Goal: Transaction & Acquisition: Purchase product/service

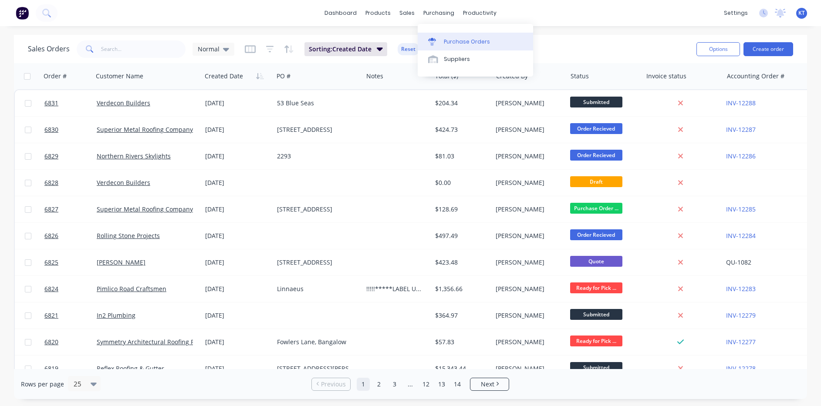
click at [464, 49] on link "Purchase Orders" at bounding box center [475, 41] width 115 height 17
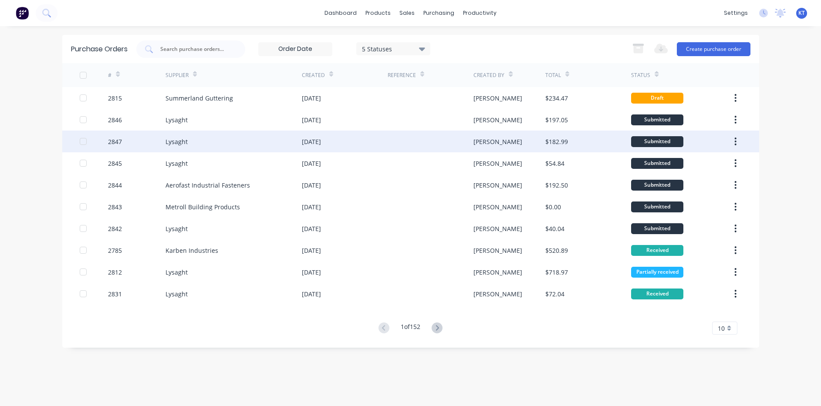
click at [135, 140] on div "2847" at bounding box center [136, 142] width 57 height 22
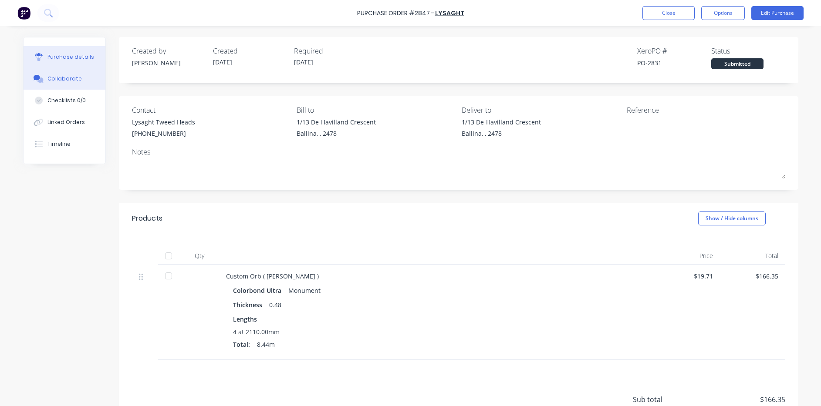
click at [48, 84] on button "Collaborate" at bounding box center [65, 79] width 82 height 22
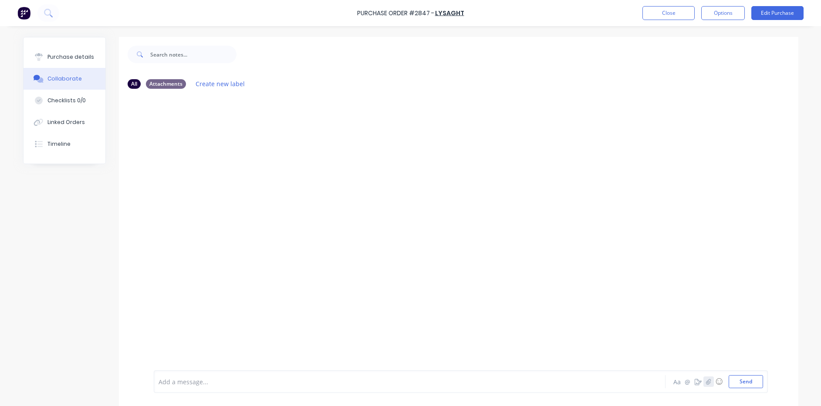
click at [710, 382] on button "button" at bounding box center [708, 382] width 10 height 10
drag, startPoint x: 738, startPoint y: 382, endPoint x: 739, endPoint y: 376, distance: 6.2
click at [738, 382] on button "Send" at bounding box center [746, 381] width 34 height 13
click at [51, 62] on button "Purchase details" at bounding box center [65, 57] width 82 height 22
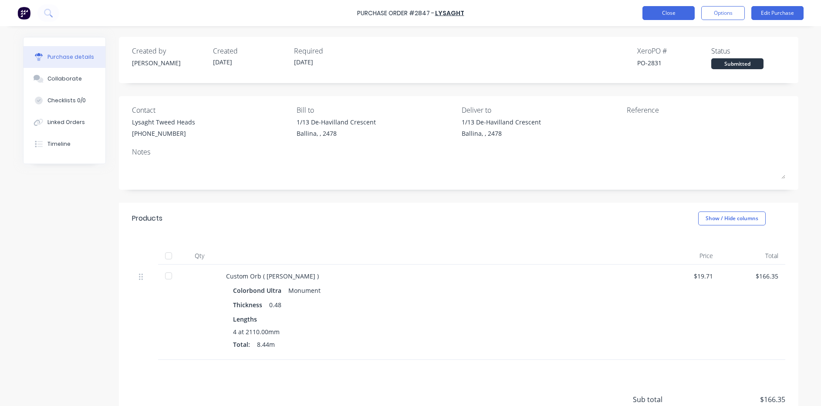
click at [675, 14] on button "Close" at bounding box center [668, 13] width 52 height 14
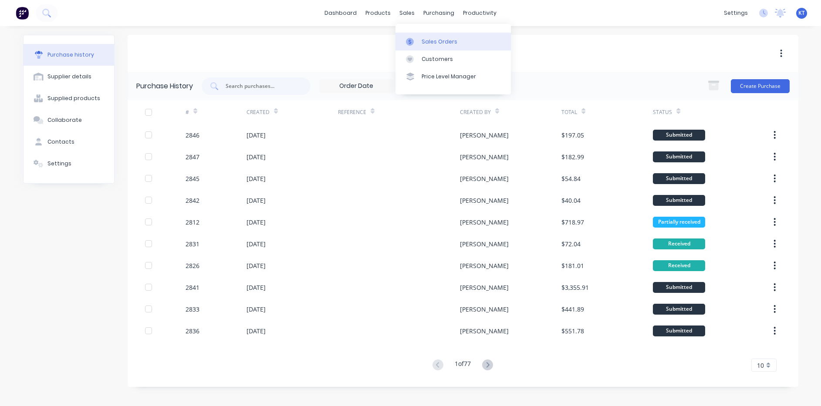
click at [419, 39] on div at bounding box center [412, 42] width 13 height 8
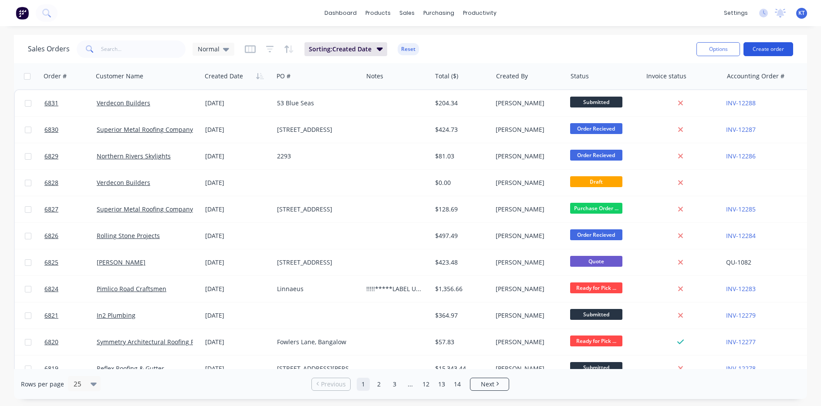
click at [775, 42] on button "Create order" at bounding box center [769, 49] width 50 height 14
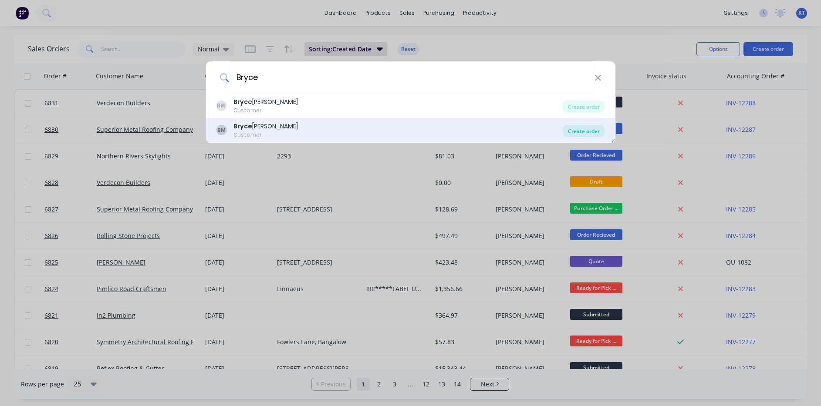
type input "Bryce"
click at [578, 130] on div "Create order" at bounding box center [584, 131] width 42 height 12
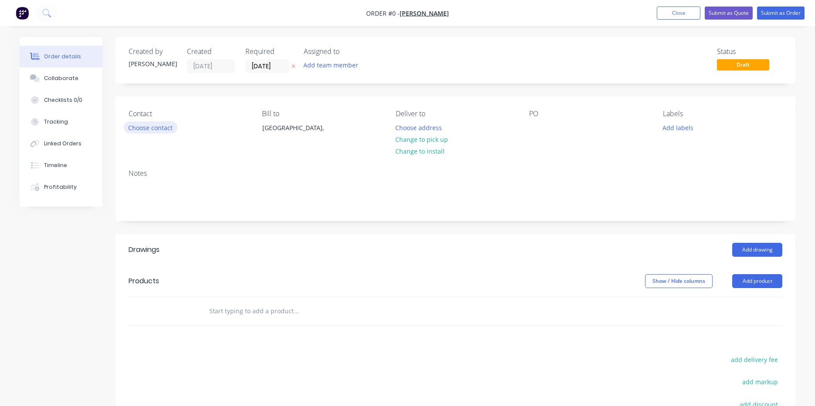
click at [154, 125] on button "Choose contact" at bounding box center [151, 128] width 54 height 12
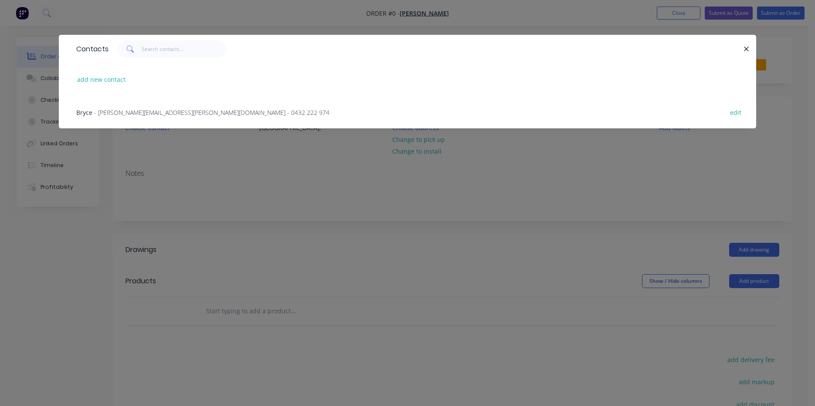
click at [207, 112] on span "- bryce.mcevoy@live.com.au - 0432 222 974" at bounding box center [211, 112] width 235 height 8
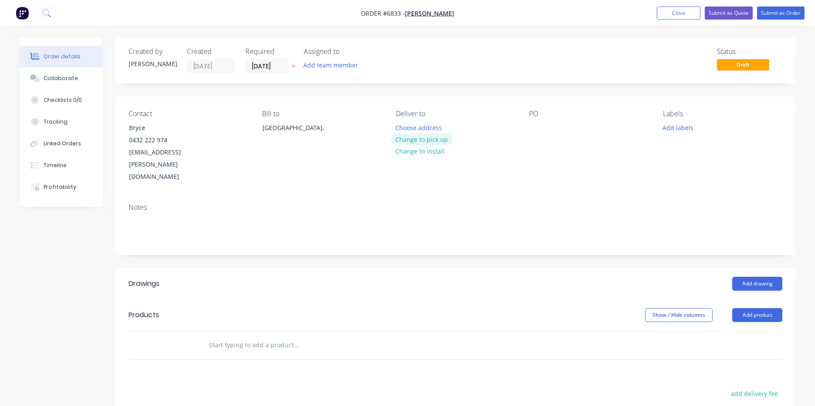
click at [431, 139] on button "Change to pick up" at bounding box center [422, 140] width 62 height 12
click at [530, 124] on div at bounding box center [536, 128] width 14 height 13
click at [764, 277] on button "Add drawing" at bounding box center [757, 284] width 50 height 14
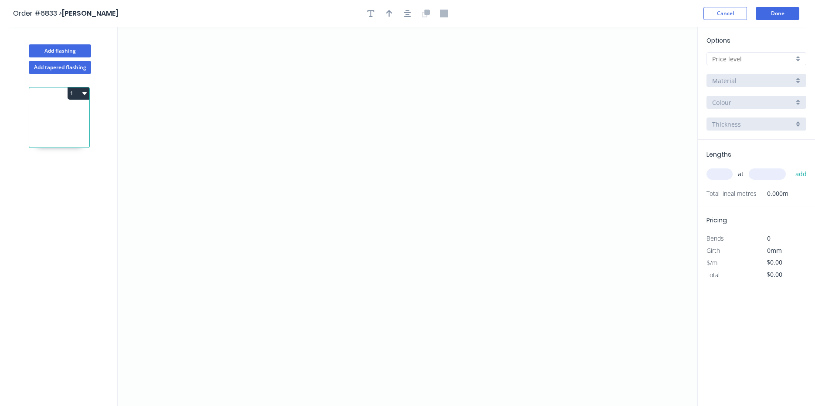
click at [803, 51] on div "Options A B C D E Material Colour Thickness" at bounding box center [755, 88] width 117 height 104
click at [795, 57] on div at bounding box center [756, 58] width 100 height 13
click at [780, 128] on div "D" at bounding box center [756, 121] width 99 height 15
type input "D"
click at [320, 127] on icon "0" at bounding box center [407, 216] width 579 height 379
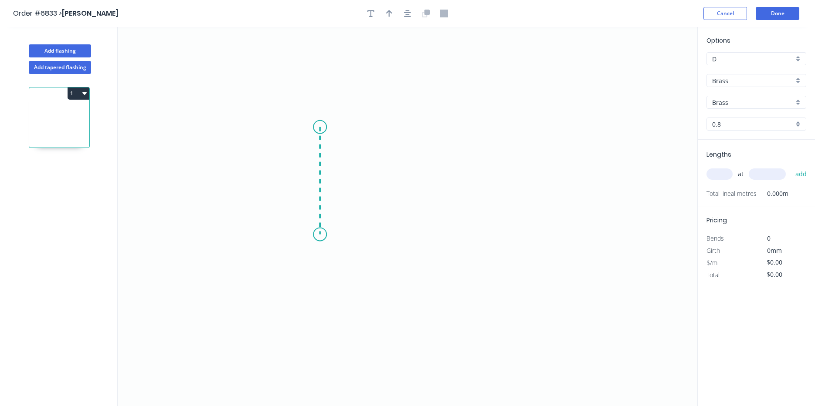
click at [320, 235] on icon "0" at bounding box center [407, 216] width 579 height 379
click at [402, 237] on icon "0 ?" at bounding box center [407, 216] width 579 height 379
click at [402, 255] on icon "0 ? ?" at bounding box center [407, 216] width 579 height 379
click at [318, 170] on rect at bounding box center [307, 177] width 28 height 18
click at [314, 174] on rect at bounding box center [306, 177] width 17 height 12
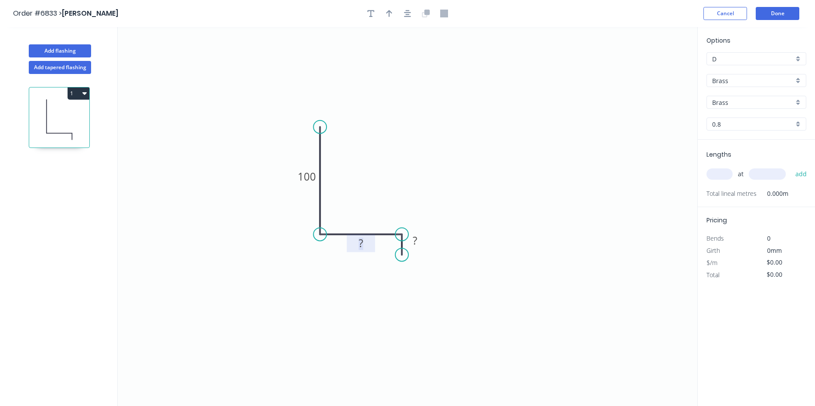
click at [353, 241] on rect at bounding box center [360, 244] width 17 height 12
click at [372, 243] on rect at bounding box center [361, 243] width 28 height 18
click at [370, 251] on rect at bounding box center [361, 243] width 28 height 18
click at [362, 239] on tspan "?" at bounding box center [360, 243] width 4 height 14
click at [436, 287] on div "Crush & Fold" at bounding box center [442, 285] width 88 height 18
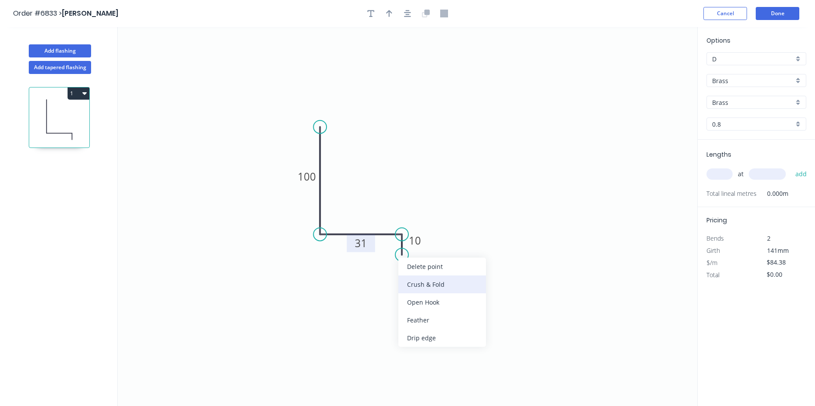
type input "$87.10"
click at [444, 282] on div "Flip bend" at bounding box center [442, 281] width 88 height 18
drag, startPoint x: 436, startPoint y: 246, endPoint x: 419, endPoint y: 283, distance: 40.7
click at [419, 283] on rect at bounding box center [403, 277] width 35 height 18
click at [416, 278] on rect at bounding box center [403, 276] width 35 height 18
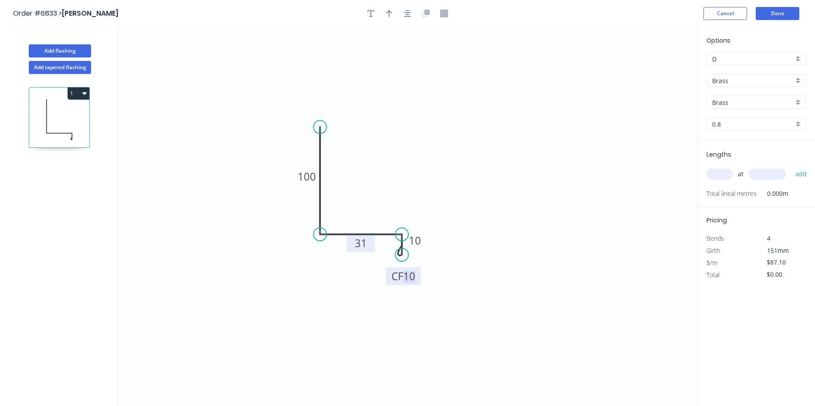
click at [410, 274] on tspan "10" at bounding box center [409, 276] width 12 height 14
click at [717, 174] on input "text" at bounding box center [719, 174] width 26 height 11
click at [759, 83] on input "Brass" at bounding box center [752, 80] width 81 height 9
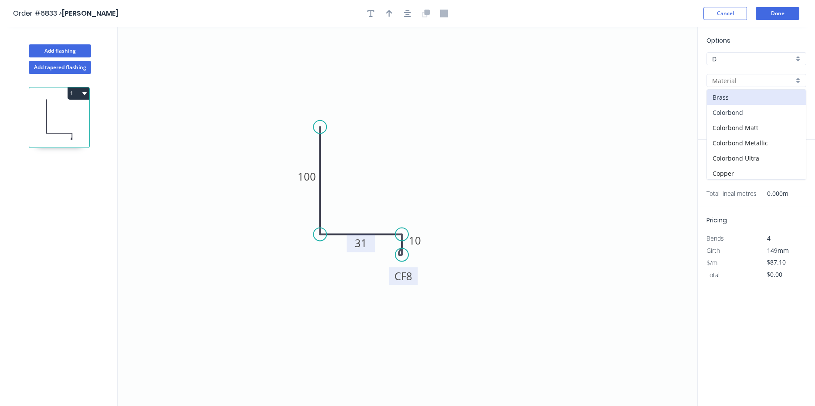
click at [774, 108] on div "Colorbond" at bounding box center [756, 112] width 99 height 15
type input "Colorbond"
type input "Basalt"
type input "0.55"
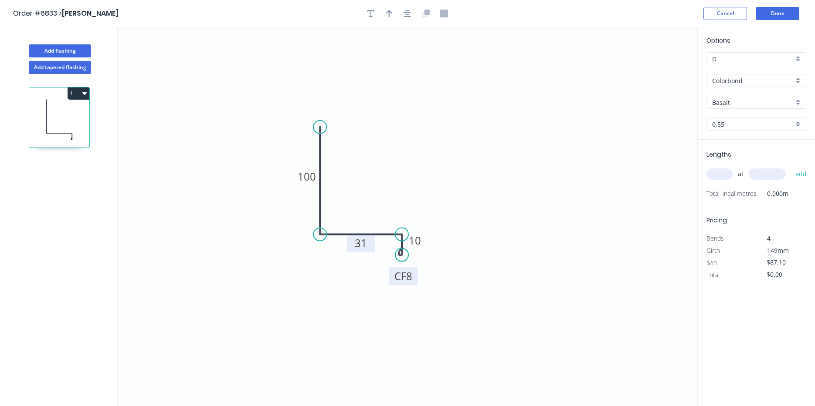
type input "$13.76"
click at [80, 96] on button "1" at bounding box center [79, 94] width 22 height 12
click at [61, 122] on button "Duplicate" at bounding box center [48, 114] width 83 height 17
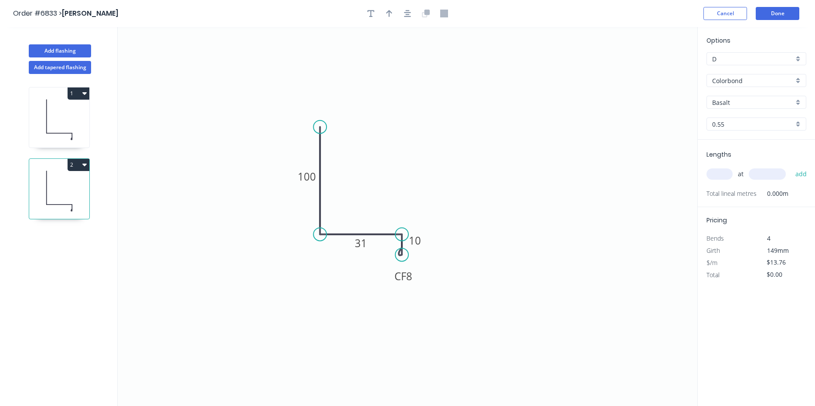
click at [719, 178] on input "text" at bounding box center [719, 174] width 26 height 11
type input "1"
type input "0900"
click at [791, 167] on button "add" at bounding box center [801, 174] width 20 height 15
click at [359, 246] on tspan "31" at bounding box center [361, 243] width 12 height 14
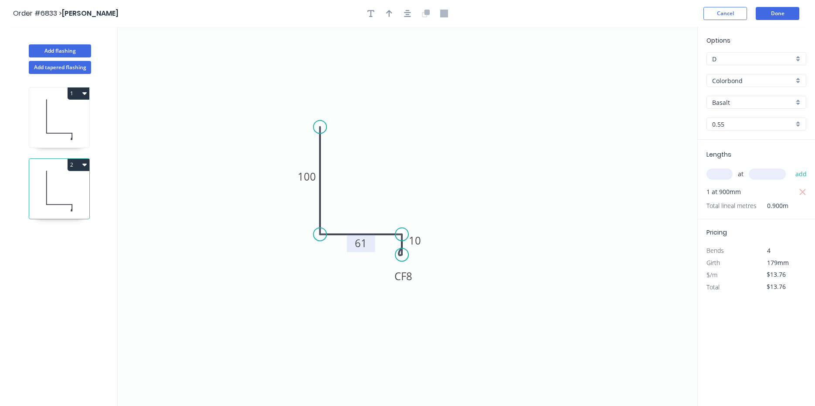
drag, startPoint x: 66, startPoint y: 116, endPoint x: 117, endPoint y: 113, distance: 50.6
click at [66, 116] on icon at bounding box center [59, 120] width 60 height 56
type input "$0.00"
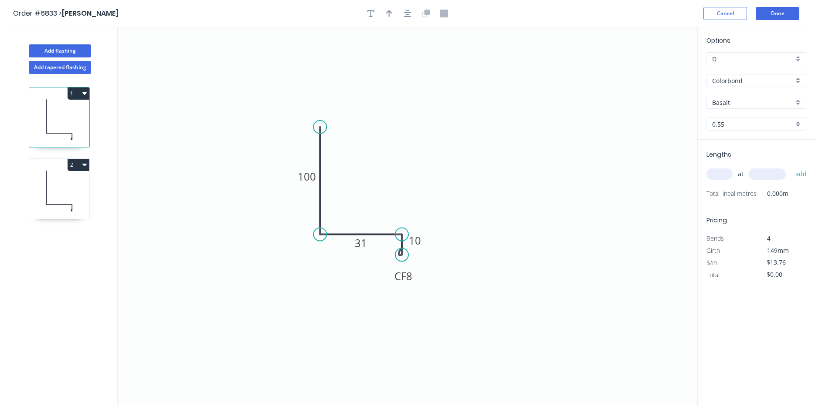
click at [722, 179] on input "text" at bounding box center [719, 174] width 26 height 11
type input "1"
type input "8"
type input "1800"
click at [791, 167] on button "add" at bounding box center [801, 174] width 20 height 15
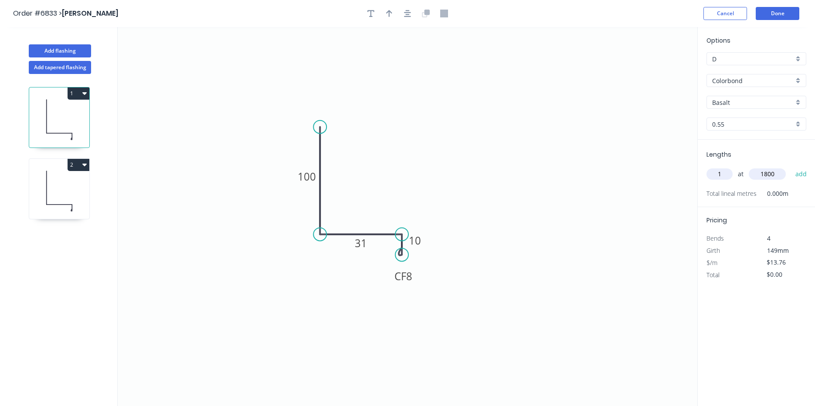
type input "$24.77"
type input "1"
type input "3400"
click at [406, 9] on button "button" at bounding box center [407, 13] width 13 height 13
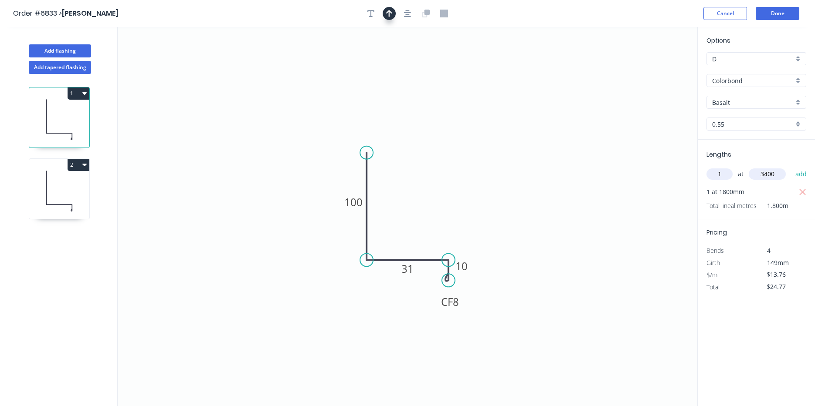
click at [389, 13] on icon "button" at bounding box center [389, 13] width 6 height 7
click at [653, 66] on icon at bounding box center [653, 61] width 8 height 28
drag, startPoint x: 559, startPoint y: 139, endPoint x: 395, endPoint y: 213, distance: 180.0
click at [392, 215] on icon "0 100 31 CF 8 10" at bounding box center [407, 216] width 579 height 379
drag, startPoint x: 655, startPoint y: 69, endPoint x: 404, endPoint y: 246, distance: 307.6
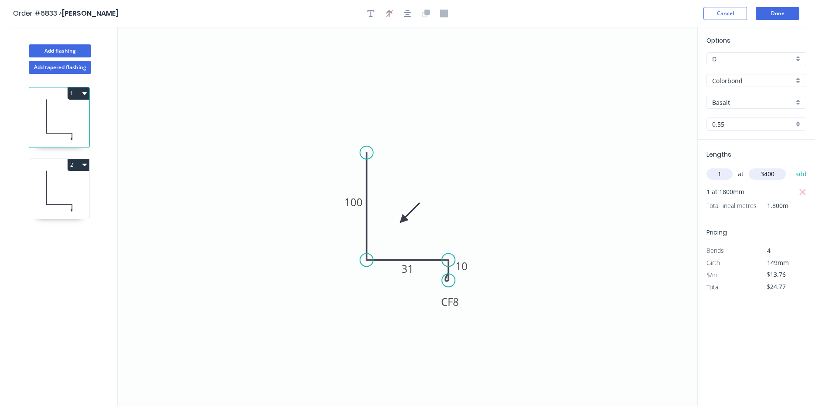
click at [404, 226] on icon at bounding box center [409, 212] width 25 height 25
click at [803, 171] on button "add" at bounding box center [801, 174] width 20 height 15
type input "$71.55"
type input "1"
type input "4900"
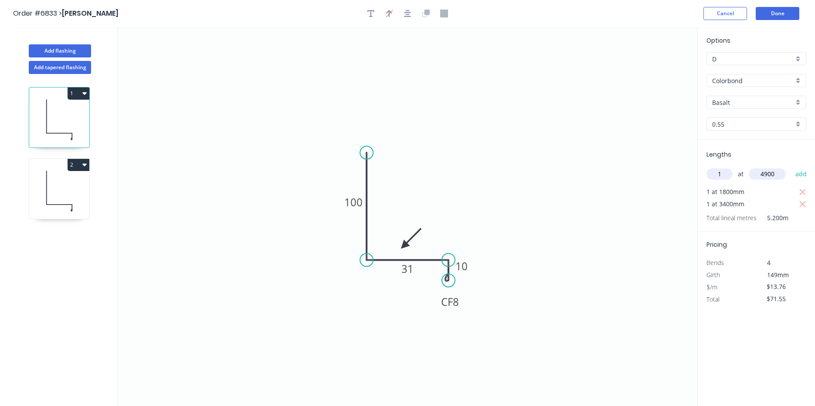
click at [791, 167] on button "add" at bounding box center [801, 174] width 20 height 15
type input "$138.98"
type input "1"
type input "2500"
click at [791, 167] on button "add" at bounding box center [801, 174] width 20 height 15
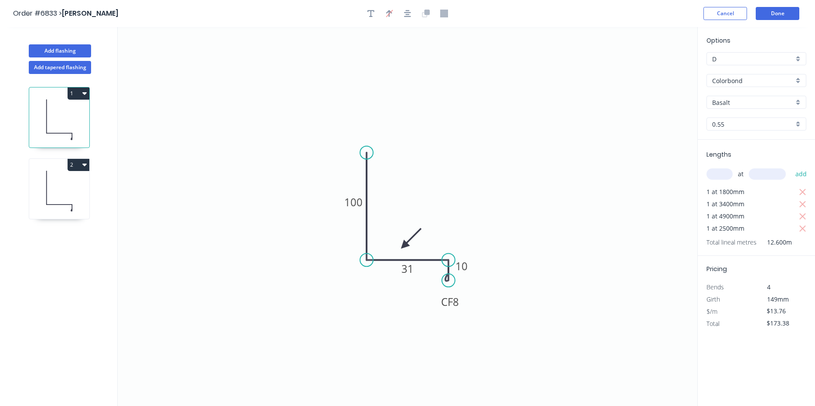
click at [53, 193] on icon at bounding box center [59, 191] width 60 height 56
type input "$13.76"
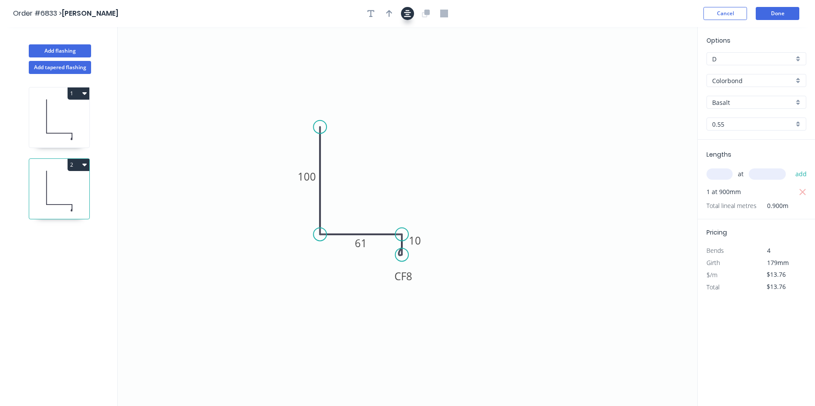
click at [404, 10] on icon "button" at bounding box center [407, 14] width 7 height 8
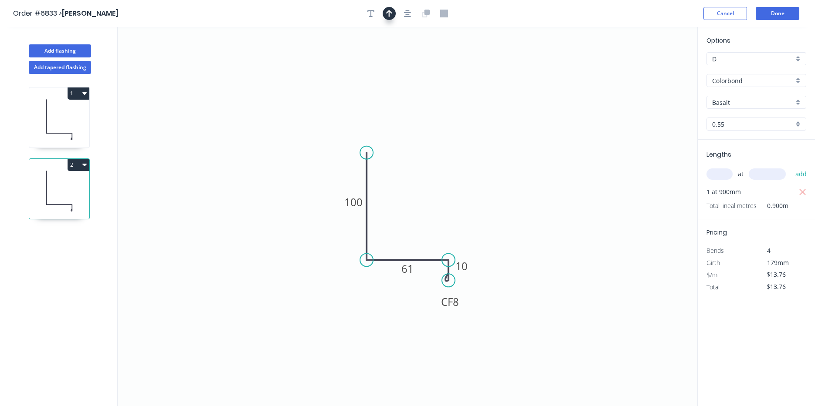
click at [384, 13] on button "button" at bounding box center [388, 13] width 13 height 13
click at [654, 67] on icon at bounding box center [653, 61] width 8 height 28
drag, startPoint x: 654, startPoint y: 67, endPoint x: 418, endPoint y: 215, distance: 278.3
click at [418, 215] on icon at bounding box center [425, 207] width 25 height 25
click at [786, 16] on button "Done" at bounding box center [777, 13] width 44 height 13
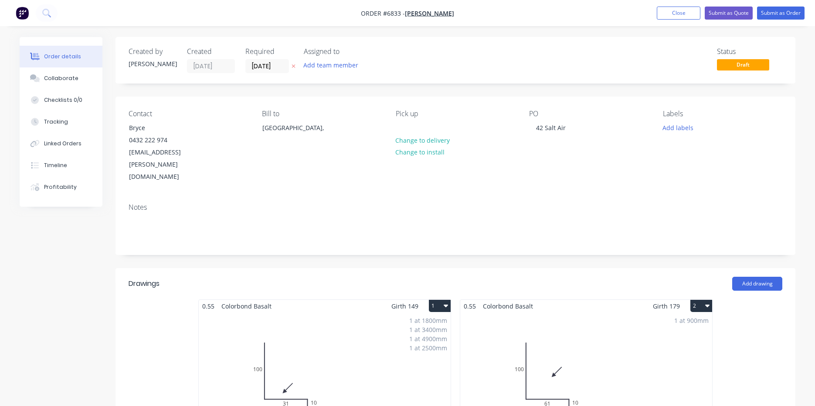
click at [699, 19] on li "Close" at bounding box center [678, 13] width 44 height 13
click at [690, 16] on button "Close" at bounding box center [678, 13] width 44 height 13
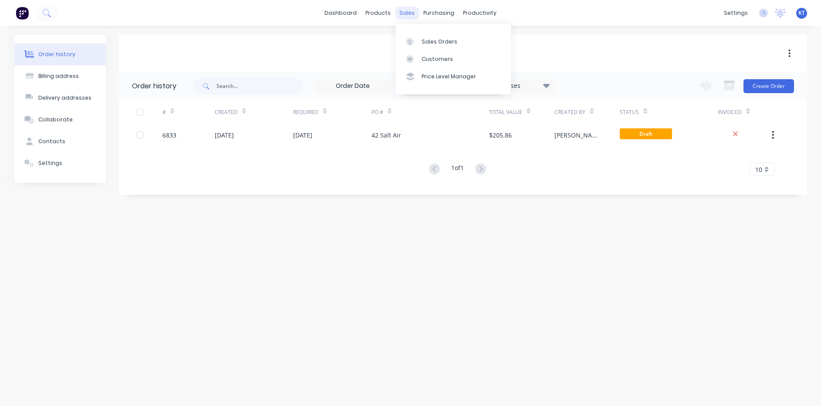
click at [408, 13] on div "sales" at bounding box center [407, 13] width 24 height 13
click at [413, 34] on link "Sales Orders" at bounding box center [453, 41] width 115 height 17
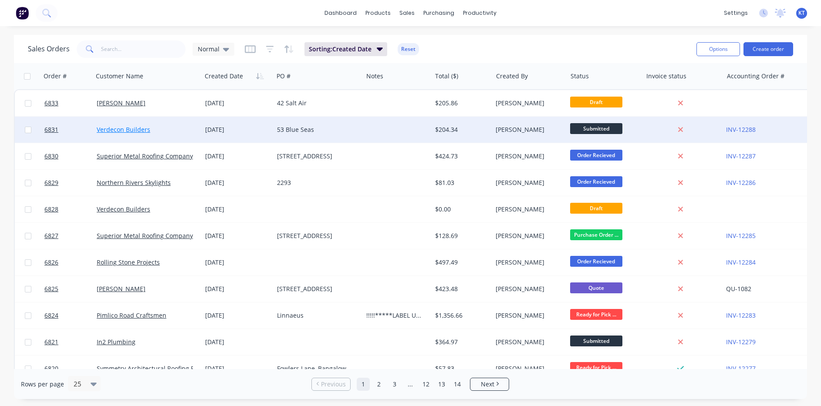
click at [133, 125] on link "Verdecon Builders" at bounding box center [124, 129] width 54 height 8
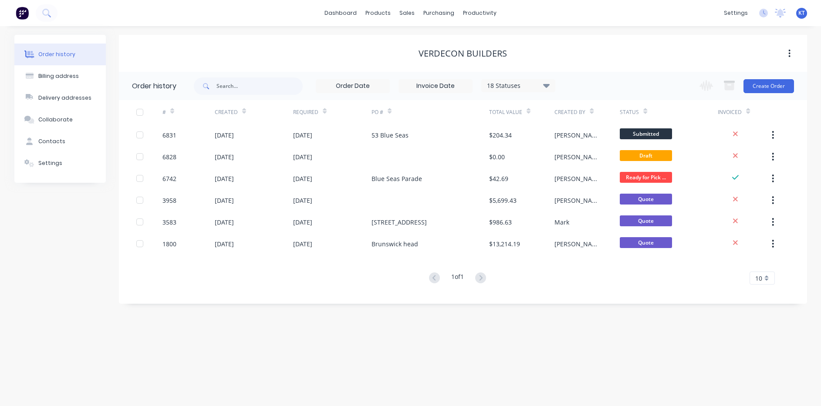
drag, startPoint x: 278, startPoint y: 54, endPoint x: 462, endPoint y: 135, distance: 200.7
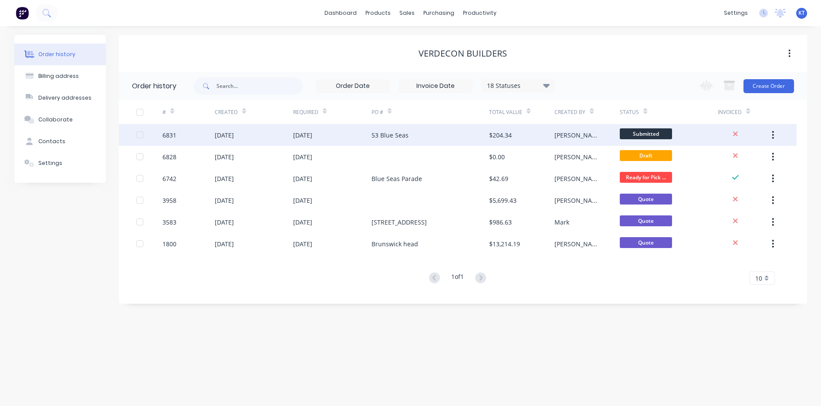
click at [462, 135] on div "53 Blue Seas" at bounding box center [431, 135] width 118 height 22
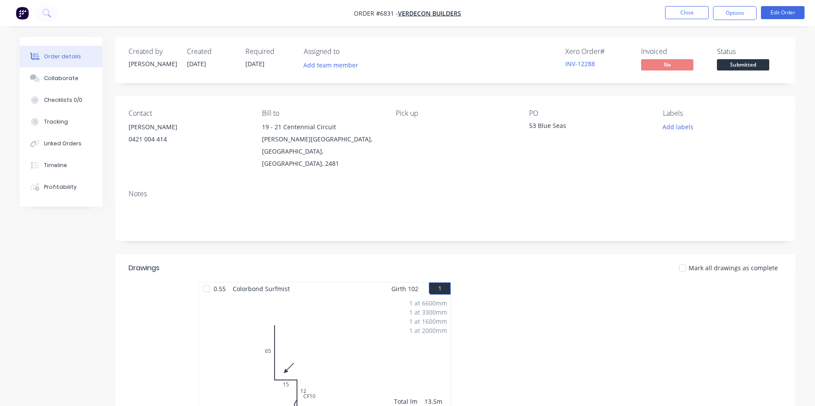
click at [719, 67] on span "Submitted" at bounding box center [743, 64] width 52 height 11
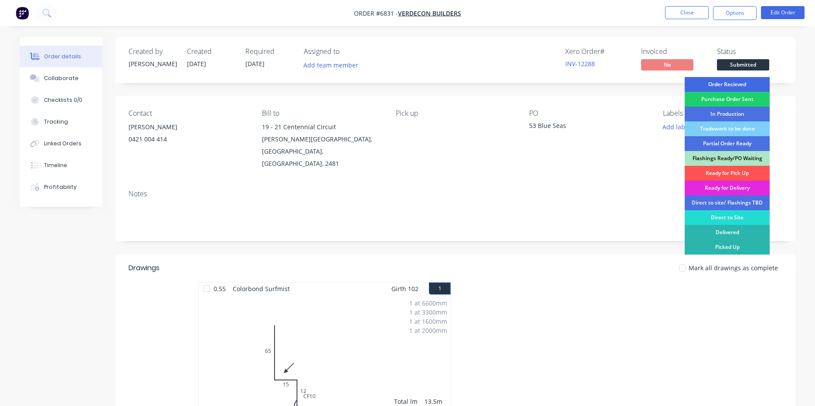
click at [721, 83] on div "Order Recieved" at bounding box center [726, 84] width 85 height 15
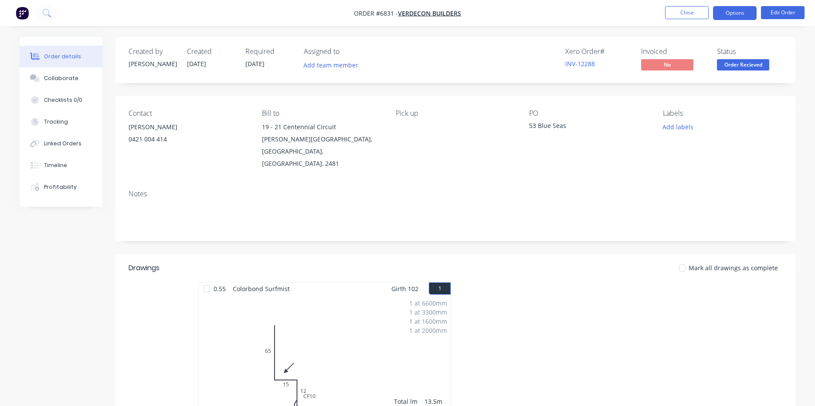
click at [733, 17] on button "Options" at bounding box center [735, 13] width 44 height 14
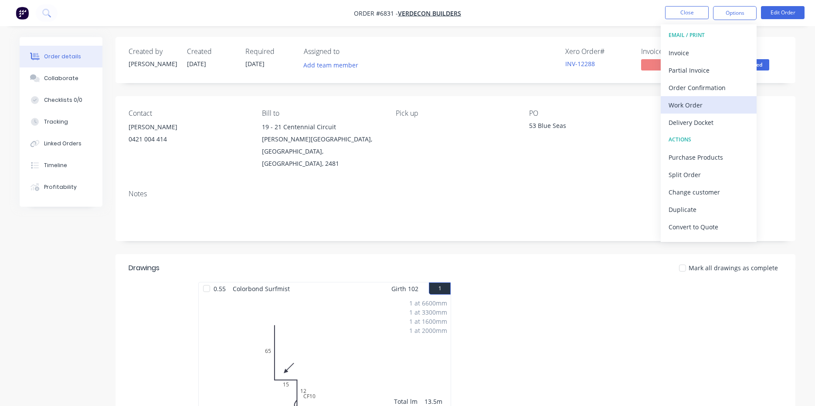
click at [716, 108] on div "Work Order" at bounding box center [708, 105] width 80 height 13
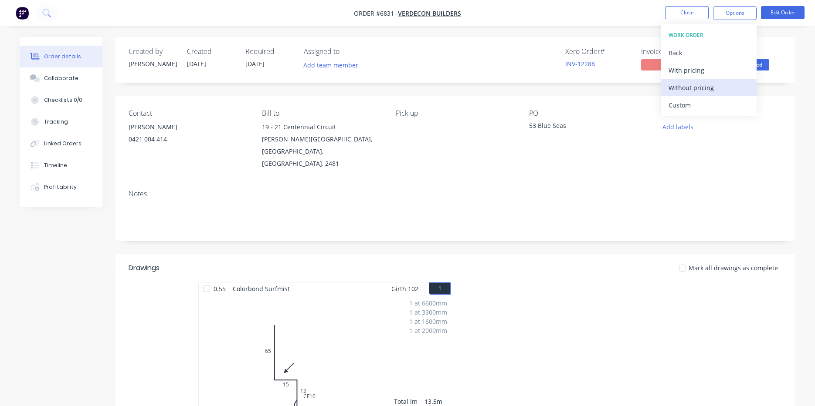
click at [690, 84] on div "Without pricing" at bounding box center [708, 87] width 80 height 13
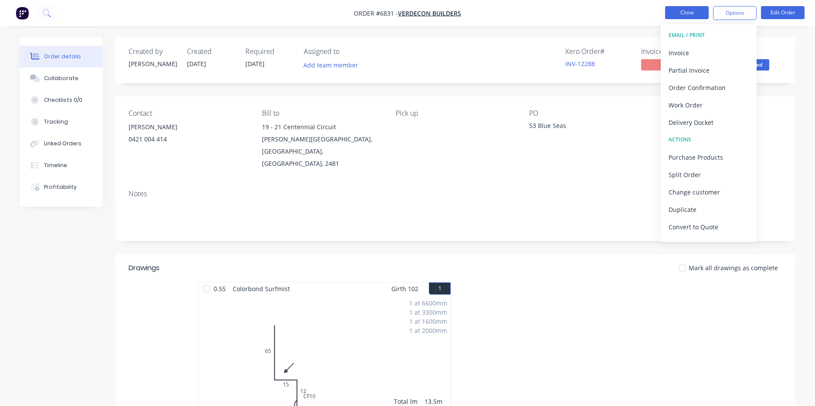
click at [686, 10] on button "Close" at bounding box center [687, 12] width 44 height 13
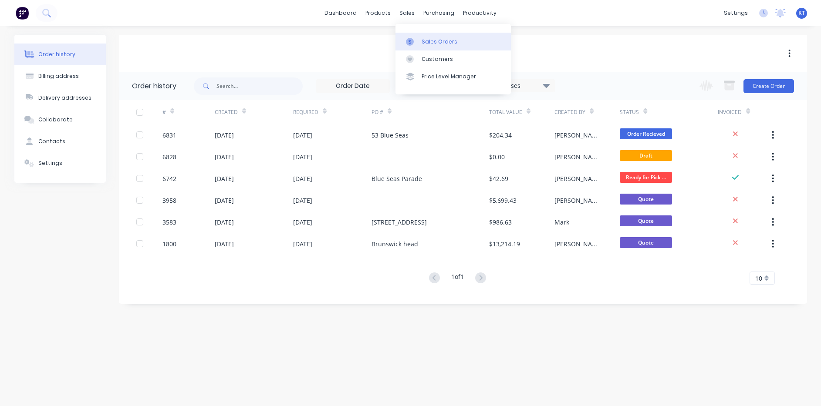
click at [419, 41] on link "Sales Orders" at bounding box center [453, 41] width 115 height 17
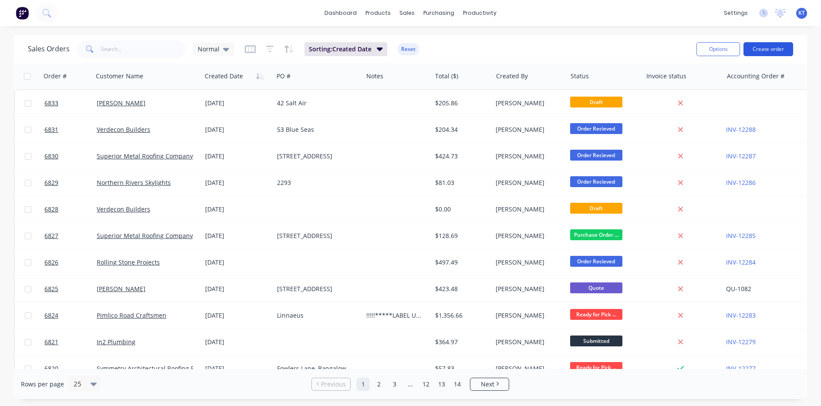
click at [791, 45] on button "Create order" at bounding box center [769, 49] width 50 height 14
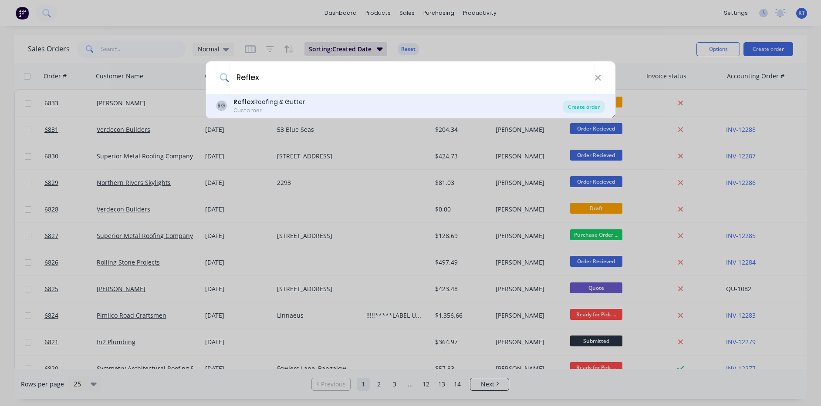
type input "Reflex"
click at [588, 106] on div "Create order" at bounding box center [584, 107] width 42 height 12
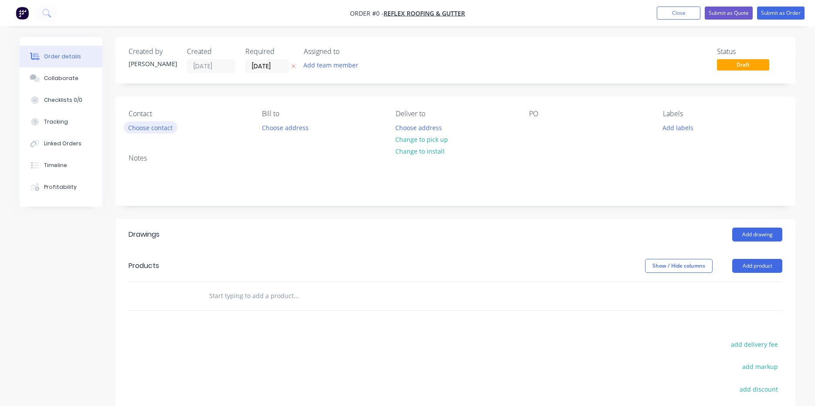
click at [161, 128] on button "Choose contact" at bounding box center [151, 128] width 54 height 12
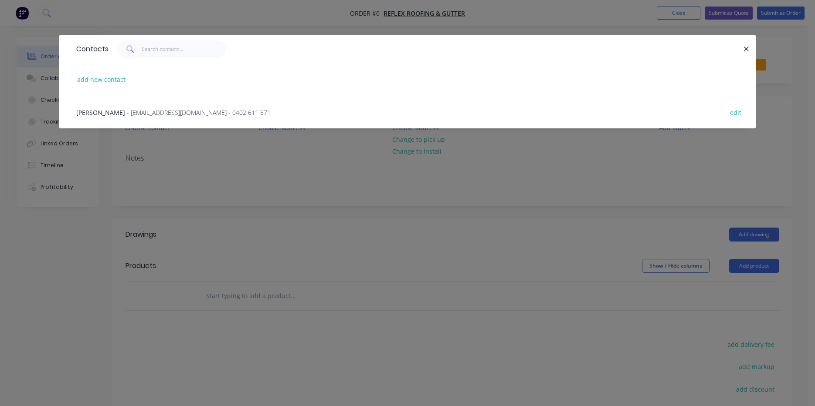
click at [186, 118] on div "Dylan Hall - reflexroofing2@gmail.com - 0402 611 871 edit" at bounding box center [407, 112] width 671 height 33
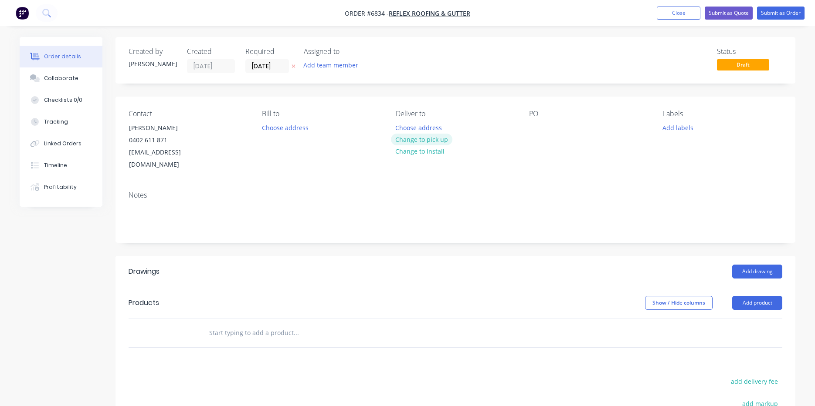
click at [429, 139] on button "Change to pick up" at bounding box center [422, 140] width 62 height 12
click at [428, 139] on button "Change to delivery" at bounding box center [423, 140] width 64 height 12
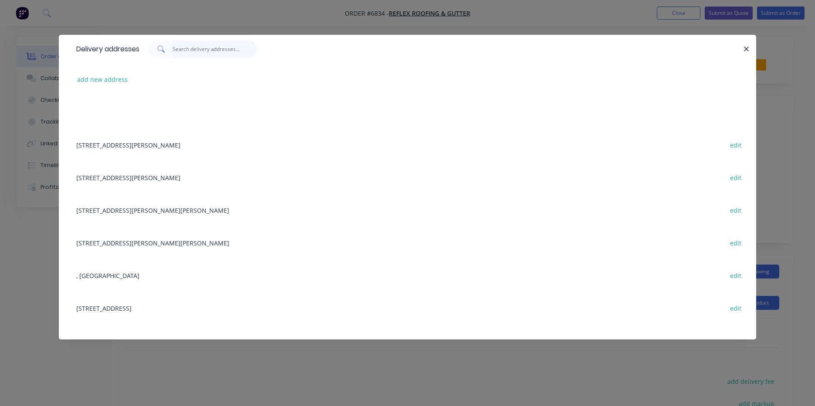
click at [213, 52] on input "text" at bounding box center [214, 49] width 85 height 17
click at [95, 76] on button "add new address" at bounding box center [103, 80] width 60 height 12
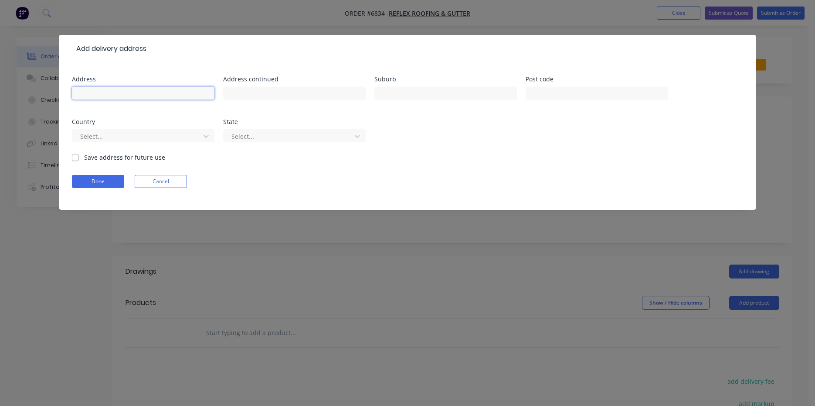
click at [179, 95] on input "text" at bounding box center [143, 93] width 142 height 13
type input "[STREET_ADDRESS]"
click at [402, 86] on div at bounding box center [445, 98] width 142 height 26
click at [396, 98] on input "text" at bounding box center [445, 93] width 142 height 13
type input "Byron Bay"
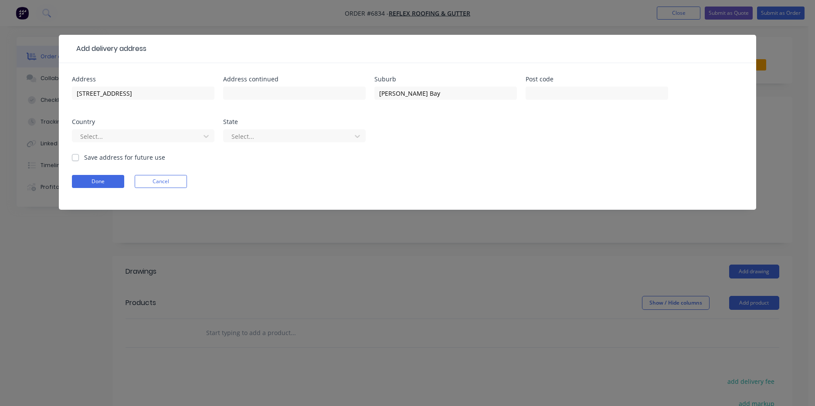
click at [84, 159] on label "Save address for future use" at bounding box center [124, 157] width 81 height 9
click at [77, 159] on input "Save address for future use" at bounding box center [75, 157] width 7 height 8
checkbox input "true"
click at [101, 180] on button "Done" at bounding box center [98, 181] width 52 height 13
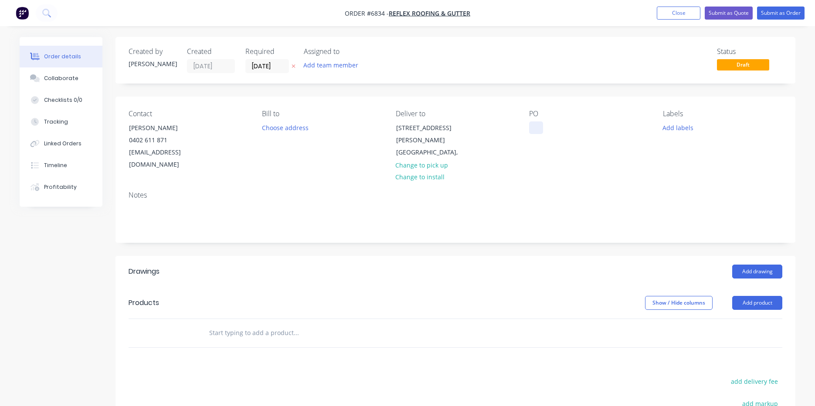
click at [533, 131] on div at bounding box center [536, 128] width 14 height 13
click at [766, 296] on button "Add product" at bounding box center [757, 303] width 50 height 14
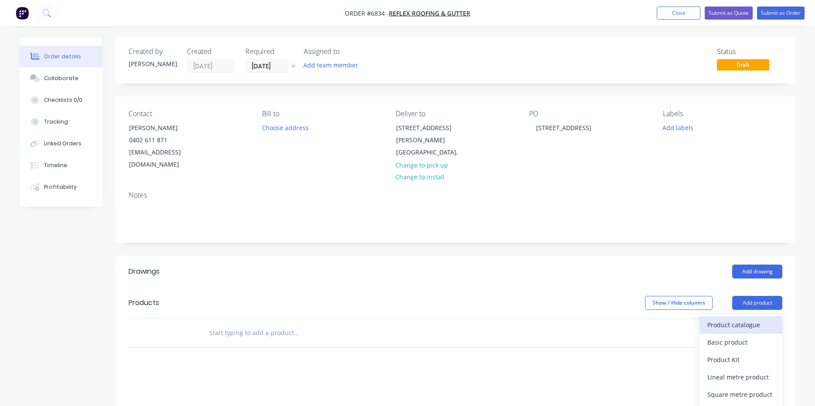
click at [754, 319] on div "Product catalogue" at bounding box center [740, 325] width 67 height 13
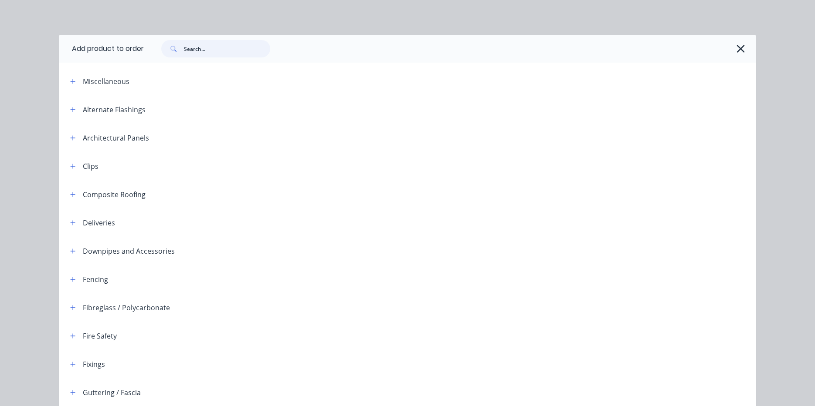
click at [214, 48] on input "text" at bounding box center [227, 48] width 86 height 17
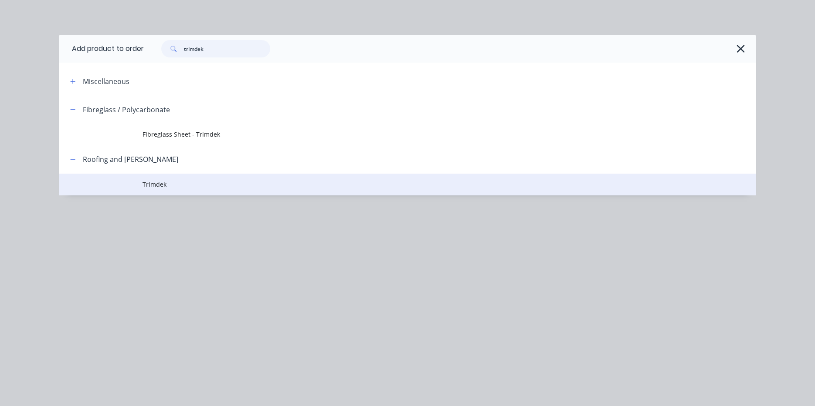
type input "trimdek"
click at [164, 184] on span "Trimdek" at bounding box center [387, 184] width 490 height 9
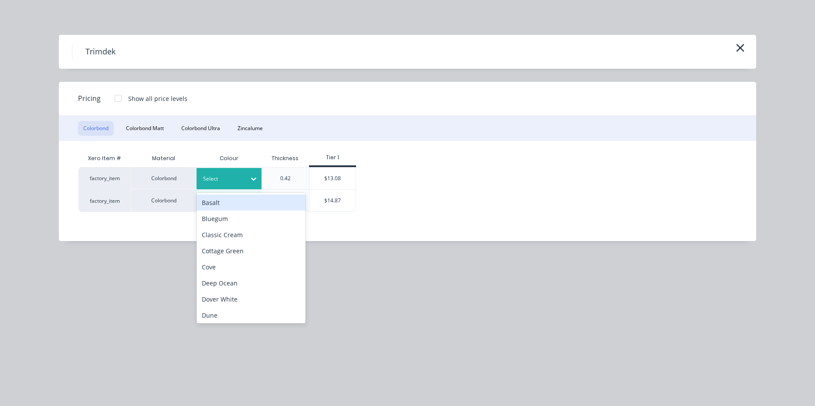
click at [234, 175] on div at bounding box center [222, 179] width 39 height 10
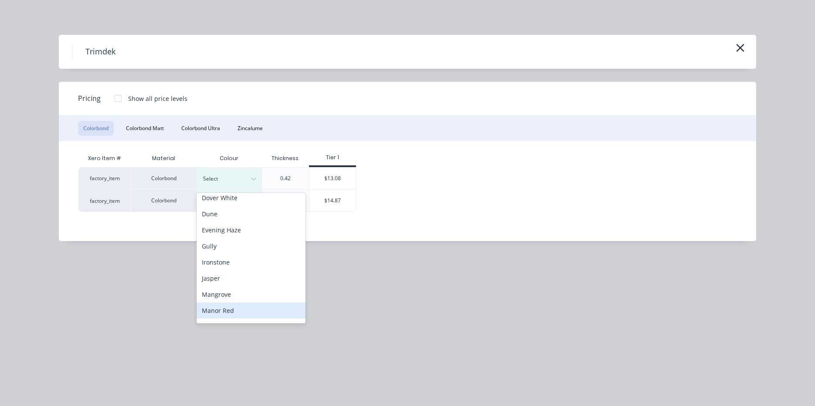
scroll to position [58, 0]
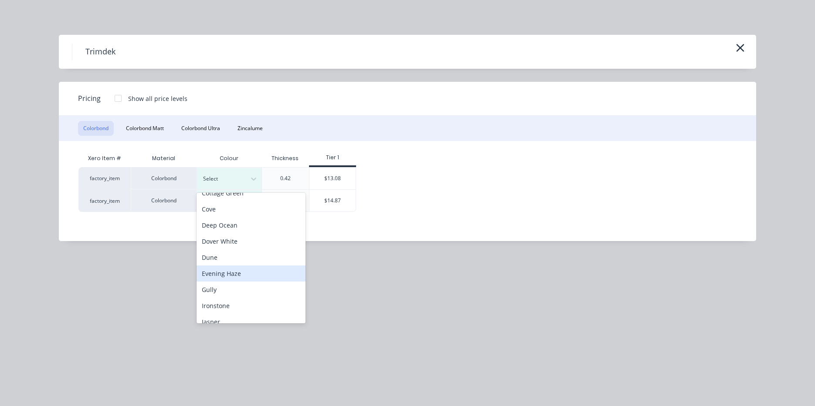
click at [243, 268] on div "Evening Haze" at bounding box center [250, 274] width 109 height 16
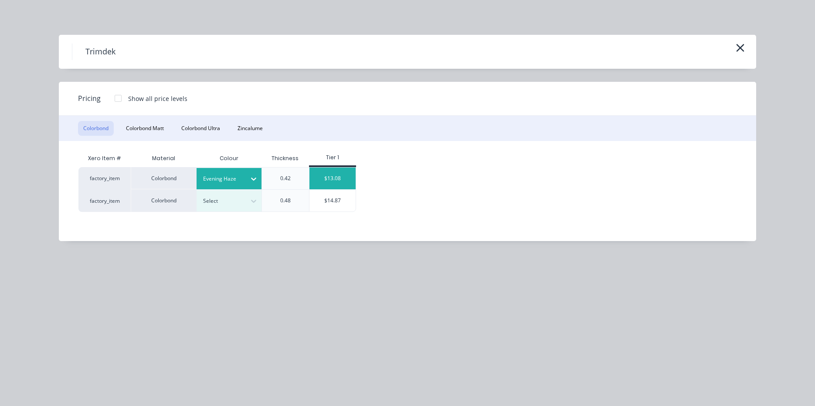
click at [323, 171] on div "$13.08" at bounding box center [332, 179] width 47 height 22
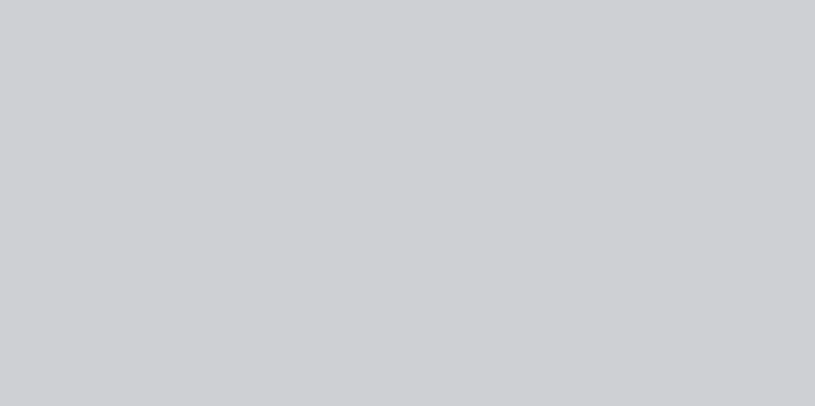
type input "$13.08"
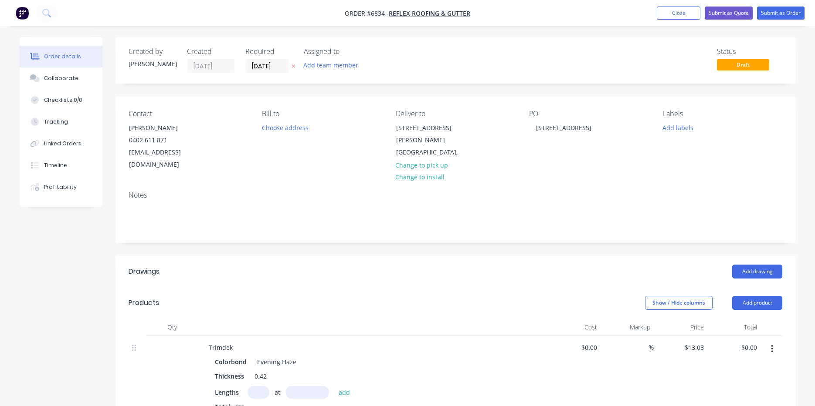
click at [262, 386] on input "text" at bounding box center [258, 392] width 22 height 13
type input "9"
type input "7870"
click at [334, 386] on button "add" at bounding box center [344, 392] width 20 height 12
type input "$926.46"
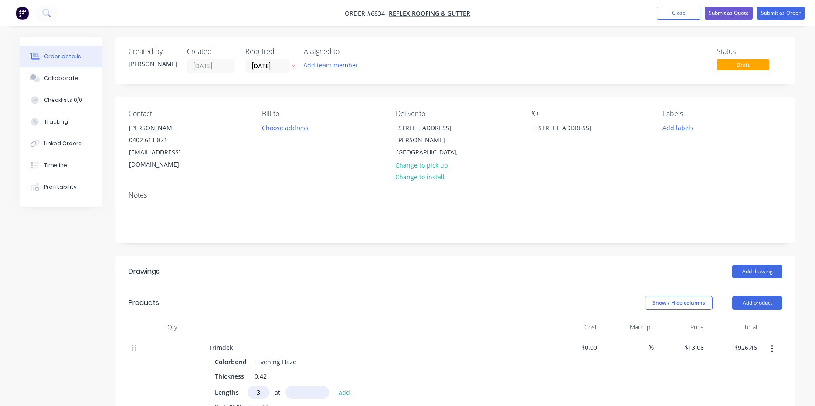
type input "3"
type input "1670"
click at [334, 386] on button "add" at bounding box center [344, 392] width 20 height 12
type input "$991.99"
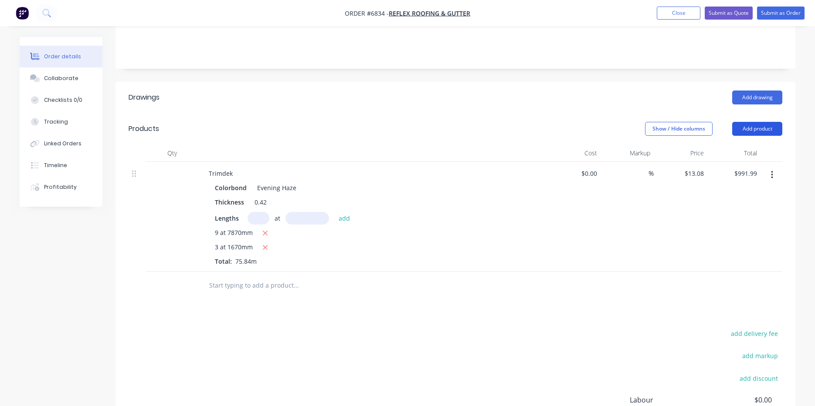
click at [743, 122] on button "Add product" at bounding box center [757, 129] width 50 height 14
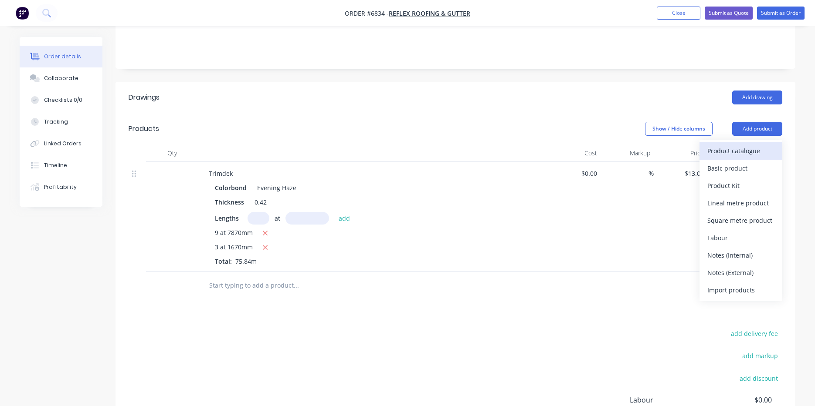
click at [734, 145] on div "Product catalogue" at bounding box center [740, 151] width 67 height 13
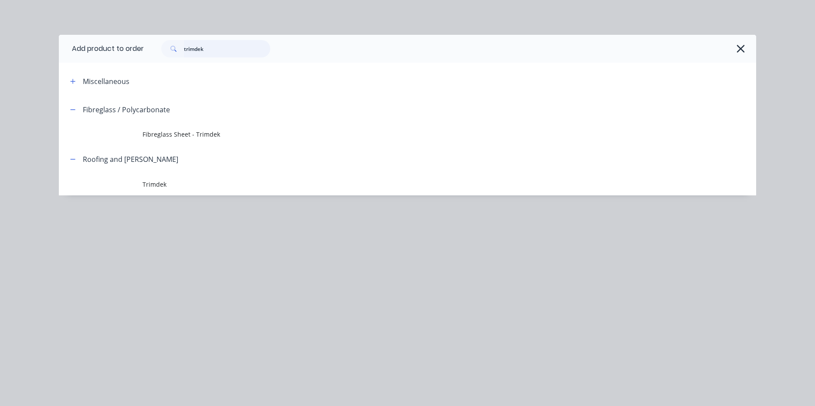
click at [227, 52] on input "trimdek" at bounding box center [227, 48] width 86 height 17
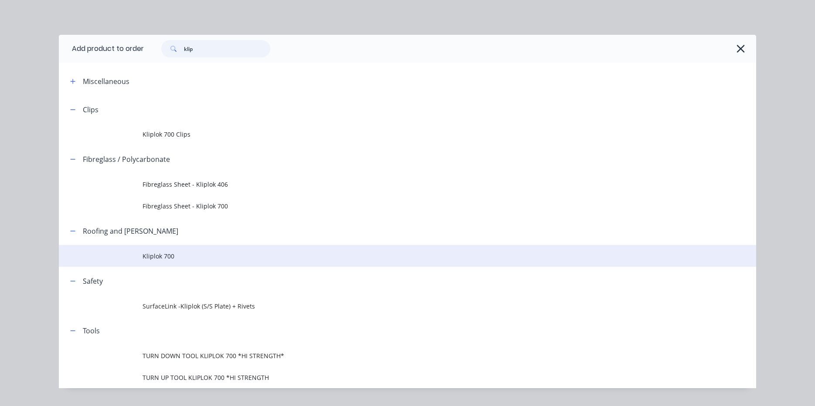
type input "klip"
click at [200, 265] on td "Kliplok 700" at bounding box center [448, 256] width 613 height 22
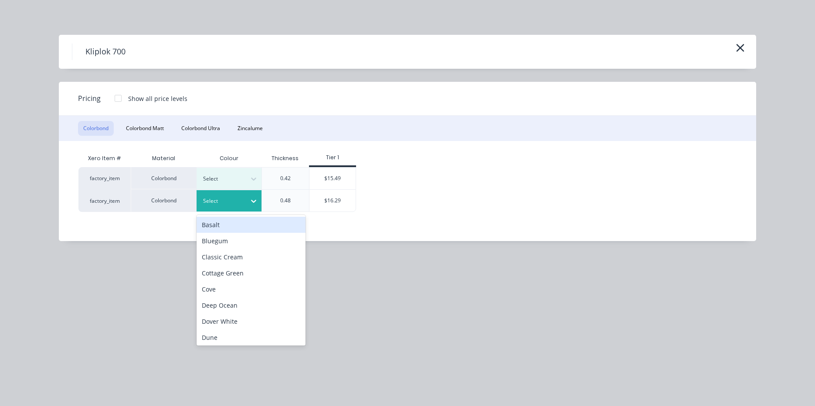
click at [243, 203] on div "Select" at bounding box center [221, 201] width 49 height 11
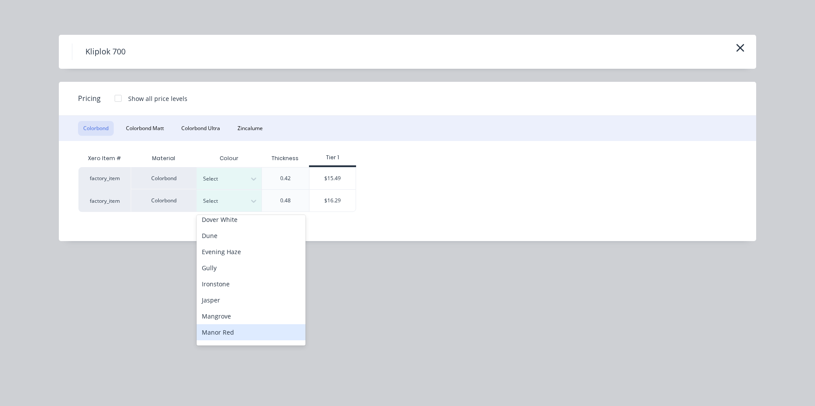
scroll to position [101, 0]
click at [221, 250] on div "Evening Haze" at bounding box center [250, 252] width 109 height 16
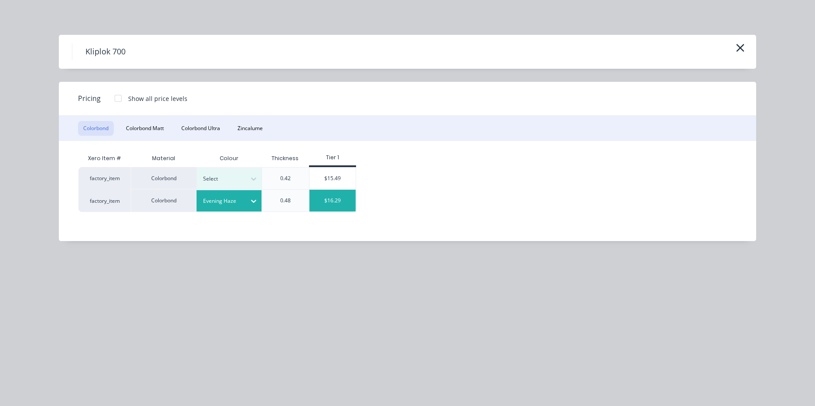
click at [334, 200] on div "$16.29" at bounding box center [332, 201] width 47 height 22
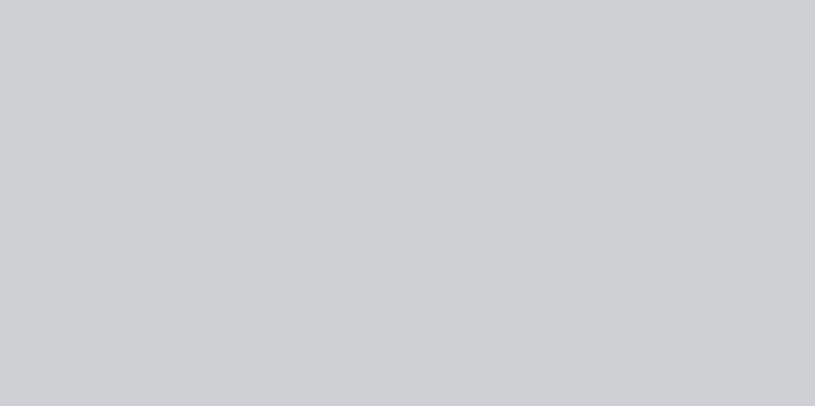
type input "$16.29"
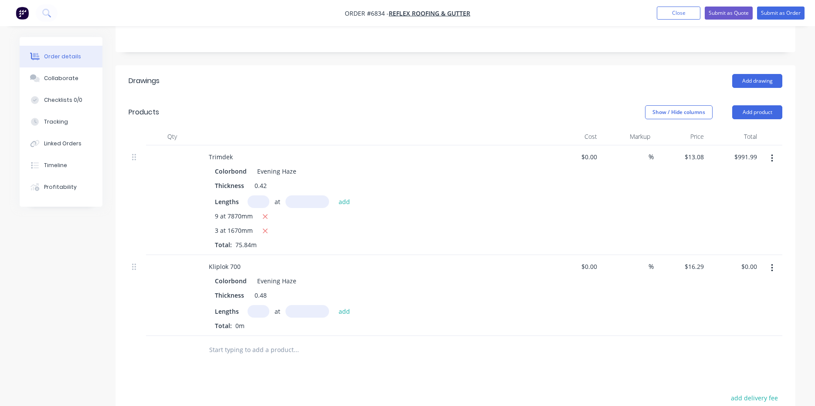
scroll to position [203, 0]
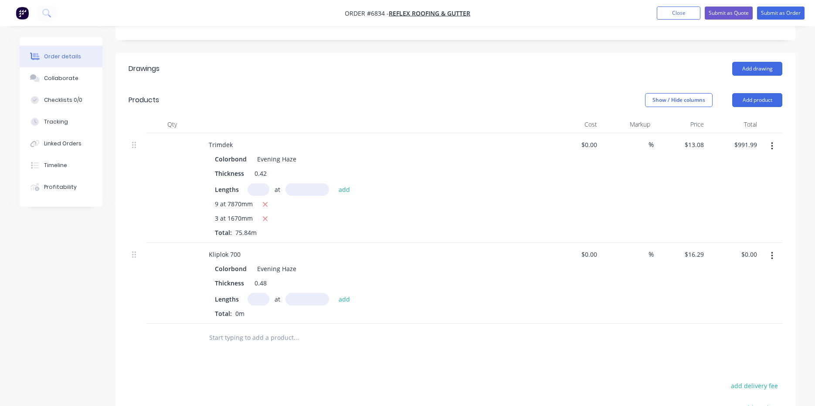
click at [260, 293] on input "text" at bounding box center [258, 299] width 22 height 13
type input "3"
type input "1530"
click at [334, 293] on button "add" at bounding box center [344, 299] width 20 height 12
type input "$74.77"
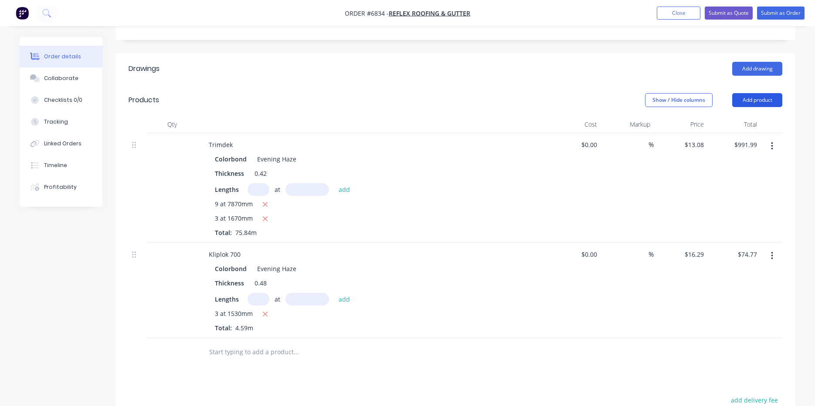
click at [760, 93] on button "Add product" at bounding box center [757, 100] width 50 height 14
click at [748, 116] on div "Product catalogue" at bounding box center [740, 122] width 67 height 13
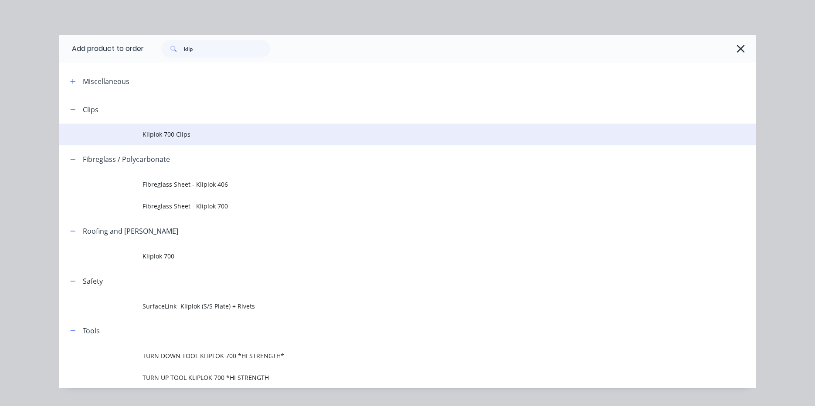
click at [144, 134] on span "Kliplok 700 Clips" at bounding box center [387, 134] width 490 height 9
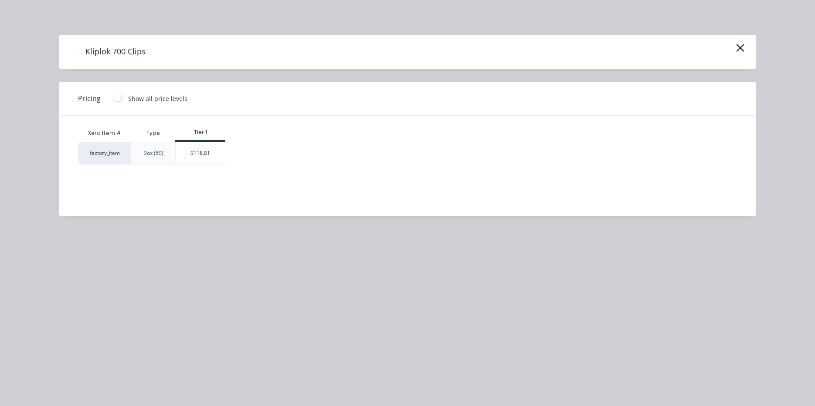
scroll to position [247, 0]
click at [219, 154] on div "$118.81" at bounding box center [200, 153] width 49 height 22
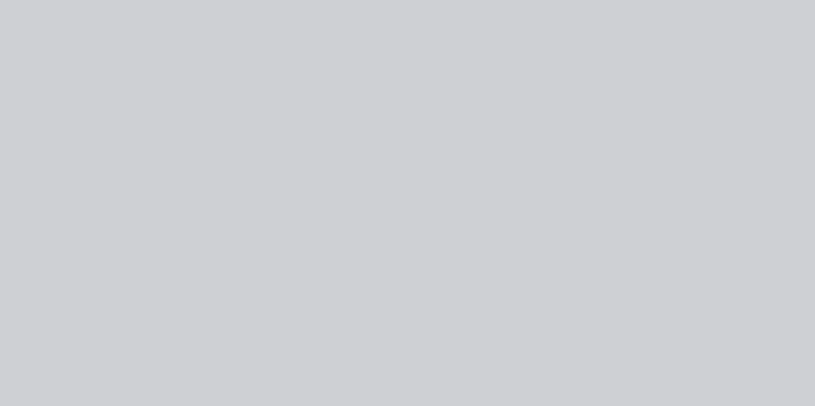
type input "$118.81"
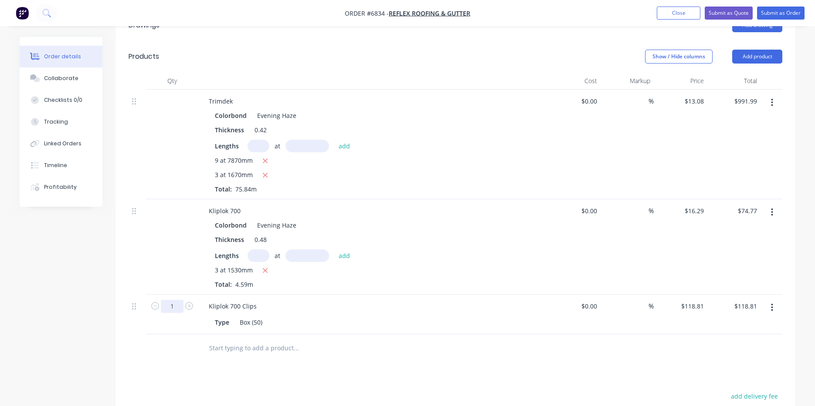
click at [174, 300] on input "1" at bounding box center [172, 306] width 23 height 13
type input "0.12"
type input "$14.26"
click at [382, 347] on div at bounding box center [355, 349] width 314 height 28
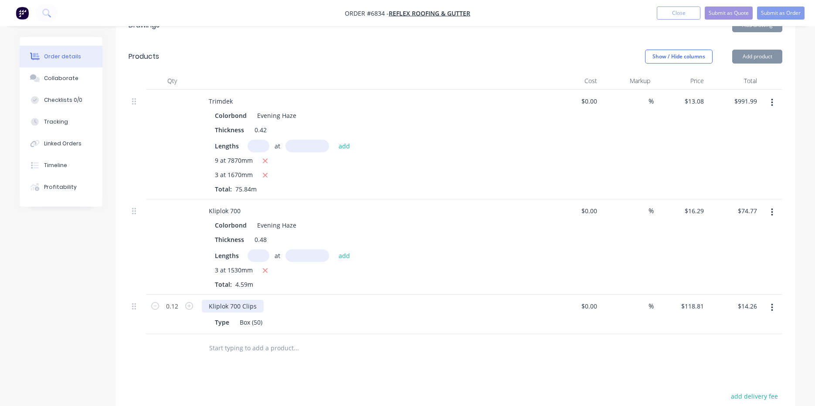
click at [256, 300] on div "Kliplok 700 Clips" at bounding box center [233, 306] width 62 height 13
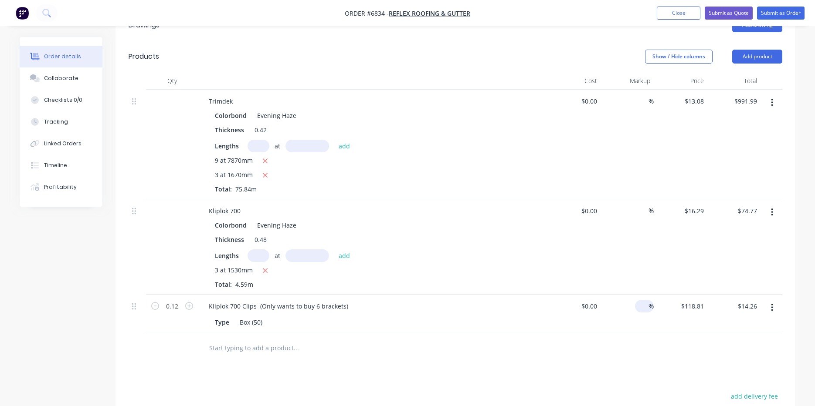
click at [646, 300] on input at bounding box center [643, 306] width 10 height 13
type input "10"
type input "$0.00"
click at [626, 357] on div "Drawings Add drawing Products Show / Hide columns Add product Qty Cost Markup P…" at bounding box center [455, 291] width 680 height 562
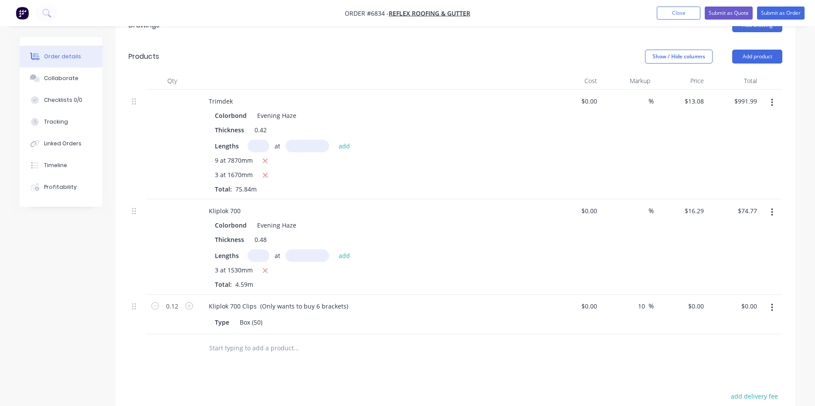
click at [771, 303] on icon "button" at bounding box center [772, 308] width 2 height 10
drag, startPoint x: 527, startPoint y: 353, endPoint x: 775, endPoint y: 44, distance: 397.2
click at [527, 353] on div "Drawings Add drawing Products Show / Hide columns Add product Qty Cost Markup P…" at bounding box center [455, 291] width 680 height 562
click at [774, 50] on button "Add product" at bounding box center [757, 57] width 50 height 14
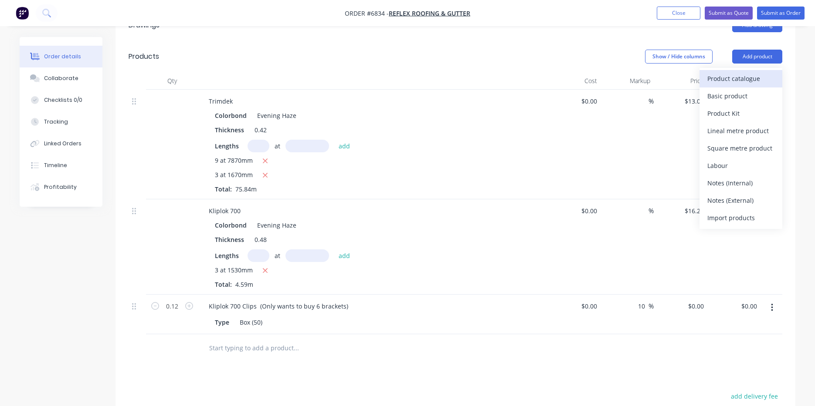
click at [760, 72] on div "Product catalogue" at bounding box center [740, 78] width 67 height 13
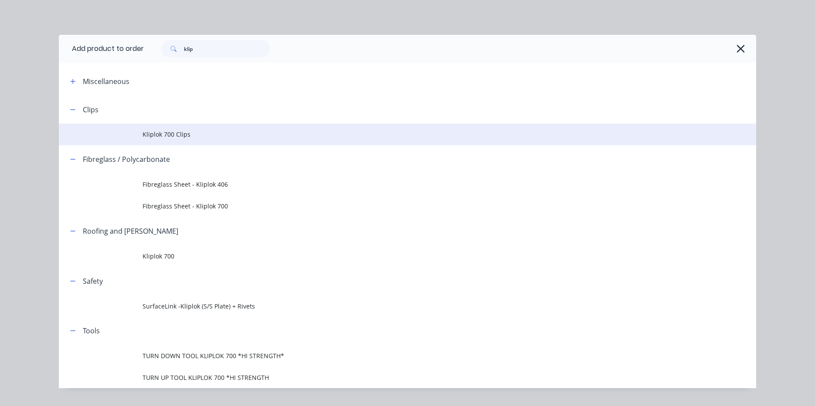
click at [168, 141] on td "Kliplok 700 Clips" at bounding box center [448, 135] width 613 height 22
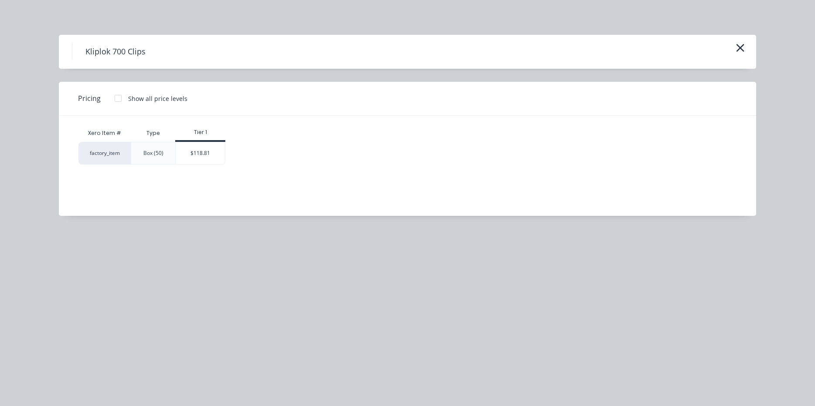
click at [188, 160] on div "$118.81" at bounding box center [200, 153] width 49 height 22
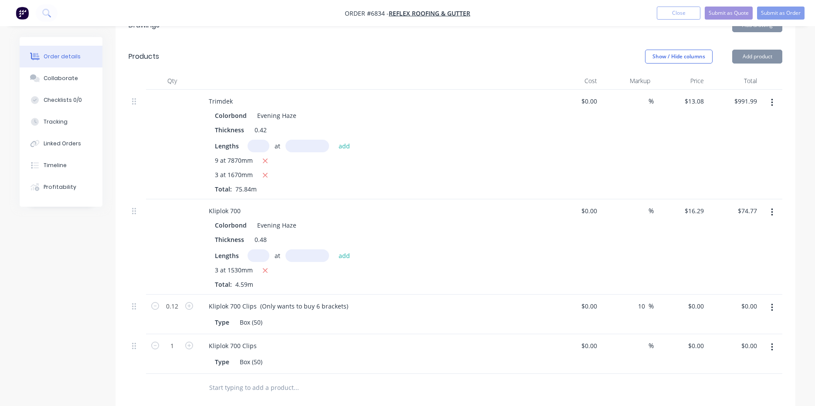
type input "$118.81"
click at [699, 300] on input "0" at bounding box center [702, 306] width 10 height 13
type input "$118.81"
type input "$14.26"
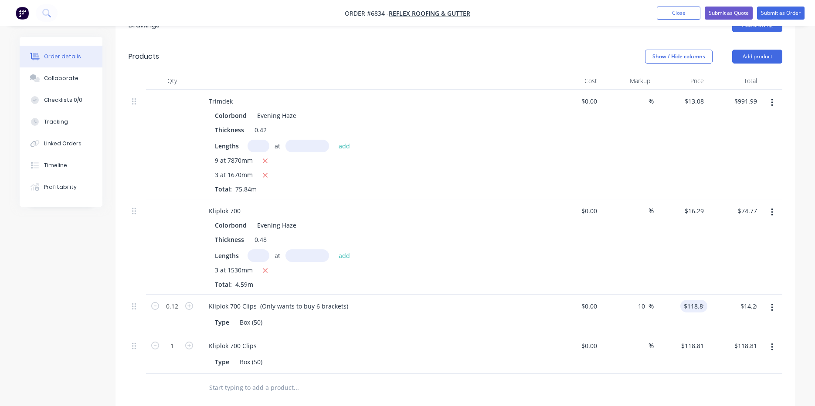
click at [742, 383] on div at bounding box center [454, 388] width 653 height 28
click at [773, 340] on button "button" at bounding box center [771, 348] width 20 height 16
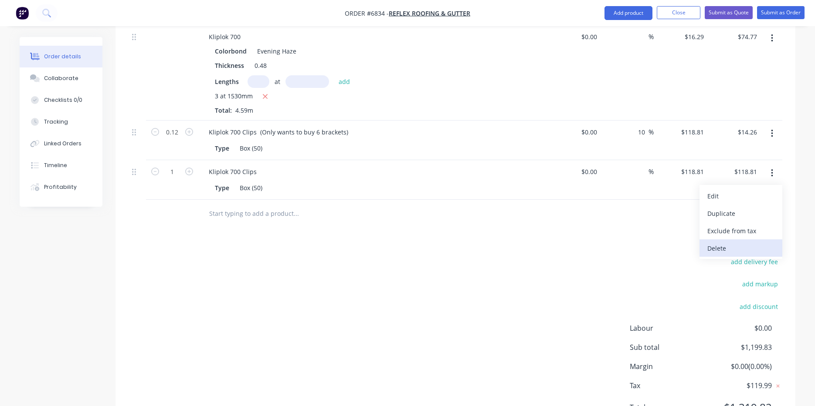
click at [729, 242] on div "Delete" at bounding box center [740, 248] width 67 height 13
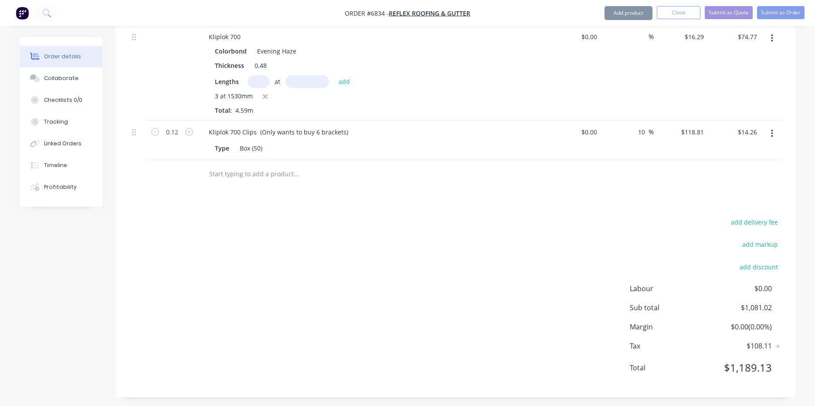
scroll to position [413, 0]
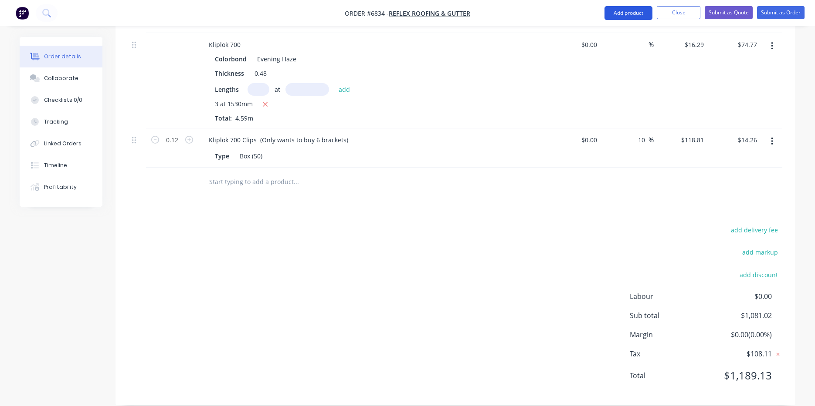
click at [627, 14] on button "Add product" at bounding box center [628, 13] width 48 height 14
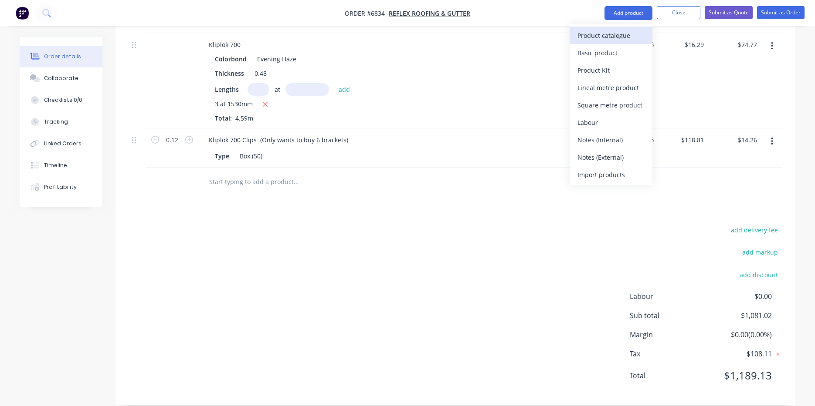
click at [609, 37] on div "Product catalogue" at bounding box center [610, 35] width 67 height 13
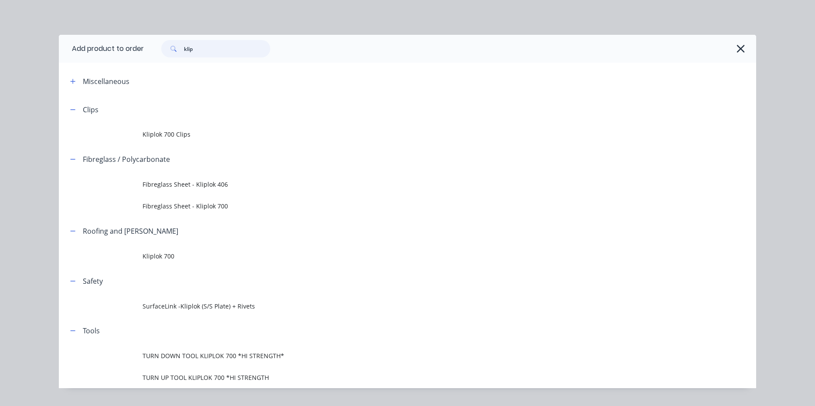
click at [193, 55] on input "klip" at bounding box center [227, 48] width 86 height 17
click at [197, 54] on input "klip" at bounding box center [227, 48] width 86 height 17
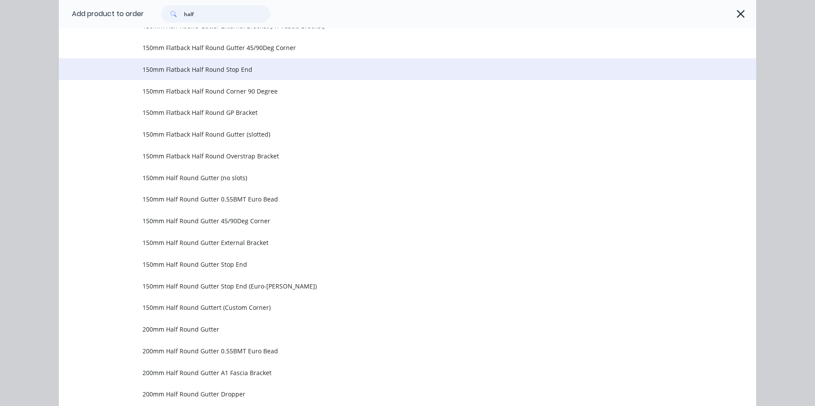
scroll to position [131, 0]
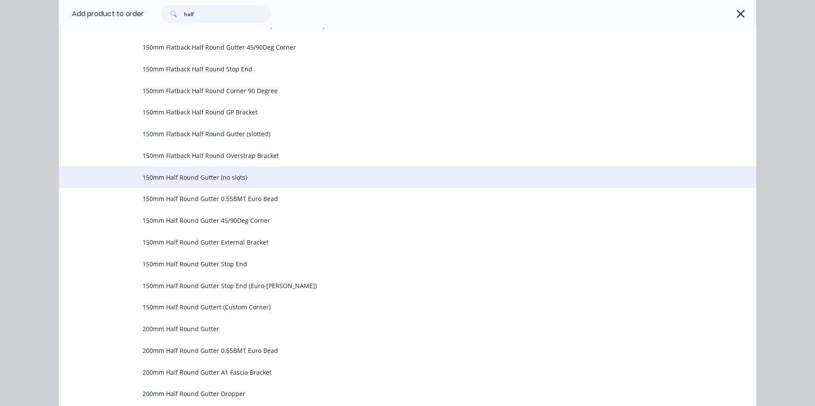
type input "half"
click at [277, 171] on td "150mm Half Round Gutter (no slots)" at bounding box center [448, 177] width 613 height 22
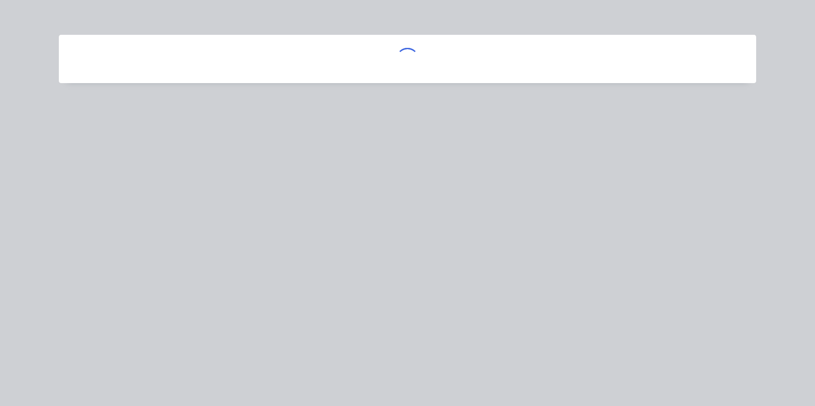
scroll to position [0, 0]
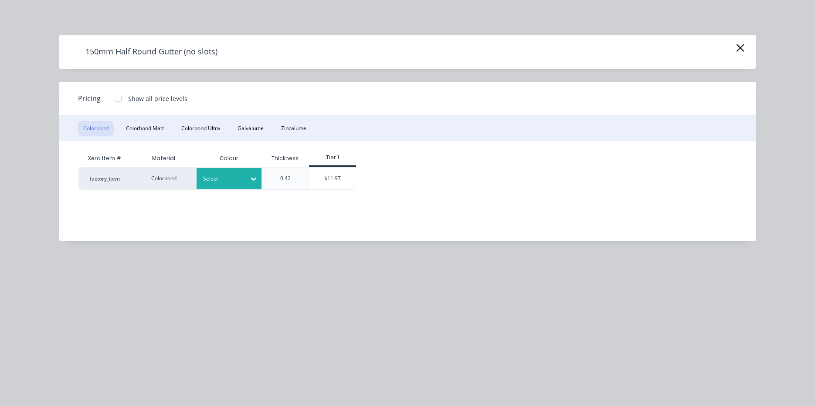
click at [239, 183] on div at bounding box center [222, 179] width 39 height 10
drag, startPoint x: 227, startPoint y: 203, endPoint x: 233, endPoint y: 203, distance: 5.2
click at [342, 179] on div "$11.97" at bounding box center [332, 179] width 47 height 22
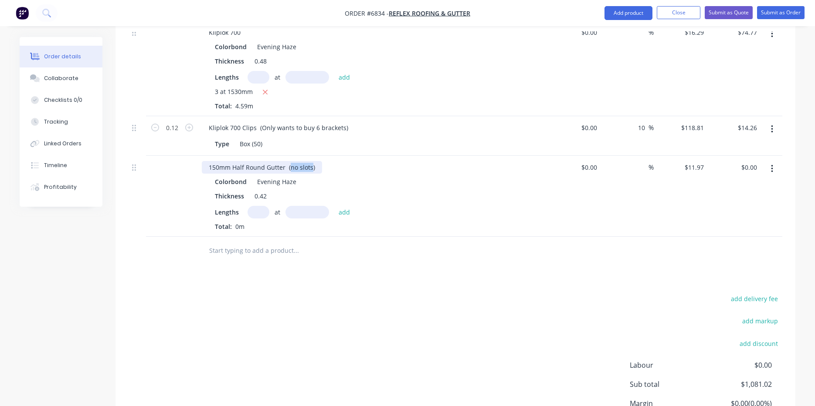
drag, startPoint x: 311, startPoint y: 156, endPoint x: 288, endPoint y: 152, distance: 22.9
click at [288, 161] on div "150mm Half Round Gutter (no slots)" at bounding box center [262, 167] width 120 height 13
click at [263, 206] on input "text" at bounding box center [258, 212] width 22 height 13
type input "1"
click at [311, 206] on input "text" at bounding box center [307, 212] width 44 height 13
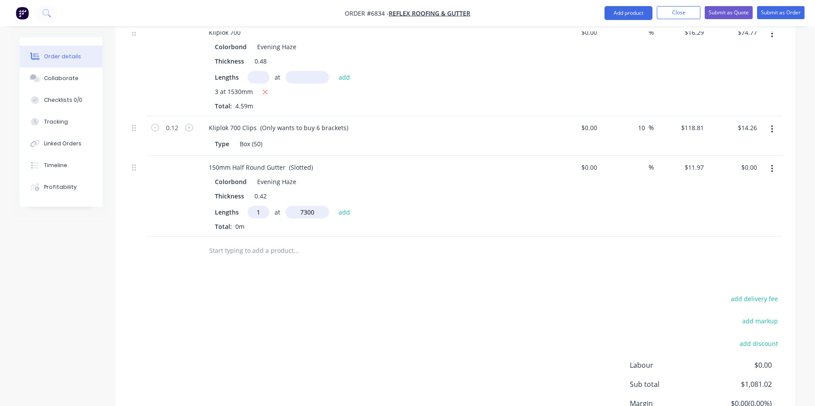
type input "7300"
click at [334, 206] on button "add" at bounding box center [344, 212] width 20 height 12
type input "$87.38"
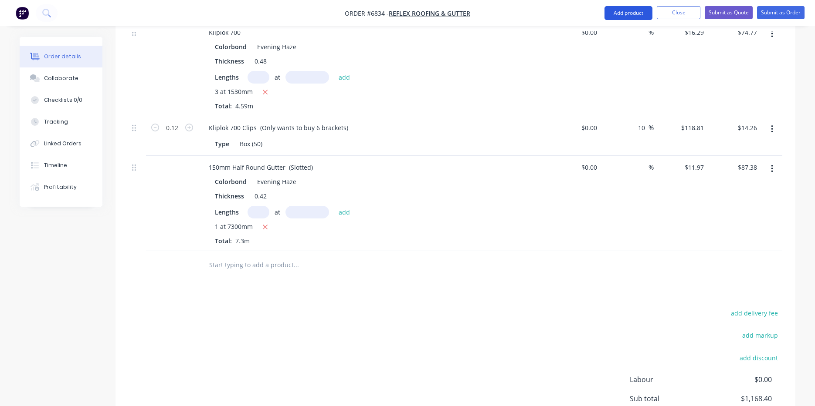
click at [640, 16] on button "Add product" at bounding box center [628, 13] width 48 height 14
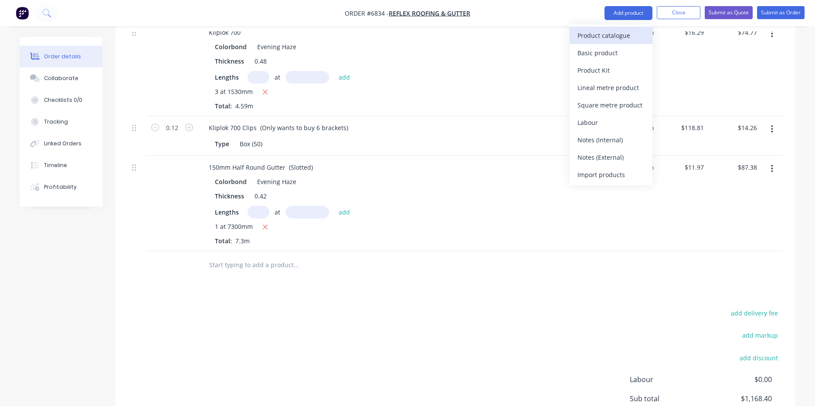
click at [624, 37] on div "Product catalogue" at bounding box center [610, 35] width 67 height 13
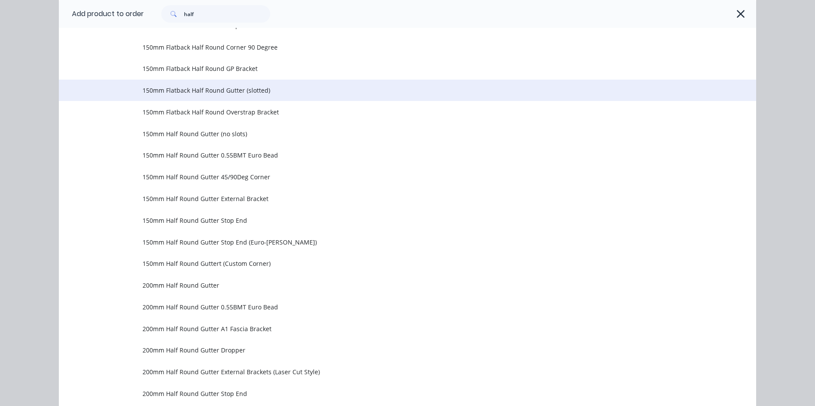
scroll to position [218, 0]
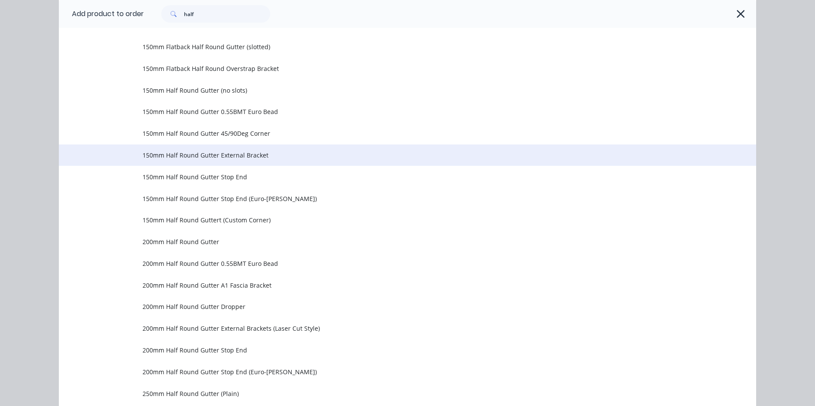
click at [188, 157] on span "150mm Half Round Gutter External Bracket" at bounding box center [387, 155] width 490 height 9
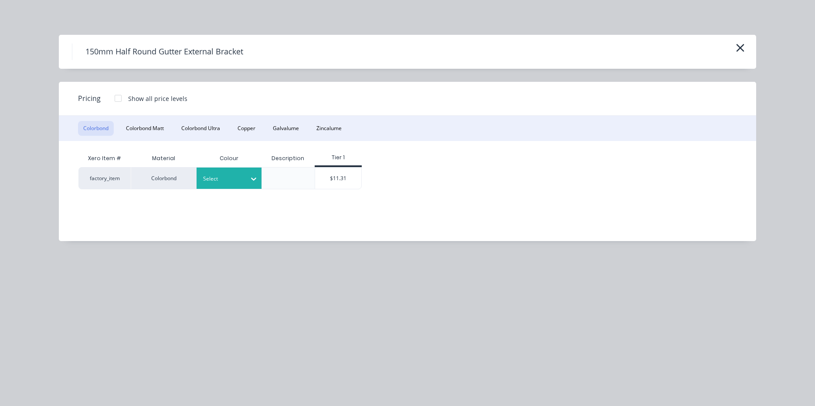
click at [244, 177] on div "Select" at bounding box center [221, 178] width 49 height 11
click at [109, 74] on div "Evening Haze" at bounding box center [54, 65] width 109 height 16
click at [338, 177] on div "$11.31" at bounding box center [338, 178] width 47 height 21
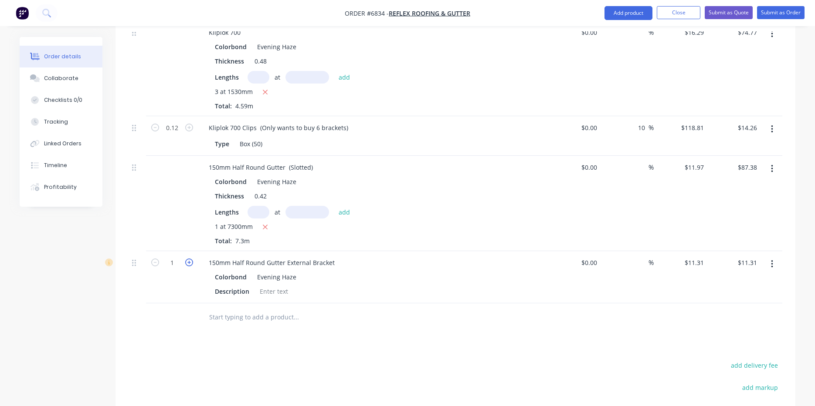
click at [188, 259] on icon "button" at bounding box center [189, 263] width 8 height 8
type input "2"
type input "$22.62"
click at [188, 259] on icon "button" at bounding box center [189, 263] width 8 height 8
type input "3"
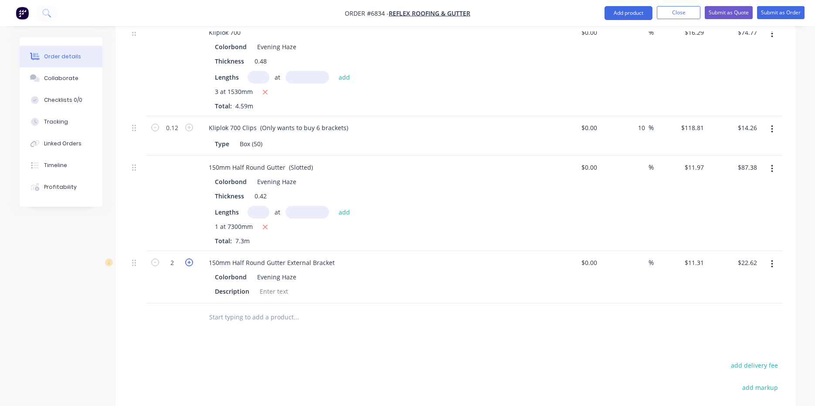
type input "$33.93"
click at [187, 259] on icon "button" at bounding box center [189, 263] width 8 height 8
type input "4"
type input "$45.24"
click at [187, 259] on icon "button" at bounding box center [189, 263] width 8 height 8
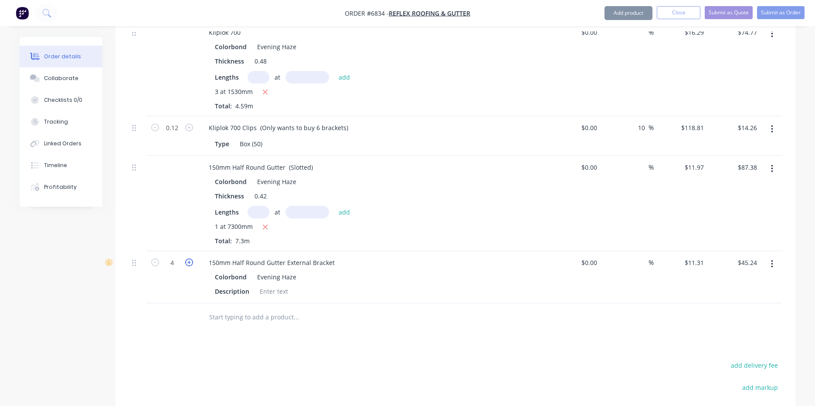
type input "5"
type input "$56.55"
click at [187, 259] on icon "button" at bounding box center [189, 263] width 8 height 8
type input "6"
type input "$67.86"
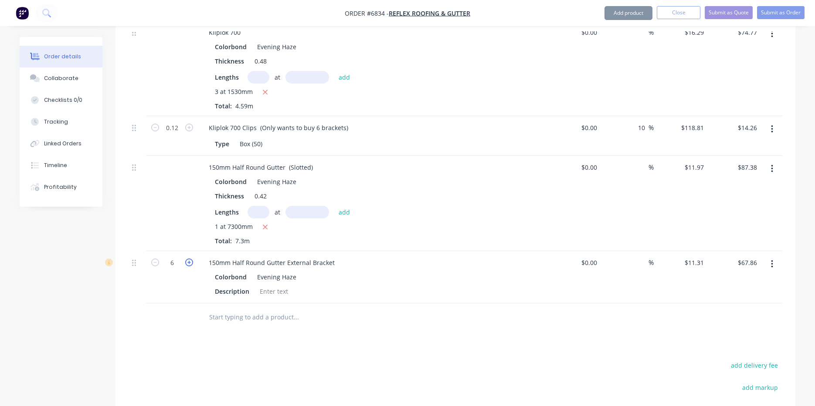
click at [188, 259] on icon "button" at bounding box center [189, 263] width 8 height 8
type input "7"
type input "$79.17"
click at [188, 259] on icon "button" at bounding box center [189, 263] width 8 height 8
type input "8"
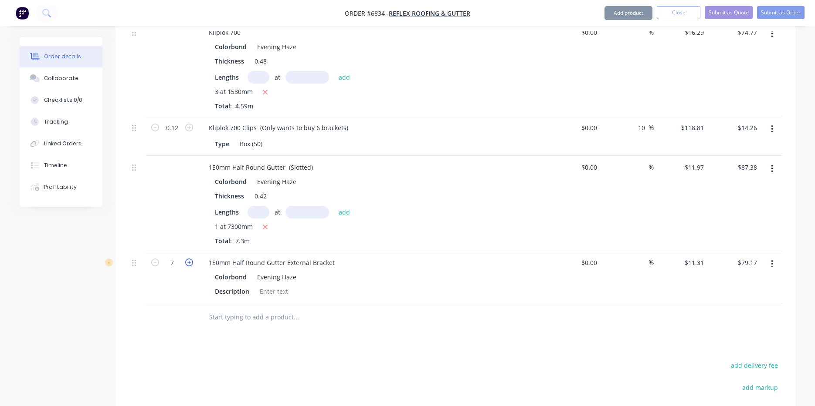
type input "$90.48"
click at [626, 20] on nav "Order #6834 - Reflex Roofing & Gutter Add product Close Submit as Quote Submit …" at bounding box center [407, 13] width 815 height 26
click at [626, 15] on button "Add product" at bounding box center [628, 13] width 48 height 14
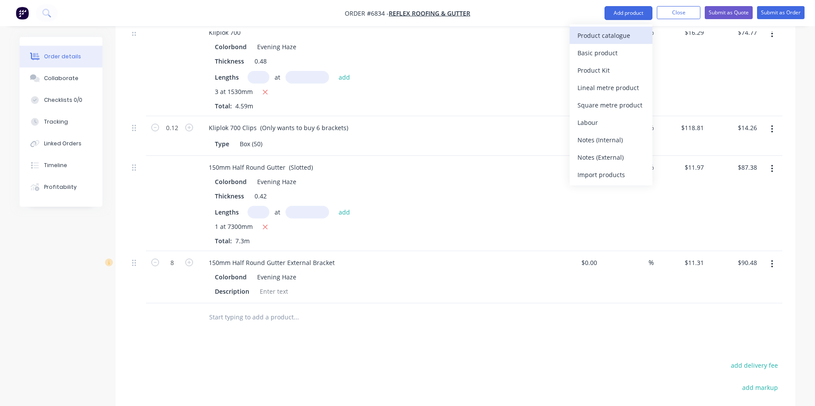
click at [620, 39] on div "Product catalogue" at bounding box center [610, 35] width 67 height 13
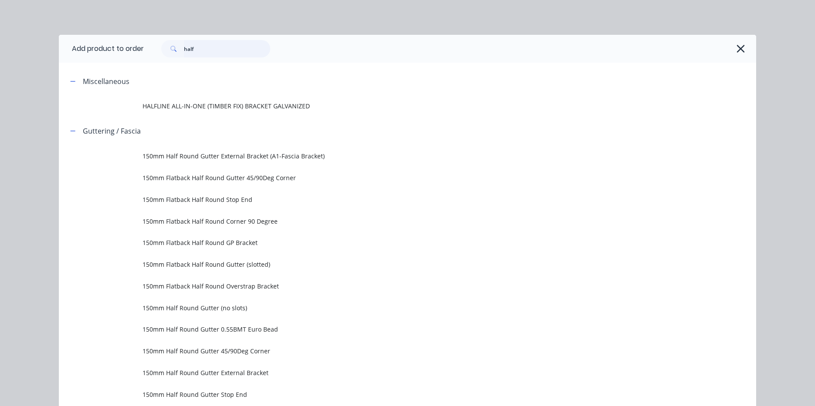
click at [243, 49] on input "half" at bounding box center [227, 48] width 86 height 17
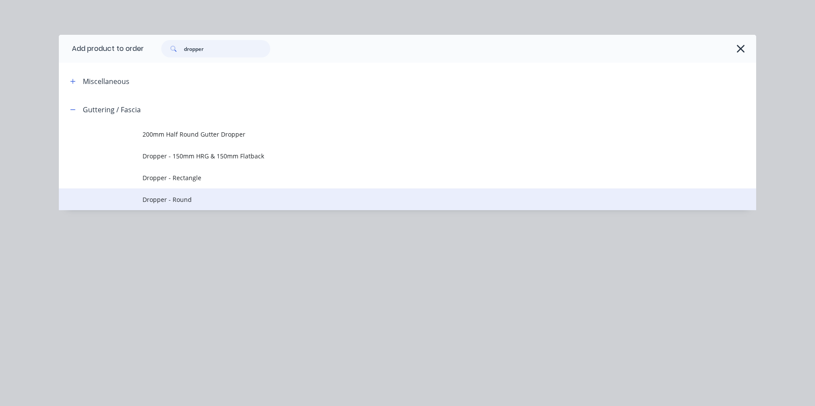
type input "dropper"
click at [209, 202] on span "Dropper - Round" at bounding box center [387, 199] width 490 height 9
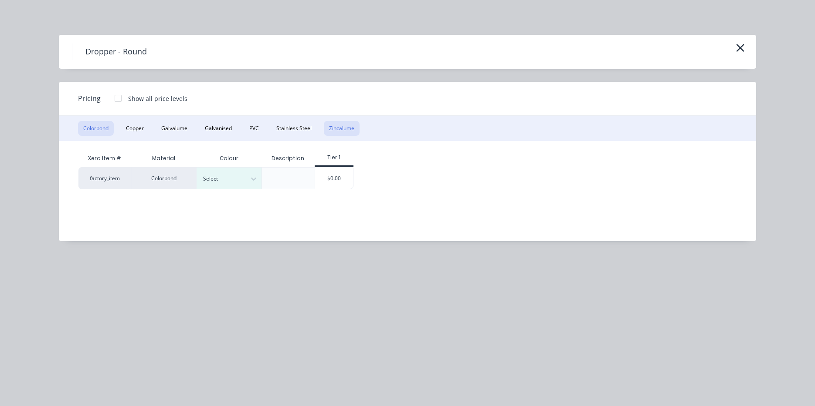
click at [335, 127] on button "Zincalume" at bounding box center [342, 128] width 36 height 15
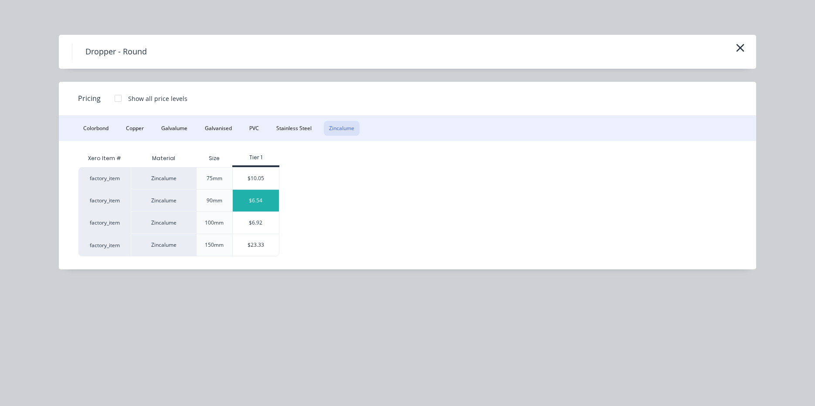
click at [248, 206] on div "$6.54" at bounding box center [256, 201] width 47 height 22
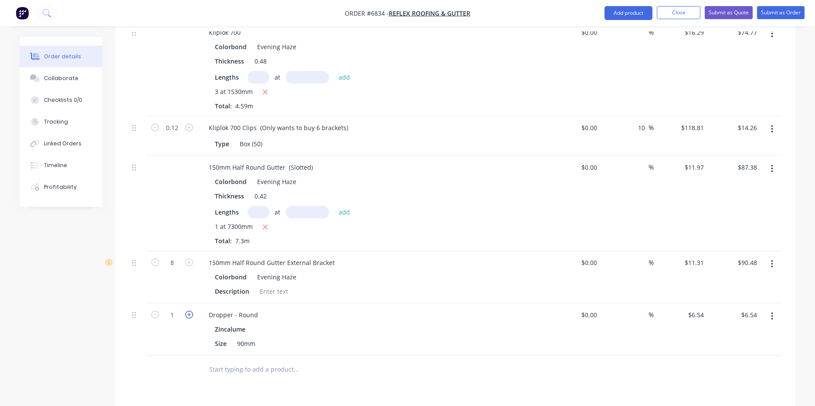
click at [189, 311] on icon "button" at bounding box center [189, 315] width 8 height 8
type input "2"
type input "$13.08"
click at [607, 12] on button "Add product" at bounding box center [628, 13] width 48 height 14
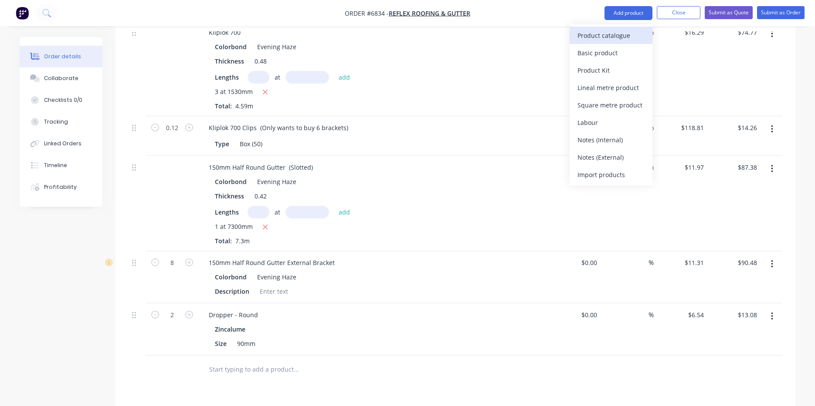
click at [601, 37] on div "Product catalogue" at bounding box center [610, 35] width 67 height 13
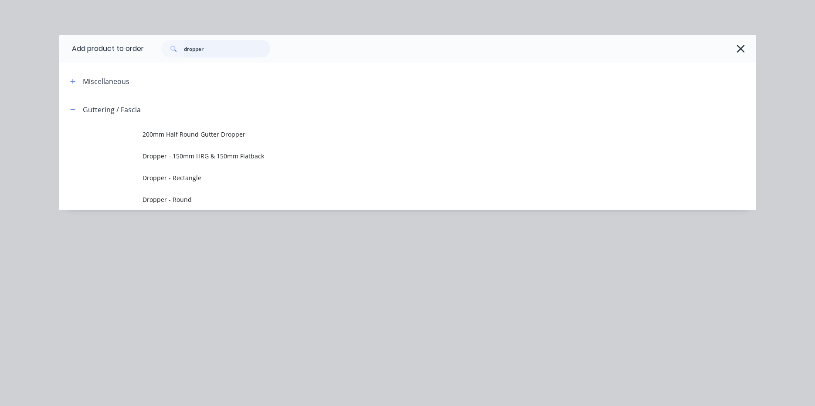
click at [215, 47] on input "dropper" at bounding box center [227, 48] width 86 height 17
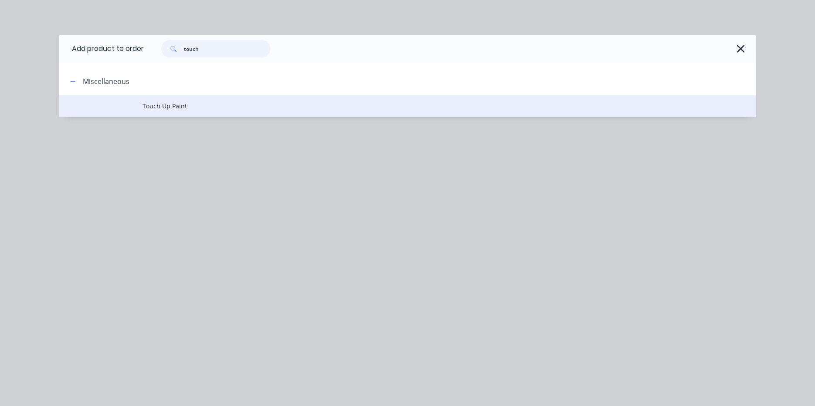
type input "touch"
click at [218, 111] on td "Touch Up Paint" at bounding box center [448, 106] width 613 height 22
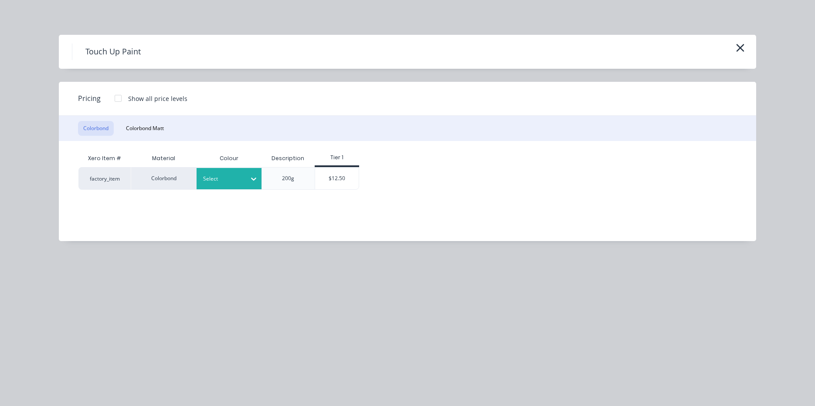
click at [224, 180] on div at bounding box center [222, 179] width 39 height 10
click at [349, 175] on div "$12.50" at bounding box center [337, 179] width 44 height 22
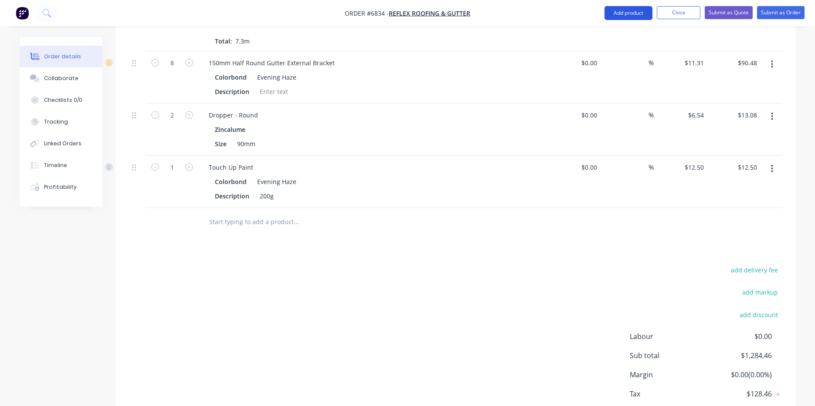
click at [647, 17] on button "Add product" at bounding box center [628, 13] width 48 height 14
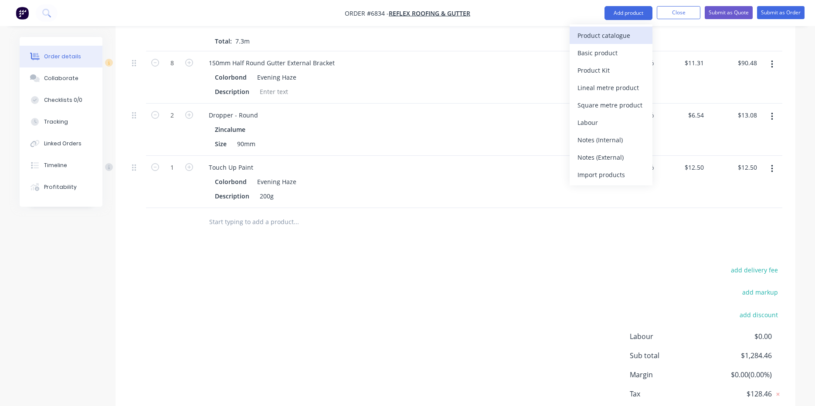
click at [625, 40] on div "Product catalogue" at bounding box center [610, 35] width 67 height 13
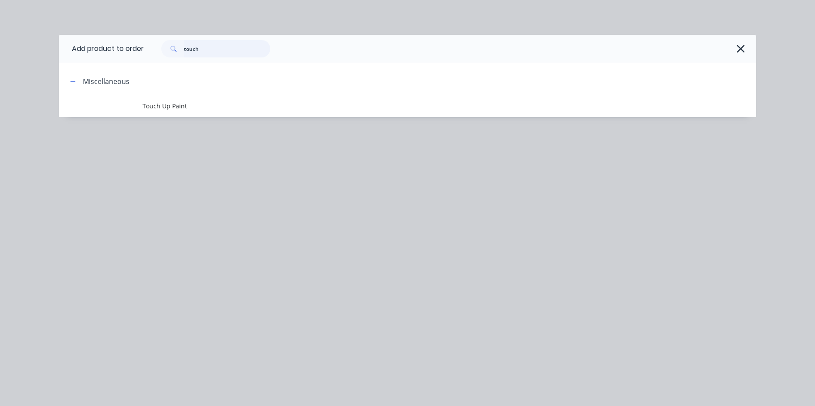
click at [250, 54] on input "touch" at bounding box center [227, 48] width 86 height 17
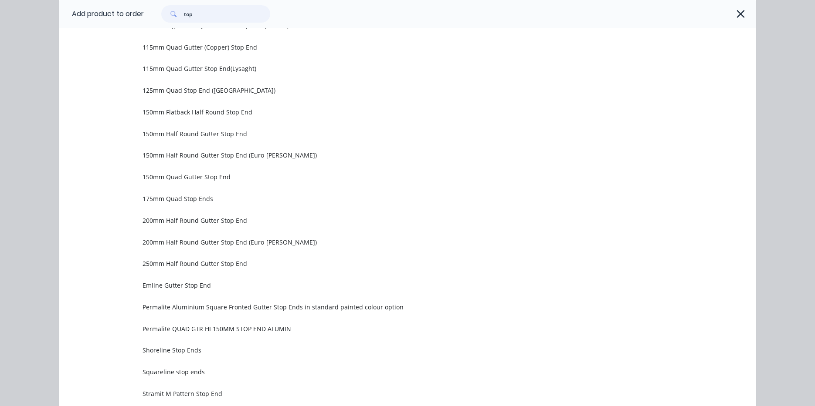
scroll to position [0, 0]
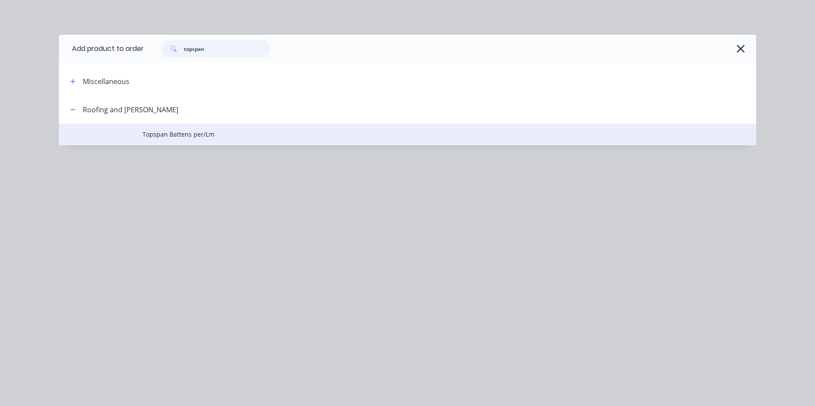
type input "topspan"
click at [186, 137] on span "Topspan Battens per/Lm" at bounding box center [387, 134] width 490 height 9
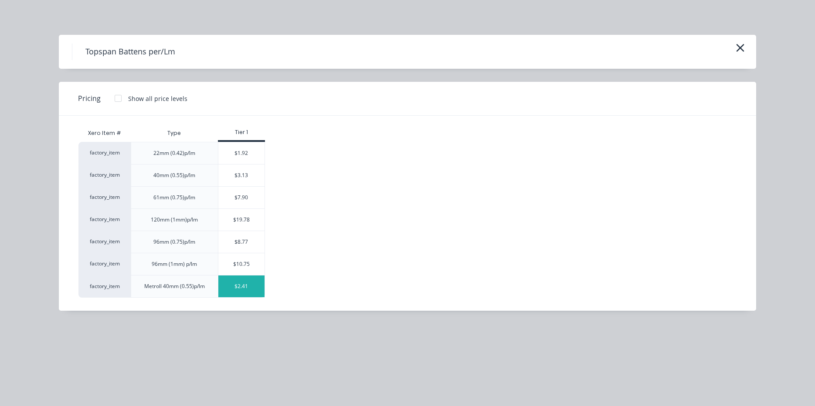
click at [240, 287] on div "$2.41" at bounding box center [241, 287] width 47 height 22
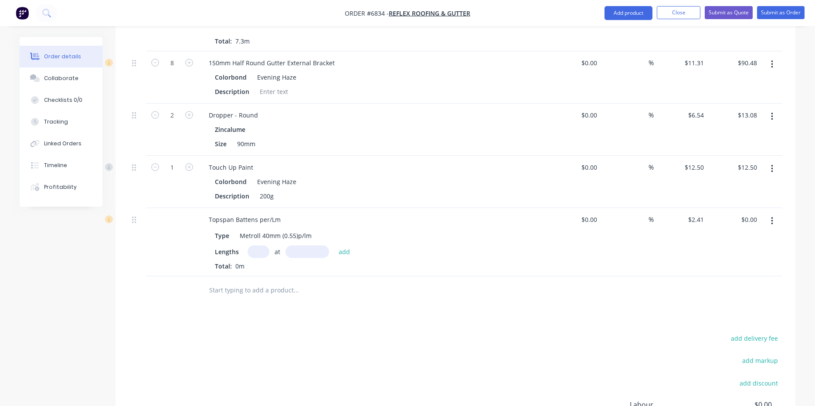
click at [265, 246] on input "text" at bounding box center [258, 252] width 22 height 13
type input "14"
type input "6500"
click at [334, 246] on button "add" at bounding box center [344, 252] width 20 height 12
type input "$219.31"
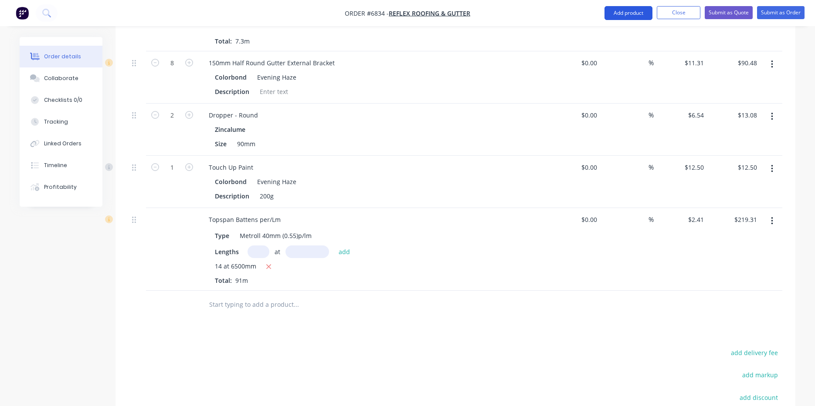
click at [632, 17] on button "Add product" at bounding box center [628, 13] width 48 height 14
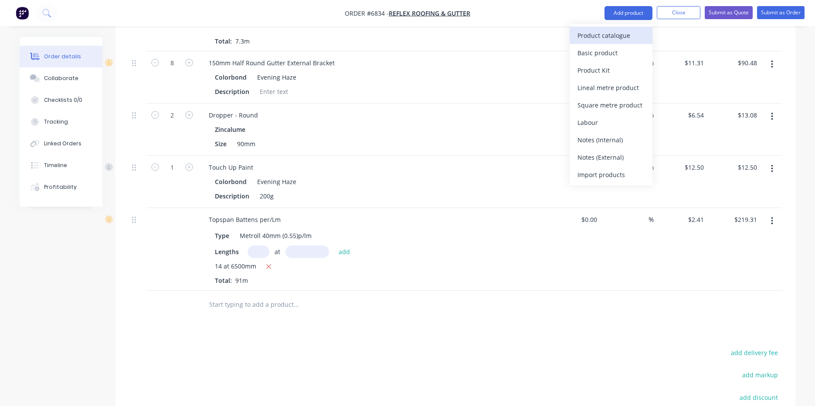
click at [621, 30] on div "Product catalogue" at bounding box center [610, 35] width 67 height 13
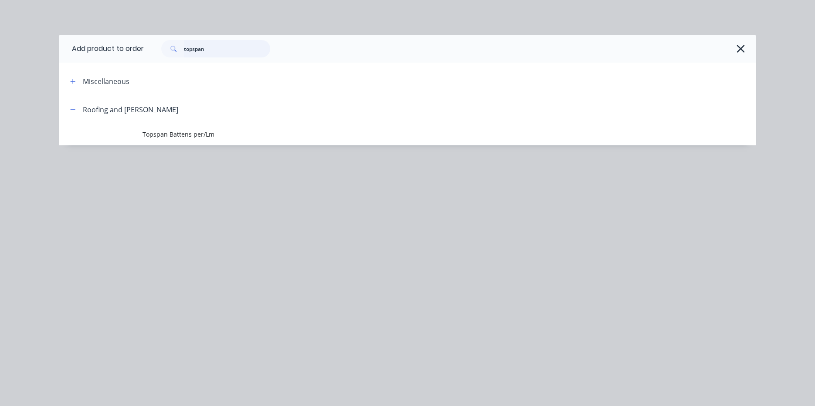
click at [206, 47] on input "topspan" at bounding box center [227, 48] width 86 height 17
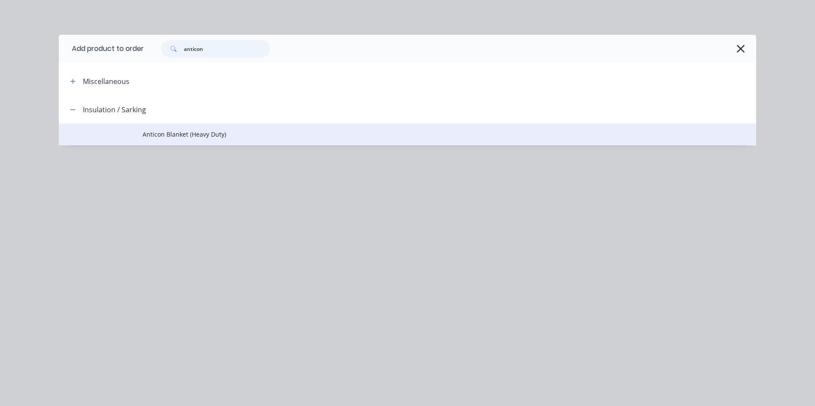
type input "anticon"
click at [199, 136] on span "Anticon Blanket (Heavy Duty)" at bounding box center [387, 134] width 490 height 9
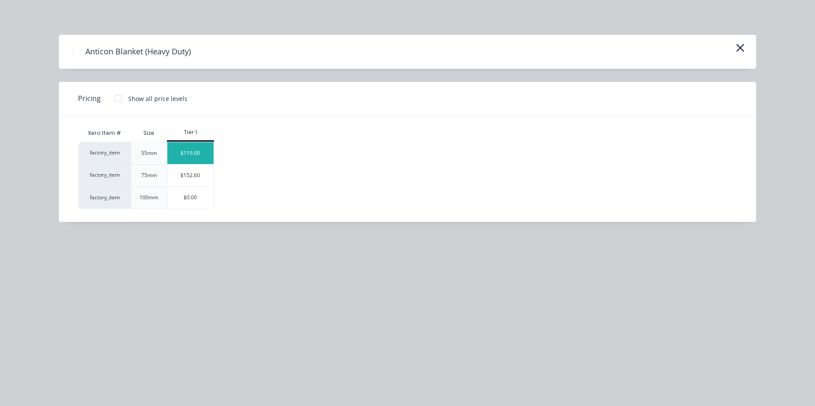
click at [208, 155] on div "$119.00" at bounding box center [190, 153] width 47 height 22
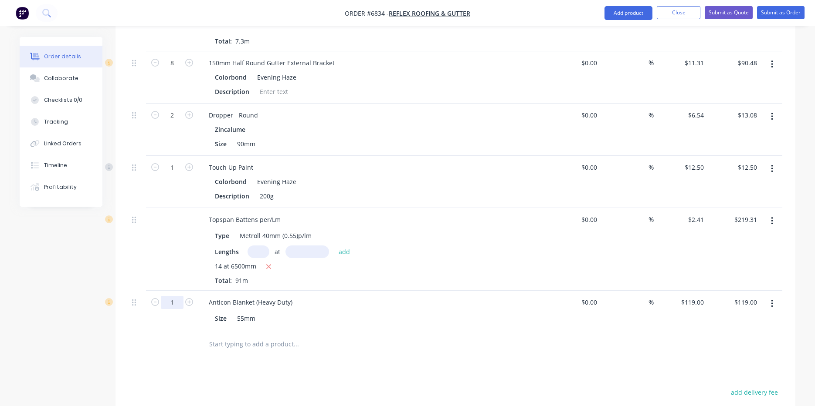
click at [176, 296] on input "1" at bounding box center [172, 302] width 23 height 13
type input "6"
type input "4"
type input "$476.00"
click at [487, 271] on div "14 at 6500mm Total: 91m" at bounding box center [372, 274] width 315 height 24
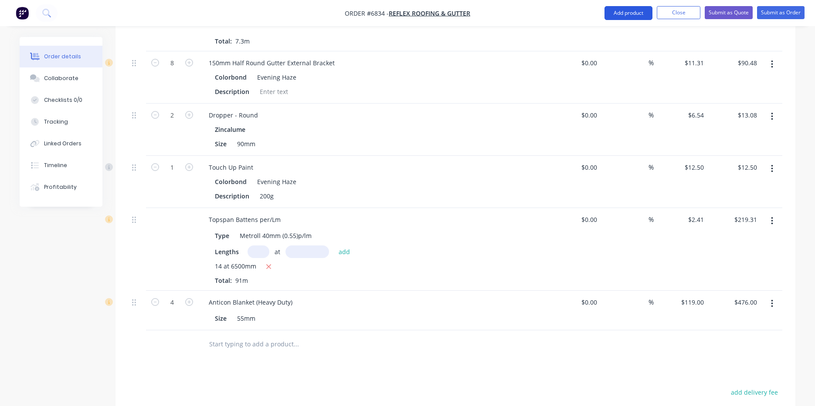
click at [636, 9] on button "Add product" at bounding box center [628, 13] width 48 height 14
drag, startPoint x: 632, startPoint y: 23, endPoint x: 632, endPoint y: 30, distance: 7.4
click at [631, 13] on button "Add product" at bounding box center [628, 13] width 48 height 14
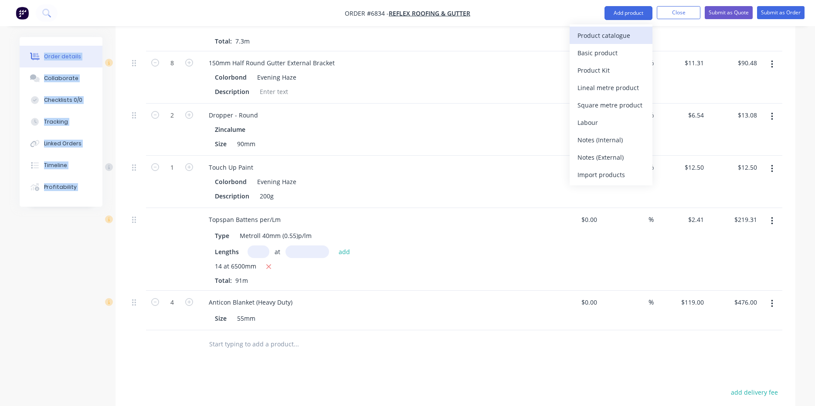
click at [620, 38] on div "Product catalogue" at bounding box center [610, 35] width 67 height 13
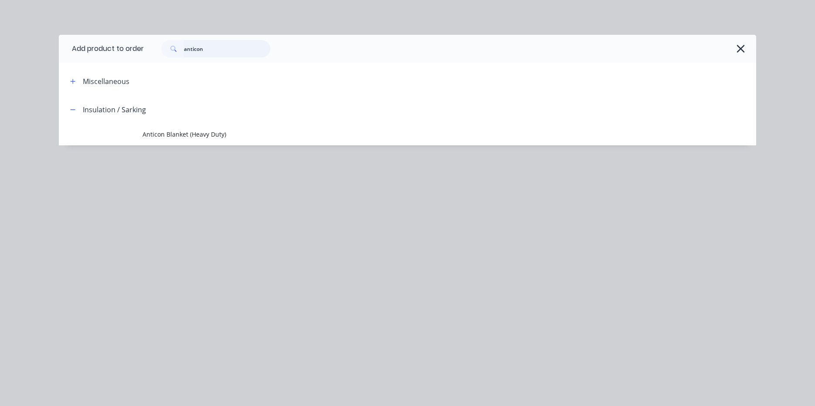
click at [219, 51] on input "anticon" at bounding box center [227, 48] width 86 height 17
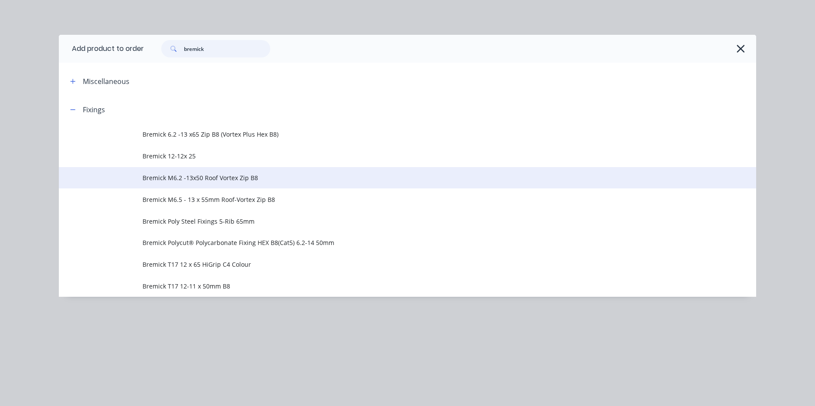
type input "bremick"
click at [247, 183] on td "Bremick M6.2 -13x50 Roof Vortex Zip B8" at bounding box center [448, 178] width 613 height 22
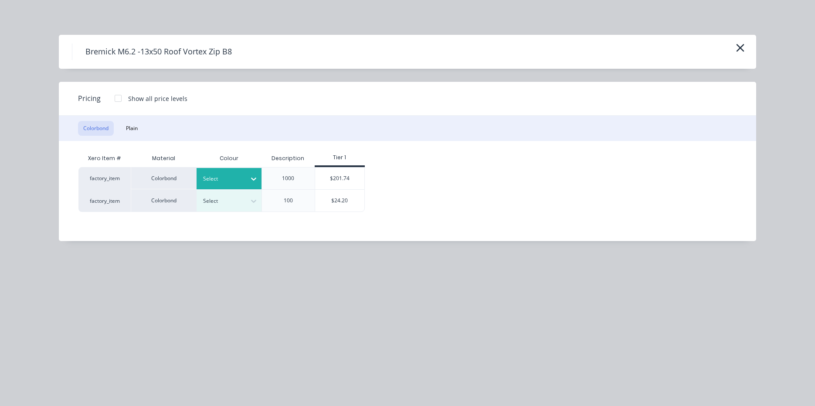
click at [233, 184] on div "Select" at bounding box center [221, 178] width 49 height 11
click at [345, 171] on div "$201.74" at bounding box center [339, 179] width 49 height 22
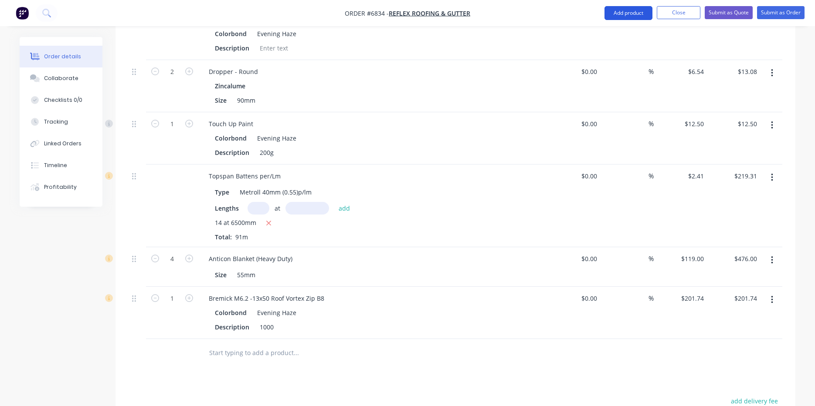
click at [638, 9] on button "Add product" at bounding box center [628, 13] width 48 height 14
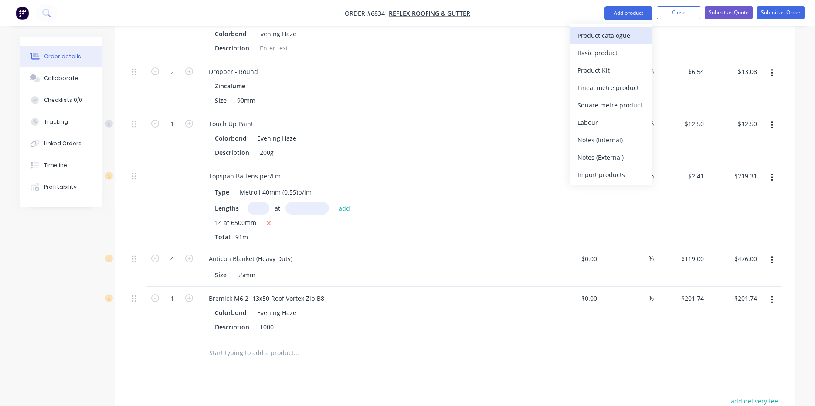
click at [624, 40] on div "Product catalogue" at bounding box center [610, 35] width 67 height 13
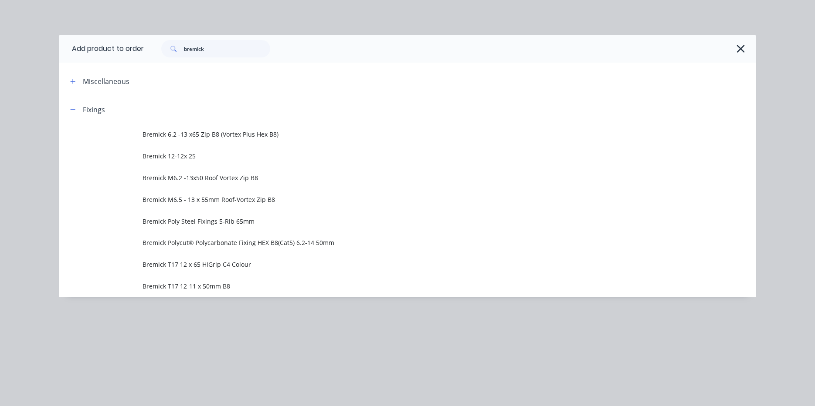
click at [273, 48] on div "bremick" at bounding box center [445, 48] width 603 height 17
click at [240, 52] on input "bremick" at bounding box center [227, 48] width 86 height 17
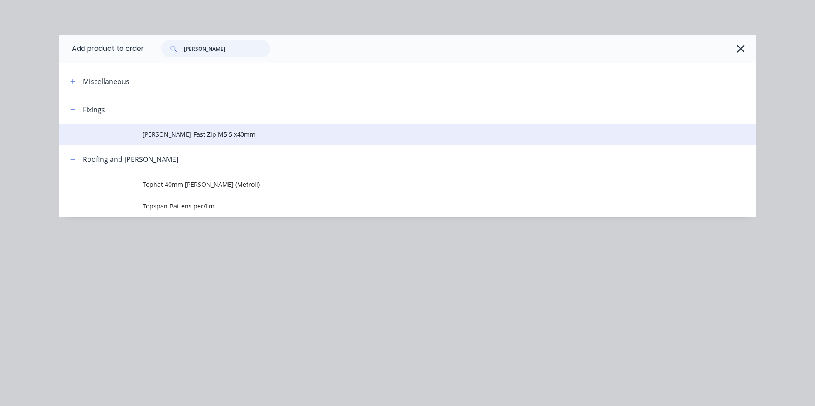
type input "batten"
click at [180, 135] on span "[PERSON_NAME]-Fast Zip M5.5 x40mm" at bounding box center [387, 134] width 490 height 9
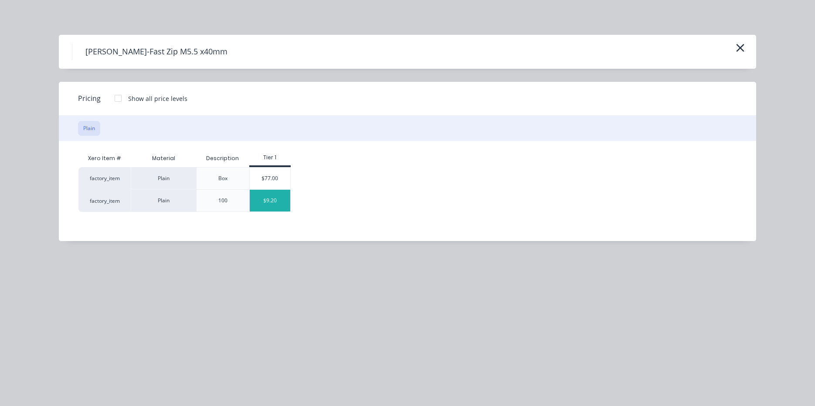
click at [277, 198] on div "$9.20" at bounding box center [270, 201] width 41 height 22
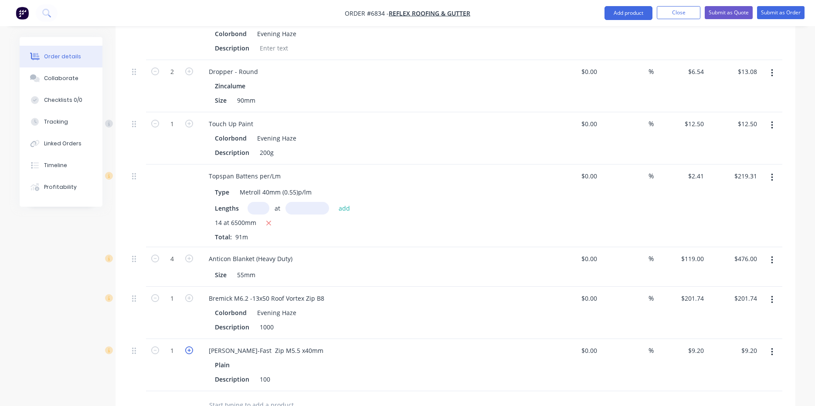
click at [190, 347] on icon "button" at bounding box center [189, 351] width 8 height 8
type input "2"
type input "$18.40"
click at [190, 347] on icon "button" at bounding box center [189, 351] width 8 height 8
type input "3"
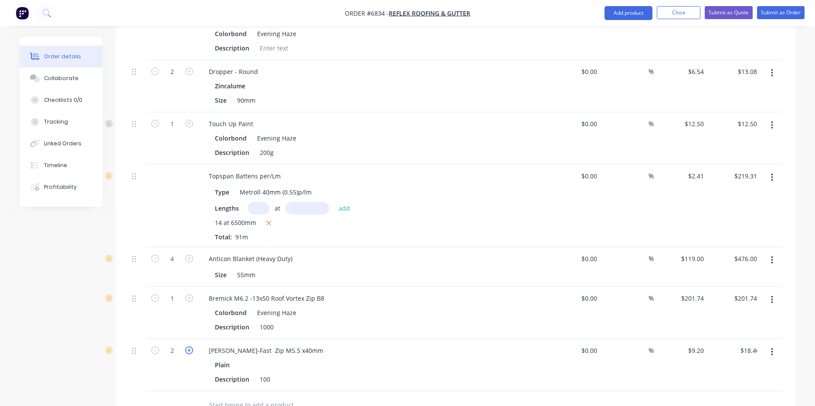
type input "$27.60"
click at [630, 16] on button "Add product" at bounding box center [628, 13] width 48 height 14
click at [637, 34] on div "Product catalogue" at bounding box center [610, 35] width 67 height 13
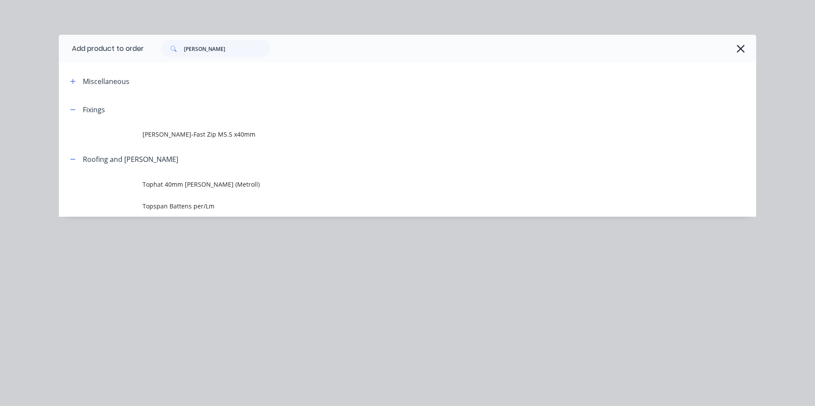
drag, startPoint x: 745, startPoint y: 43, endPoint x: 736, endPoint y: 50, distance: 10.9
click at [744, 44] on div "batten" at bounding box center [445, 48] width 603 height 17
click at [736, 50] on icon "button" at bounding box center [740, 49] width 9 height 12
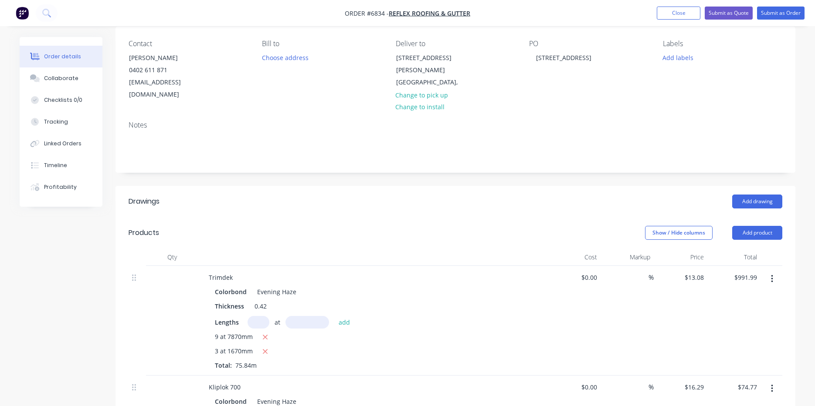
scroll to position [0, 0]
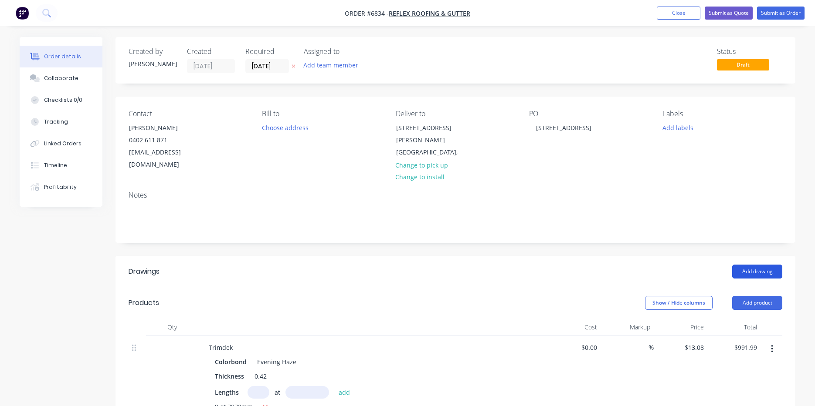
click at [751, 265] on button "Add drawing" at bounding box center [757, 272] width 50 height 14
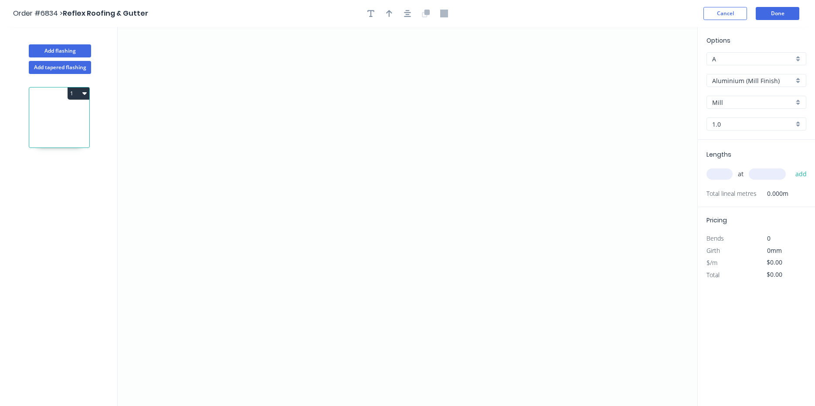
click at [791, 89] on div "Options A A Aluminium (Mill Finish) Aluminium (Mill Finish) Mill Mill 1.0 1.0" at bounding box center [755, 88] width 117 height 104
click at [787, 83] on input "Aluminium (Mill Finish)" at bounding box center [752, 80] width 81 height 9
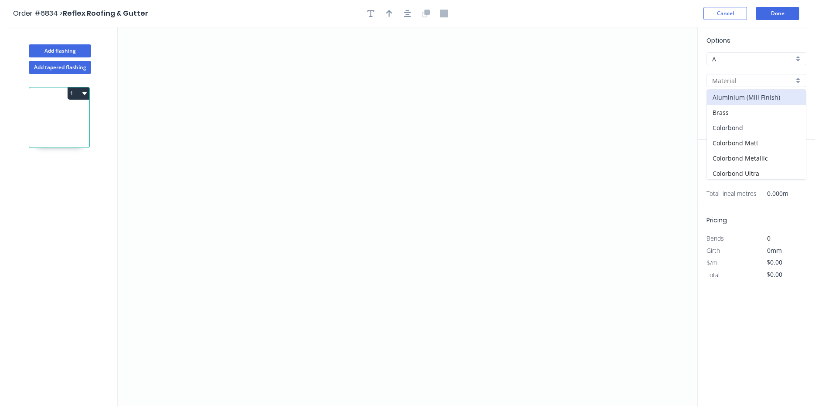
click at [764, 128] on div "Colorbond" at bounding box center [756, 127] width 99 height 15
type input "Colorbond"
type input "Basalt"
type input "0.55"
click at [757, 105] on input "Basalt" at bounding box center [752, 102] width 81 height 9
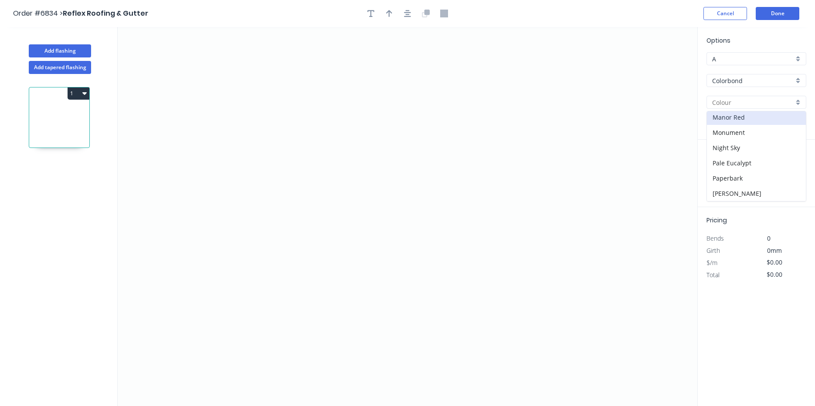
scroll to position [87, 0]
click at [730, 140] on div "Evening Haze" at bounding box center [756, 138] width 99 height 15
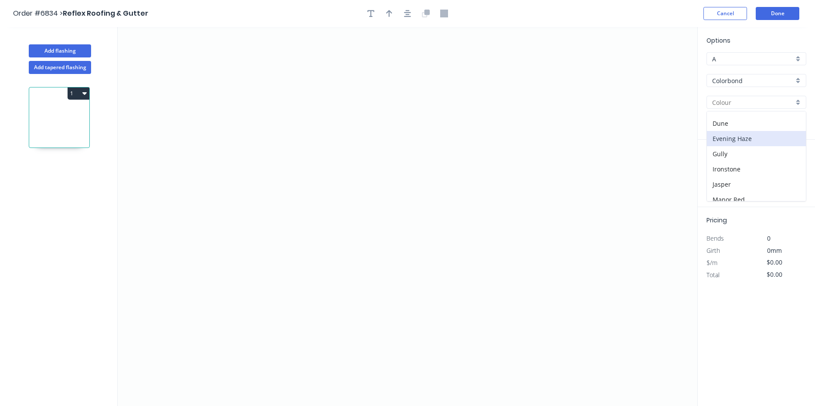
type input "Evening Haze"
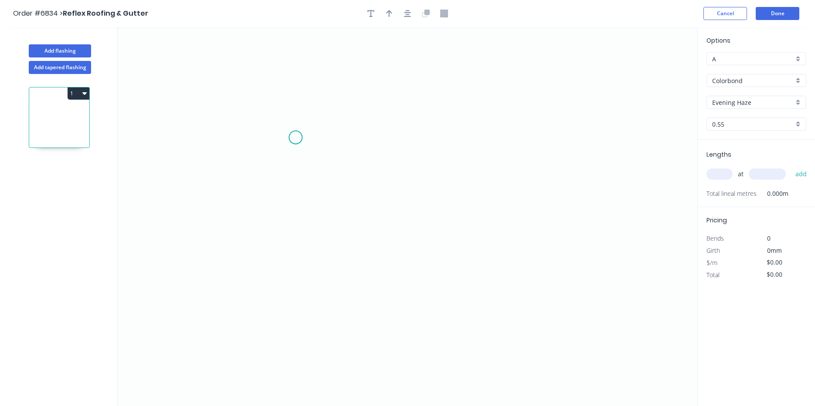
click at [288, 138] on icon "0" at bounding box center [407, 216] width 579 height 379
click at [288, 189] on icon "0" at bounding box center [407, 216] width 579 height 379
click at [409, 189] on icon "0" at bounding box center [407, 216] width 579 height 379
click at [425, 218] on icon "0" at bounding box center [407, 216] width 579 height 379
click at [801, 79] on div "Aluminium (Mill Finish)" at bounding box center [756, 80] width 100 height 13
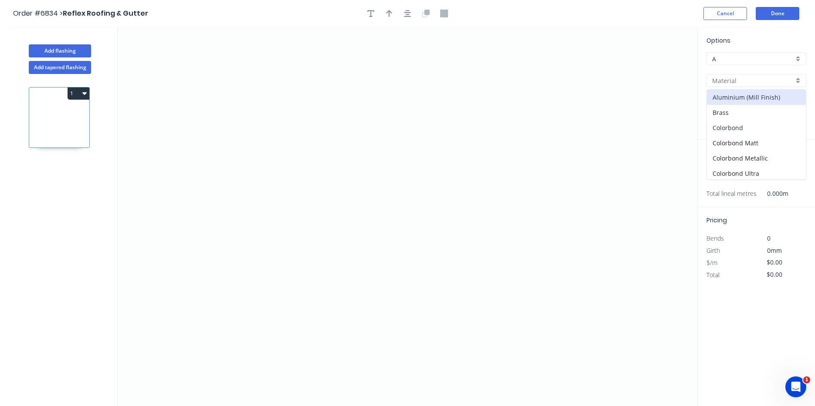
click at [725, 134] on div "Colorbond" at bounding box center [756, 127] width 99 height 15
type input "Colorbond"
type input "Basalt"
type input "0.55"
click at [749, 106] on input "Basalt" at bounding box center [752, 102] width 81 height 9
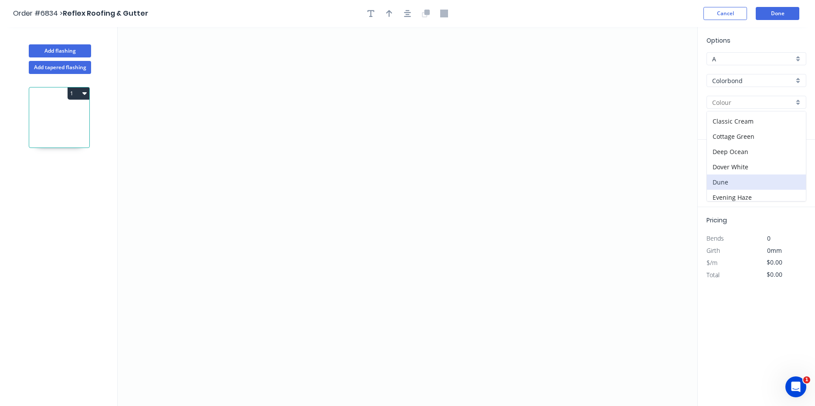
scroll to position [44, 0]
click at [745, 149] on div "Dover White" at bounding box center [756, 151] width 99 height 15
type input "Dover White"
click at [312, 136] on icon "0" at bounding box center [407, 216] width 579 height 379
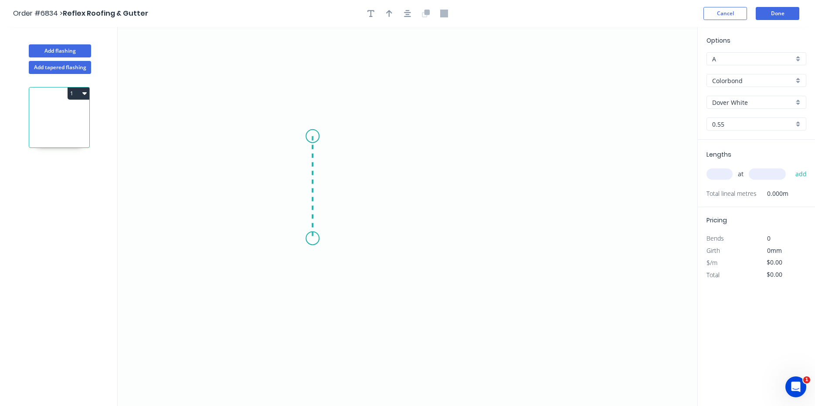
click at [318, 239] on icon "0" at bounding box center [407, 216] width 579 height 379
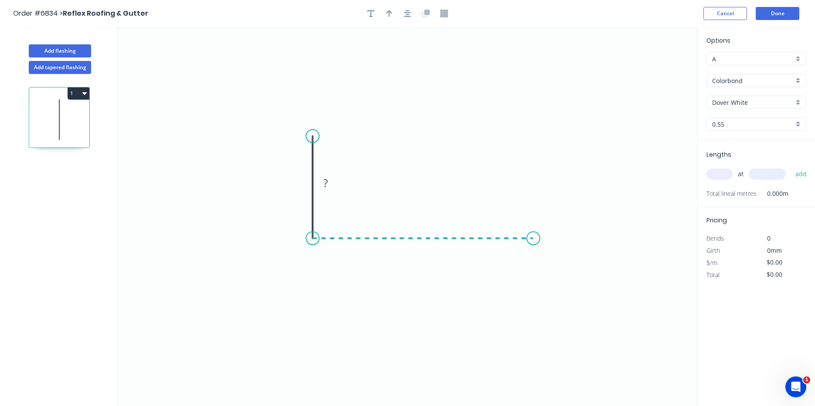
click at [533, 231] on icon "0 ?" at bounding box center [407, 216] width 579 height 379
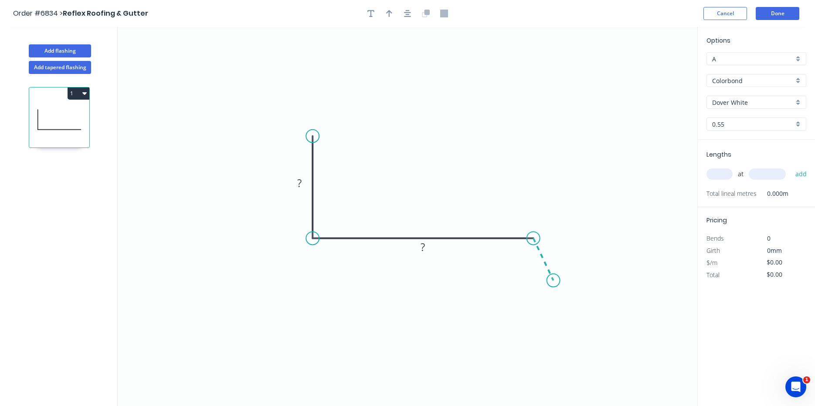
click at [554, 283] on icon "0 ? ?" at bounding box center [407, 216] width 579 height 379
click at [407, 17] on icon "button" at bounding box center [407, 13] width 7 height 7
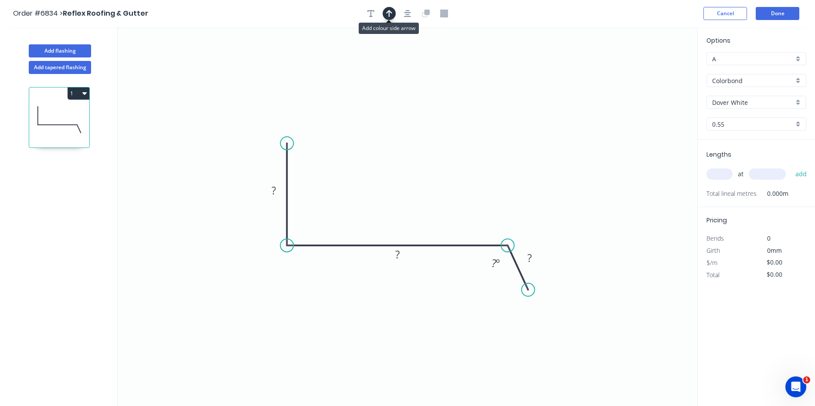
click at [392, 7] on button "button" at bounding box center [388, 13] width 13 height 13
click at [651, 68] on icon at bounding box center [653, 61] width 8 height 28
drag, startPoint x: 651, startPoint y: 68, endPoint x: 414, endPoint y: 182, distance: 263.2
click at [414, 182] on icon "0 ? ? ? ? º" at bounding box center [407, 216] width 579 height 379
drag, startPoint x: 655, startPoint y: 70, endPoint x: 375, endPoint y: 204, distance: 310.8
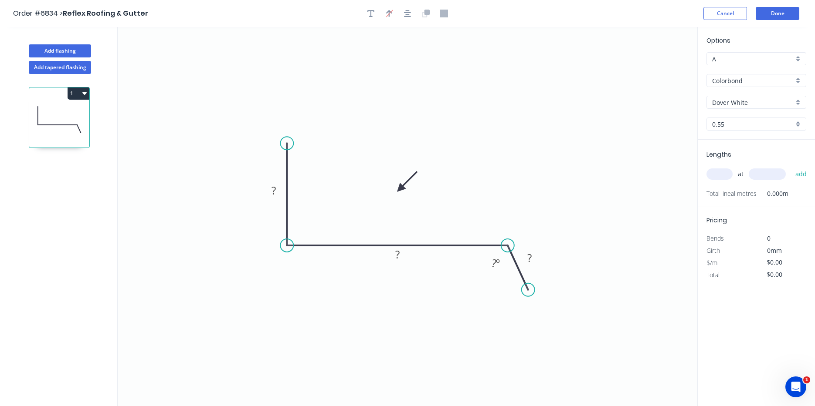
click at [394, 194] on icon at bounding box center [406, 181] width 25 height 25
click at [280, 194] on rect at bounding box center [273, 191] width 17 height 12
type input "$16.88"
click at [709, 172] on input "text" at bounding box center [719, 174] width 26 height 11
type input "2"
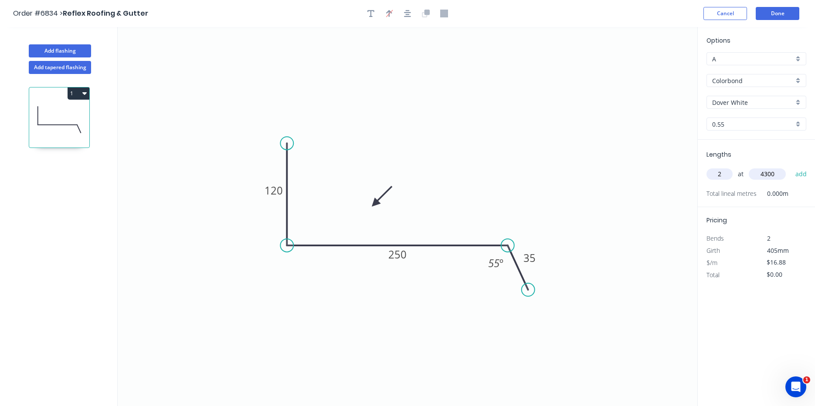
type input "4300"
click at [791, 167] on button "add" at bounding box center [801, 174] width 20 height 15
click at [71, 97] on button "1" at bounding box center [79, 94] width 22 height 12
click at [75, 112] on div "Duplicate" at bounding box center [47, 115] width 67 height 13
type input "$0.00"
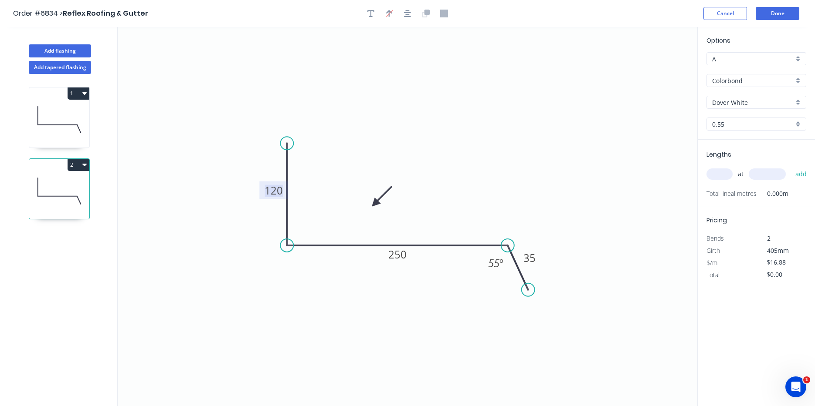
click at [282, 190] on tspan "120" at bounding box center [273, 190] width 18 height 14
type input "$25.08"
click at [716, 175] on input "text" at bounding box center [719, 174] width 26 height 11
type input "1"
type input "1800"
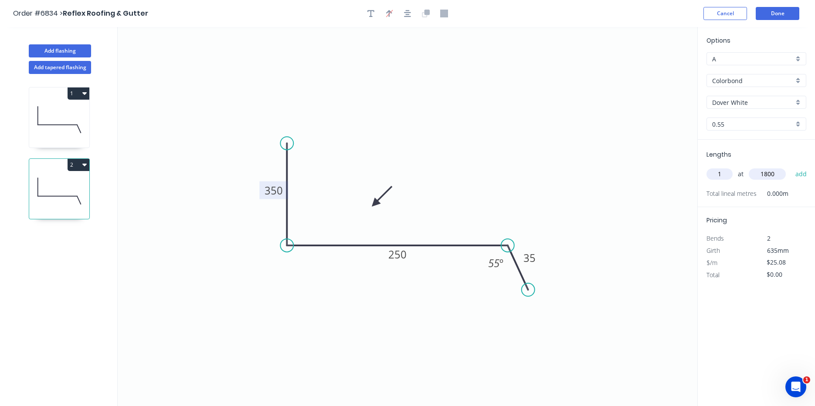
click at [791, 167] on button "add" at bounding box center [801, 174] width 20 height 15
click at [78, 165] on button "2" at bounding box center [79, 165] width 22 height 12
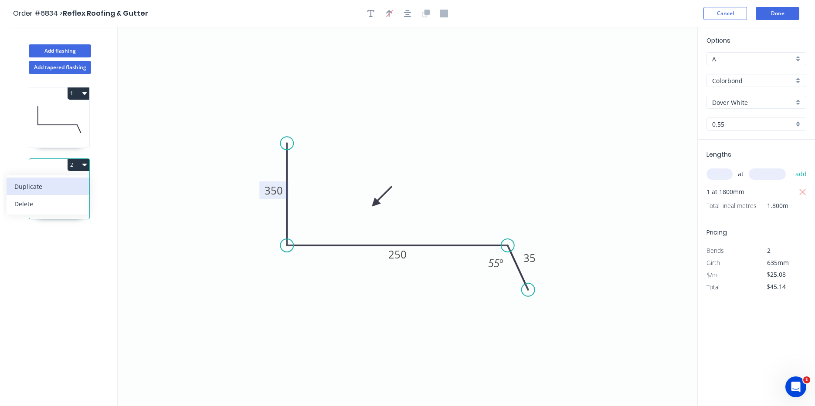
click at [68, 182] on div "Duplicate" at bounding box center [47, 186] width 67 height 13
type input "$0.00"
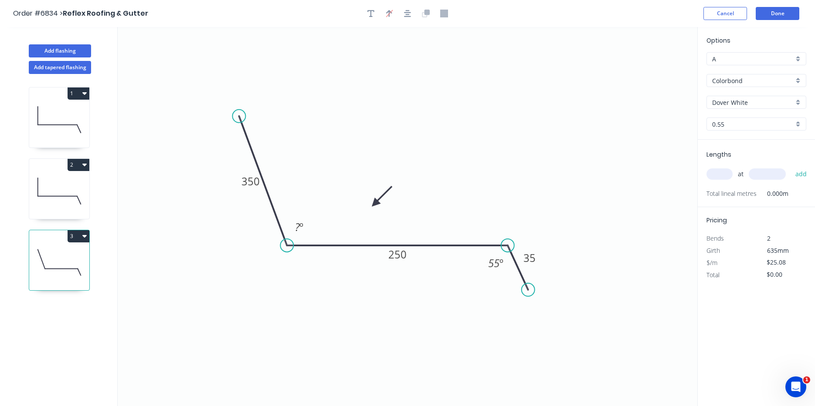
drag, startPoint x: 287, startPoint y: 146, endPoint x: 239, endPoint y: 116, distance: 56.6
click at [239, 116] on circle at bounding box center [238, 116] width 13 height 13
click at [247, 186] on tspan "350" at bounding box center [250, 181] width 18 height 14
type input "$16.88"
click at [86, 115] on icon at bounding box center [59, 120] width 60 height 56
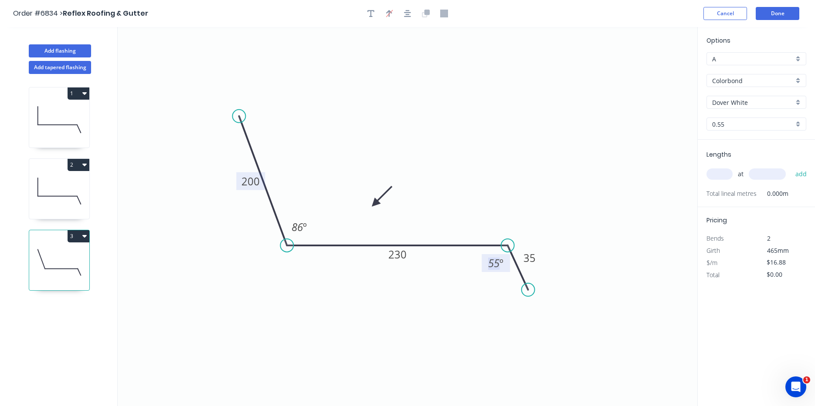
type input "$145.17"
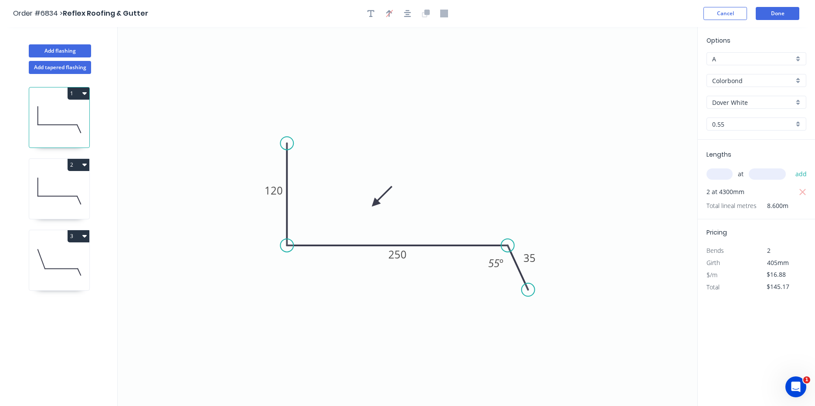
click at [732, 103] on input "Dover White" at bounding box center [752, 102] width 81 height 9
click at [740, 194] on div "Evening Haze" at bounding box center [756, 197] width 99 height 15
click at [70, 190] on icon at bounding box center [59, 191] width 60 height 56
type input "Dover White"
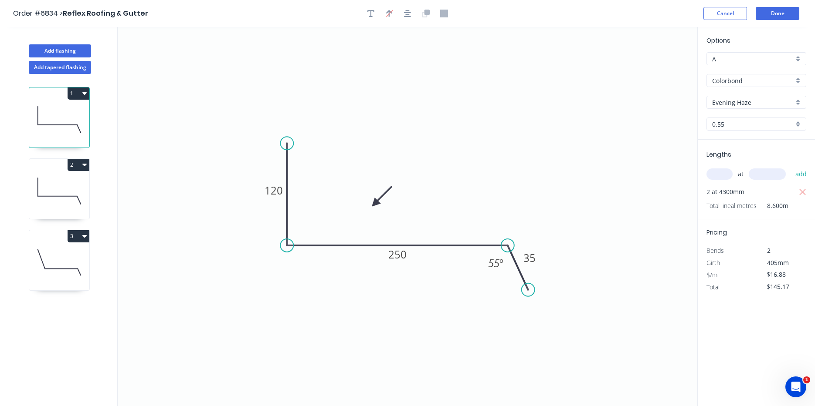
type input "$25.08"
type input "$45.14"
click at [769, 99] on input "Dover White" at bounding box center [752, 102] width 81 height 9
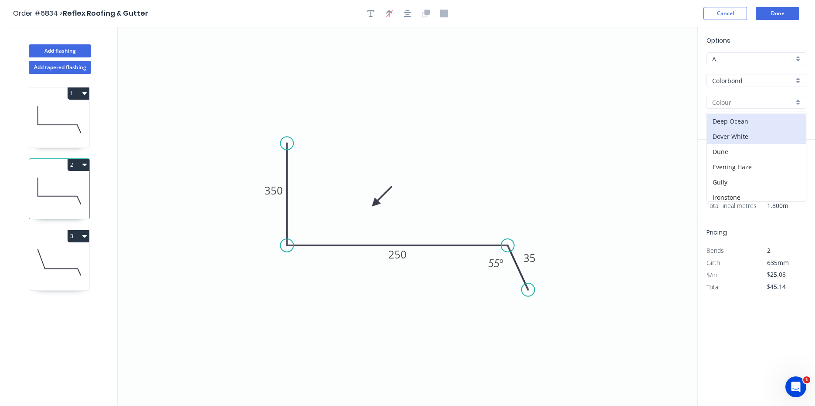
scroll to position [44, 0]
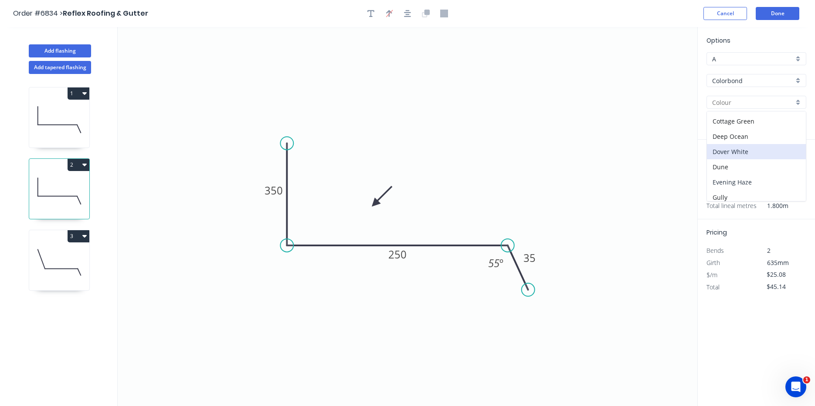
click at [737, 184] on div "Evening Haze" at bounding box center [756, 182] width 99 height 15
click at [75, 241] on button "3" at bounding box center [79, 236] width 22 height 12
click at [34, 236] on div "3" at bounding box center [59, 236] width 60 height 12
type input "Dover White"
type input "$16.88"
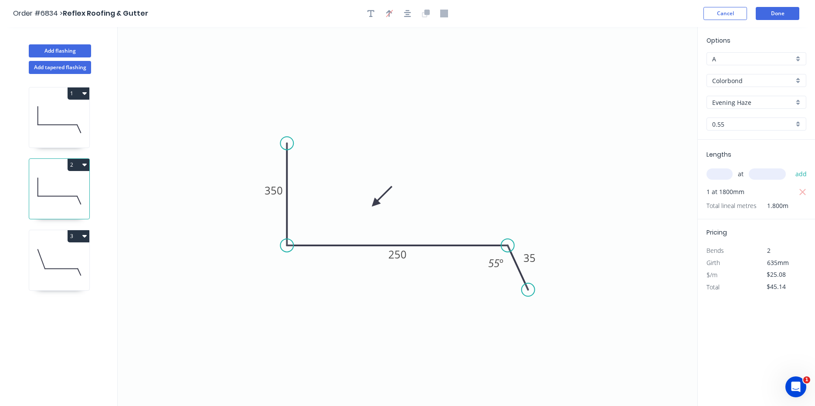
type input "$0.00"
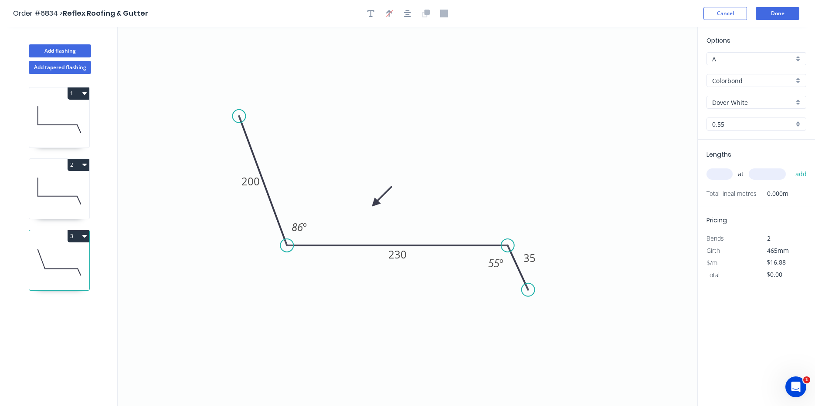
click at [724, 101] on input "Dover White" at bounding box center [752, 102] width 81 height 9
click at [736, 143] on div "Evening Haze" at bounding box center [756, 138] width 99 height 15
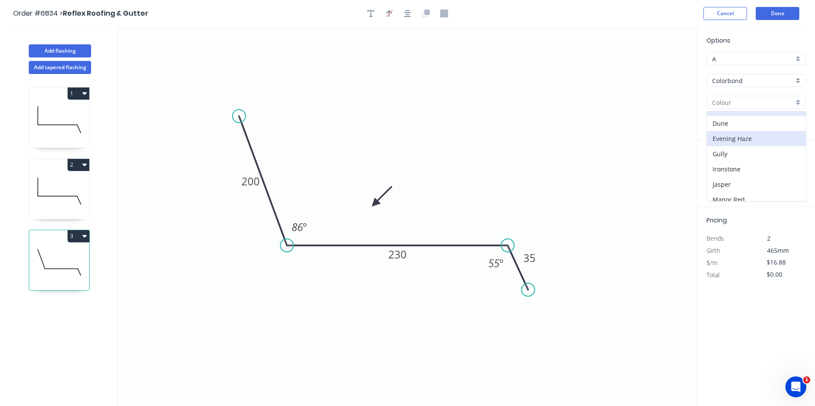
type input "Evening Haze"
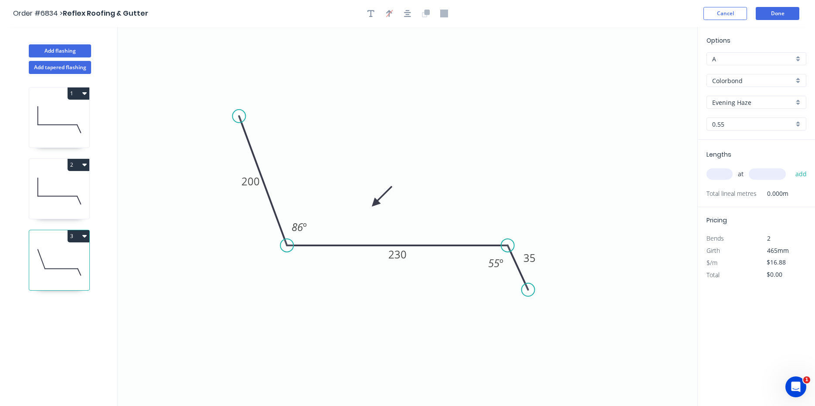
click at [720, 164] on div "at add" at bounding box center [756, 174] width 101 height 24
click at [717, 172] on input "text" at bounding box center [719, 174] width 26 height 11
type input "1"
type input "1900"
click at [791, 167] on button "add" at bounding box center [801, 174] width 20 height 15
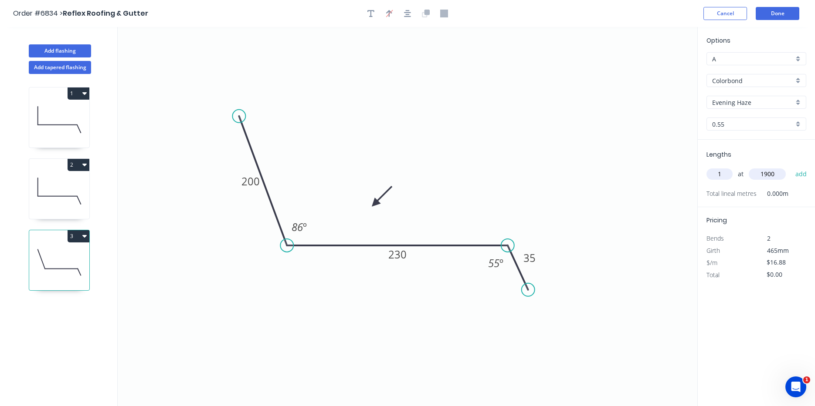
type input "$32.07"
click at [71, 48] on button "Add flashing" at bounding box center [60, 50] width 62 height 13
type input "$0.00"
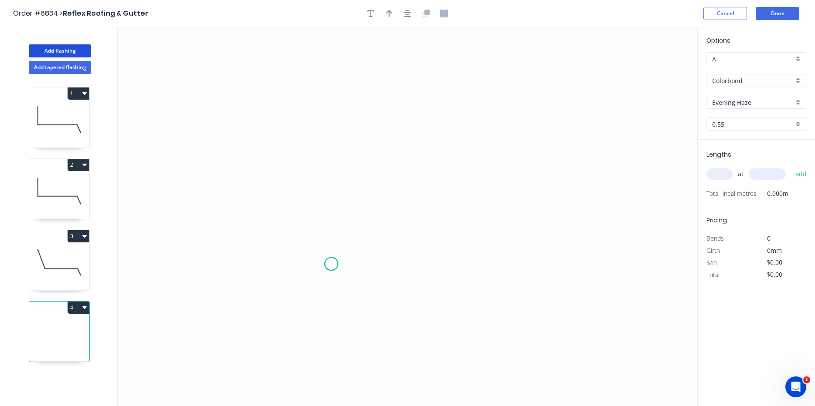
click at [331, 264] on icon "0" at bounding box center [407, 216] width 579 height 379
click at [335, 199] on icon "0" at bounding box center [407, 216] width 579 height 379
click at [484, 162] on icon "0 ?" at bounding box center [407, 216] width 579 height 379
click at [453, 153] on icon "0 ? ? ? º" at bounding box center [407, 216] width 579 height 379
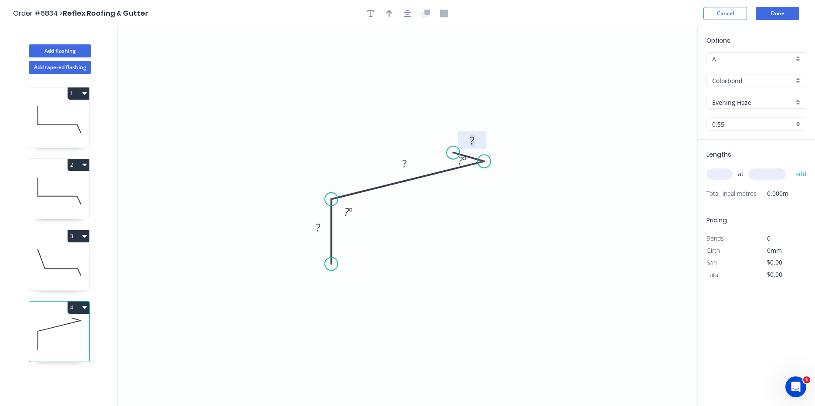
click at [473, 137] on tspan "?" at bounding box center [472, 140] width 4 height 14
type input "$11.44"
click at [406, 14] on icon "button" at bounding box center [407, 13] width 7 height 7
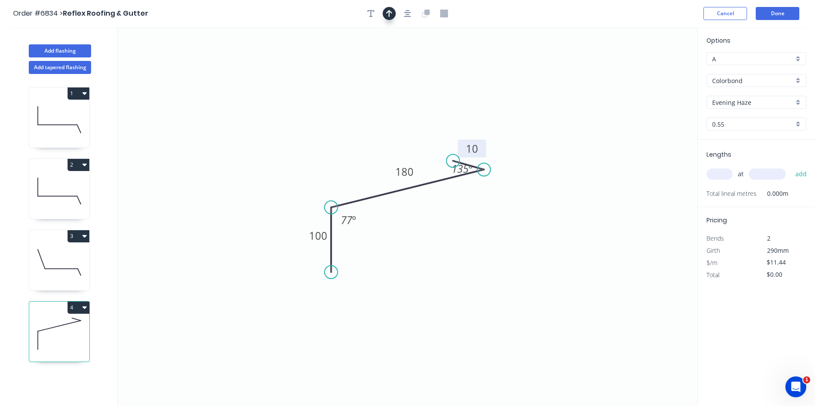
click at [393, 9] on button "button" at bounding box center [388, 13] width 13 height 13
drag, startPoint x: 655, startPoint y: 70, endPoint x: 399, endPoint y: 159, distance: 271.2
click at [402, 145] on icon at bounding box center [406, 131] width 8 height 28
click at [708, 166] on div "at add" at bounding box center [756, 174] width 101 height 24
click at [715, 175] on input "text" at bounding box center [719, 174] width 26 height 11
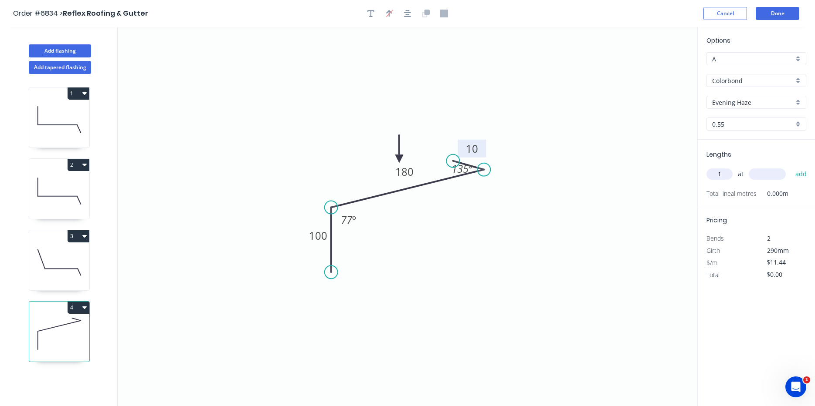
type input "1"
type input "6000"
click at [791, 167] on button "add" at bounding box center [801, 174] width 20 height 15
type input "$68.64"
click at [43, 49] on button "Add flashing" at bounding box center [60, 50] width 62 height 13
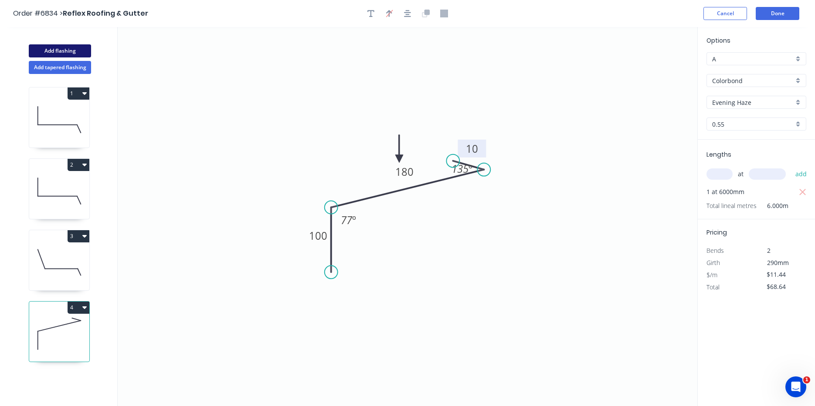
type input "$0.00"
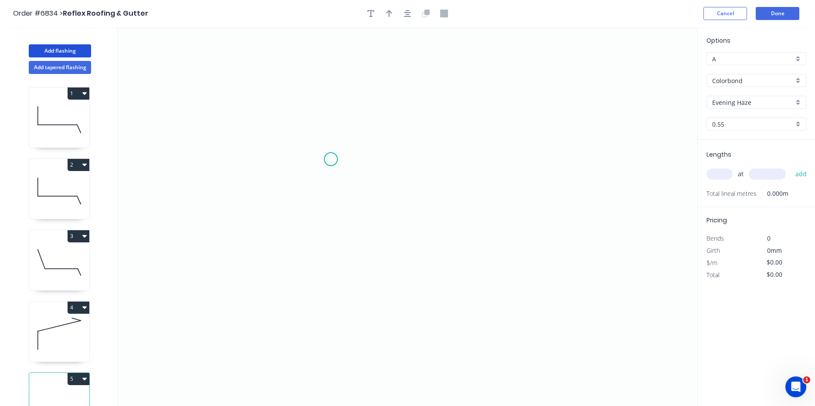
click at [331, 159] on icon "0" at bounding box center [407, 216] width 579 height 379
click at [329, 279] on icon "0" at bounding box center [407, 216] width 579 height 379
click at [433, 280] on icon "0 ?" at bounding box center [407, 216] width 579 height 379
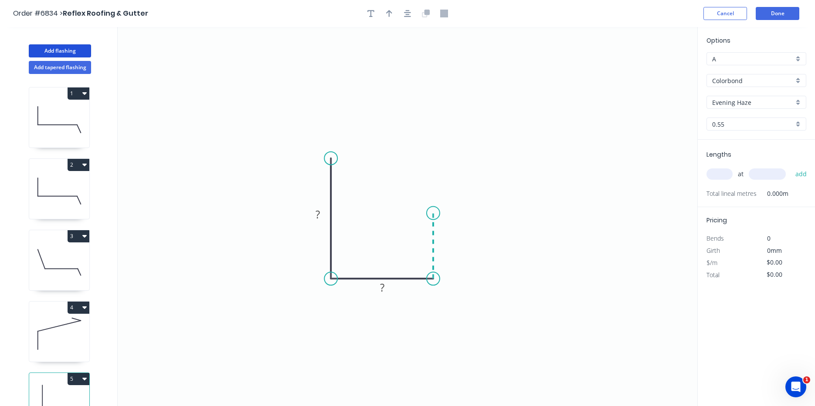
click at [436, 213] on icon "0 ? ?" at bounding box center [407, 216] width 579 height 379
click at [408, 17] on icon "button" at bounding box center [407, 13] width 7 height 7
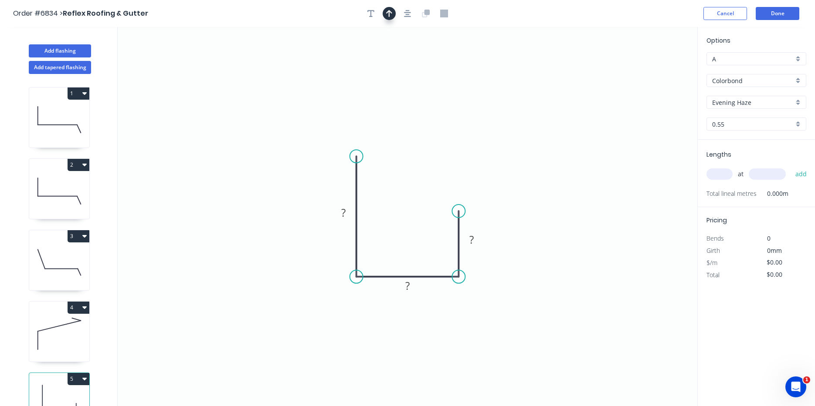
click at [389, 11] on icon "button" at bounding box center [389, 13] width 6 height 7
drag, startPoint x: 656, startPoint y: 68, endPoint x: 410, endPoint y: 213, distance: 285.5
click at [411, 213] on icon at bounding box center [412, 203] width 8 height 28
click at [341, 210] on tspan "?" at bounding box center [343, 213] width 4 height 14
click at [349, 208] on rect at bounding box center [343, 213] width 17 height 12
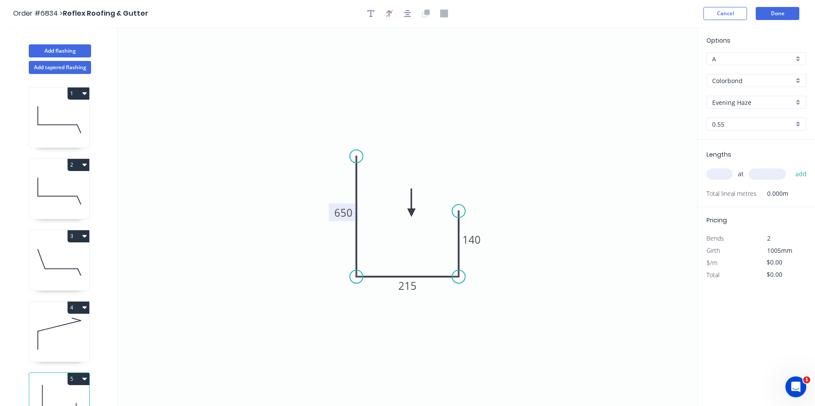
type input "$36.20"
click at [723, 175] on input "text" at bounding box center [719, 174] width 26 height 11
type input "1"
type input "7000"
click at [791, 167] on button "add" at bounding box center [801, 174] width 20 height 15
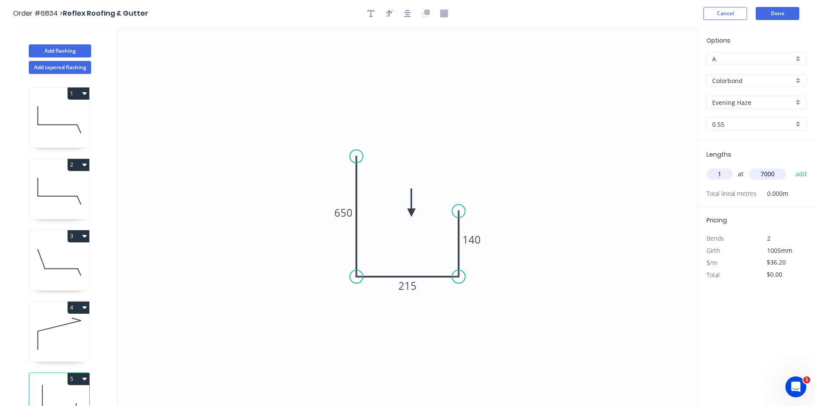
type input "$253.40"
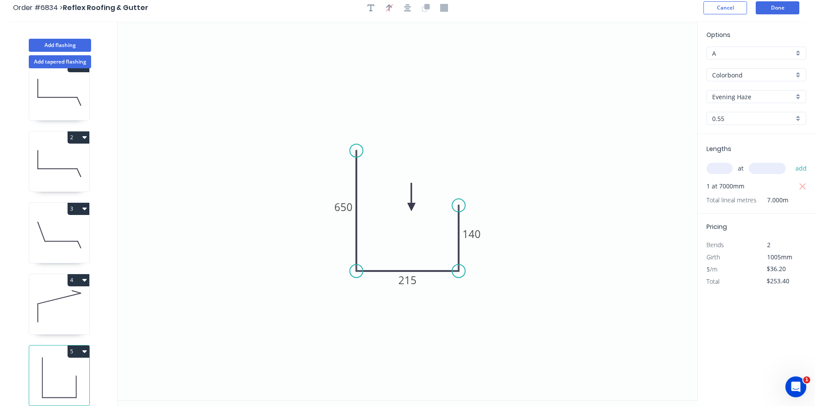
scroll to position [16, 0]
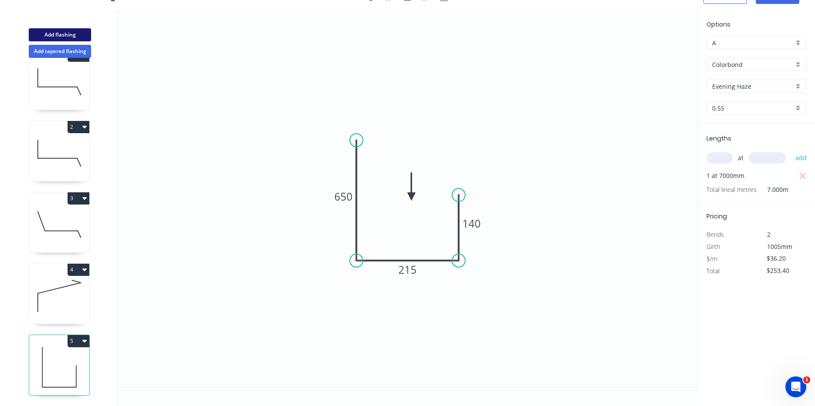
click at [59, 33] on button "Add flashing" at bounding box center [60, 34] width 62 height 13
type input "$0.00"
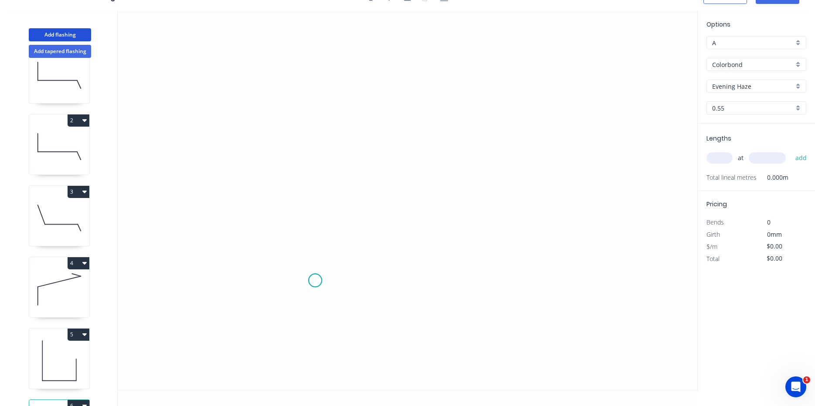
click at [315, 281] on icon "0" at bounding box center [407, 200] width 579 height 379
click at [318, 251] on icon at bounding box center [316, 266] width 3 height 30
click at [286, 253] on icon "0 ?" at bounding box center [407, 200] width 579 height 379
click at [281, 137] on icon "0 ? ? ? º" at bounding box center [407, 200] width 579 height 379
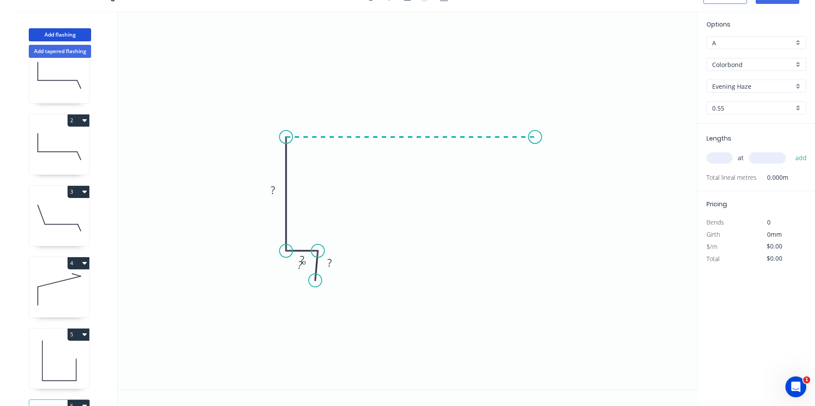
click at [535, 151] on icon "0 ? ? ? ? º" at bounding box center [407, 200] width 579 height 379
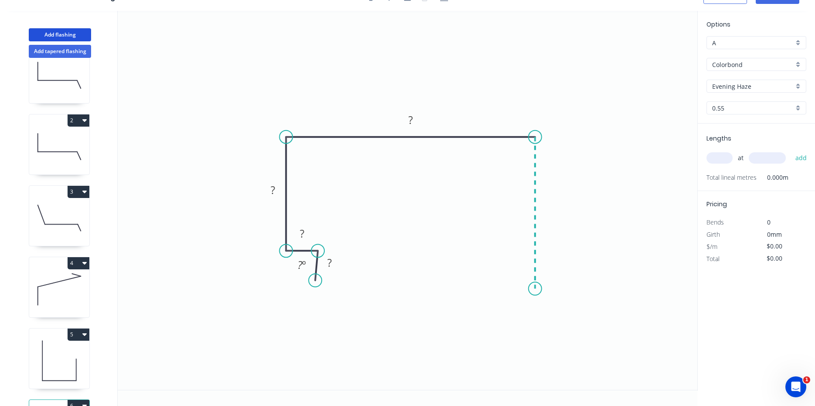
click at [526, 289] on icon "0 ? ? ? ? ? º" at bounding box center [407, 200] width 579 height 379
click at [316, 280] on circle at bounding box center [317, 279] width 13 height 13
click at [335, 260] on rect at bounding box center [330, 262] width 17 height 12
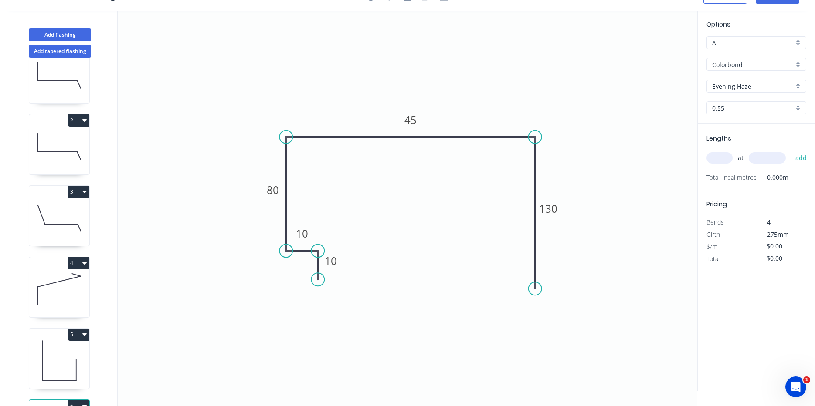
type input "$12.79"
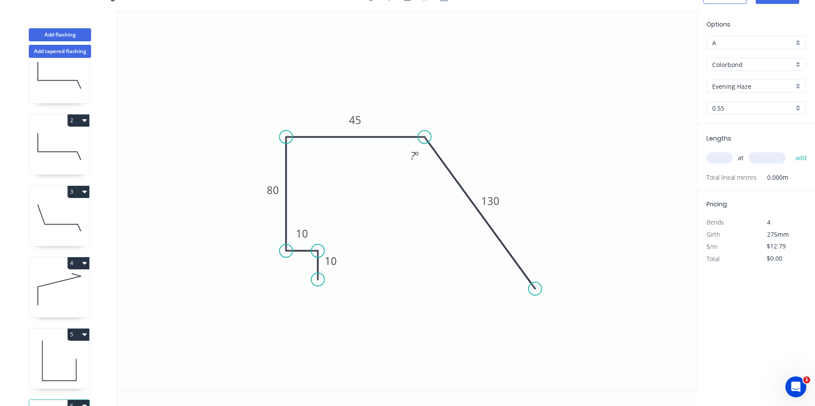
drag, startPoint x: 534, startPoint y: 138, endPoint x: 424, endPoint y: 140, distance: 110.2
click at [424, 140] on circle at bounding box center [424, 137] width 13 height 13
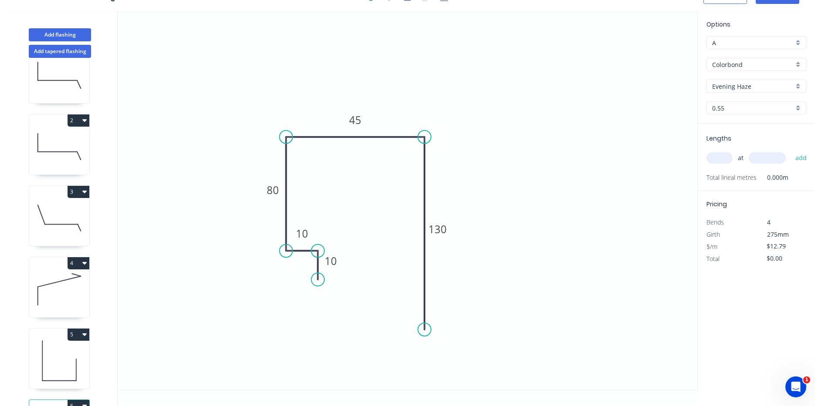
drag, startPoint x: 536, startPoint y: 291, endPoint x: 409, endPoint y: 330, distance: 133.0
click at [409, 330] on icon "0 10 10 80 45 130" at bounding box center [407, 200] width 579 height 379
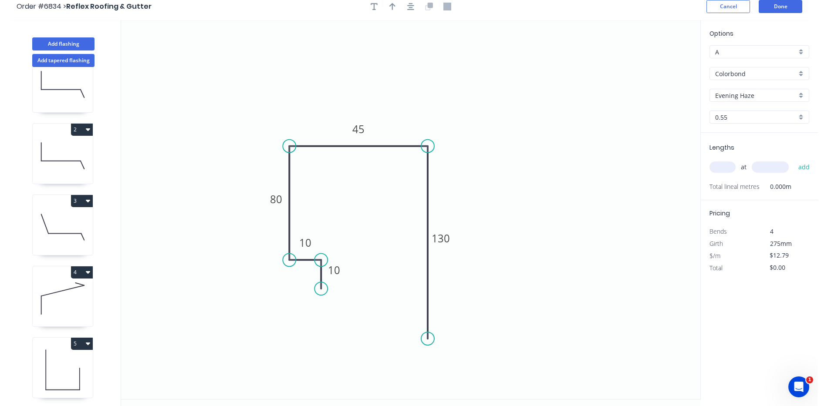
scroll to position [0, 0]
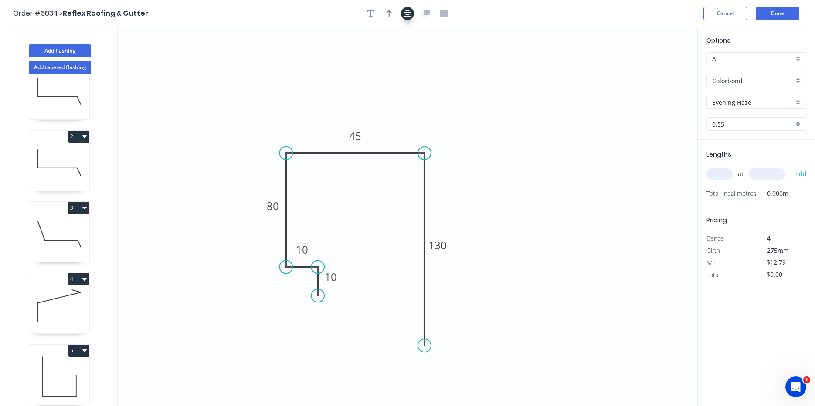
click at [408, 15] on icon "button" at bounding box center [407, 14] width 7 height 8
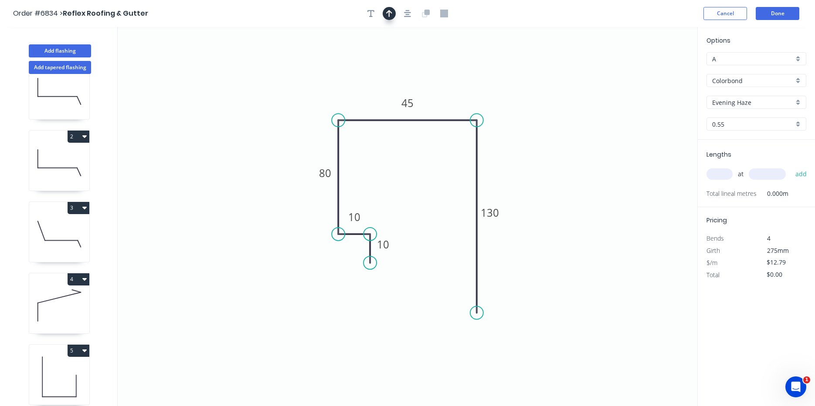
click at [392, 10] on button "button" at bounding box center [388, 13] width 13 height 13
click at [655, 68] on icon at bounding box center [653, 61] width 8 height 28
drag, startPoint x: 655, startPoint y: 68, endPoint x: 455, endPoint y: 84, distance: 200.1
click at [455, 84] on icon at bounding box center [462, 76] width 25 height 25
click at [729, 177] on input "text" at bounding box center [719, 174] width 26 height 11
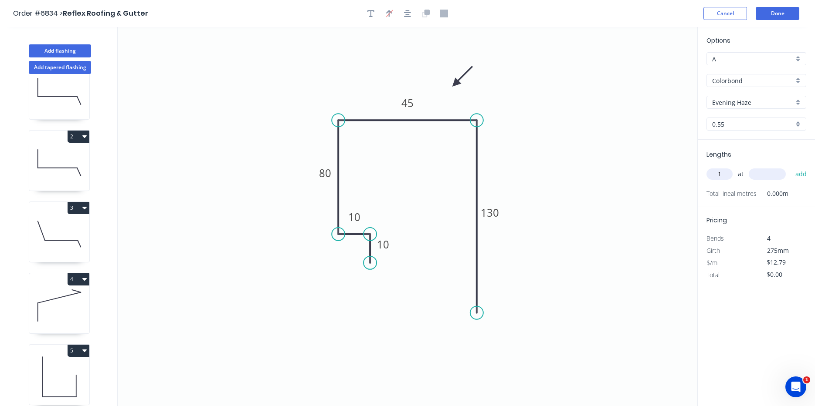
type input "1"
type input "500"
click at [791, 167] on button "add" at bounding box center [801, 174] width 20 height 15
type input "$12.79"
drag, startPoint x: 70, startPoint y: 52, endPoint x: 107, endPoint y: 52, distance: 37.0
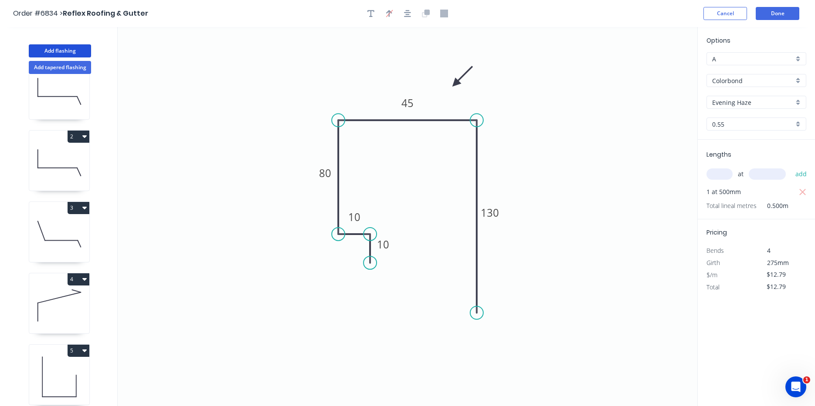
click at [71, 52] on button "Add flashing" at bounding box center [60, 50] width 62 height 13
type input "$0.00"
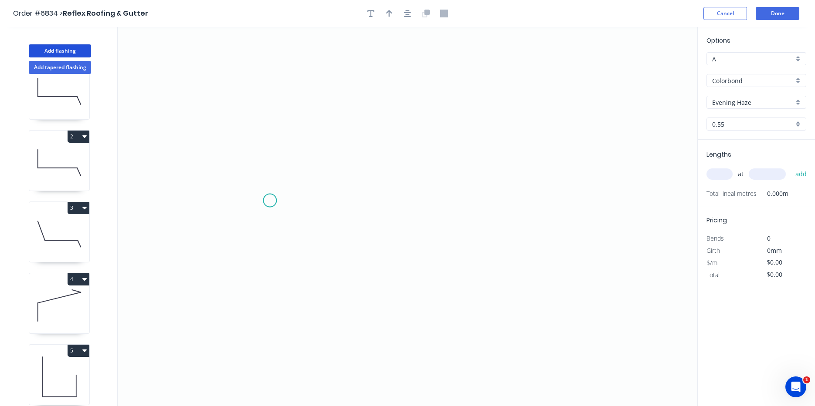
click at [270, 201] on icon "0" at bounding box center [407, 216] width 579 height 379
click at [289, 166] on icon "0" at bounding box center [407, 216] width 579 height 379
click at [470, 142] on icon "0 ?" at bounding box center [407, 216] width 579 height 379
click at [473, 245] on icon "0 ? ? ? º" at bounding box center [407, 216] width 579 height 379
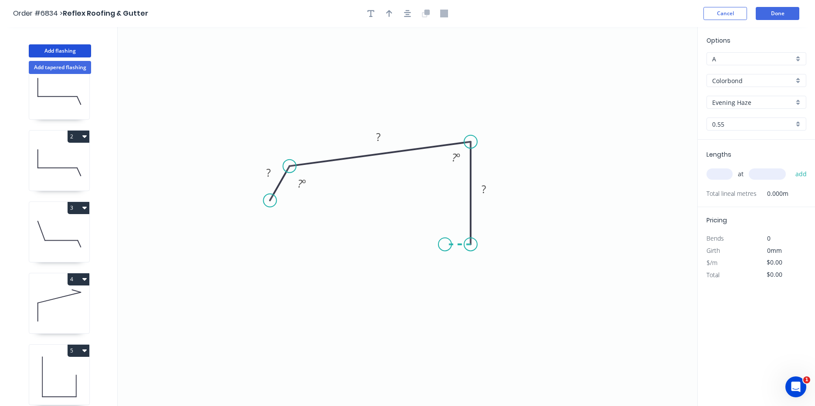
click at [445, 244] on icon "0 ? ? ? ? º ? º" at bounding box center [407, 216] width 579 height 379
click at [446, 275] on icon "0 ? ? ? ? ? º ? º" at bounding box center [407, 216] width 579 height 379
click at [271, 173] on rect at bounding box center [268, 173] width 17 height 12
click at [780, 10] on button "Done" at bounding box center [777, 13] width 44 height 13
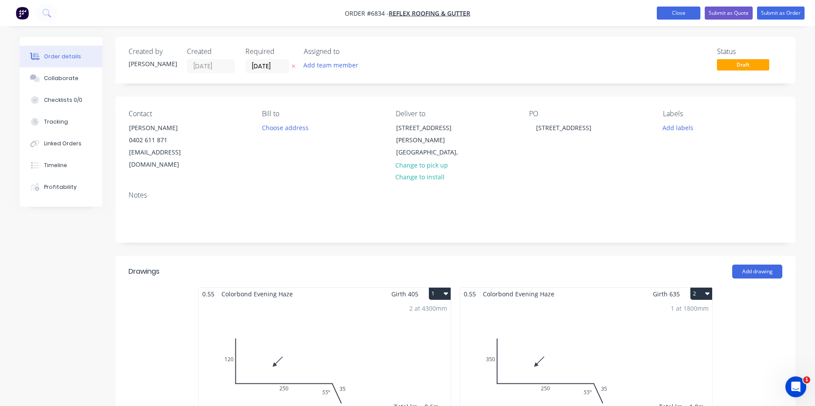
click at [663, 14] on button "Close" at bounding box center [678, 13] width 44 height 13
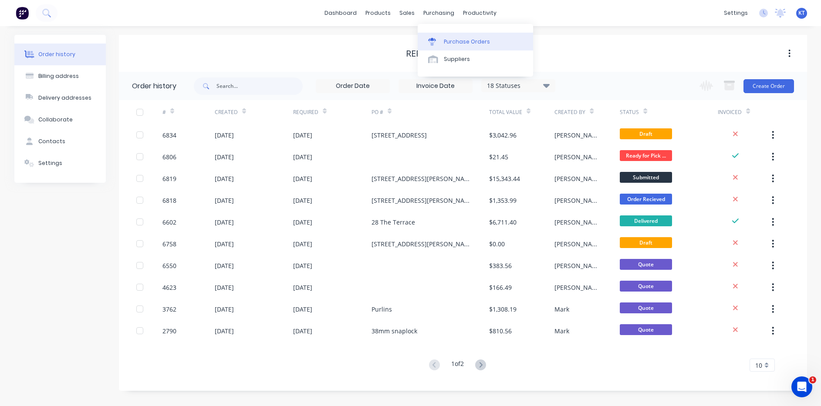
click at [459, 37] on link "Purchase Orders" at bounding box center [475, 41] width 115 height 17
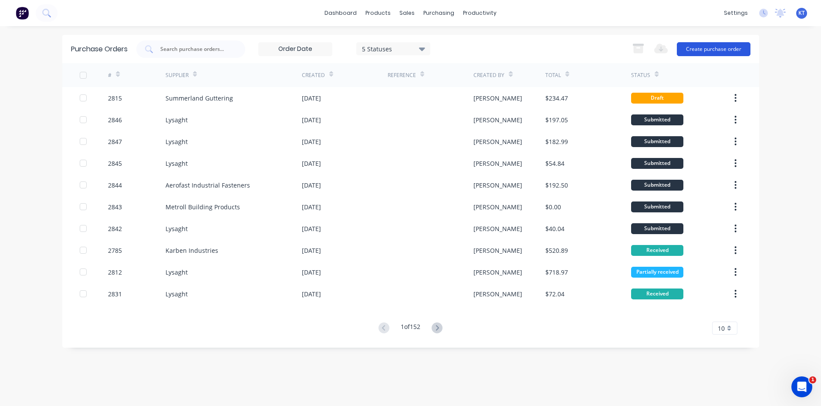
click at [714, 45] on button "Create purchase order" at bounding box center [714, 49] width 74 height 14
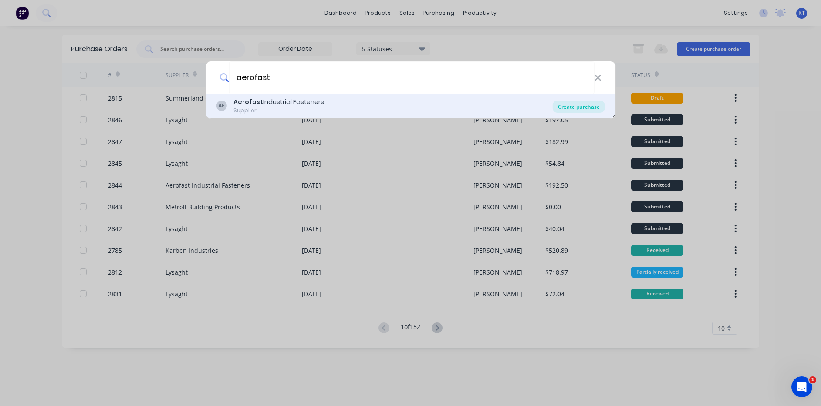
type input "aerofast"
click at [580, 102] on div "Create purchase" at bounding box center [579, 107] width 52 height 12
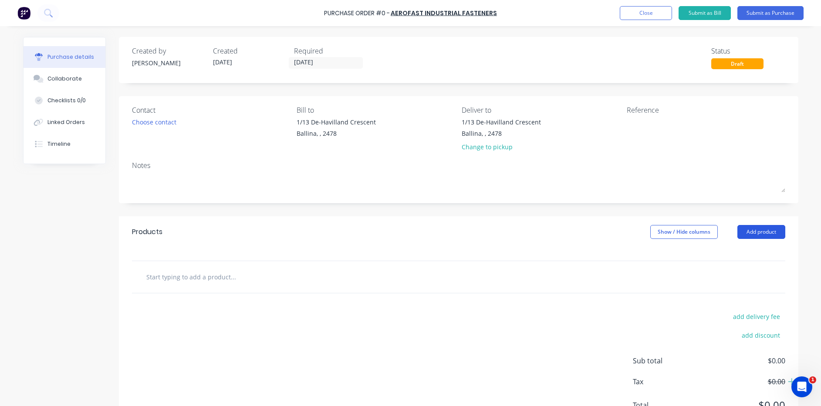
click at [773, 235] on button "Add product" at bounding box center [761, 232] width 48 height 14
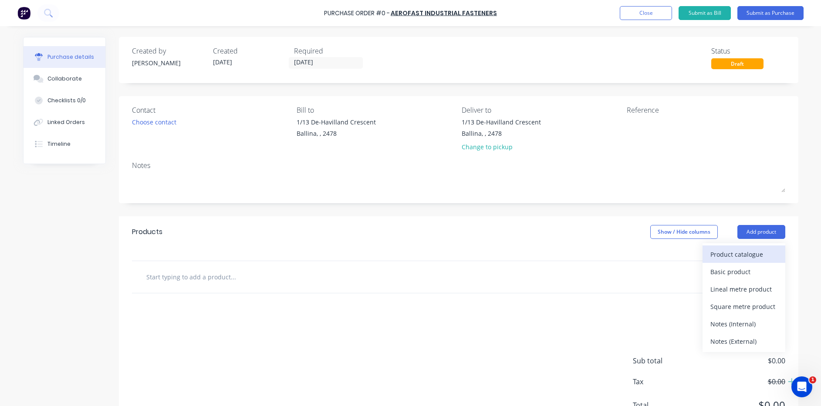
click at [764, 253] on div "Product catalogue" at bounding box center [743, 254] width 67 height 13
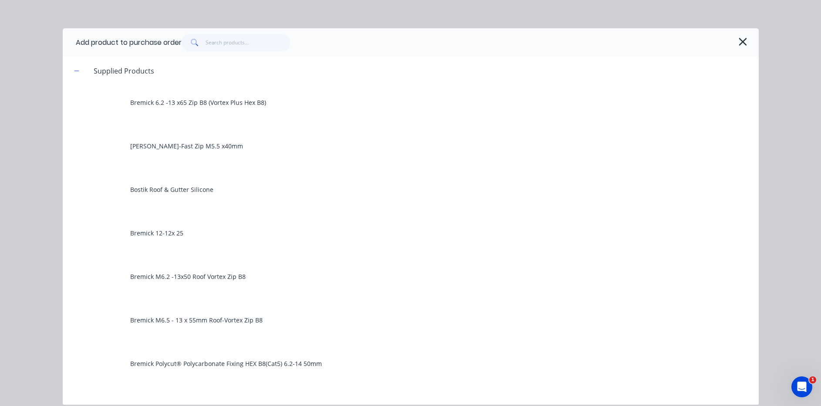
click at [229, 52] on div "Add product to purchase order" at bounding box center [411, 42] width 696 height 28
click at [230, 47] on input "text" at bounding box center [248, 42] width 85 height 17
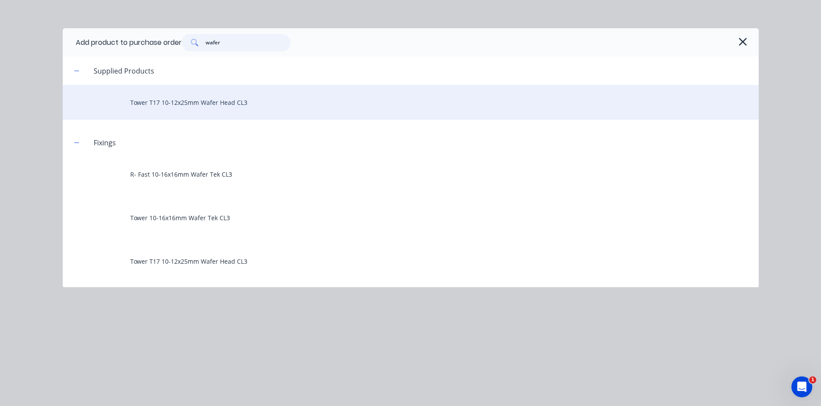
type input "wafer"
click at [229, 109] on div "Tower T17 10-12x25mm Wafer Head CL3" at bounding box center [411, 102] width 696 height 35
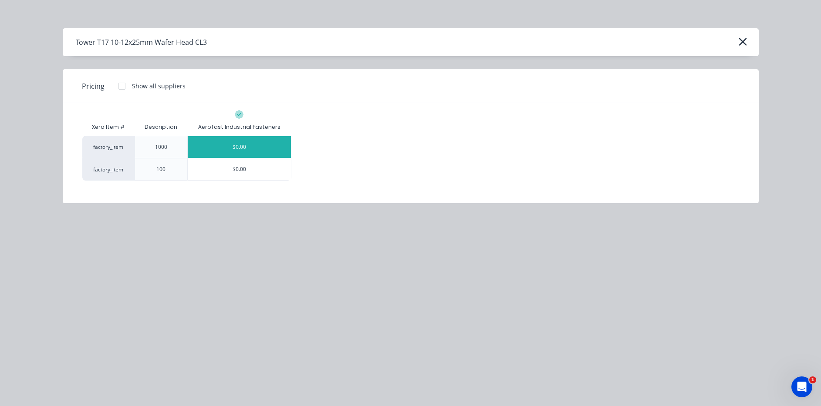
click at [217, 144] on div "$0.00" at bounding box center [239, 147] width 103 height 22
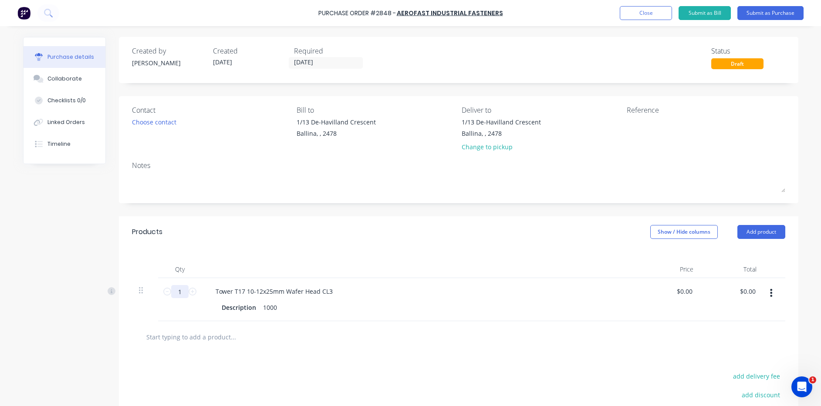
drag, startPoint x: 179, startPoint y: 291, endPoint x: 675, endPoint y: 375, distance: 503.6
click at [180, 291] on input "1" at bounding box center [179, 291] width 17 height 13
click at [528, 331] on div at bounding box center [458, 336] width 639 height 17
drag, startPoint x: 162, startPoint y: 111, endPoint x: 162, endPoint y: 119, distance: 8.3
click at [162, 119] on div "Contact Choose contact" at bounding box center [211, 130] width 159 height 51
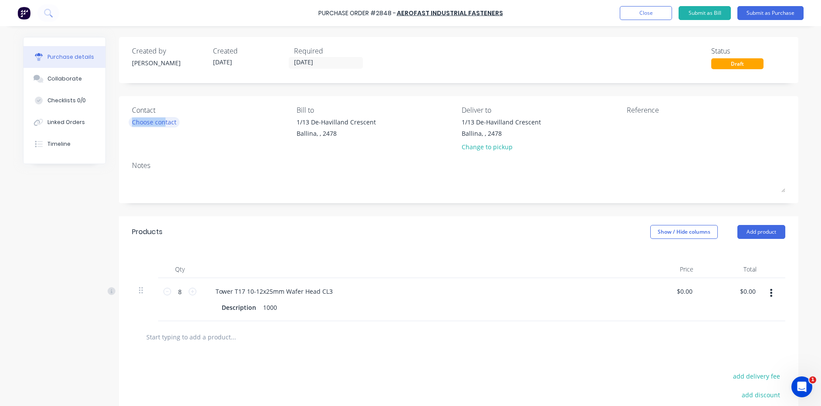
click at [162, 119] on div "Choose contact" at bounding box center [154, 122] width 44 height 9
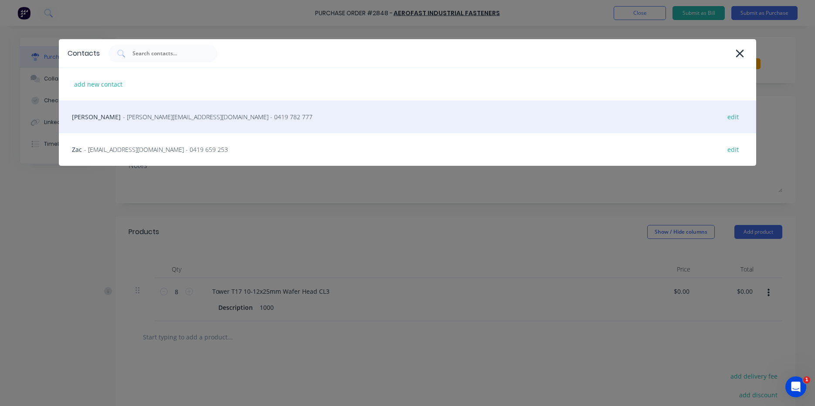
click at [163, 119] on span "- [PERSON_NAME][EMAIL_ADDRESS][DOMAIN_NAME] - 0419 782 777" at bounding box center [217, 116] width 189 height 9
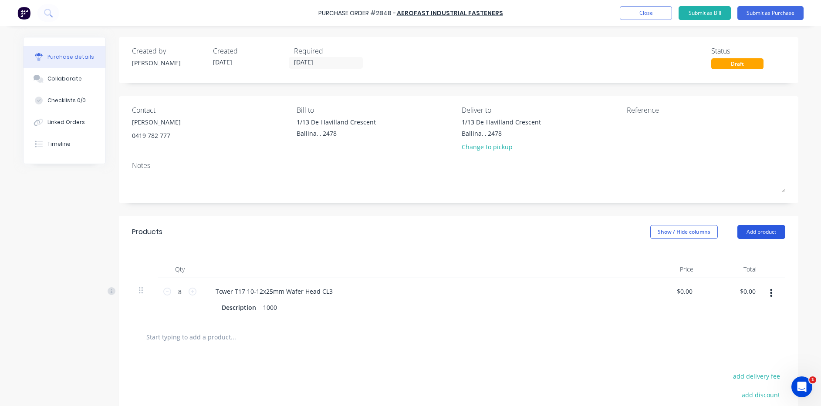
click at [754, 238] on button "Add product" at bounding box center [761, 232] width 48 height 14
click at [749, 261] on button "Product catalogue" at bounding box center [744, 254] width 83 height 17
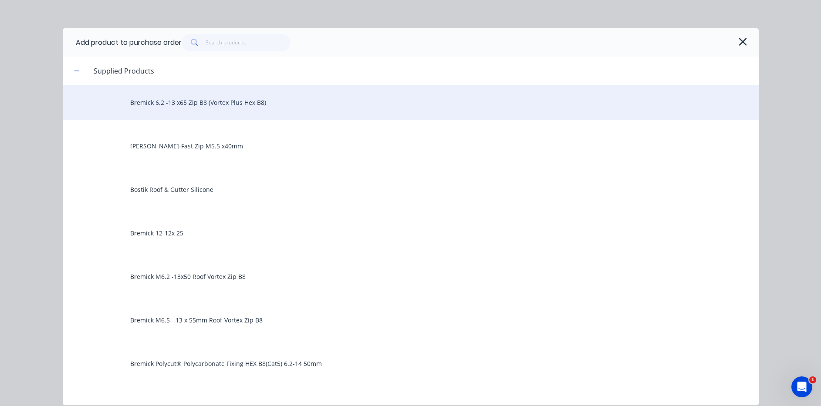
click at [261, 105] on div "Bremick 6.2 -13 x65 Zip B8 (Vortex Plus Hex B8)" at bounding box center [411, 102] width 696 height 35
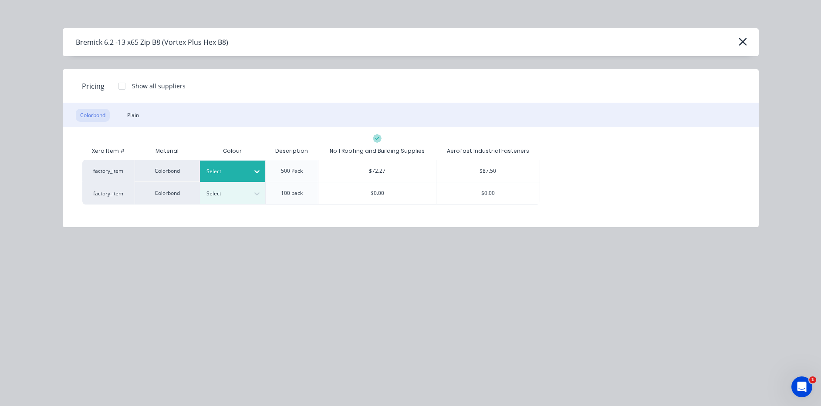
click at [255, 181] on div at bounding box center [257, 171] width 16 height 21
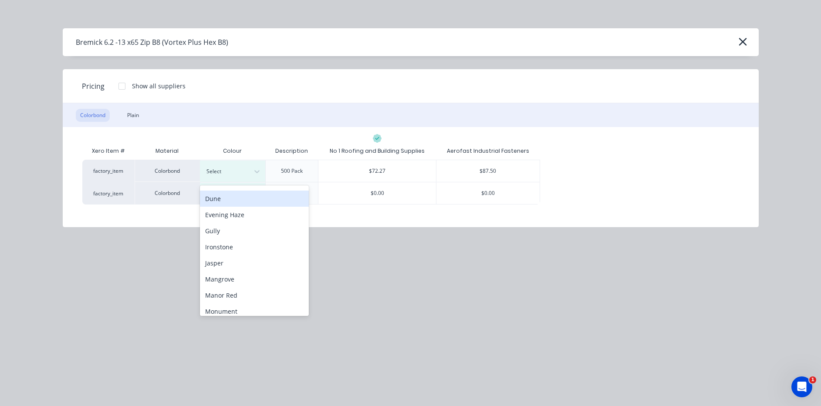
scroll to position [131, 0]
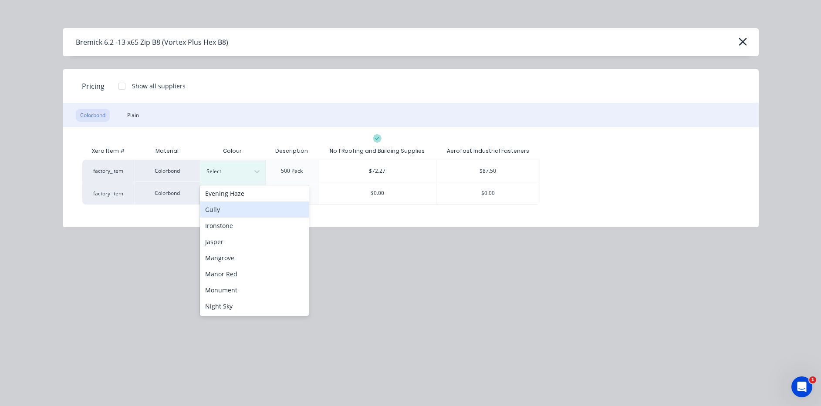
click at [259, 203] on div "Gully" at bounding box center [254, 210] width 109 height 16
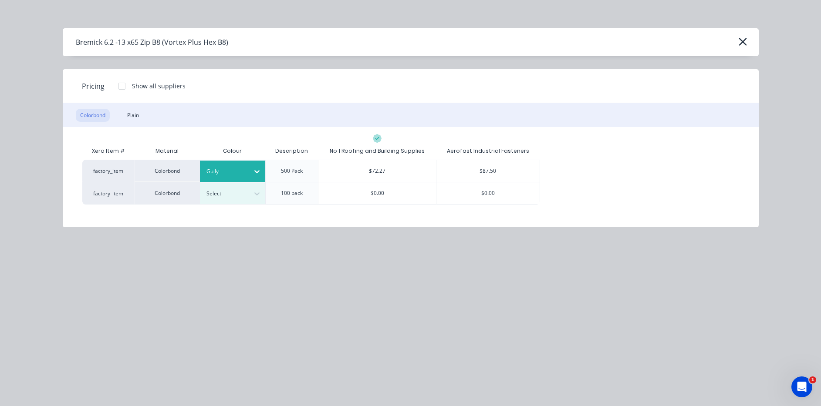
click at [250, 164] on div at bounding box center [257, 171] width 16 height 21
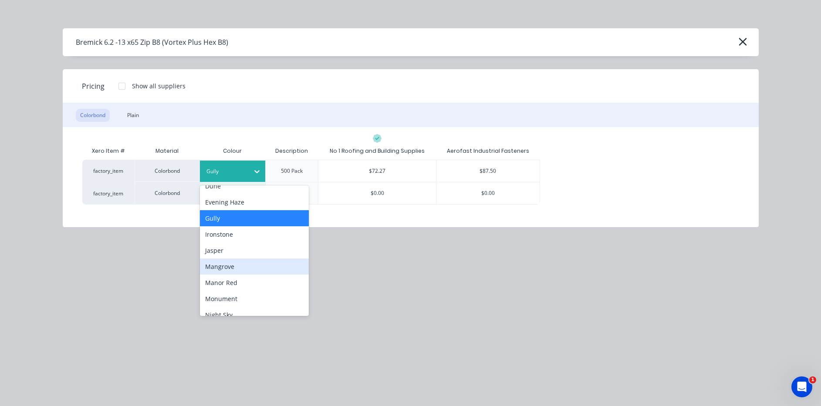
scroll to position [87, 0]
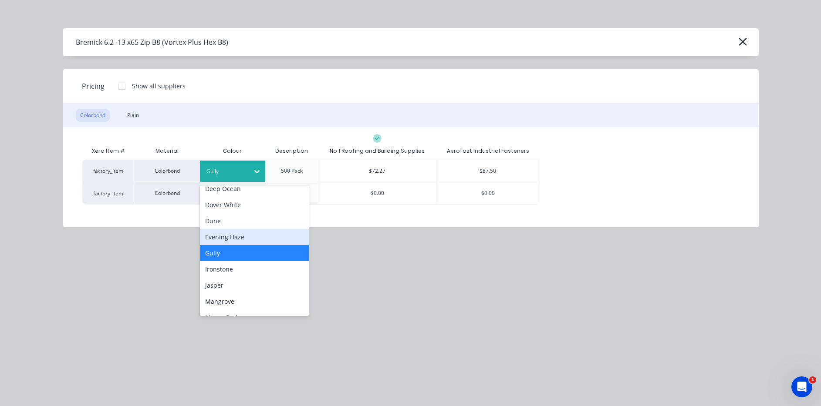
click at [221, 240] on div "Evening Haze" at bounding box center [254, 237] width 109 height 16
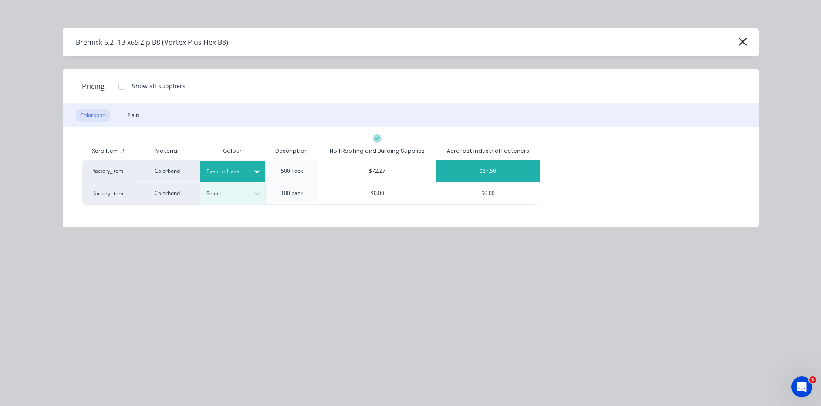
click at [503, 169] on div "$87.50" at bounding box center [487, 171] width 103 height 22
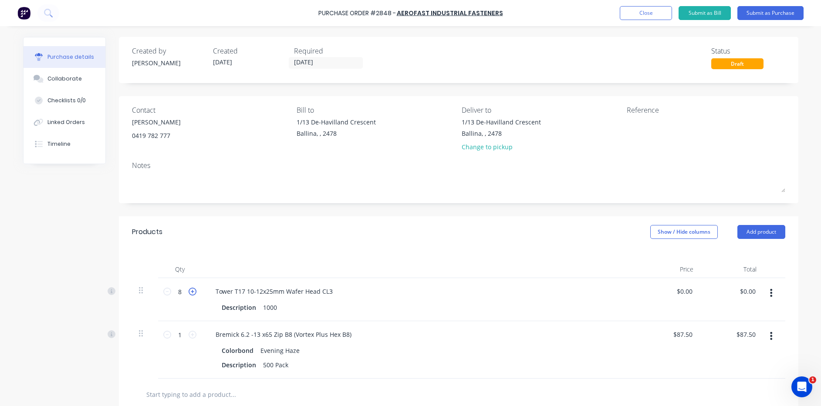
click at [192, 293] on icon at bounding box center [193, 292] width 8 height 8
type input "10"
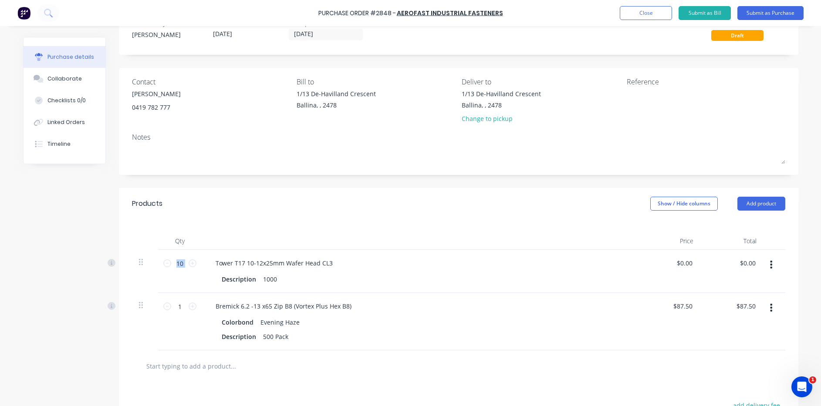
scroll to position [44, 0]
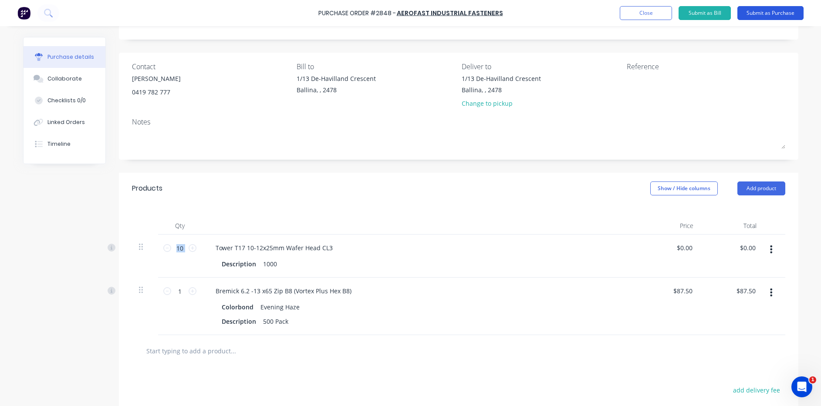
click at [747, 15] on button "Submit as Purchase" at bounding box center [770, 13] width 66 height 14
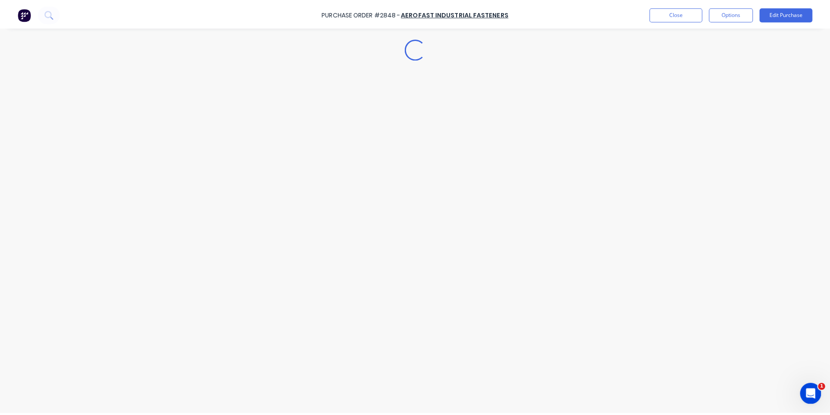
scroll to position [0, 0]
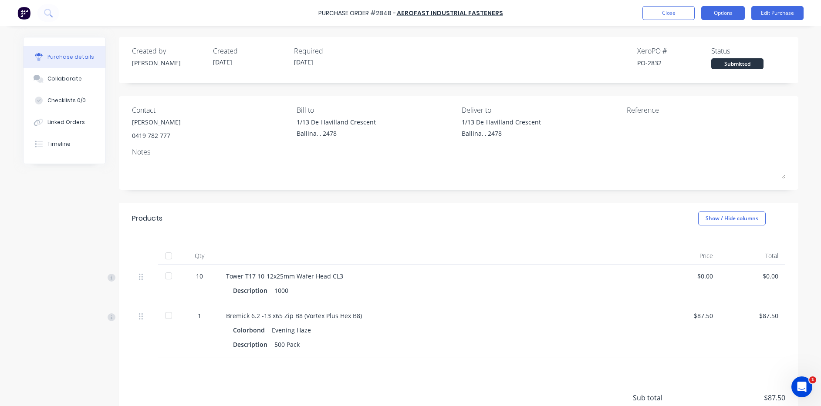
click at [713, 18] on button "Options" at bounding box center [723, 13] width 44 height 14
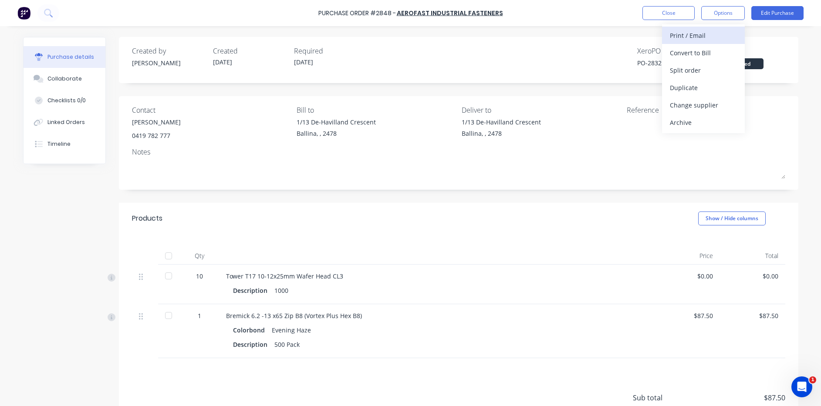
click at [703, 37] on div "Print / Email" at bounding box center [703, 35] width 67 height 13
click at [687, 70] on div "Without pricing" at bounding box center [703, 70] width 67 height 13
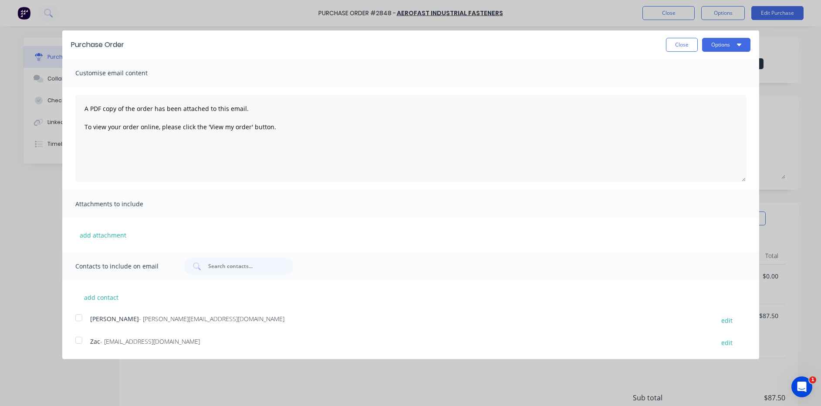
click at [78, 318] on div at bounding box center [78, 317] width 17 height 17
click at [717, 45] on button "Options" at bounding box center [726, 45] width 48 height 14
click at [714, 84] on div "Email" at bounding box center [709, 84] width 67 height 13
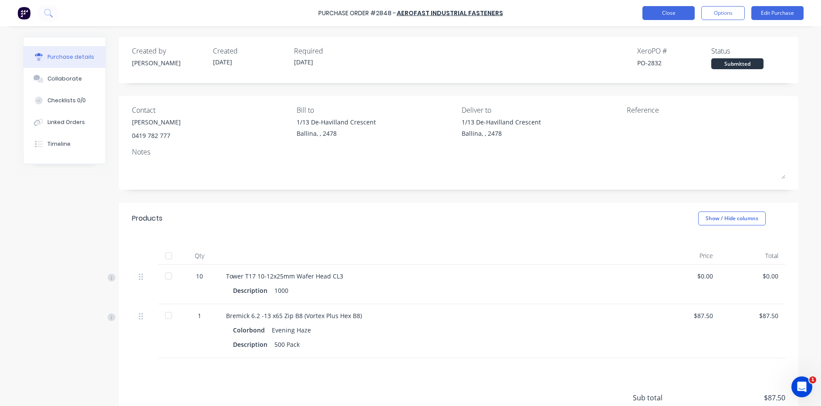
click at [659, 16] on button "Close" at bounding box center [668, 13] width 52 height 14
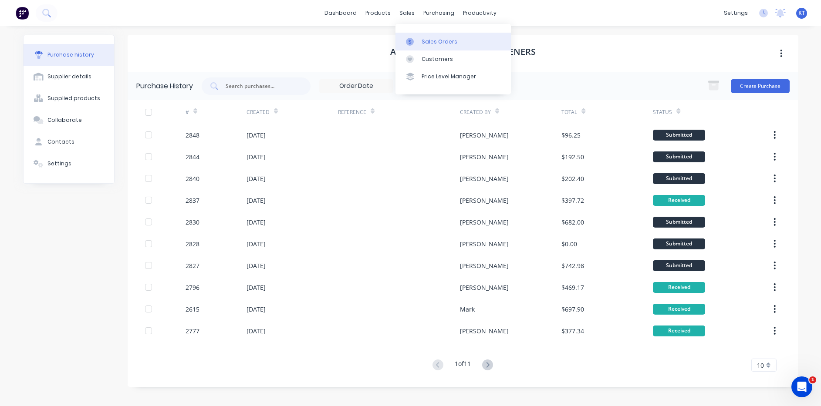
click at [429, 49] on link "Sales Orders" at bounding box center [453, 41] width 115 height 17
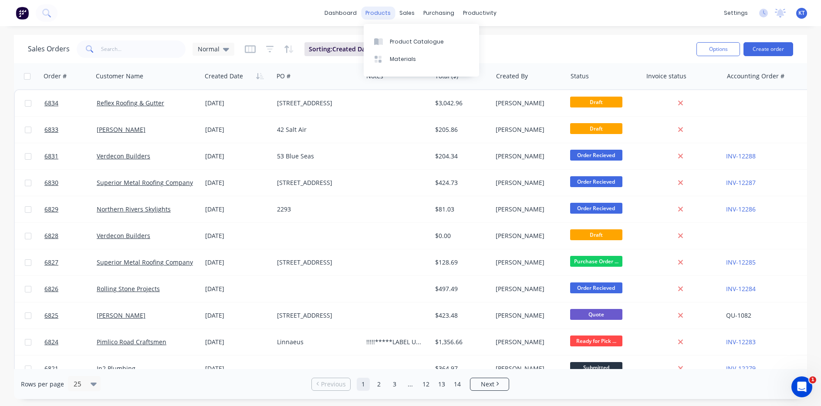
click at [375, 9] on div "products" at bounding box center [378, 13] width 34 height 13
click at [410, 12] on div "sales" at bounding box center [407, 13] width 24 height 13
click at [417, 35] on link "Sales Orders" at bounding box center [453, 41] width 115 height 17
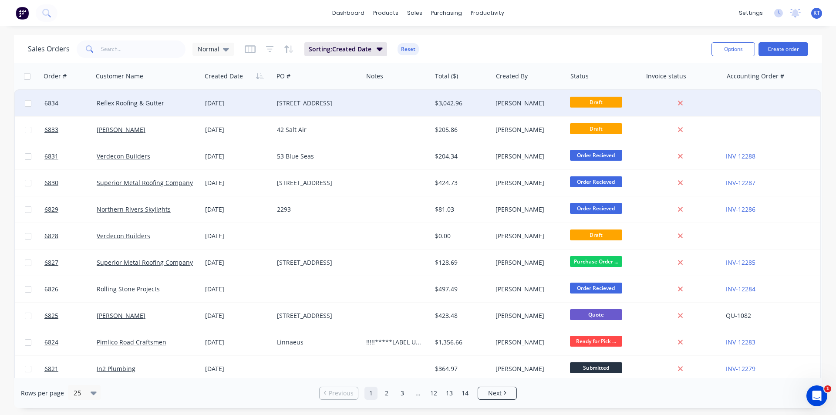
click at [280, 100] on div "[STREET_ADDRESS]" at bounding box center [316, 103] width 78 height 9
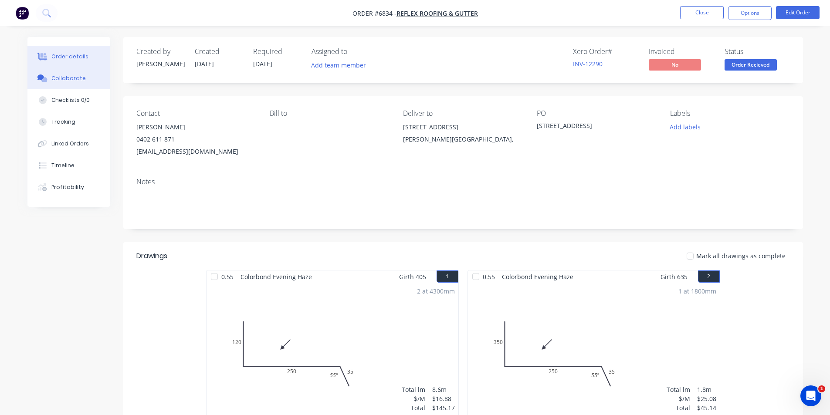
click at [56, 80] on div "Collaborate" at bounding box center [68, 78] width 34 height 8
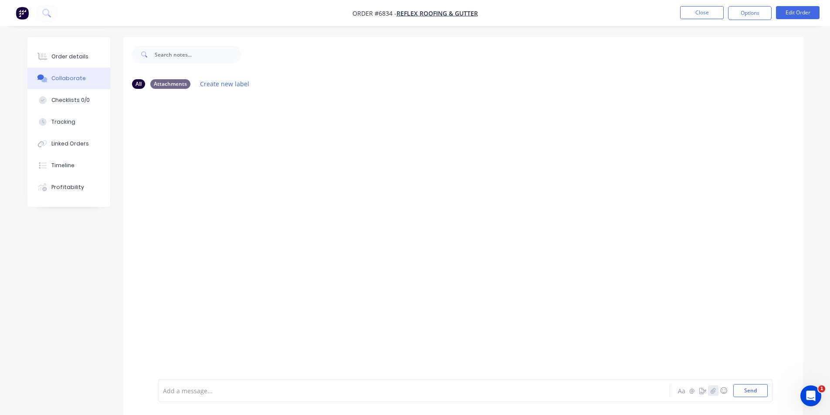
click at [713, 389] on icon "button" at bounding box center [712, 391] width 5 height 6
click at [759, 391] on button "Send" at bounding box center [750, 390] width 34 height 13
click at [74, 58] on div "Order details" at bounding box center [69, 57] width 37 height 8
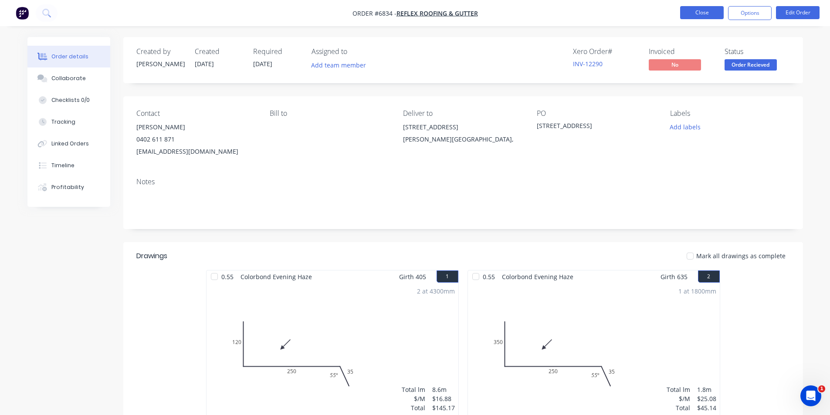
click at [700, 11] on button "Close" at bounding box center [702, 12] width 44 height 13
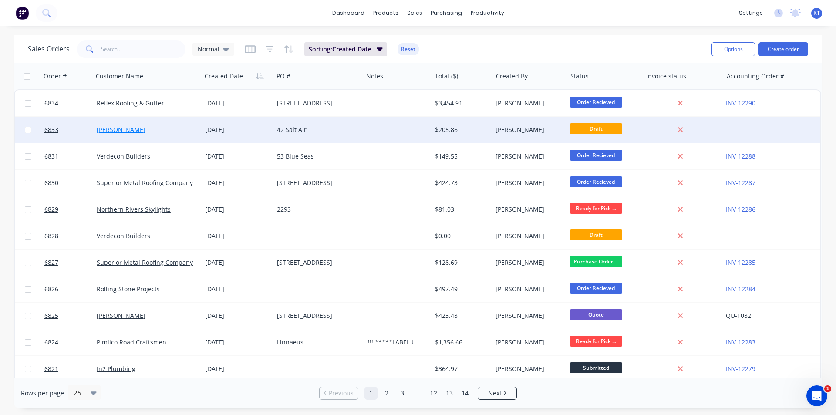
click at [125, 130] on link "[PERSON_NAME]" at bounding box center [121, 129] width 49 height 8
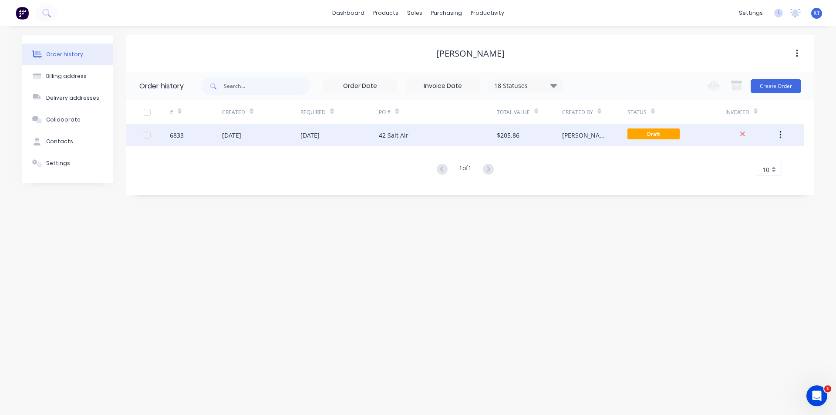
click at [359, 127] on div "[DATE]" at bounding box center [340, 135] width 78 height 22
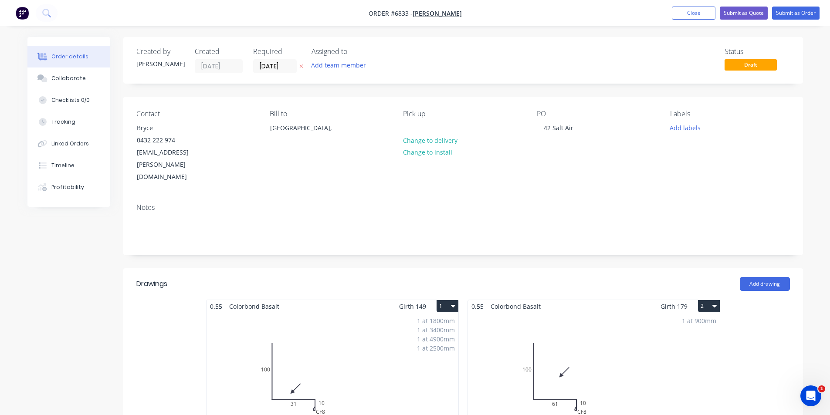
click at [360, 332] on div "1 at 1800mm 1 at 3400mm 1 at 4900mm 1 at 2500mm Total lm $/M Total 12.6m $13.76…" at bounding box center [332, 379] width 252 height 133
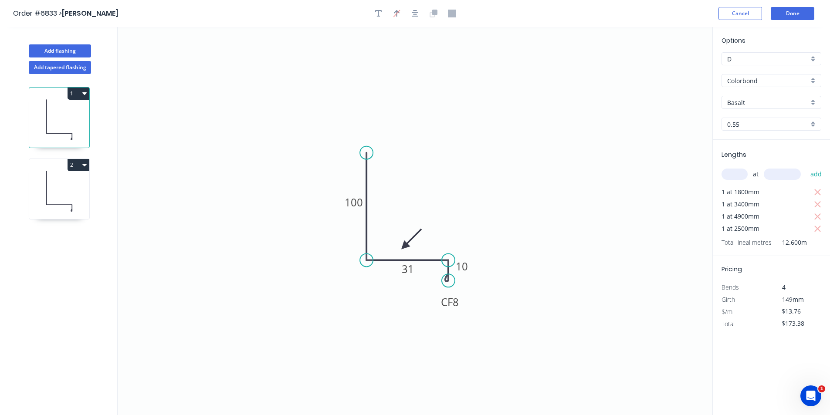
click at [747, 97] on div "Basalt" at bounding box center [771, 102] width 100 height 13
click at [748, 153] on div "Dover White" at bounding box center [771, 151] width 99 height 15
type input "Dover White"
drag, startPoint x: 53, startPoint y: 193, endPoint x: 110, endPoint y: 184, distance: 57.8
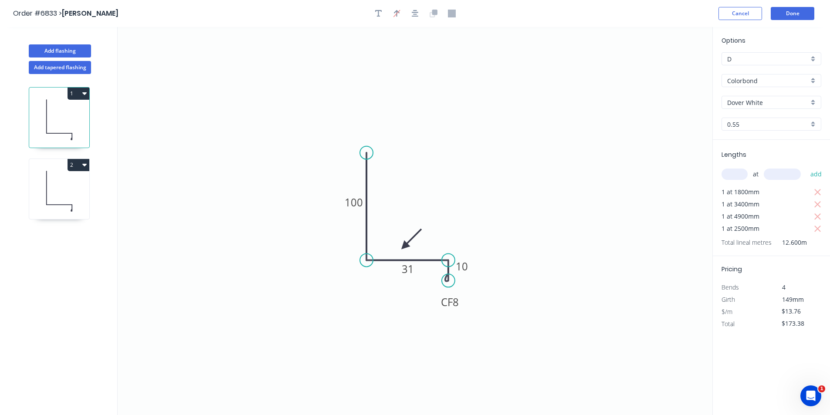
click at [53, 193] on icon at bounding box center [59, 191] width 60 height 56
type input "$13.76"
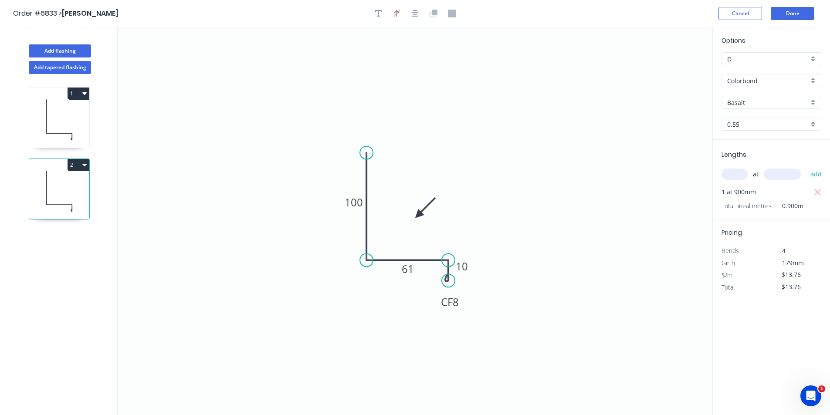
click at [784, 98] on input "Basalt" at bounding box center [767, 102] width 81 height 9
click at [751, 193] on div "Dover White" at bounding box center [771, 195] width 99 height 15
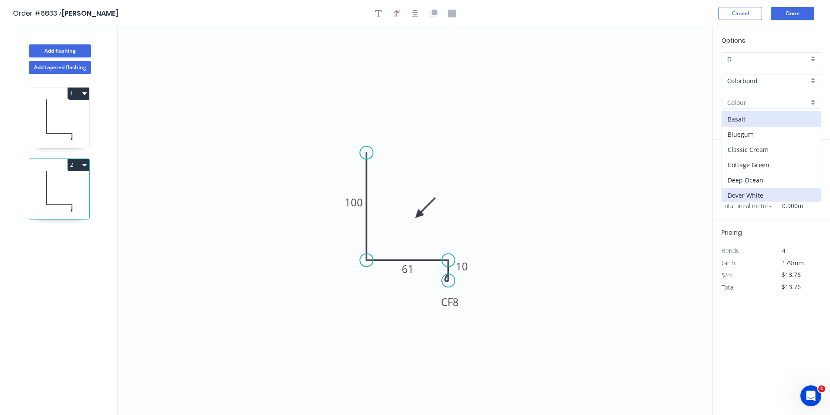
type input "Dover White"
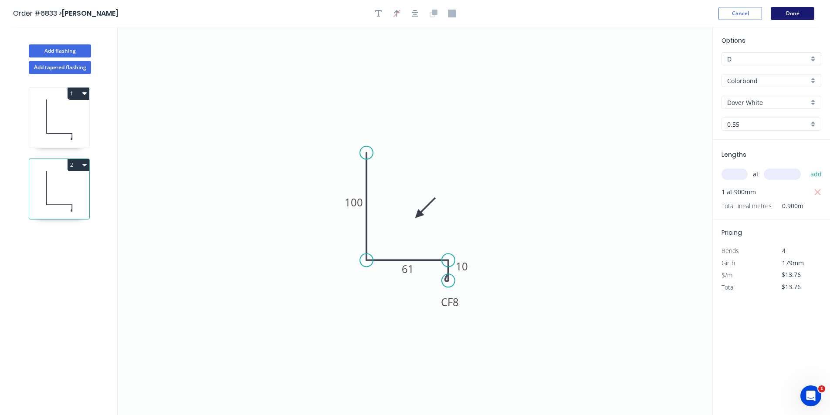
click at [799, 15] on button "Done" at bounding box center [793, 13] width 44 height 13
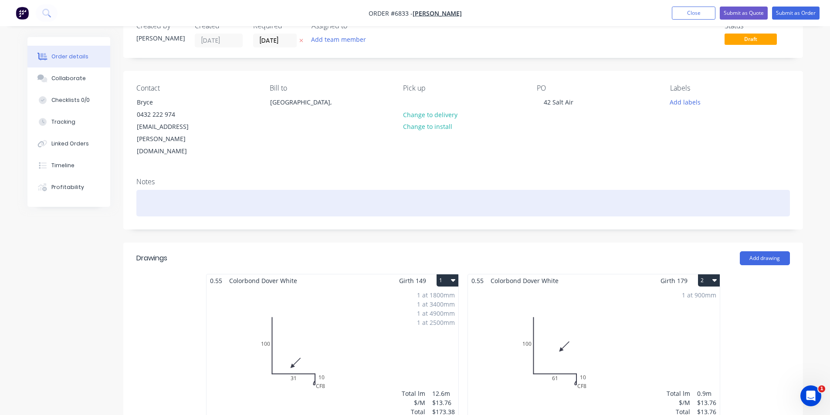
scroll to position [87, 0]
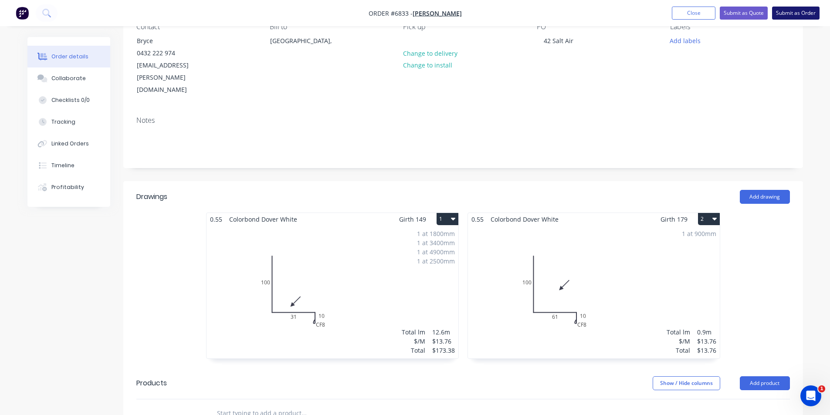
click at [795, 15] on button "Submit as Order" at bounding box center [795, 13] width 47 height 13
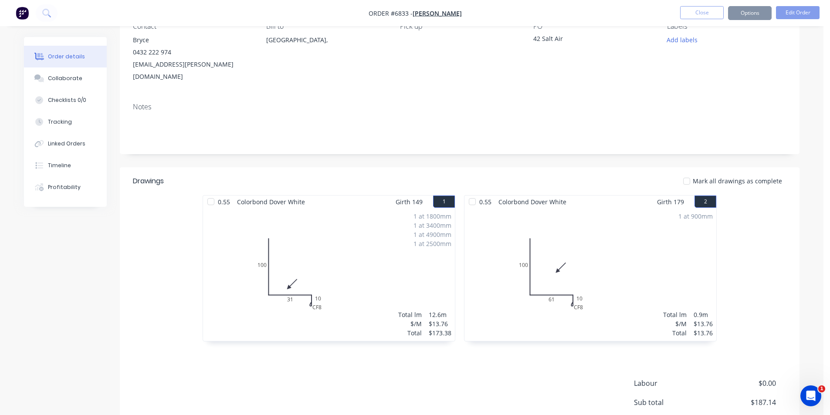
scroll to position [0, 0]
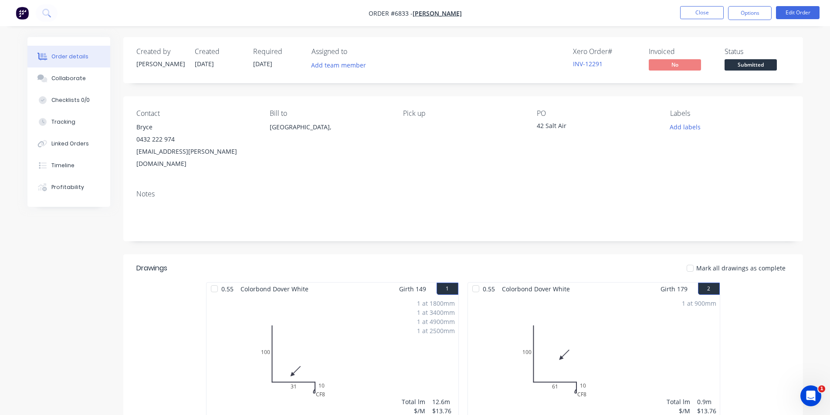
click at [752, 67] on span "Submitted" at bounding box center [750, 64] width 52 height 11
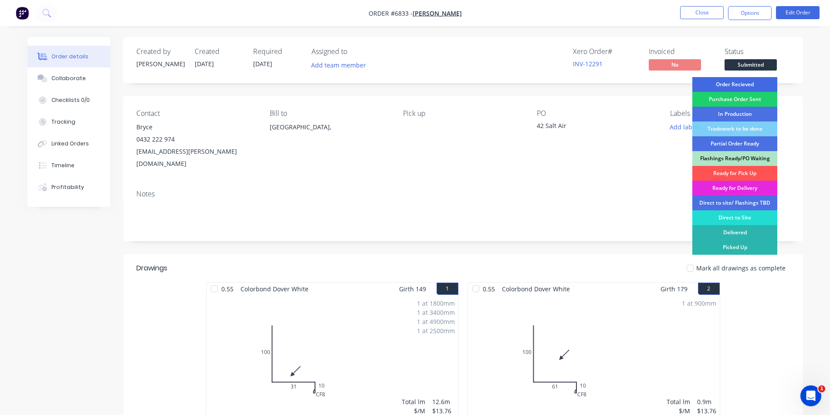
click at [754, 81] on div "Order Recieved" at bounding box center [734, 84] width 85 height 15
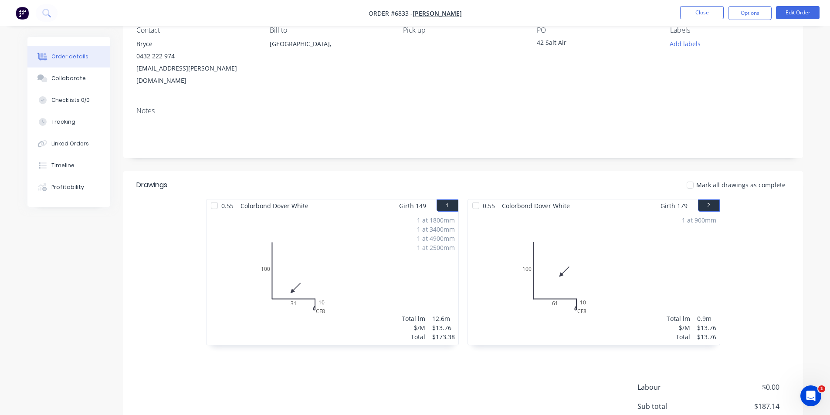
scroll to position [78, 0]
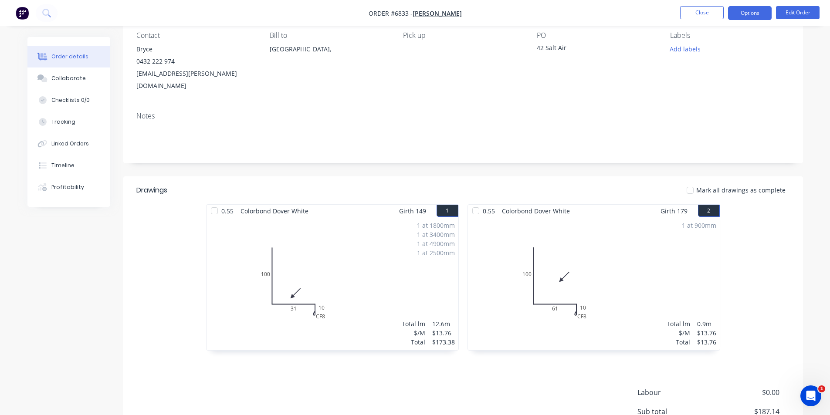
click at [748, 14] on button "Options" at bounding box center [750, 13] width 44 height 14
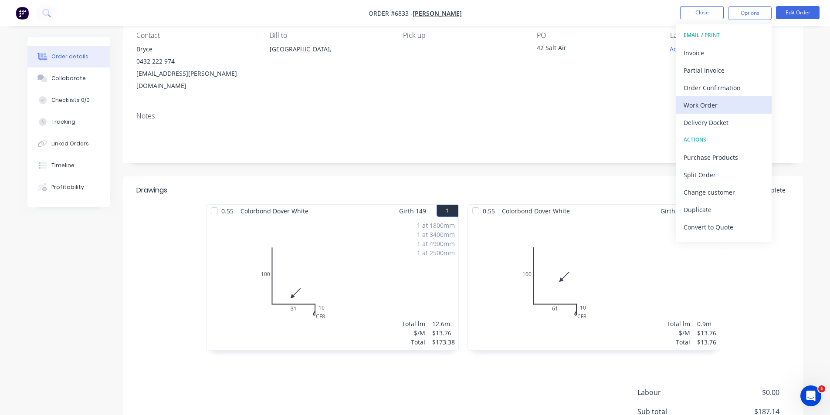
click at [728, 104] on div "Work Order" at bounding box center [723, 105] width 80 height 13
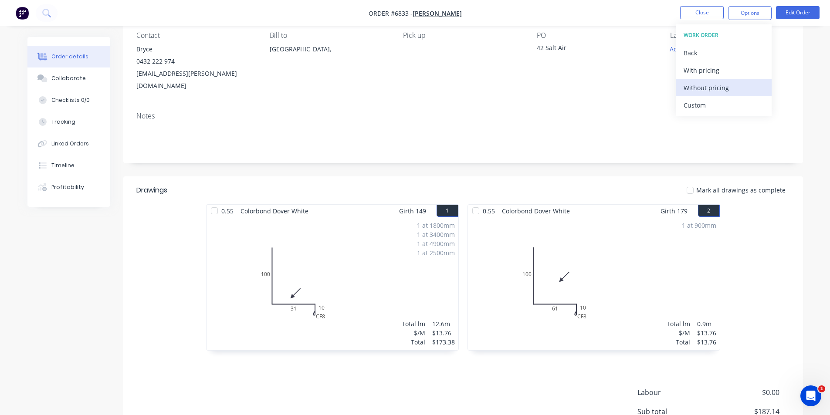
click at [725, 89] on div "Without pricing" at bounding box center [723, 87] width 80 height 13
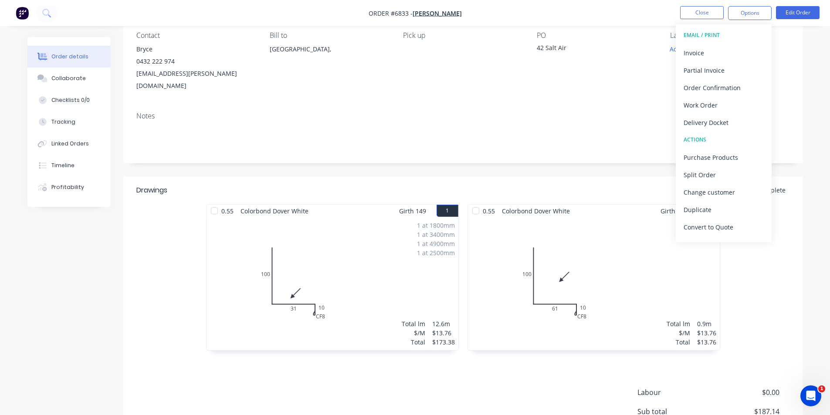
click at [779, 336] on div "0.55 Colorbond Dover White Girth 149 1 0 100 31 CF 8 10 0 100 31 CF 8 10 1 at 1…" at bounding box center [463, 281] width 680 height 155
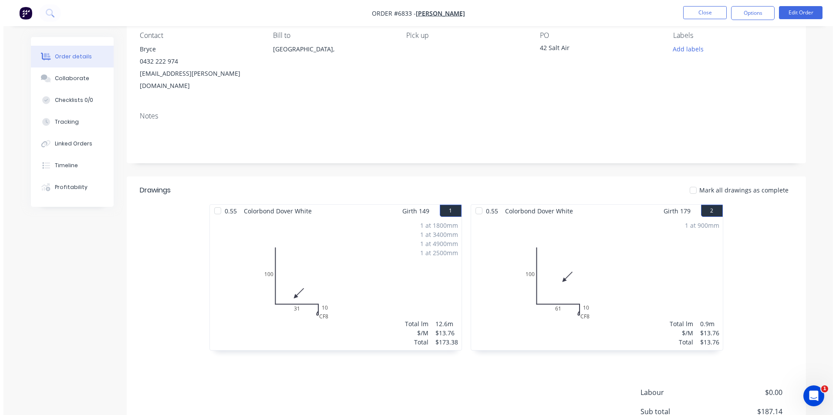
scroll to position [0, 0]
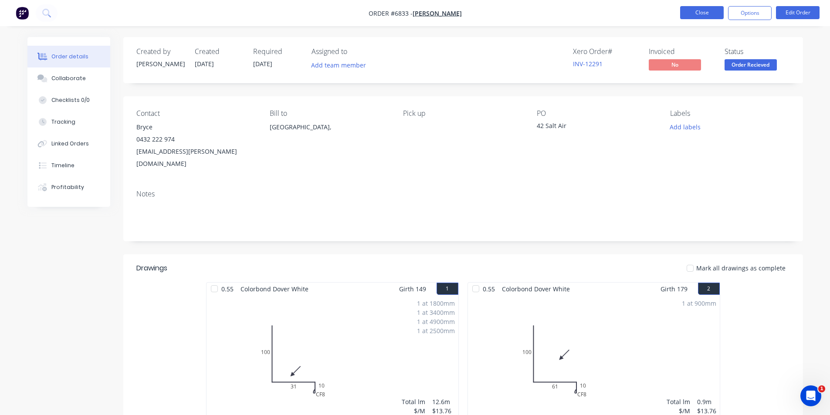
click at [695, 14] on button "Close" at bounding box center [702, 12] width 44 height 13
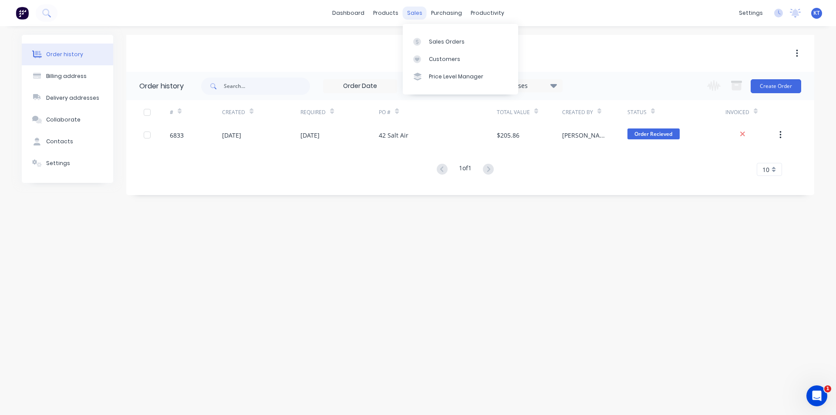
click at [419, 10] on div "sales" at bounding box center [415, 13] width 24 height 13
click at [445, 39] on div "Sales Orders" at bounding box center [447, 42] width 36 height 8
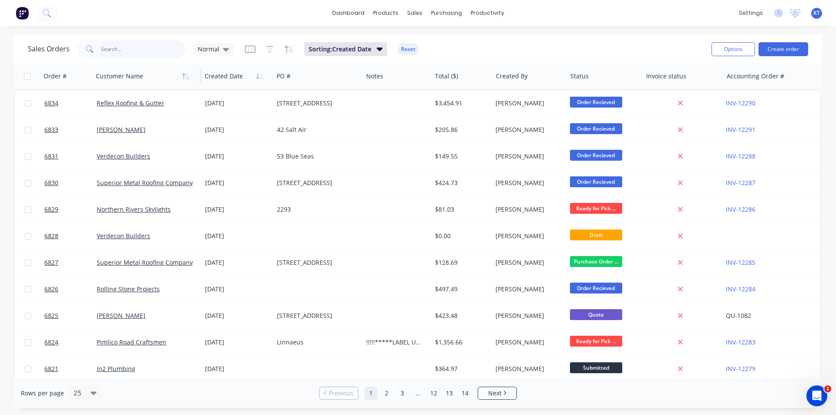
click at [105, 54] on input "text" at bounding box center [143, 49] width 85 height 17
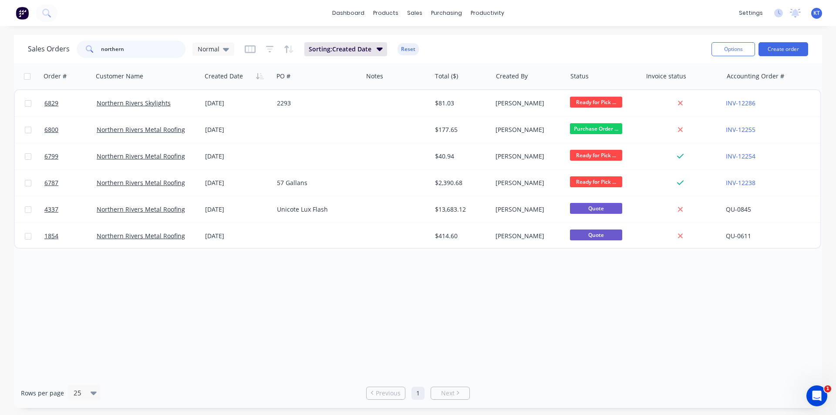
type input "northern"
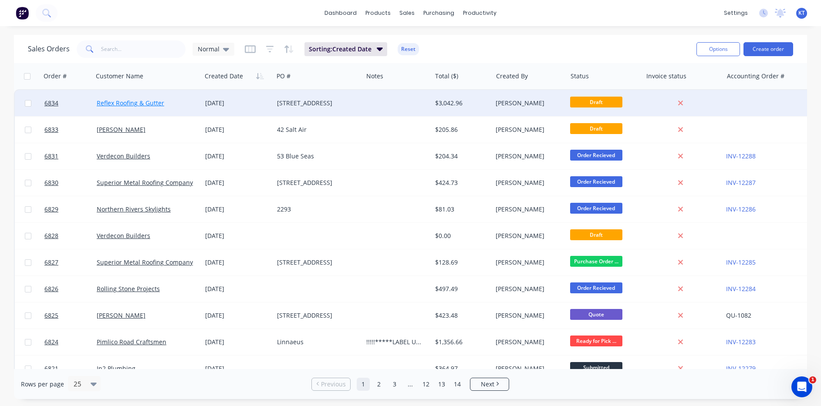
click at [153, 101] on link "Reflex Roofing & Gutter" at bounding box center [131, 103] width 68 height 8
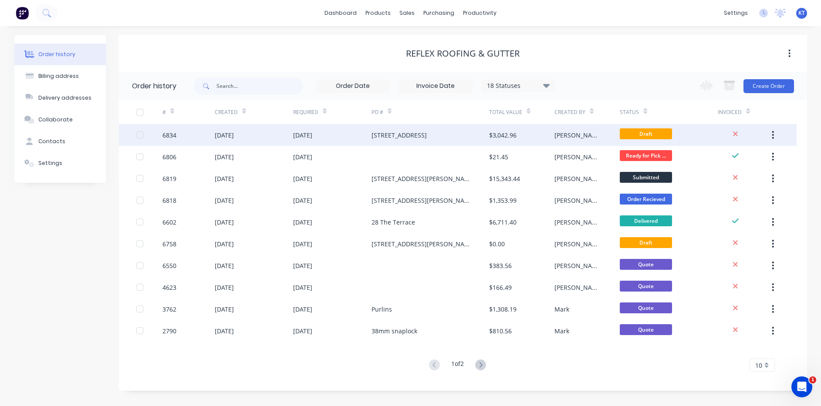
click at [424, 135] on div "[STREET_ADDRESS]" at bounding box center [431, 135] width 118 height 22
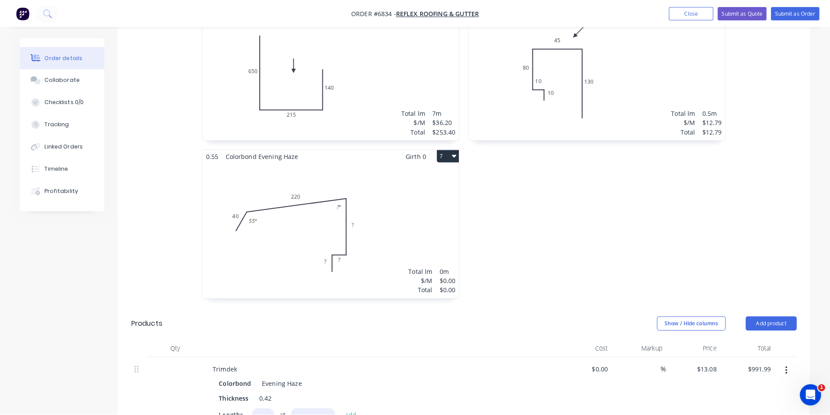
scroll to position [610, 0]
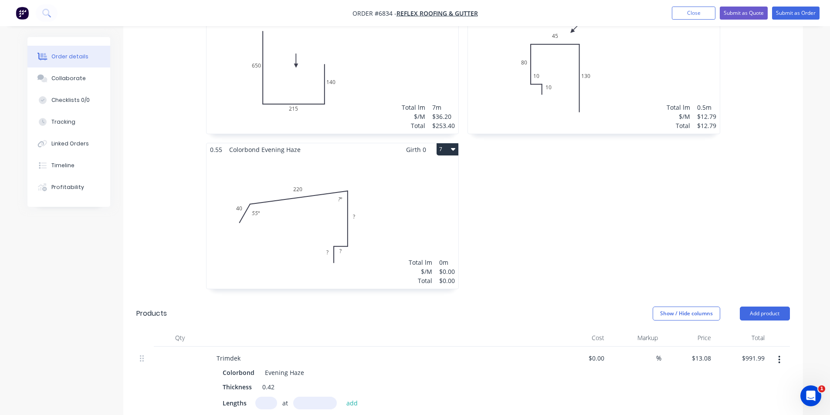
click at [351, 199] on div "Total lm $/M Total 0m $0.00 $0.00" at bounding box center [332, 222] width 252 height 133
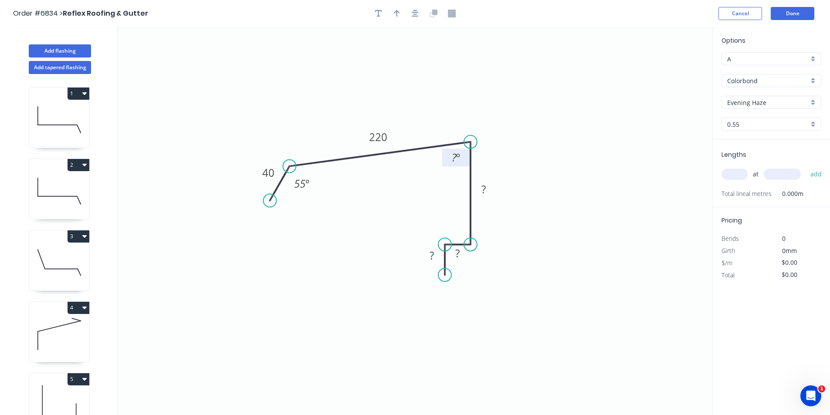
click at [453, 155] on tspan "?" at bounding box center [454, 157] width 5 height 14
type input "$15.51"
click at [411, 19] on div at bounding box center [414, 13] width 91 height 13
click at [415, 16] on icon "button" at bounding box center [415, 14] width 7 height 8
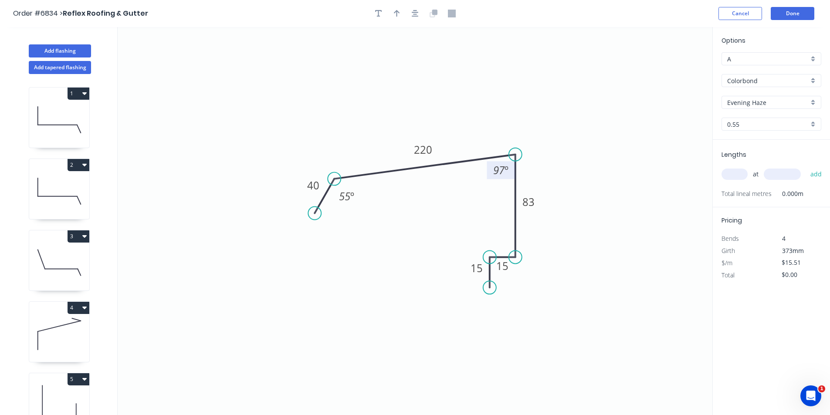
click at [397, 22] on header "Order #6834 > Reflex Roofing & Gutter Cancel Done" at bounding box center [415, 13] width 830 height 27
click at [398, 17] on button "button" at bounding box center [396, 13] width 13 height 13
click at [671, 68] on icon at bounding box center [668, 61] width 8 height 28
drag, startPoint x: 670, startPoint y: 68, endPoint x: 490, endPoint y: 144, distance: 196.0
click at [490, 144] on icon at bounding box center [496, 134] width 25 height 25
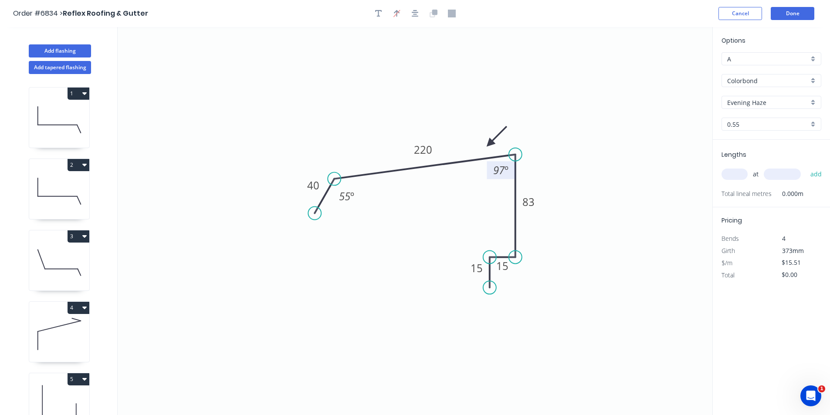
click at [745, 173] on input "text" at bounding box center [734, 174] width 26 height 11
type input "1"
type input "7200"
click at [806, 167] on button "add" at bounding box center [816, 174] width 20 height 15
type input "$111.67"
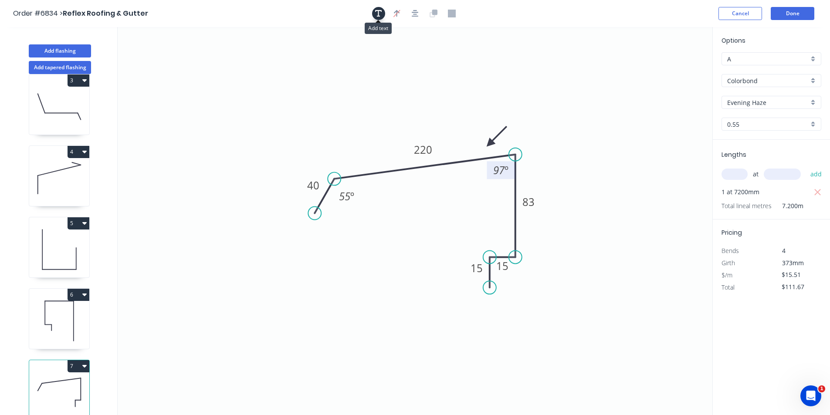
click at [377, 11] on icon "button" at bounding box center [378, 13] width 7 height 7
click at [183, 68] on div "Delete" at bounding box center [186, 66] width 88 height 18
click at [80, 47] on button "Add flashing" at bounding box center [60, 50] width 62 height 13
type input "$0.00"
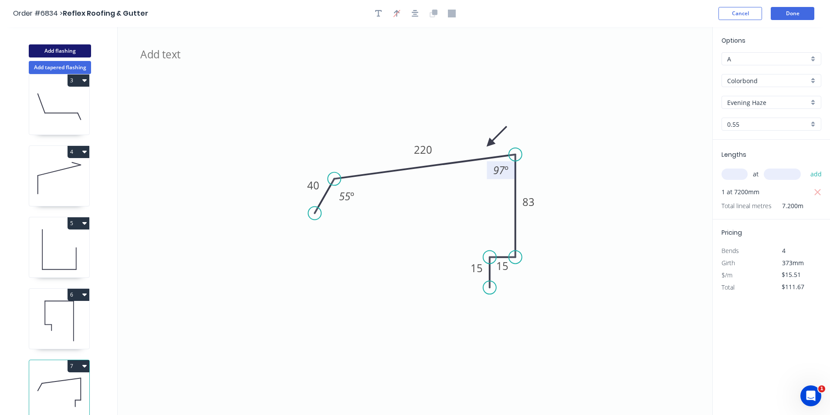
type input "$0.00"
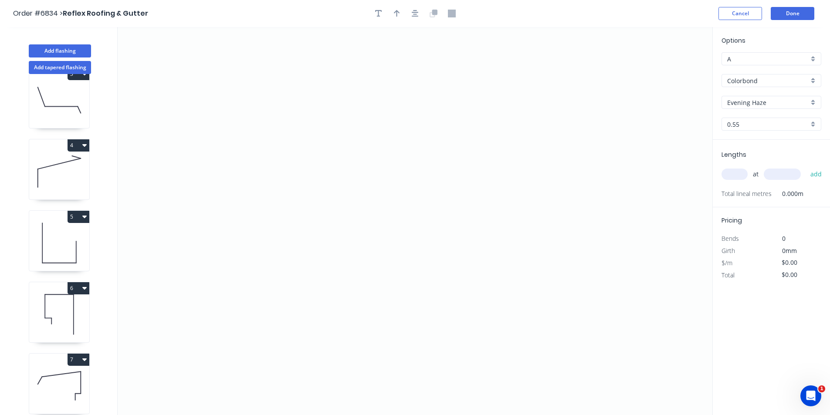
click at [56, 391] on icon at bounding box center [59, 386] width 60 height 56
type input "$15.51"
type input "$111.67"
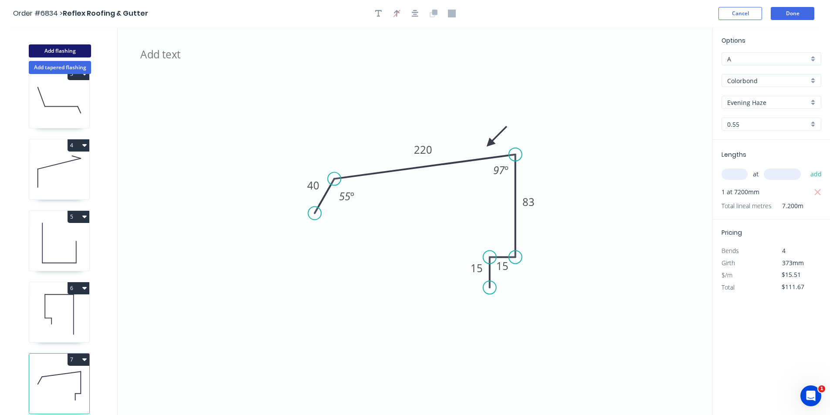
click at [78, 52] on button "Add flashing" at bounding box center [60, 50] width 62 height 13
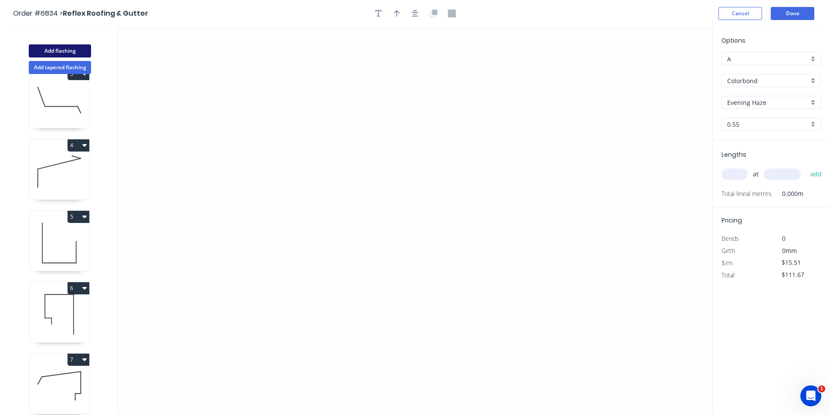
type input "$0.00"
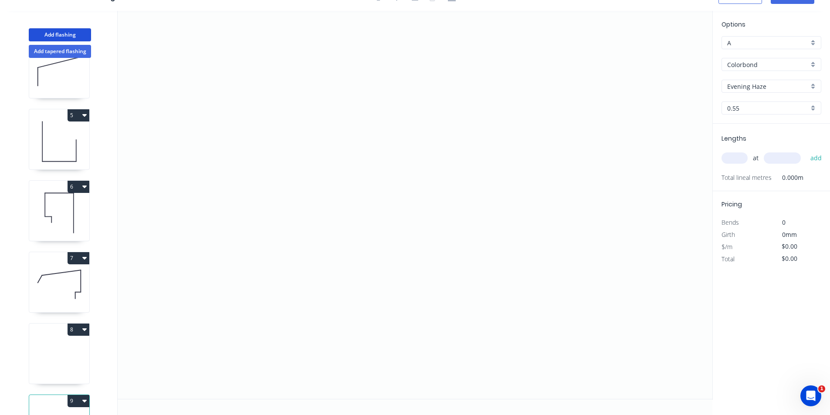
scroll to position [305, 0]
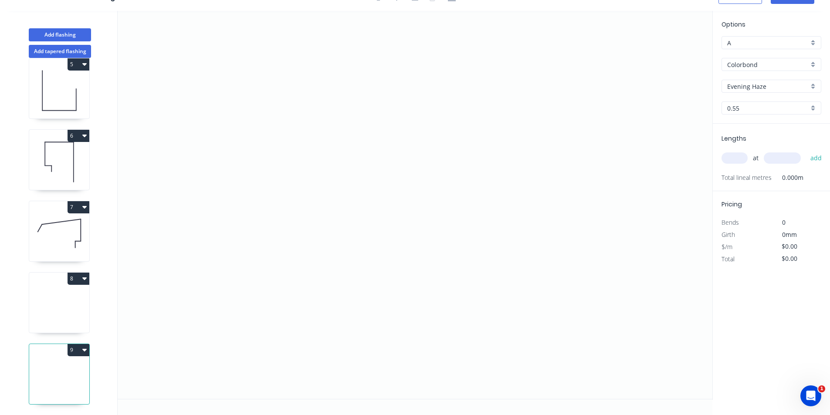
click at [71, 289] on icon at bounding box center [59, 305] width 60 height 56
click at [299, 178] on icon "0" at bounding box center [415, 205] width 595 height 388
click at [311, 142] on icon at bounding box center [304, 160] width 11 height 37
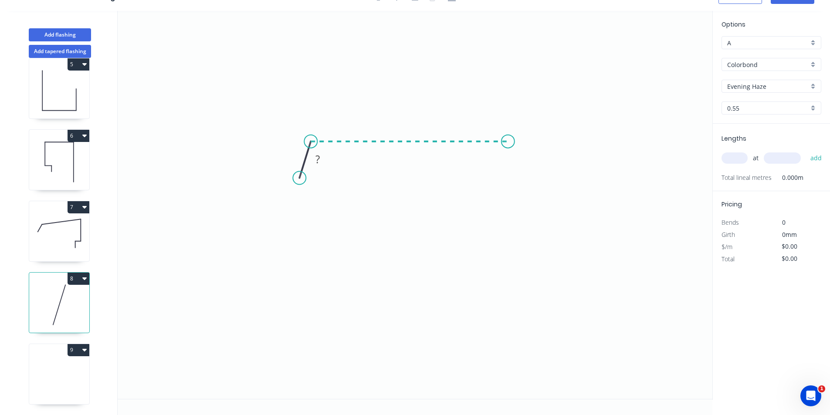
click at [508, 156] on icon "0 ?" at bounding box center [415, 205] width 595 height 388
click at [503, 236] on icon "0 ? ? ? º" at bounding box center [415, 205] width 595 height 388
click at [473, 238] on icon at bounding box center [490, 236] width 35 height 3
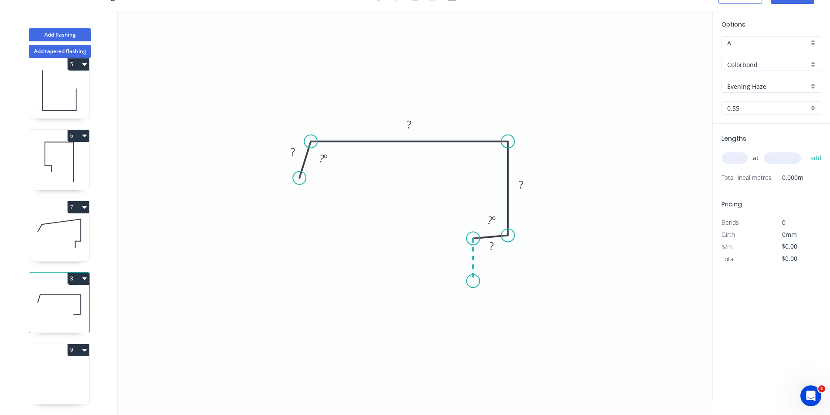
click at [472, 281] on icon "0 ? ? ? ? ? º ? º" at bounding box center [415, 205] width 595 height 388
drag, startPoint x: 507, startPoint y: 235, endPoint x: 490, endPoint y: 232, distance: 16.9
click at [490, 232] on circle at bounding box center [490, 231] width 13 height 13
drag, startPoint x: 490, startPoint y: 232, endPoint x: 505, endPoint y: 237, distance: 15.2
click at [507, 242] on circle at bounding box center [507, 242] width 13 height 13
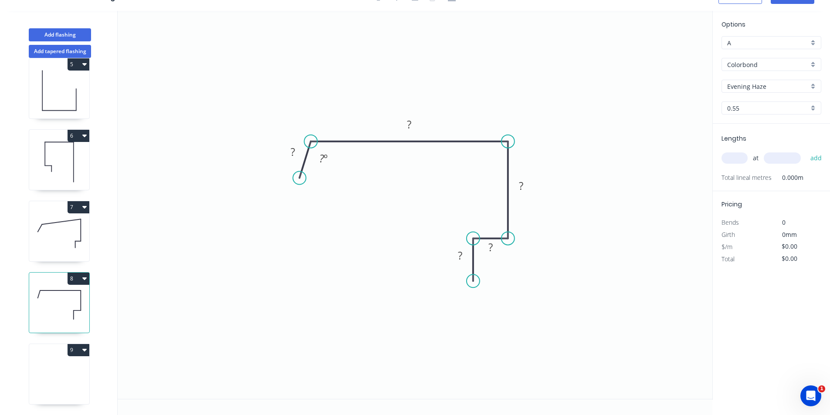
click at [507, 238] on circle at bounding box center [507, 238] width 13 height 13
drag, startPoint x: 308, startPoint y: 145, endPoint x: 320, endPoint y: 154, distance: 14.6
click at [320, 156] on circle at bounding box center [319, 157] width 13 height 13
drag, startPoint x: 302, startPoint y: 179, endPoint x: 301, endPoint y: 196, distance: 17.5
click at [301, 196] on circle at bounding box center [300, 195] width 13 height 13
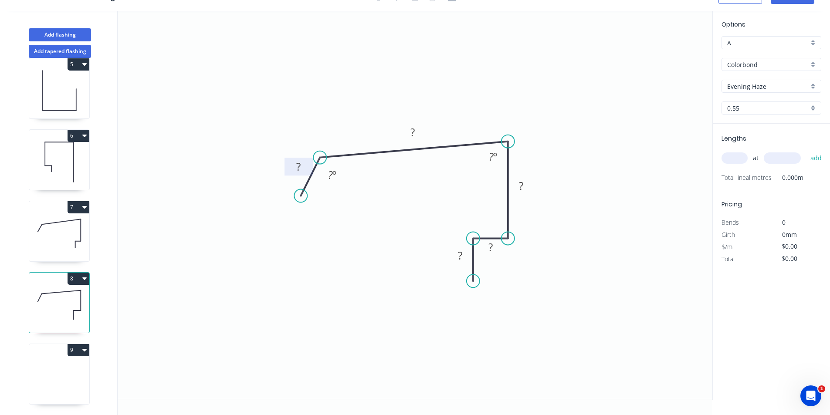
click at [298, 168] on tspan "?" at bounding box center [298, 166] width 4 height 14
click at [497, 158] on tspan "º" at bounding box center [499, 156] width 4 height 14
type input "$15.51"
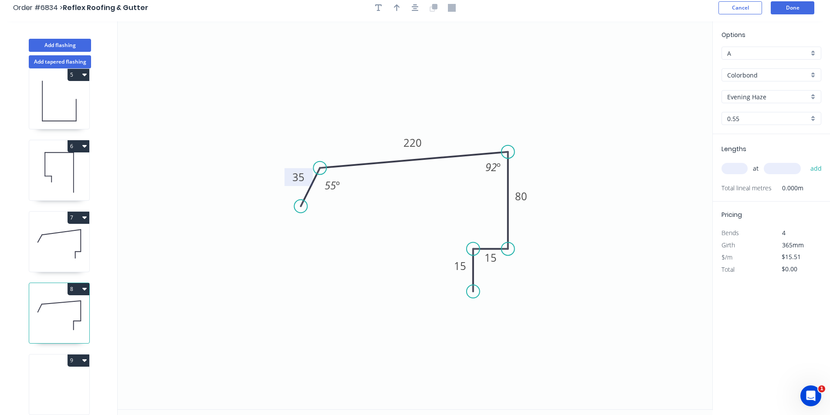
scroll to position [0, 0]
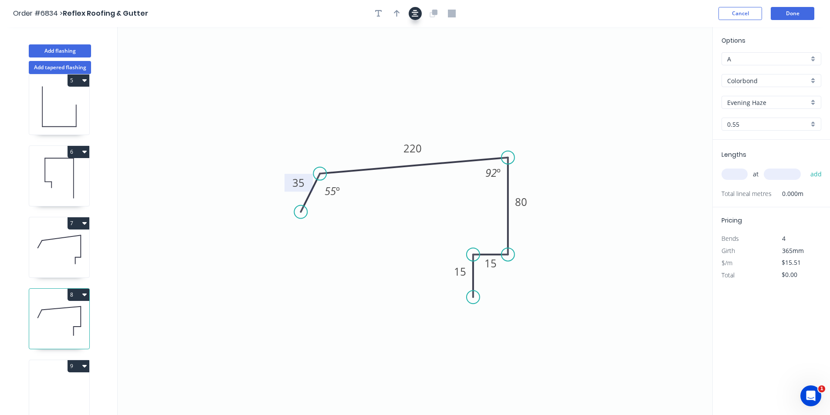
click at [413, 10] on icon "button" at bounding box center [415, 13] width 7 height 7
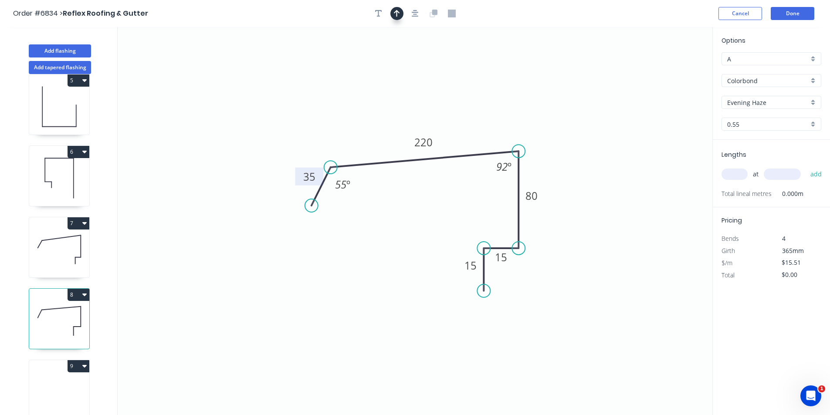
click at [397, 13] on icon "button" at bounding box center [397, 14] width 6 height 8
click at [669, 71] on icon at bounding box center [668, 61] width 8 height 28
drag, startPoint x: 669, startPoint y: 71, endPoint x: 497, endPoint y: 139, distance: 184.7
click at [497, 139] on icon at bounding box center [503, 131] width 25 height 25
click at [745, 174] on input "text" at bounding box center [734, 174] width 26 height 11
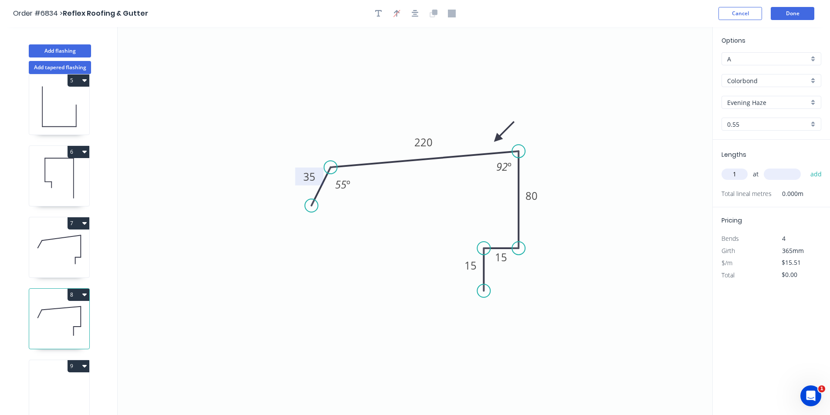
type input "1"
type input "1900"
click at [806, 167] on button "add" at bounding box center [816, 174] width 20 height 15
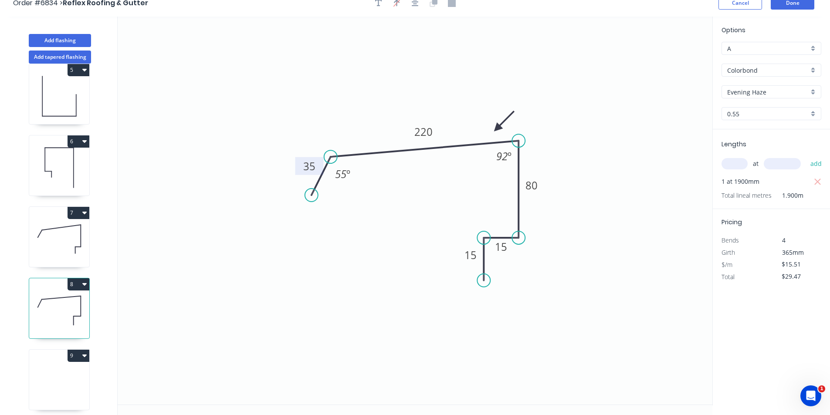
scroll to position [16, 0]
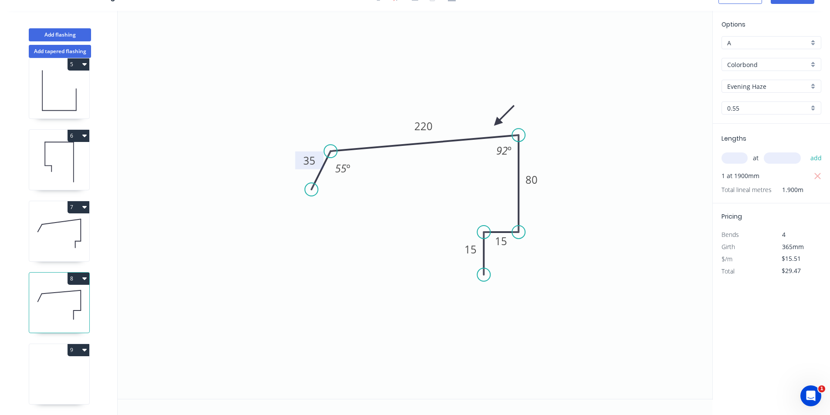
click at [81, 273] on button "8" at bounding box center [79, 279] width 22 height 12
click at [74, 294] on div "Duplicate" at bounding box center [47, 300] width 67 height 13
type input "$0.00"
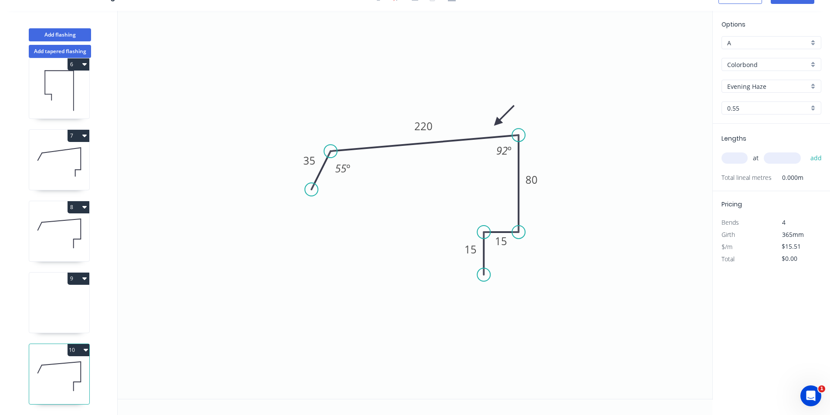
scroll to position [377, 0]
click at [77, 274] on button "9" at bounding box center [79, 279] width 22 height 12
drag, startPoint x: 77, startPoint y: 274, endPoint x: 54, endPoint y: 314, distance: 46.0
click at [54, 314] on div "Delete" at bounding box center [47, 317] width 67 height 13
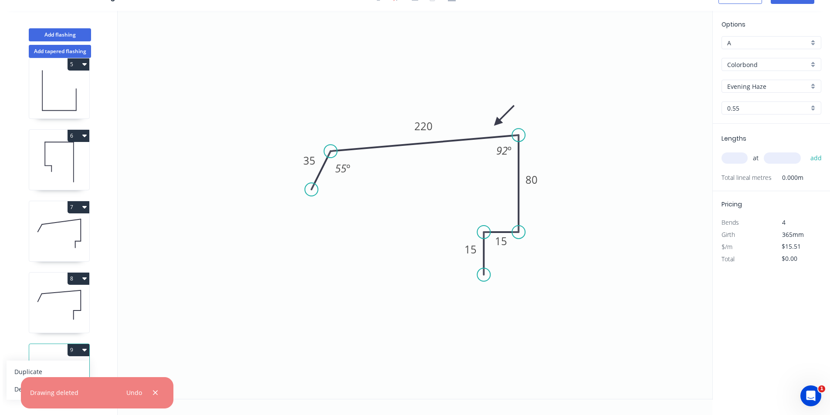
click at [359, 298] on icon "0 35 220 80 15 15 55 º 92 º" at bounding box center [415, 205] width 595 height 388
click at [180, 297] on icon "0 35 220 80 15 15 55 º 92 º" at bounding box center [415, 205] width 595 height 388
click at [154, 394] on icon "button" at bounding box center [155, 392] width 5 height 5
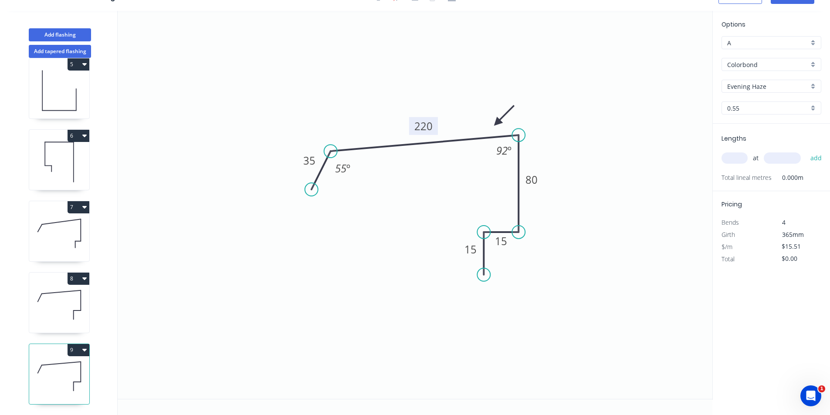
click at [433, 121] on rect at bounding box center [423, 126] width 29 height 18
click at [427, 124] on tspan "220" at bounding box center [423, 126] width 18 height 14
click at [734, 159] on input "text" at bounding box center [734, 157] width 26 height 11
type input "2"
type input "4300"
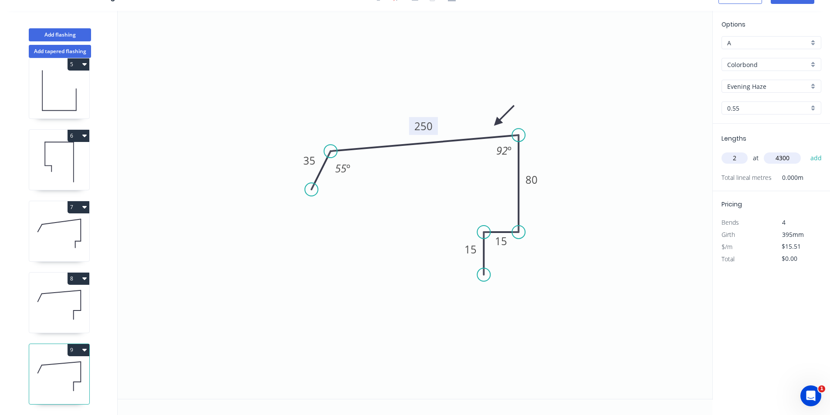
click at [806, 151] on button "add" at bounding box center [816, 158] width 20 height 15
type input "$133.39"
click at [85, 135] on icon "button" at bounding box center [84, 136] width 4 height 3
click at [57, 153] on div "Duplicate" at bounding box center [47, 157] width 67 height 13
type input "$0.00"
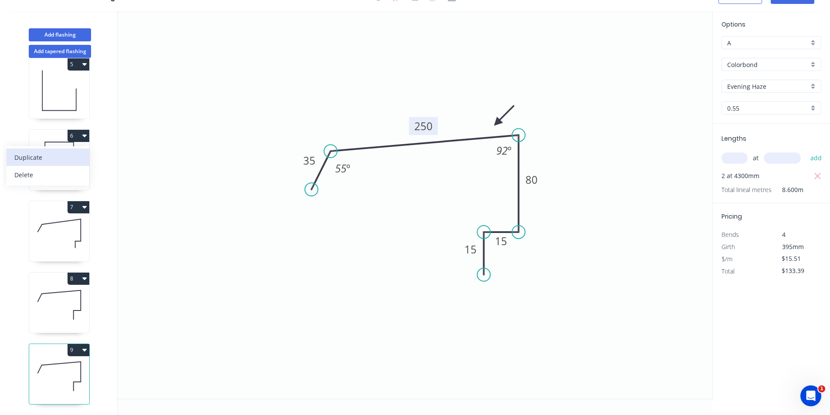
type input "$0.00"
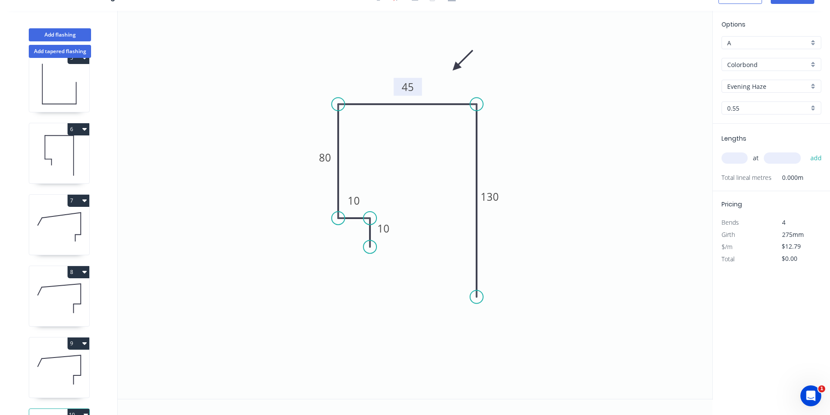
click at [410, 86] on tspan "45" at bounding box center [408, 87] width 12 height 14
type input "$15.51"
click at [729, 168] on div "at add" at bounding box center [771, 158] width 101 height 24
click at [732, 160] on input "text" at bounding box center [734, 157] width 26 height 11
type input "1"
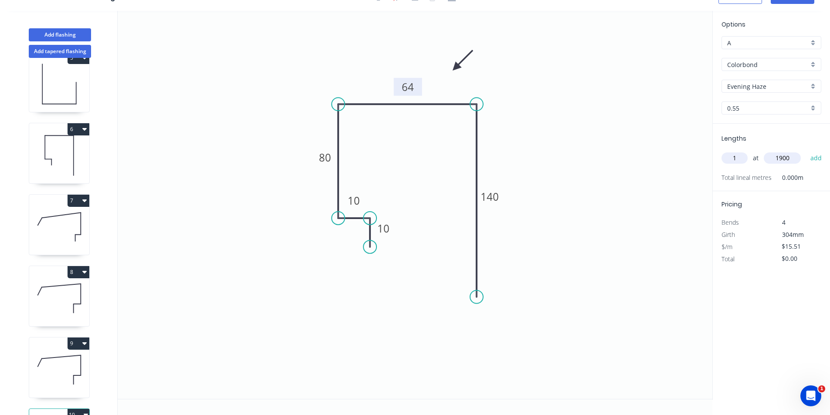
type input "1900"
click at [806, 151] on button "add" at bounding box center [816, 158] width 20 height 15
type input "$29.47"
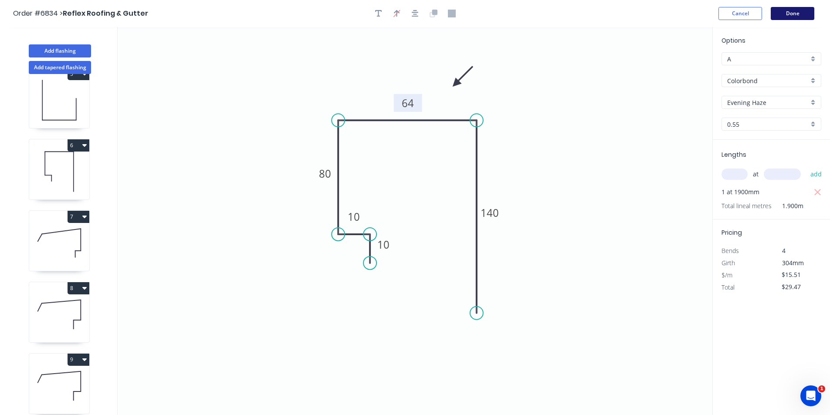
click at [800, 13] on button "Done" at bounding box center [793, 13] width 44 height 13
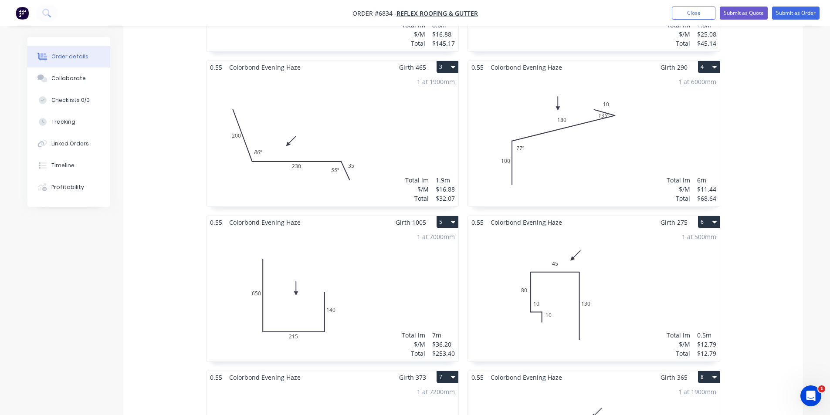
scroll to position [392, 0]
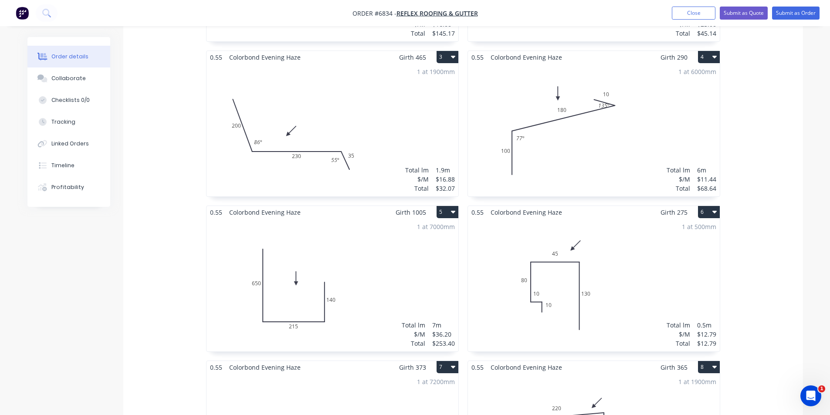
click at [663, 298] on div "1 at 500mm Total lm $/M Total 0.5m $12.79 $12.79" at bounding box center [594, 285] width 252 height 133
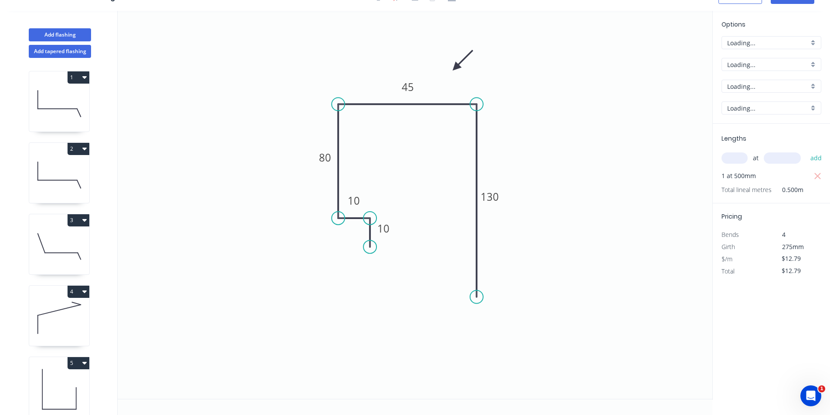
scroll to position [16, 0]
click at [362, 131] on div "Show angle" at bounding box center [382, 134] width 88 height 18
click at [480, 130] on div "Show angle" at bounding box center [522, 134] width 88 height 18
click at [351, 122] on tspan "?" at bounding box center [352, 119] width 5 height 14
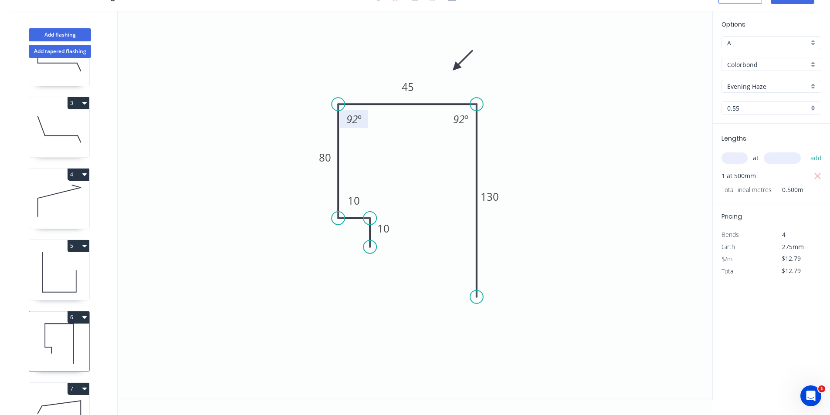
scroll to position [218, 0]
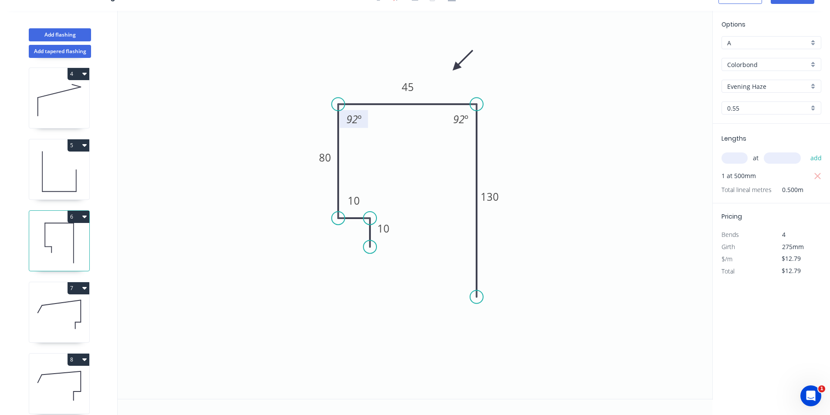
click at [62, 321] on icon at bounding box center [59, 315] width 60 height 56
type input "$15.51"
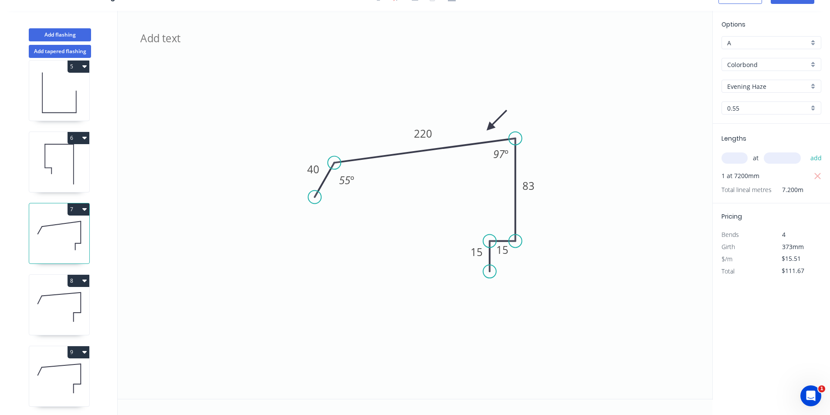
scroll to position [305, 0]
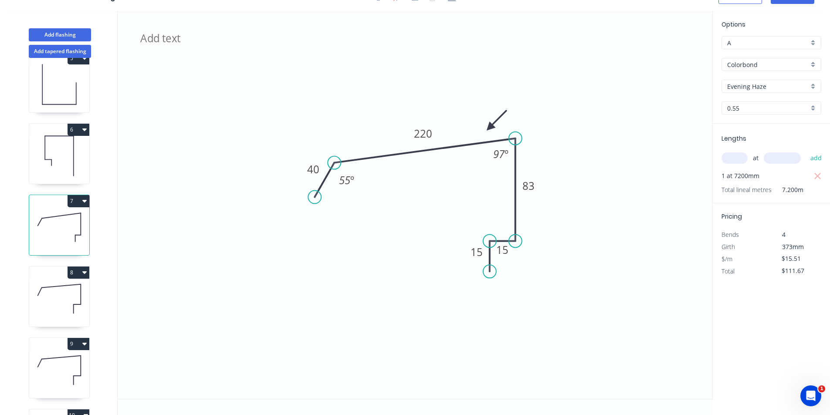
click at [58, 323] on icon at bounding box center [59, 299] width 60 height 56
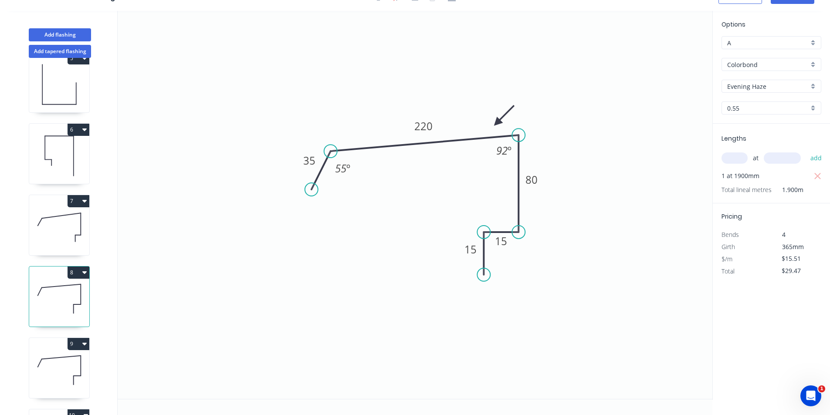
click at [67, 370] on icon at bounding box center [59, 370] width 60 height 56
click at [62, 213] on icon at bounding box center [59, 227] width 60 height 56
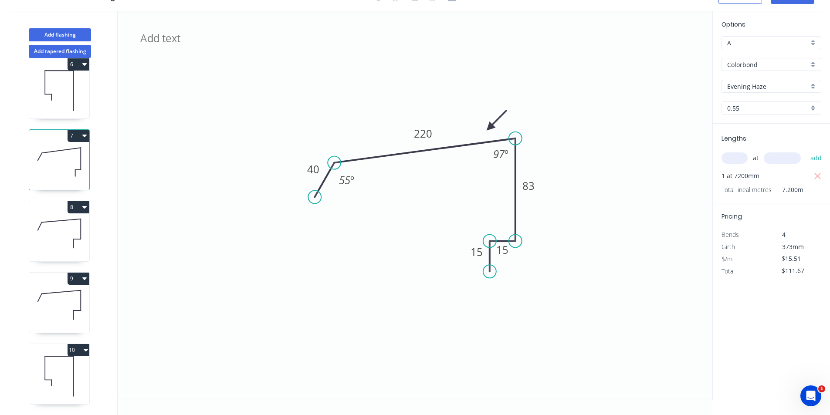
scroll to position [377, 0]
click at [38, 354] on icon at bounding box center [59, 376] width 60 height 56
type input "$29.47"
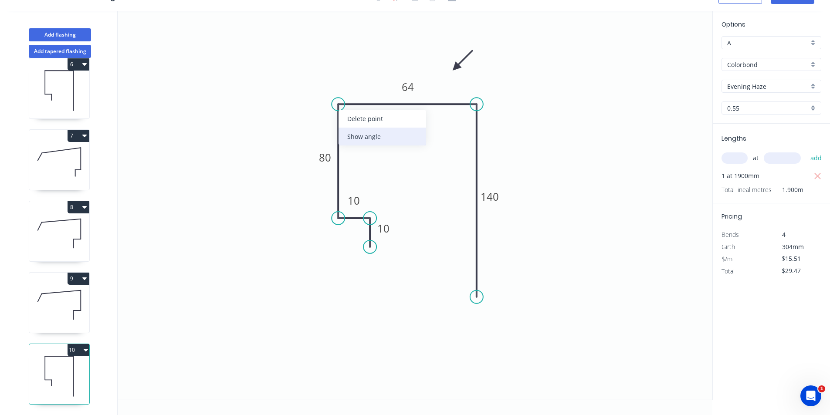
click at [372, 134] on div "Show angle" at bounding box center [382, 137] width 88 height 18
click at [494, 135] on div "Show angle" at bounding box center [524, 134] width 88 height 18
click at [352, 120] on tspan "?" at bounding box center [352, 119] width 5 height 14
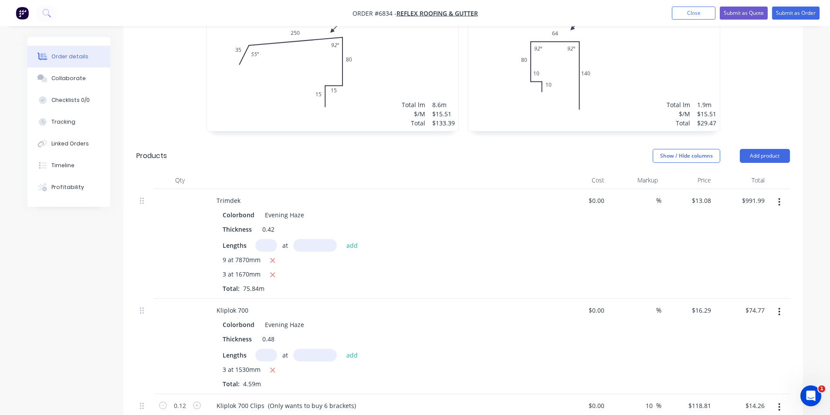
scroll to position [918, 0]
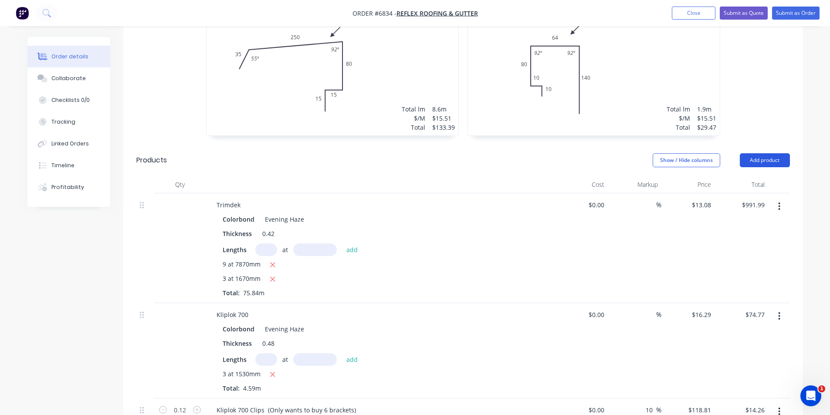
click at [751, 153] on button "Add product" at bounding box center [765, 160] width 50 height 14
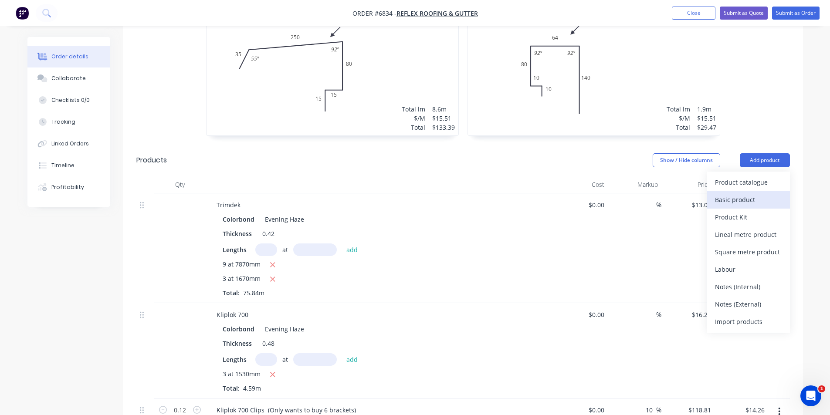
click at [756, 193] on div "Basic product" at bounding box center [748, 199] width 67 height 13
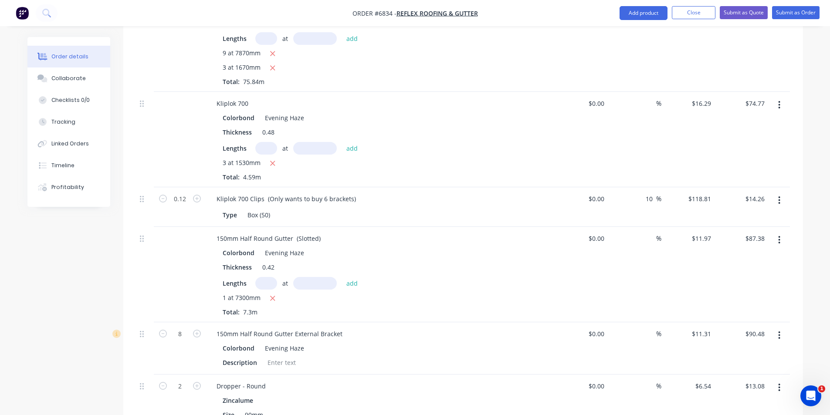
scroll to position [1136, 0]
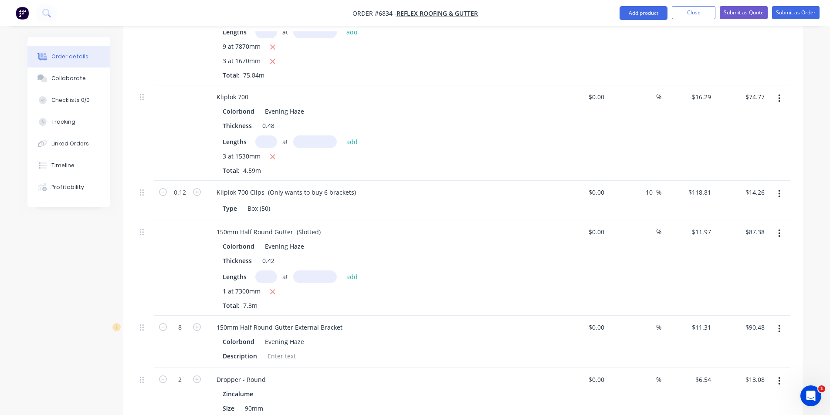
click at [778, 374] on button "button" at bounding box center [779, 381] width 20 height 16
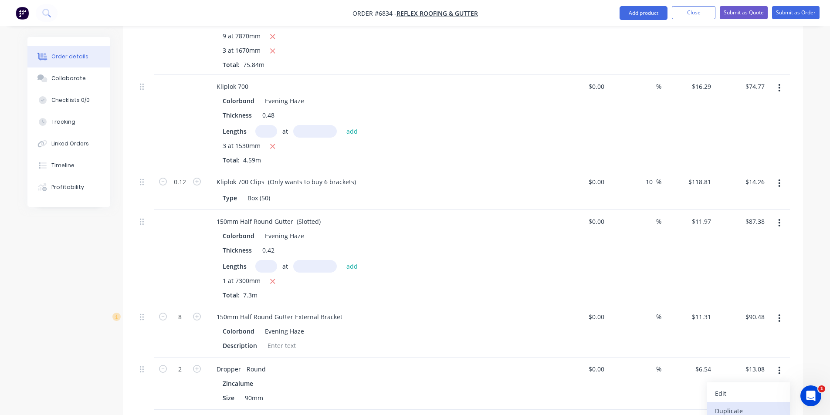
scroll to position [1223, 0]
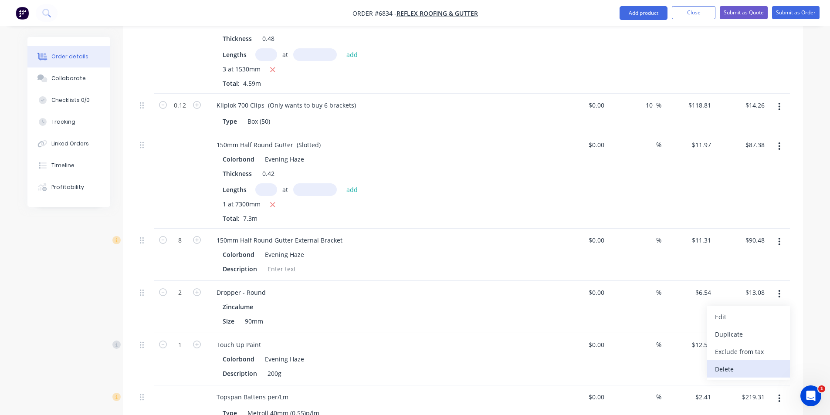
click at [746, 363] on div "Delete" at bounding box center [748, 369] width 67 height 13
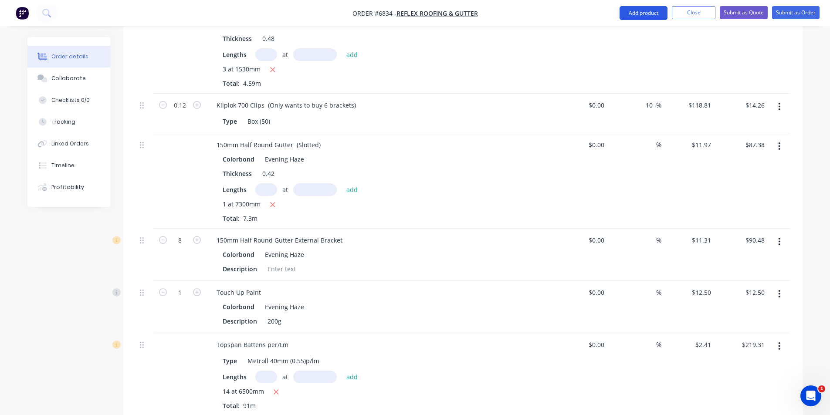
click at [649, 13] on button "Add product" at bounding box center [643, 13] width 48 height 14
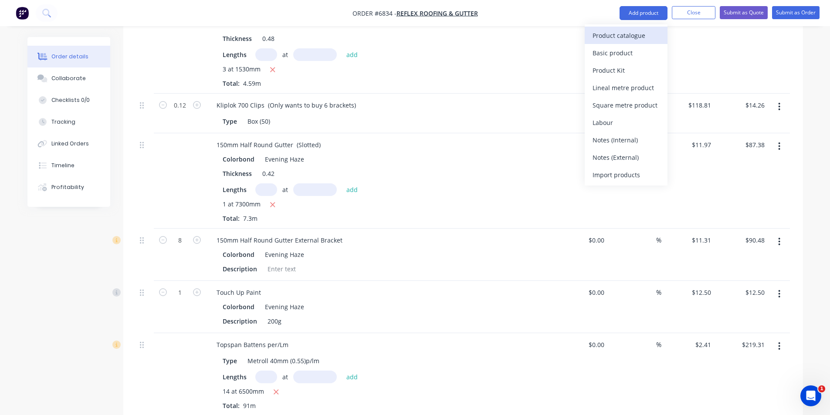
click at [645, 29] on div "Product catalogue" at bounding box center [625, 35] width 67 height 13
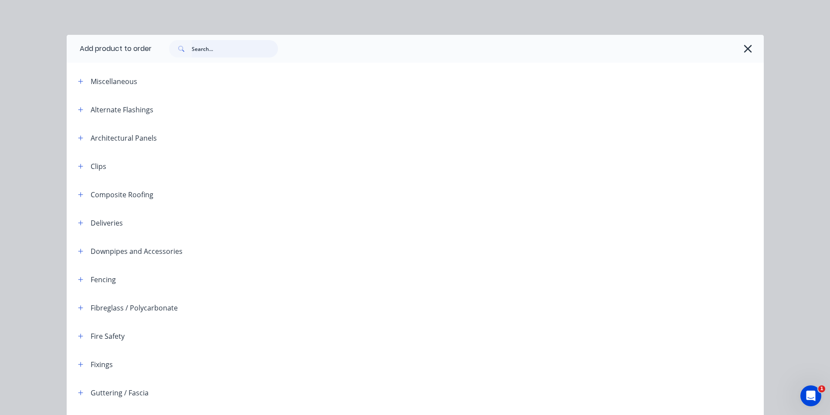
click at [210, 42] on input "text" at bounding box center [235, 48] width 86 height 17
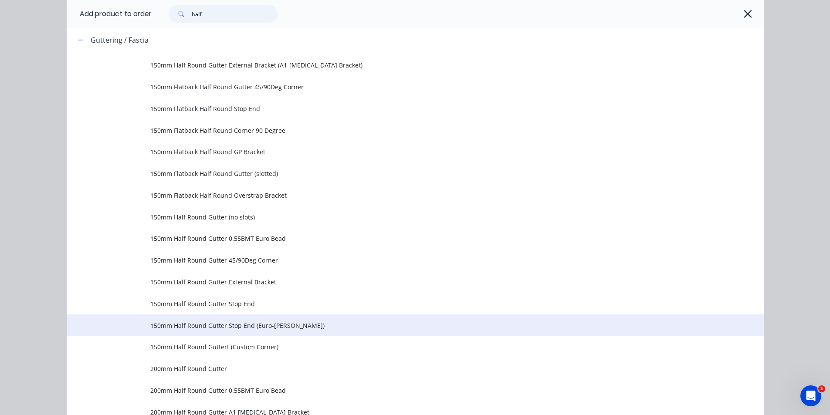
scroll to position [174, 0]
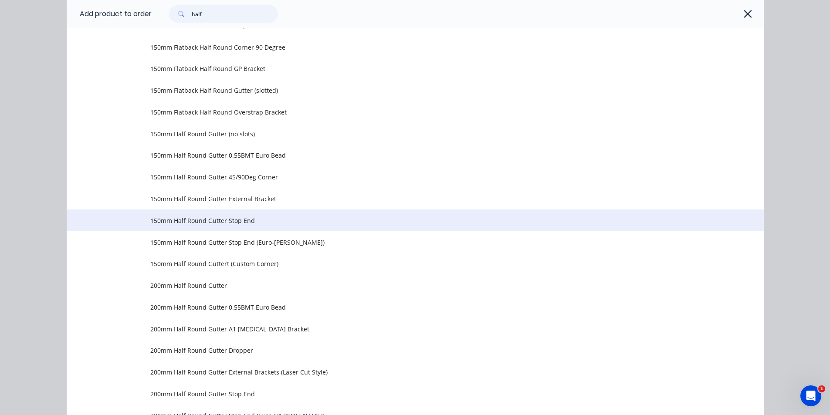
type input "half"
click at [267, 221] on span "150mm Half Round Gutter Stop End" at bounding box center [395, 220] width 490 height 9
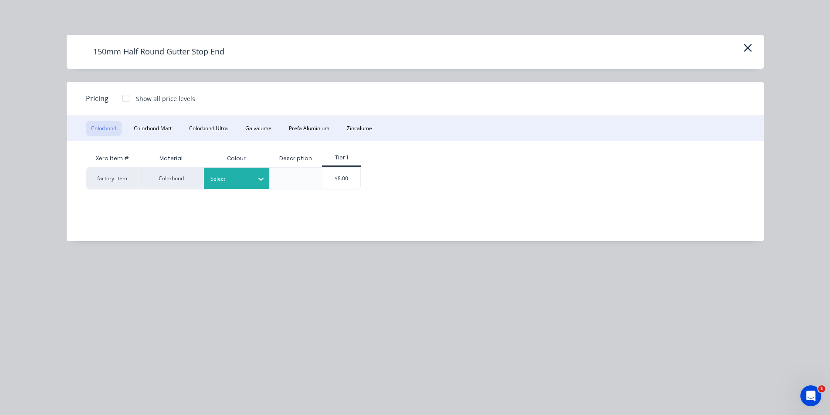
drag, startPoint x: 270, startPoint y: 182, endPoint x: 258, endPoint y: 182, distance: 11.8
click at [268, 182] on div "factory_item Colorbond Select $8.00" at bounding box center [223, 178] width 275 height 22
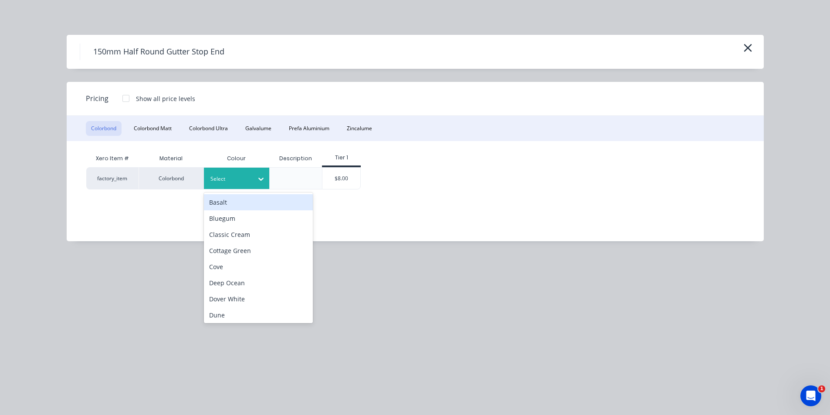
click at [250, 181] on div "Select" at bounding box center [228, 178] width 49 height 11
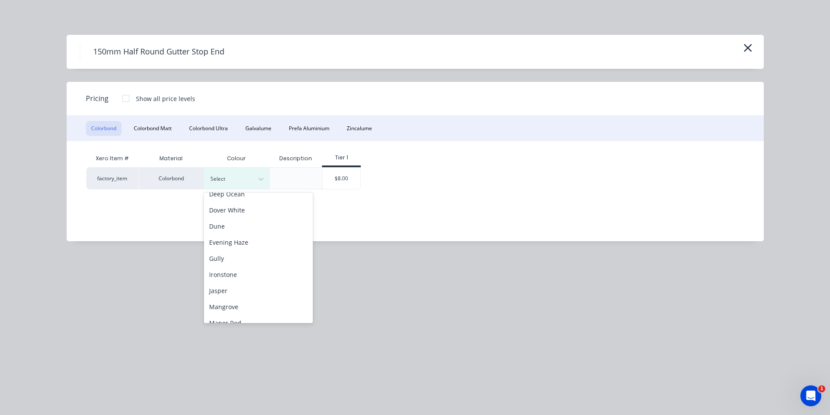
scroll to position [87, 0]
click at [239, 245] on div "Evening Haze" at bounding box center [258, 244] width 109 height 16
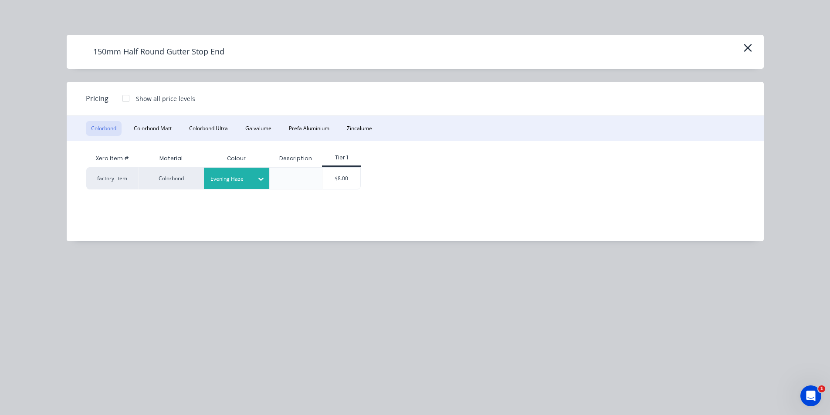
click at [357, 187] on div "$8.00" at bounding box center [341, 178] width 38 height 21
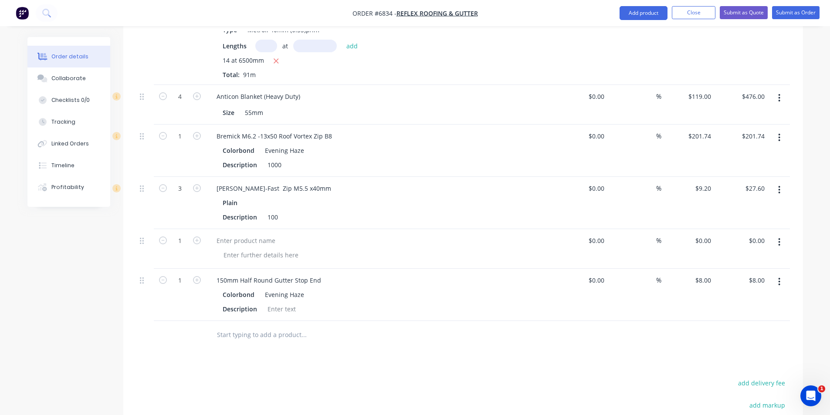
scroll to position [1615, 0]
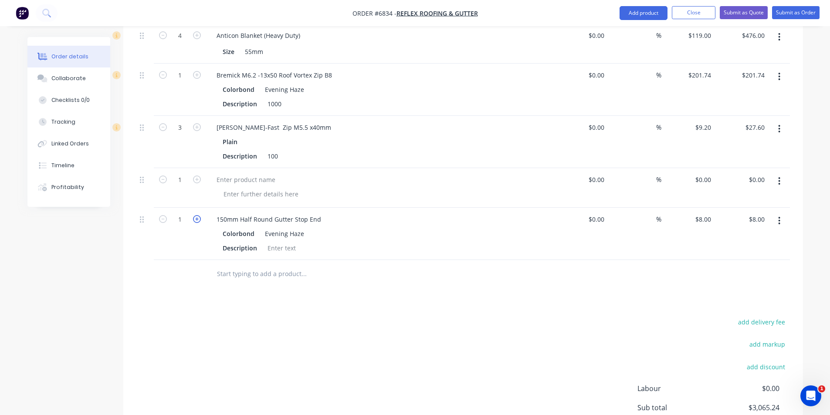
click at [199, 215] on icon "button" at bounding box center [197, 219] width 8 height 8
type input "2"
type input "$16.00"
click at [281, 242] on div at bounding box center [281, 248] width 35 height 13
click at [656, 17] on button "Add product" at bounding box center [643, 13] width 48 height 14
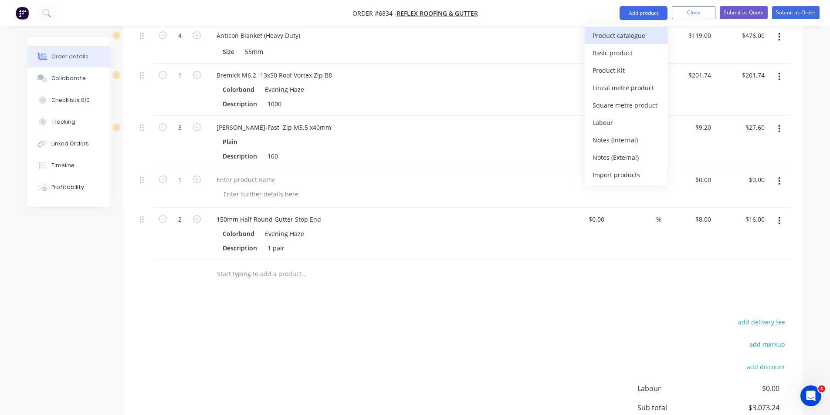
click at [643, 37] on div "Product catalogue" at bounding box center [625, 35] width 67 height 13
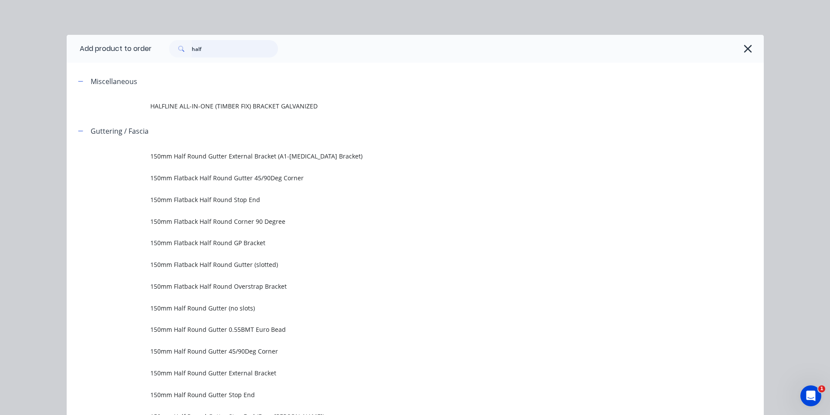
click at [245, 53] on input "half" at bounding box center [235, 48] width 86 height 17
type input "h"
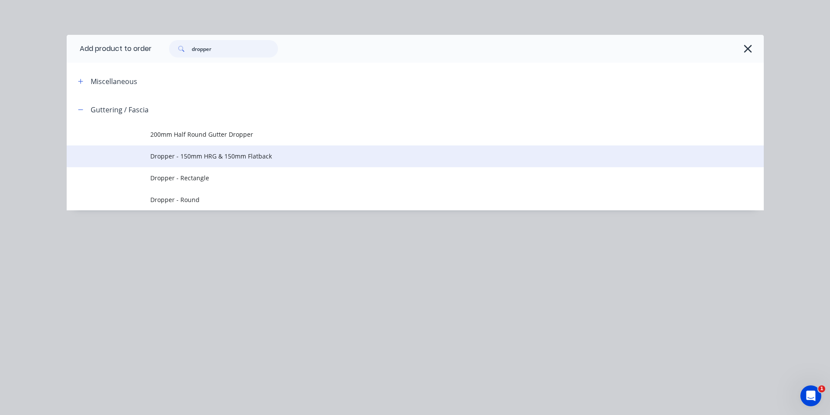
type input "dropper"
click at [191, 156] on span "Dropper - 150mm HRG & 150mm Flatback" at bounding box center [395, 156] width 490 height 9
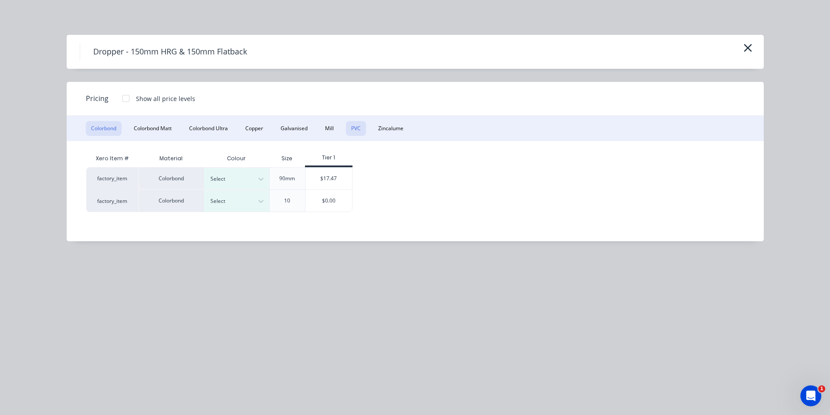
click at [356, 125] on button "PVC" at bounding box center [356, 128] width 20 height 15
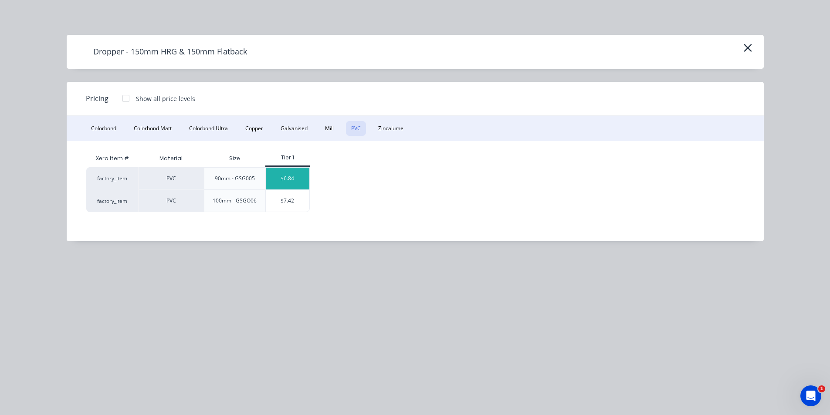
click at [276, 181] on div "$6.84" at bounding box center [288, 179] width 44 height 22
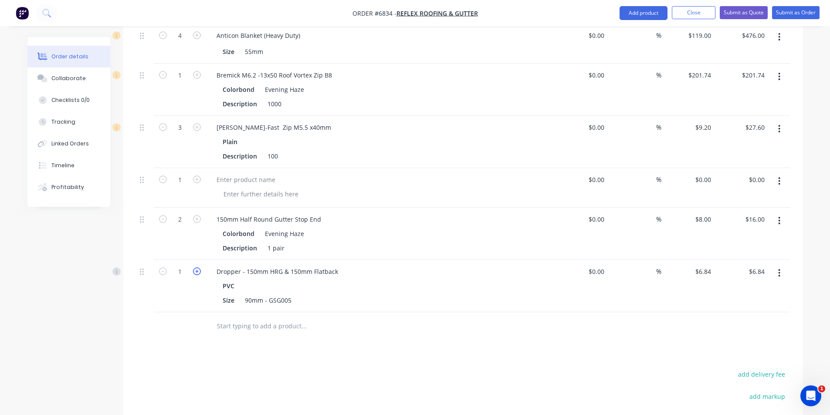
click at [195, 267] on icon "button" at bounding box center [197, 271] width 8 height 8
type input "2"
type input "$13.68"
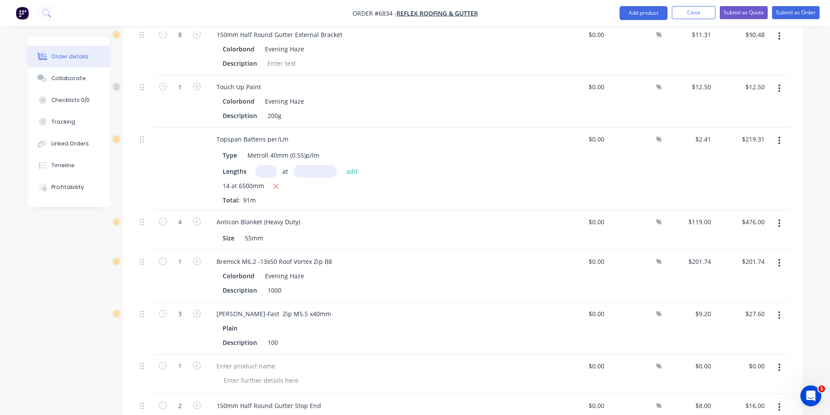
scroll to position [1572, 0]
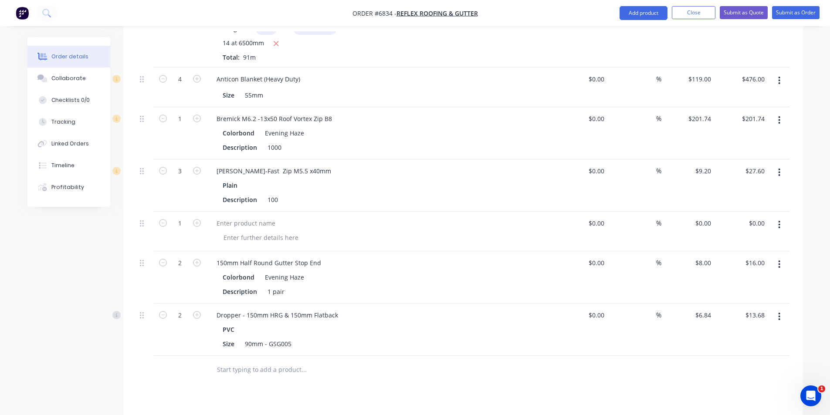
click at [781, 217] on button "button" at bounding box center [779, 225] width 20 height 16
click at [755, 294] on div "Delete" at bounding box center [748, 300] width 67 height 13
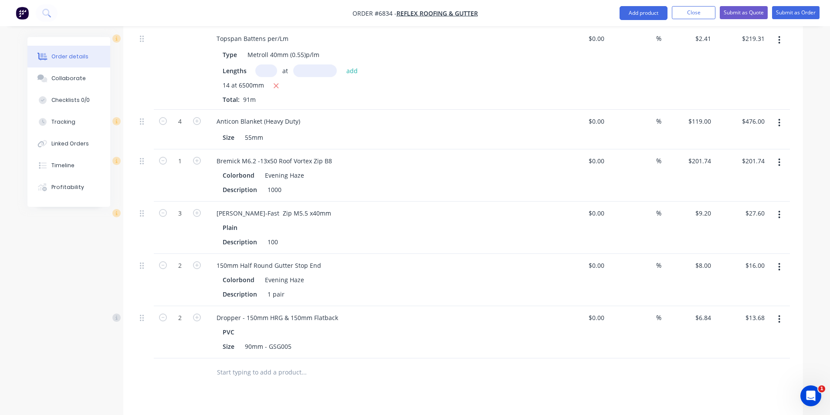
scroll to position [1528, 0]
click at [658, 15] on button "Add product" at bounding box center [643, 13] width 48 height 14
click at [652, 37] on div "Product catalogue" at bounding box center [625, 35] width 67 height 13
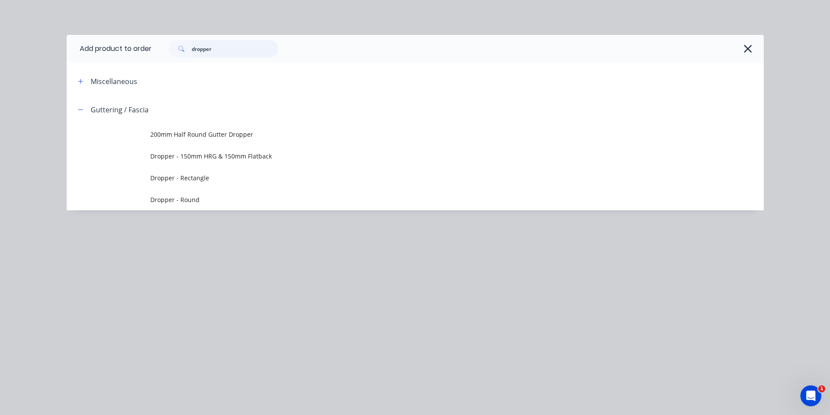
click at [240, 44] on input "dropper" at bounding box center [235, 48] width 86 height 17
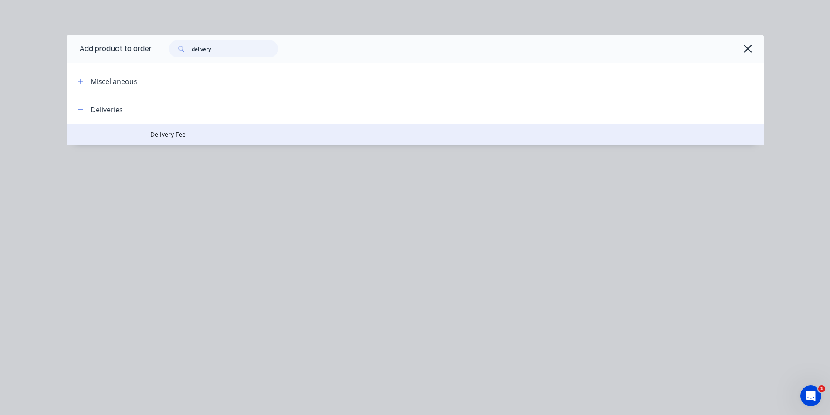
type input "delivery"
click at [172, 140] on td "Delivery Fee" at bounding box center [456, 135] width 613 height 22
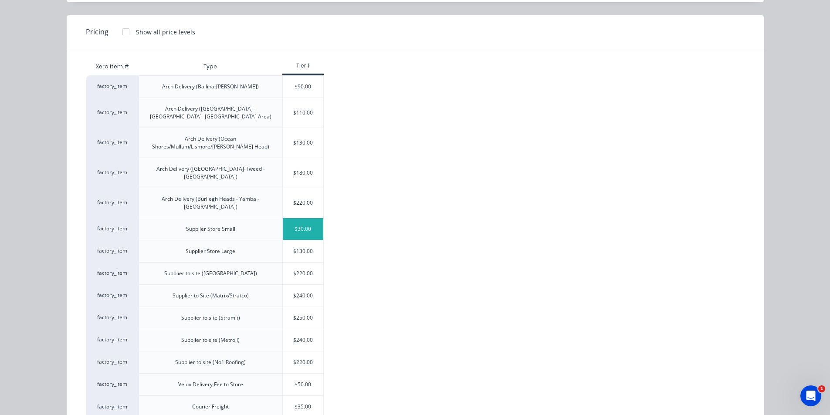
scroll to position [71, 0]
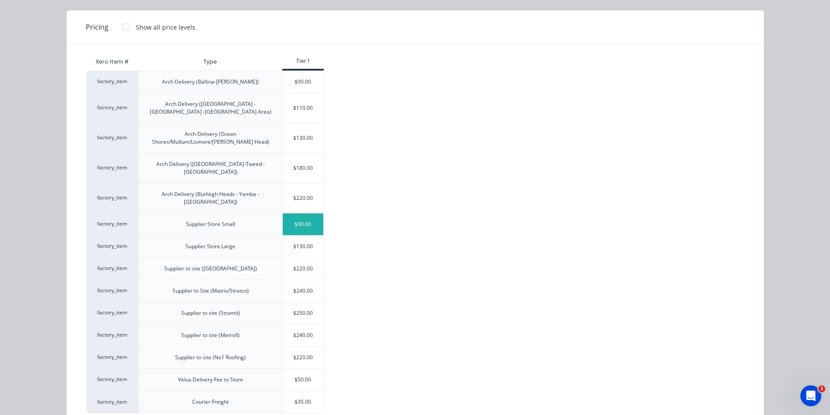
click at [300, 213] on div "$30.00" at bounding box center [303, 224] width 41 height 22
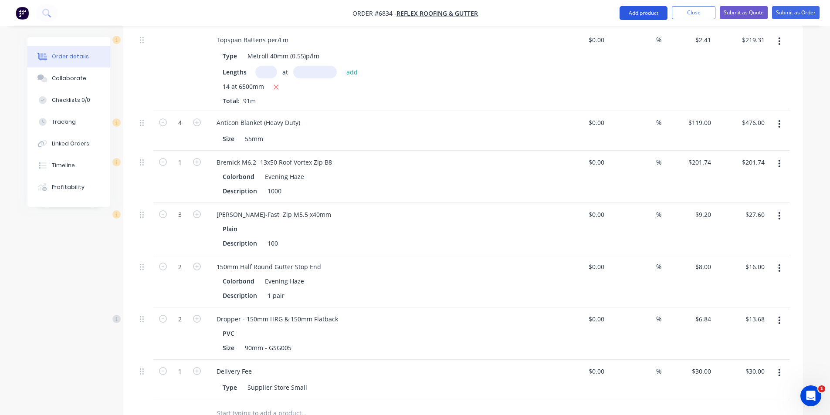
click at [647, 16] on button "Add product" at bounding box center [643, 13] width 48 height 14
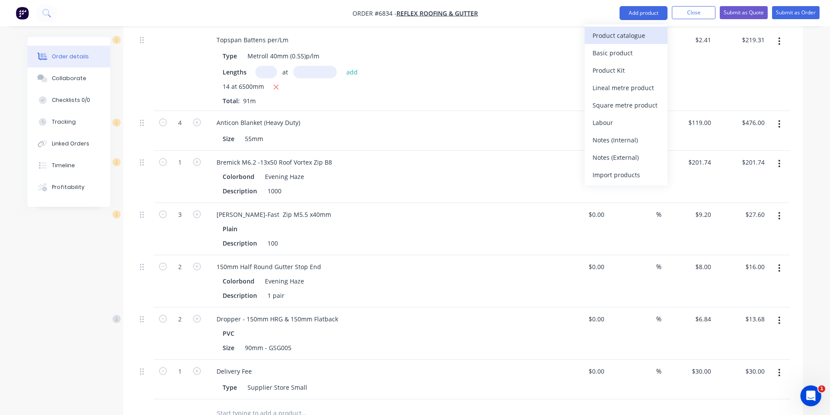
click at [640, 35] on div "Product catalogue" at bounding box center [625, 35] width 67 height 13
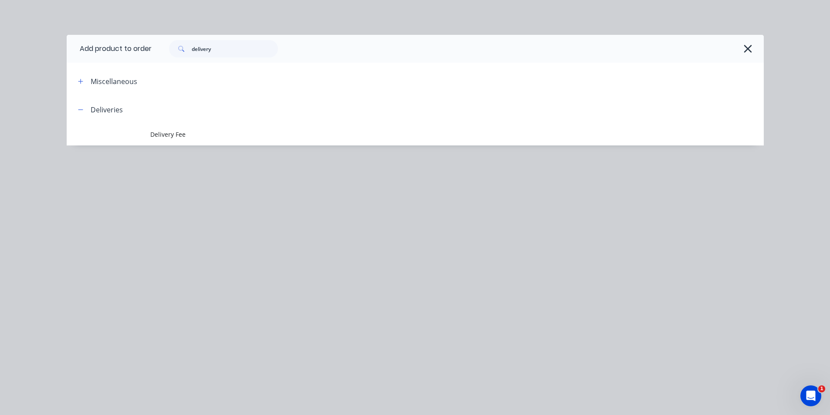
click at [183, 149] on div "Add product to order delivery Miscellaneous Deliveries Delivery Fee" at bounding box center [415, 103] width 697 height 137
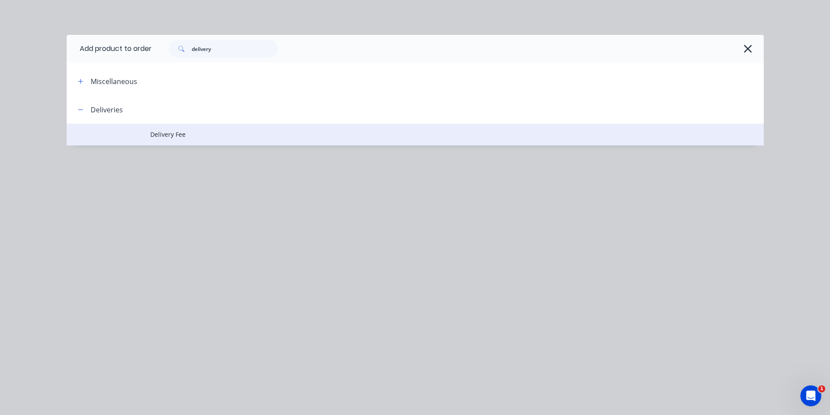
click at [183, 137] on span "Delivery Fee" at bounding box center [395, 134] width 490 height 9
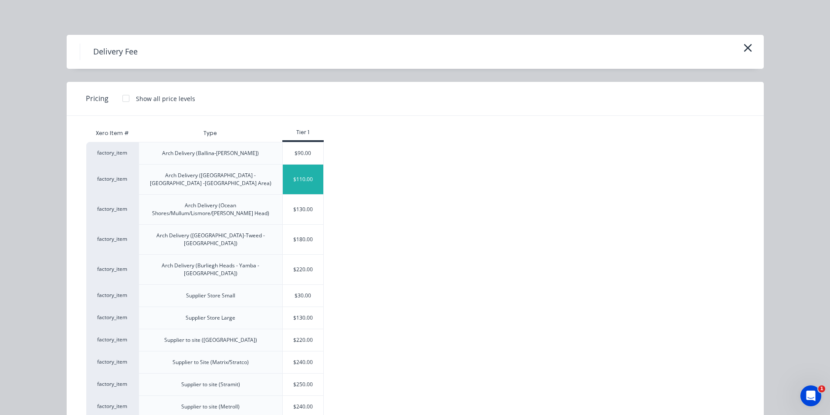
click at [304, 177] on div "$110.00" at bounding box center [303, 180] width 41 height 30
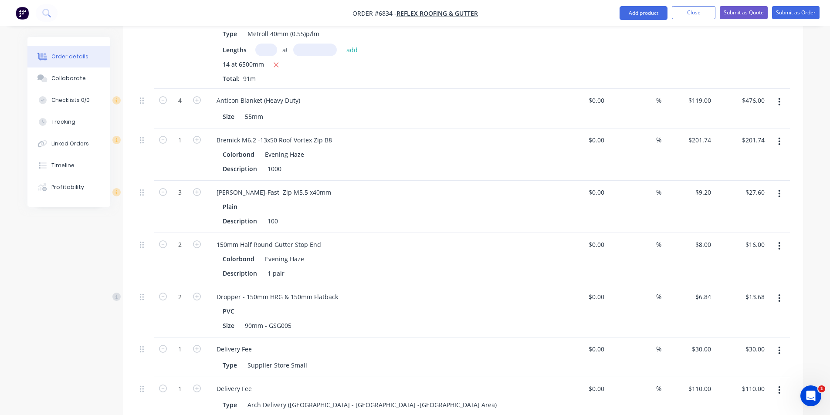
scroll to position [1615, 0]
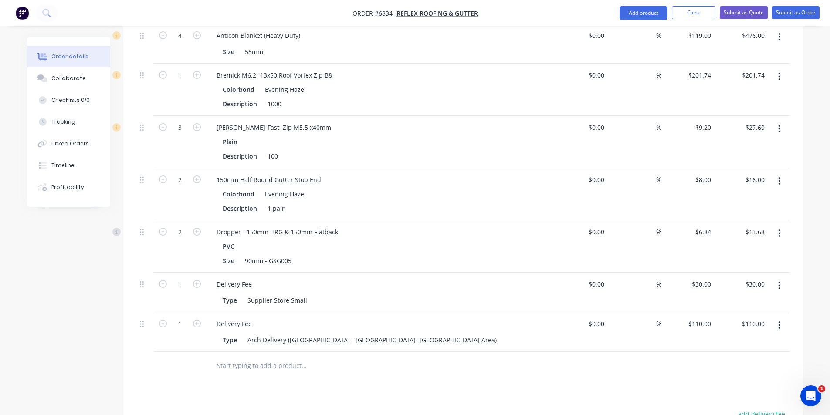
click at [780, 73] on icon "button" at bounding box center [779, 77] width 2 height 8
click at [776, 145] on div "Delete" at bounding box center [748, 151] width 67 height 13
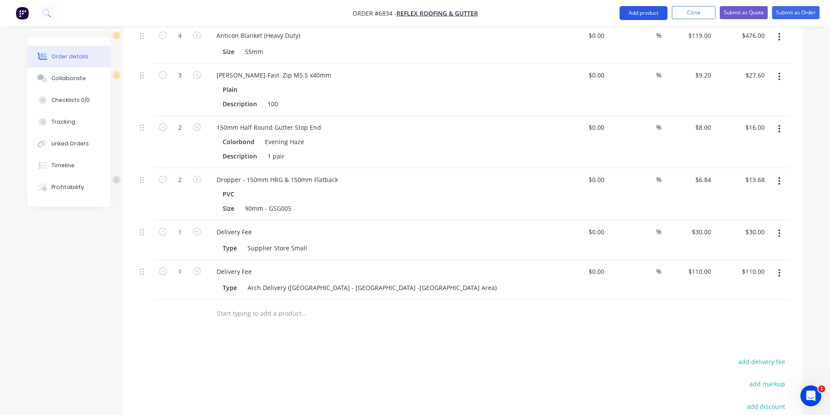
click at [653, 13] on button "Add product" at bounding box center [643, 13] width 48 height 14
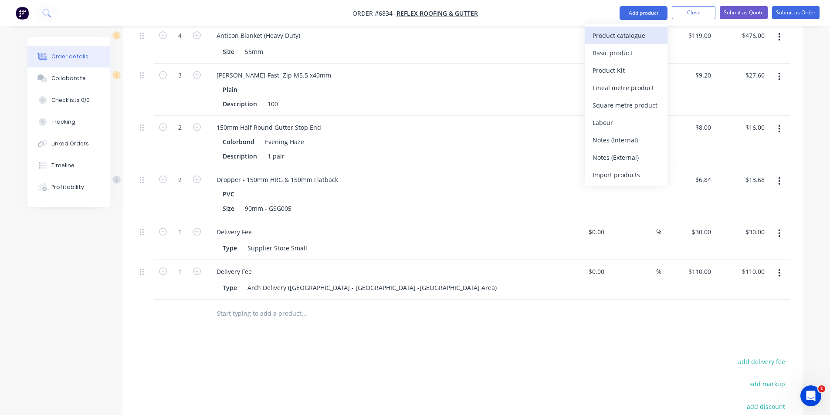
click at [641, 34] on div "Product catalogue" at bounding box center [625, 35] width 67 height 13
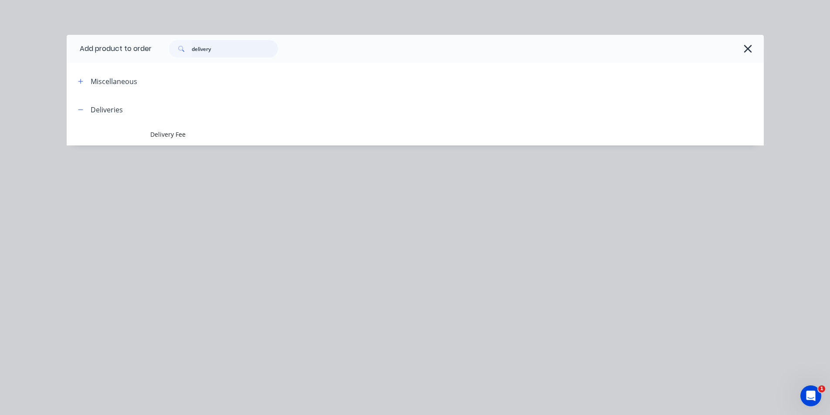
click at [233, 42] on input "delivery" at bounding box center [235, 48] width 86 height 17
type input "e"
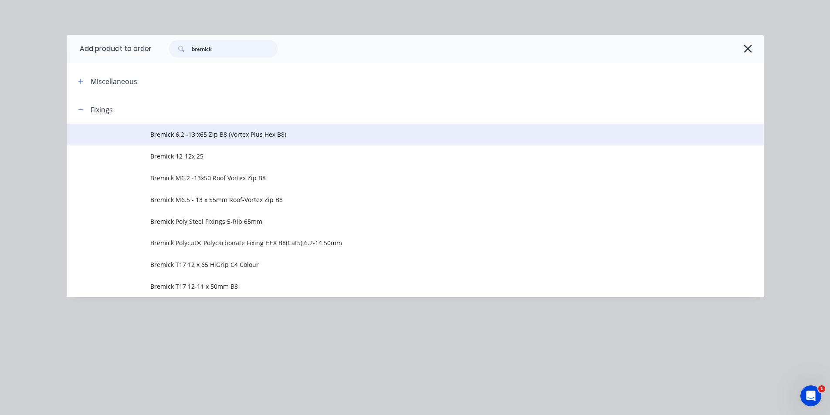
type input "bremick"
click at [269, 139] on span "Bremick 6.2 -13 x65 Zip B8 (Vortex Plus Hex B8)" at bounding box center [395, 134] width 490 height 9
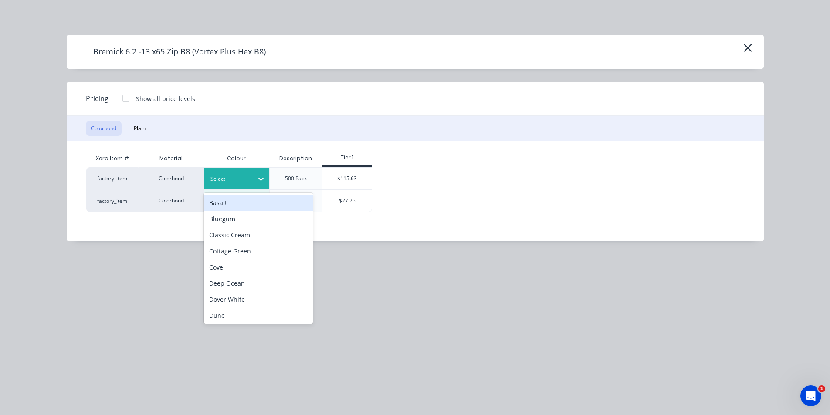
click at [264, 178] on icon at bounding box center [261, 179] width 9 height 9
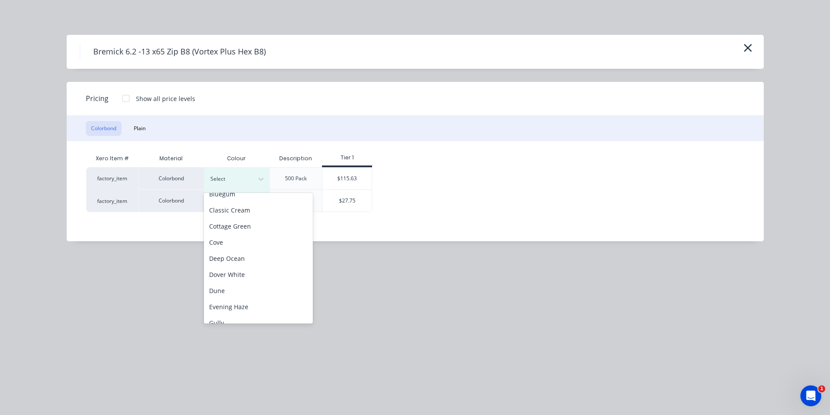
scroll to position [58, 0]
click at [258, 269] on div "Evening Haze" at bounding box center [258, 274] width 109 height 16
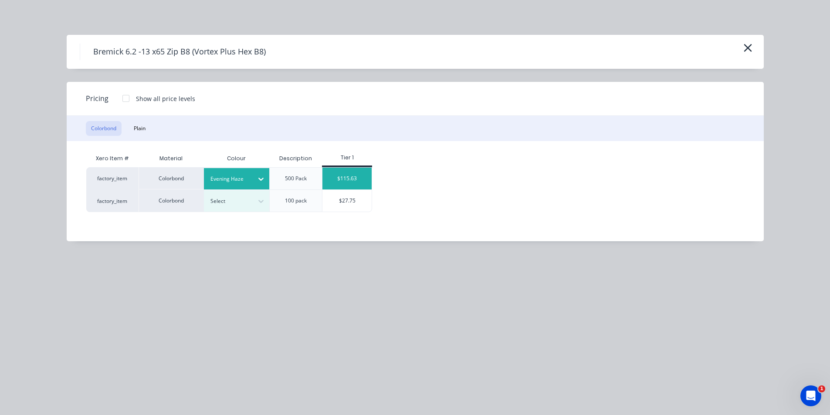
click at [351, 178] on div "$115.63" at bounding box center [346, 179] width 49 height 22
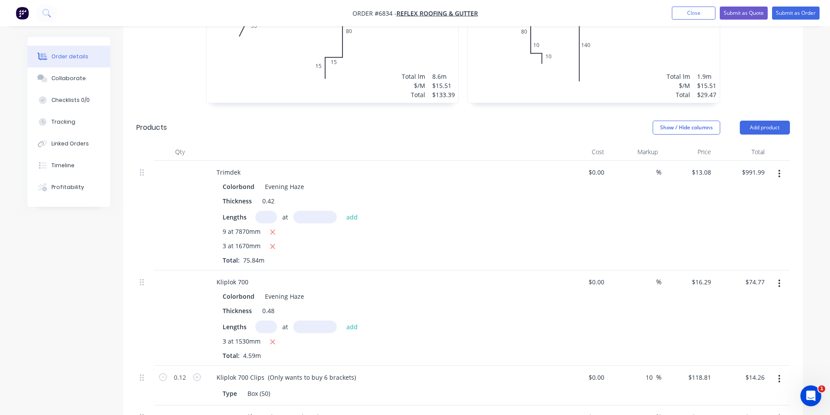
scroll to position [875, 0]
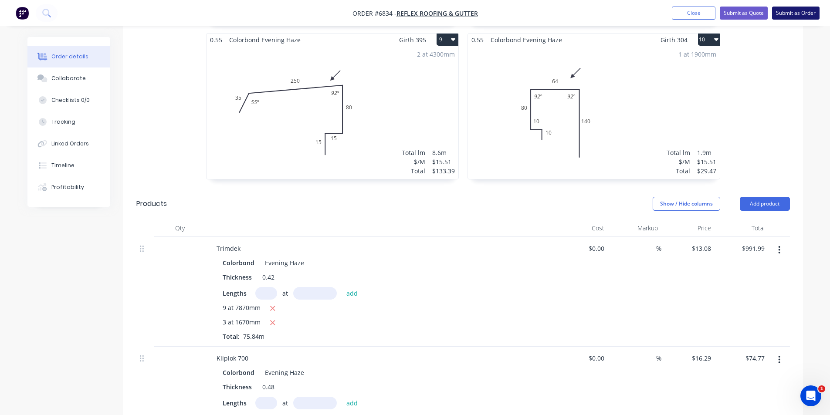
click at [790, 17] on button "Submit as Order" at bounding box center [795, 13] width 47 height 13
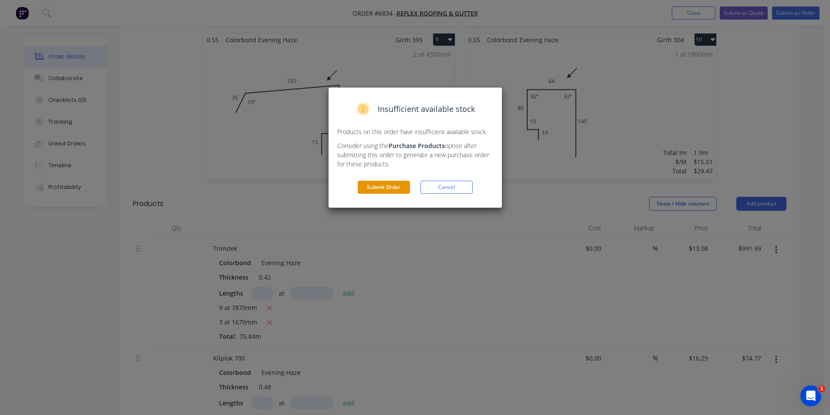
click at [372, 185] on button "Submit Order" at bounding box center [384, 187] width 52 height 13
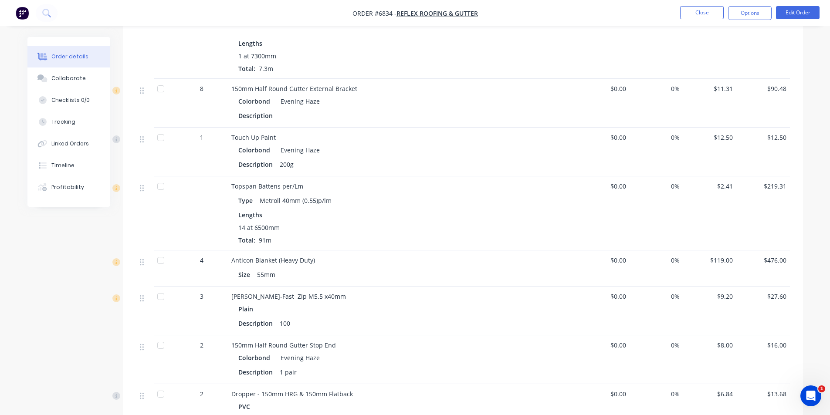
scroll to position [1392, 0]
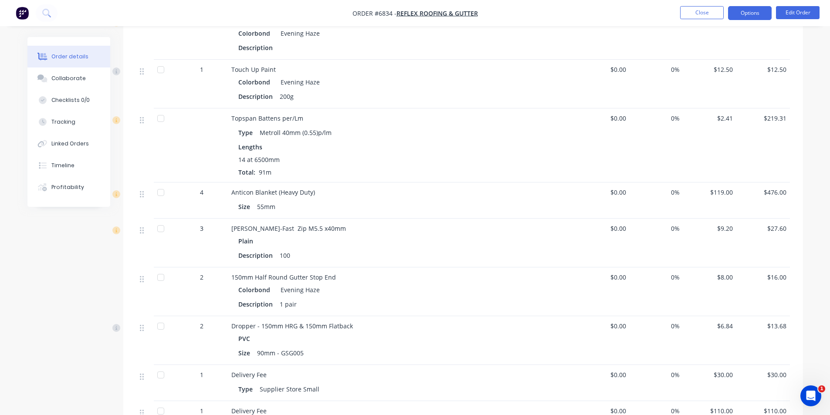
click at [761, 15] on button "Options" at bounding box center [750, 13] width 44 height 14
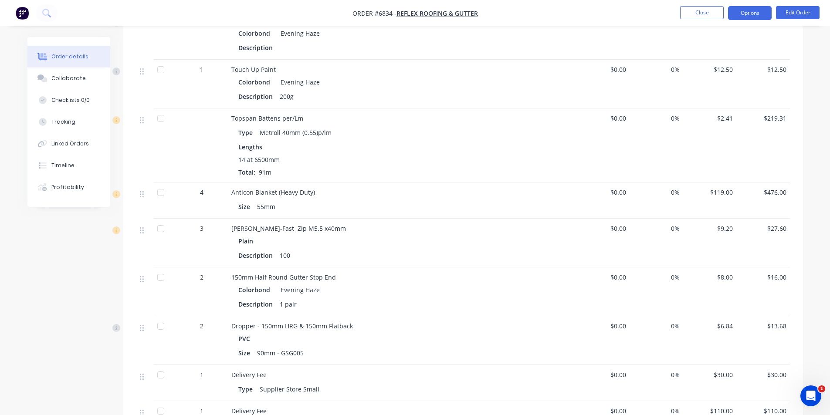
click at [765, 10] on button "Options" at bounding box center [750, 13] width 44 height 14
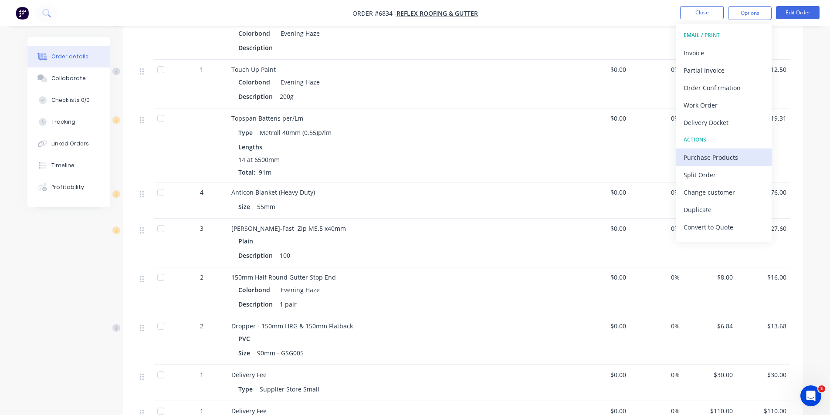
click at [736, 158] on div "Purchase Products" at bounding box center [723, 157] width 80 height 13
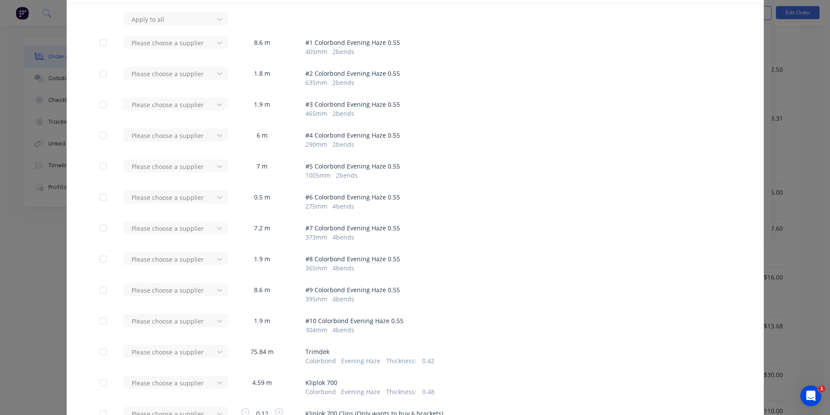
scroll to position [131, 0]
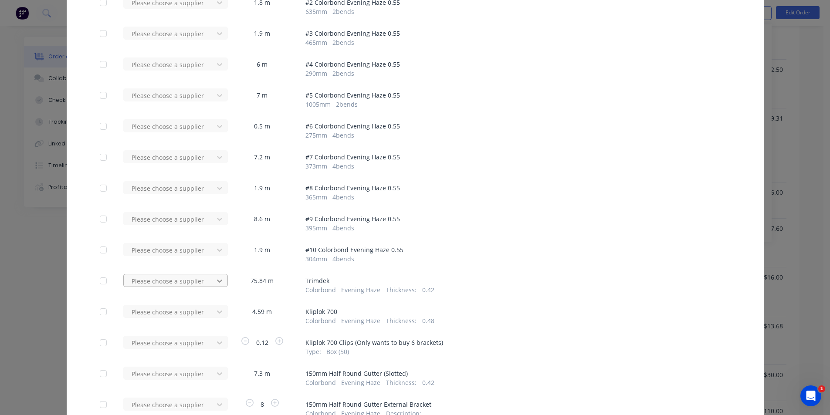
click at [208, 281] on div "Please choose a supplier" at bounding box center [171, 280] width 96 height 13
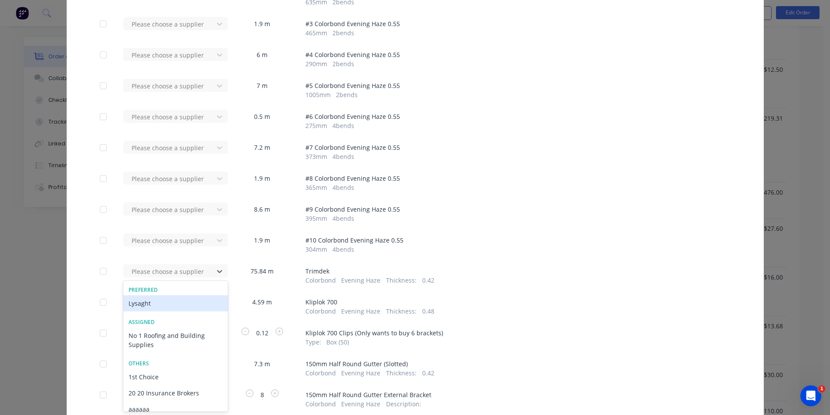
click at [159, 304] on div "Lysaght" at bounding box center [175, 303] width 105 height 16
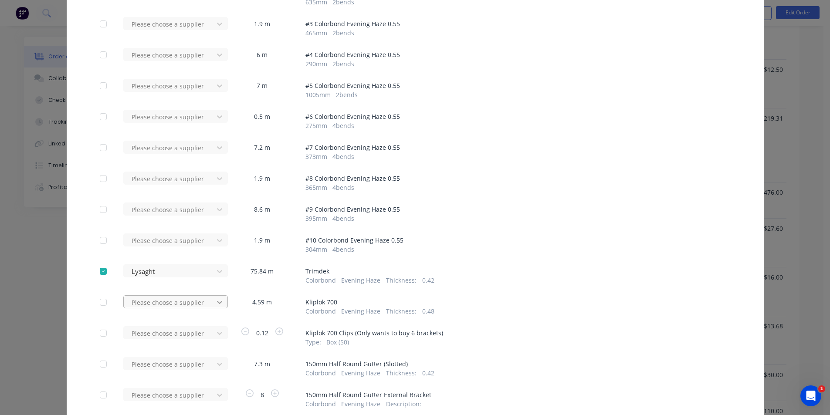
click at [219, 305] on div "Please choose a supplier" at bounding box center [171, 301] width 96 height 13
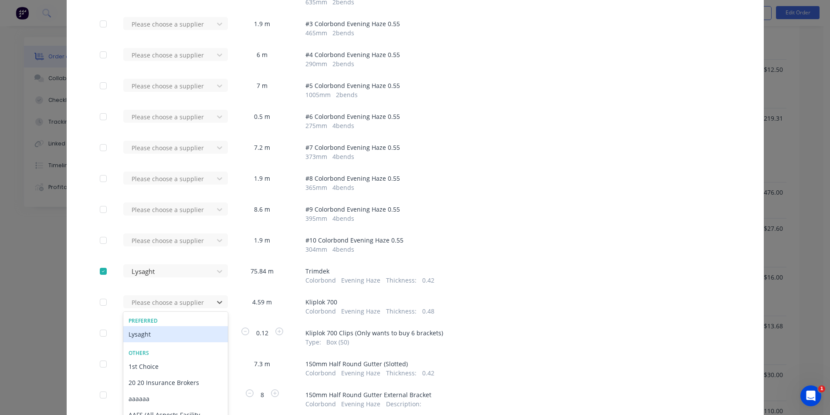
scroll to position [171, 0]
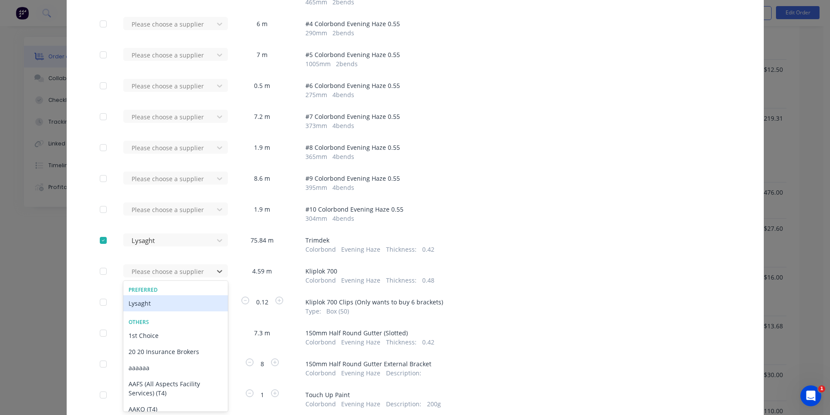
click at [179, 302] on div "Lysaght" at bounding box center [175, 303] width 105 height 16
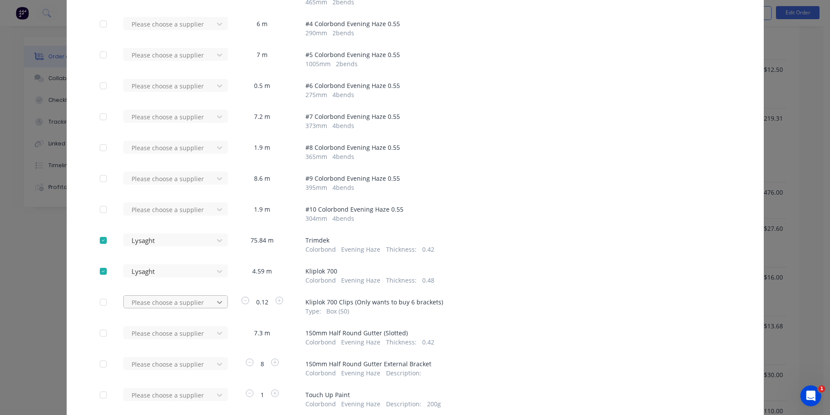
click at [214, 308] on div "Please choose a supplier" at bounding box center [171, 301] width 96 height 13
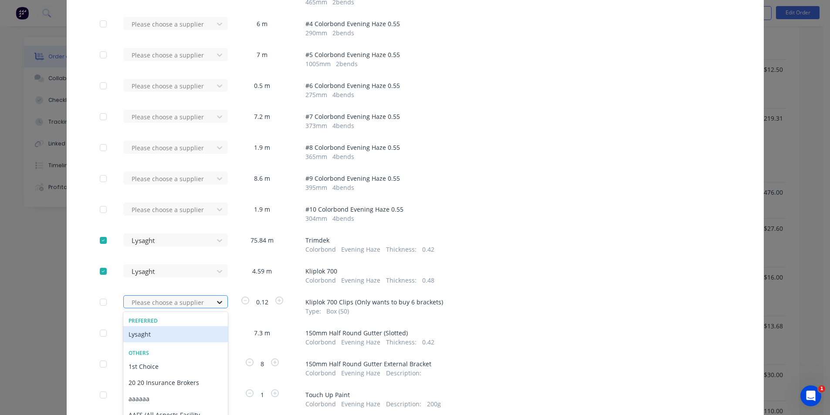
scroll to position [202, 0]
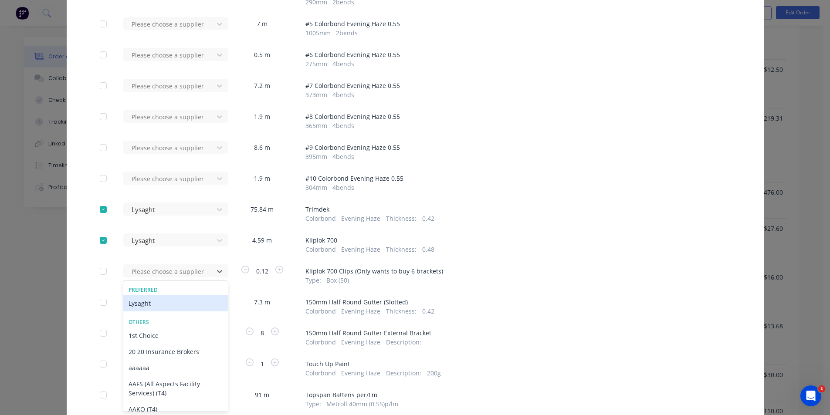
click at [605, 269] on span "Kliplok 700 Clips (Only wants to buy 6 brackets)" at bounding box center [517, 271] width 425 height 9
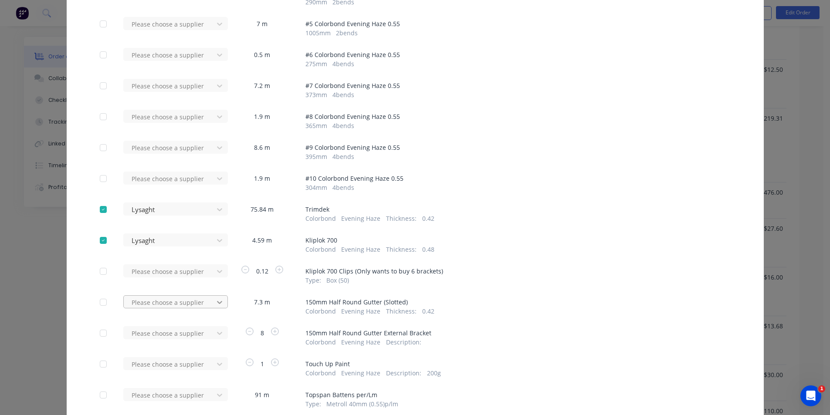
click at [215, 307] on div "Please choose a supplier" at bounding box center [171, 301] width 96 height 13
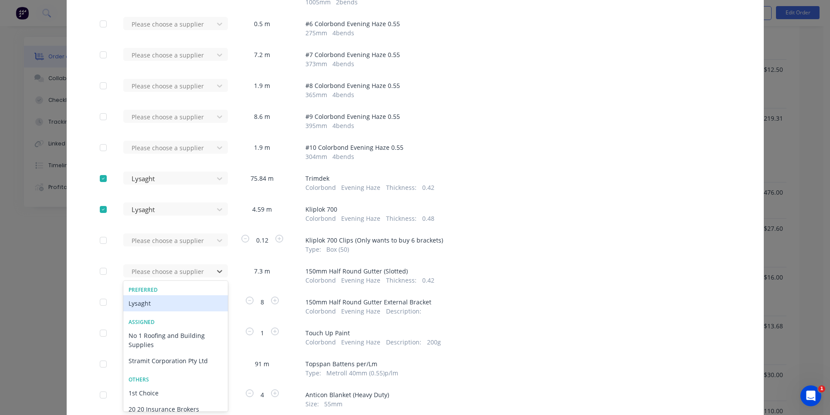
click at [160, 310] on div "Lysaght" at bounding box center [175, 303] width 105 height 16
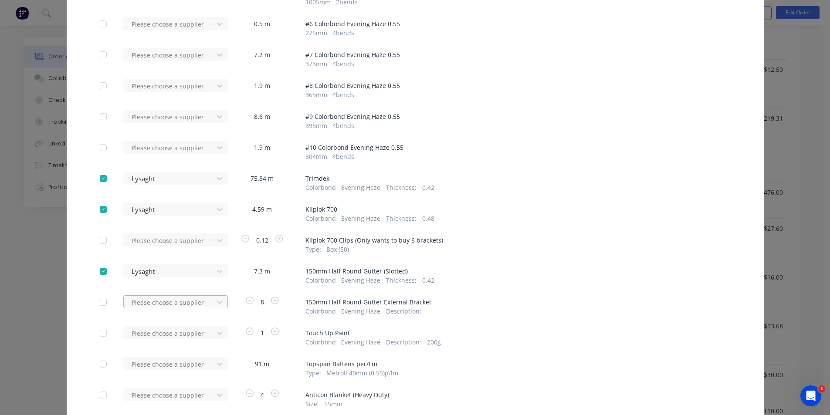
click at [195, 309] on div "Please choose a supplier" at bounding box center [171, 305] width 96 height 20
click at [196, 303] on div "Please choose a supplier" at bounding box center [171, 301] width 96 height 13
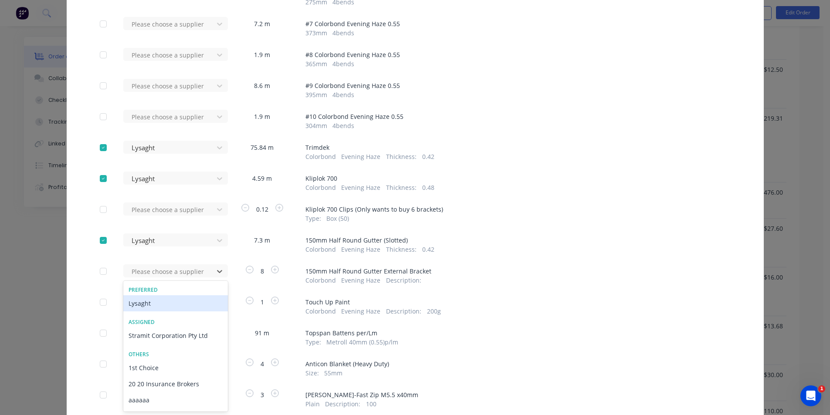
click at [179, 305] on div "Lysaght" at bounding box center [175, 303] width 105 height 16
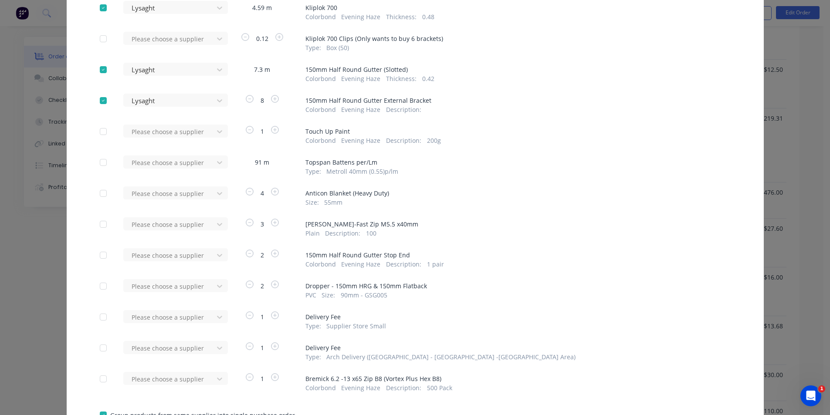
scroll to position [438, 0]
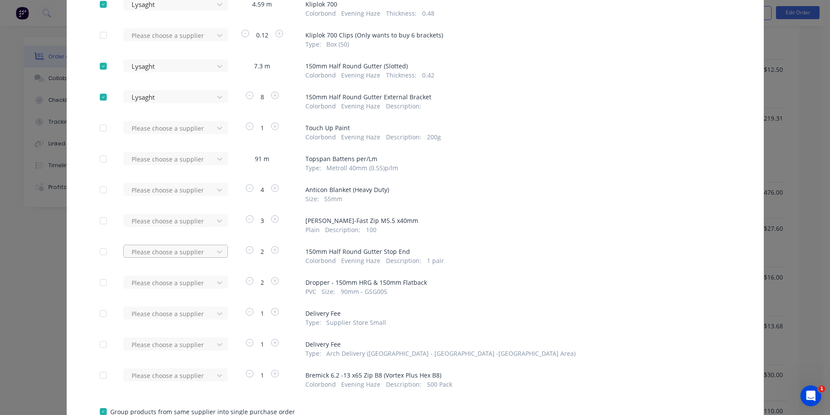
click at [203, 254] on div at bounding box center [170, 252] width 78 height 11
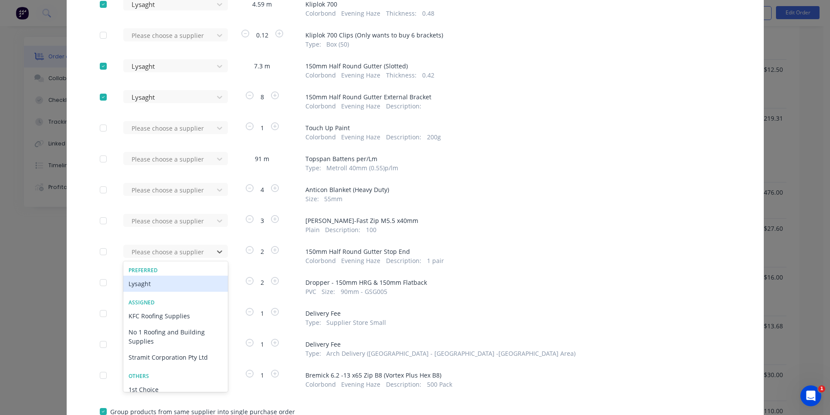
click at [191, 287] on div "Lysaght" at bounding box center [175, 284] width 105 height 16
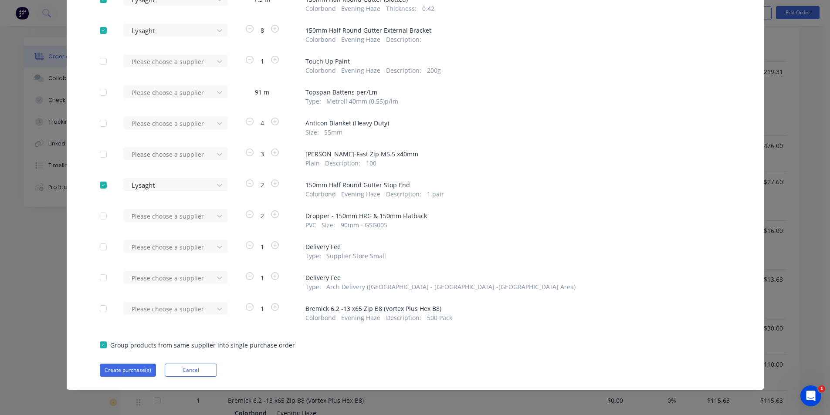
scroll to position [1523, 0]
click at [124, 366] on button "Create purchase(s)" at bounding box center [128, 370] width 56 height 13
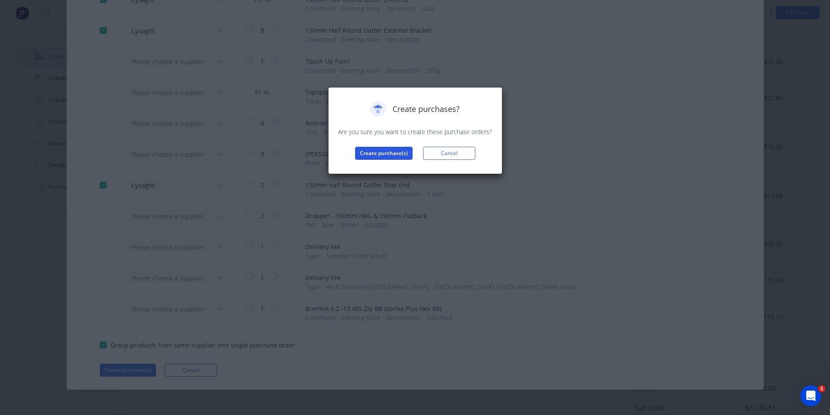
click at [385, 150] on button "Create purchase(s)" at bounding box center [383, 153] width 57 height 13
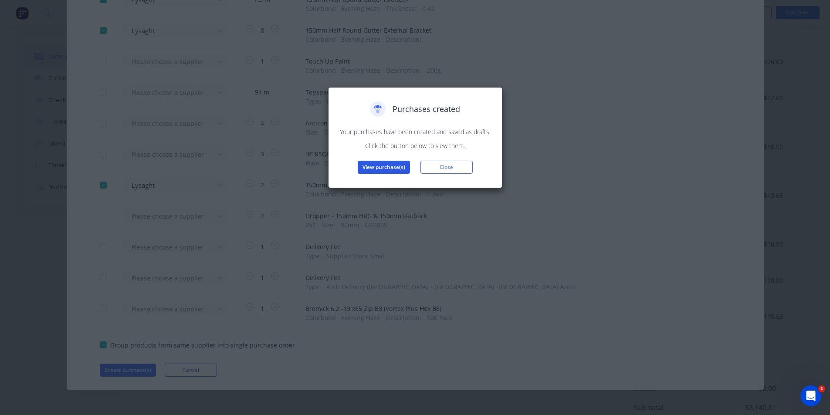
click at [369, 168] on button "View purchase(s)" at bounding box center [384, 167] width 52 height 13
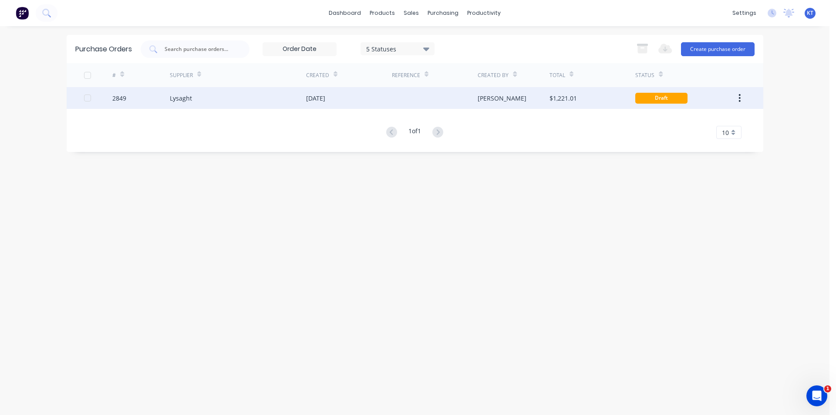
click at [492, 103] on div "[PERSON_NAME]" at bounding box center [514, 98] width 72 height 22
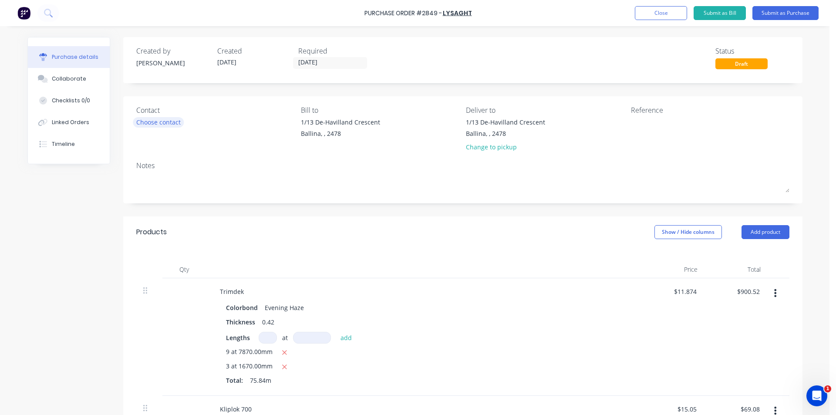
click at [169, 119] on div "Choose contact" at bounding box center [158, 122] width 44 height 9
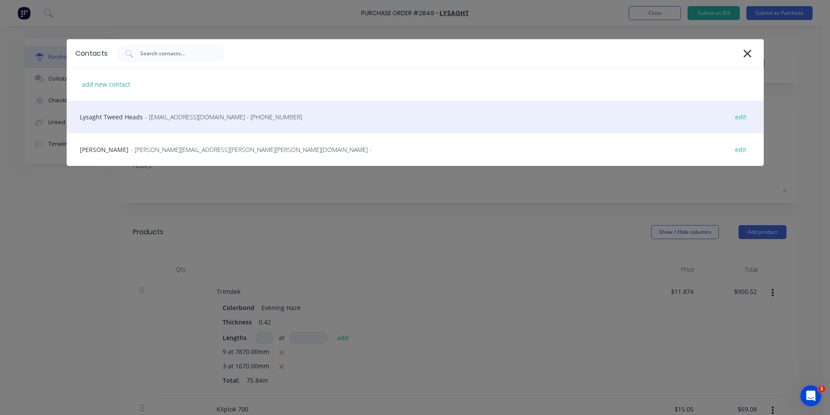
click at [167, 122] on div "Lysaght Tweed Heads - gcnsales@lysaght.com - (02) 6674 7100 edit" at bounding box center [415, 117] width 697 height 33
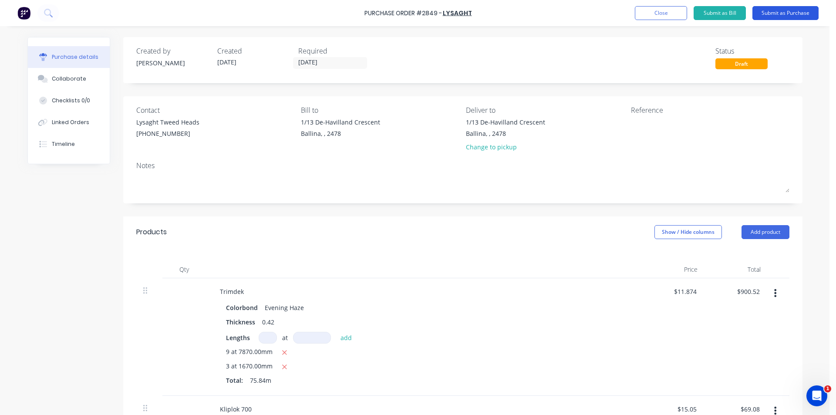
click at [776, 10] on button "Submit as Purchase" at bounding box center [786, 13] width 66 height 14
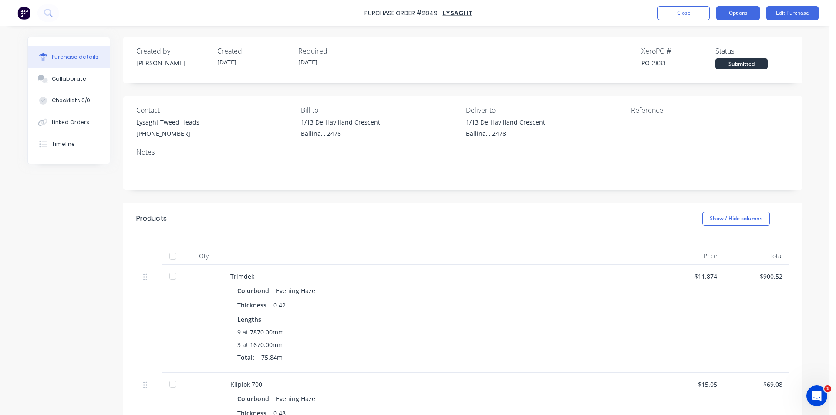
click at [747, 17] on button "Options" at bounding box center [739, 13] width 44 height 14
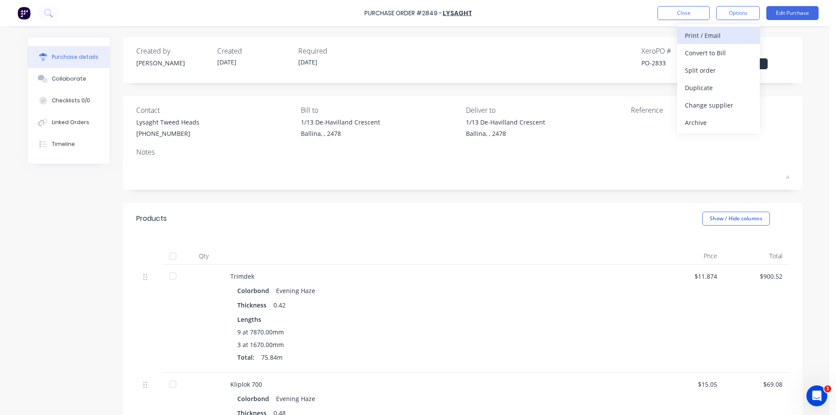
click at [740, 37] on div "Print / Email" at bounding box center [718, 35] width 67 height 13
click at [740, 68] on div "Without pricing" at bounding box center [718, 70] width 67 height 13
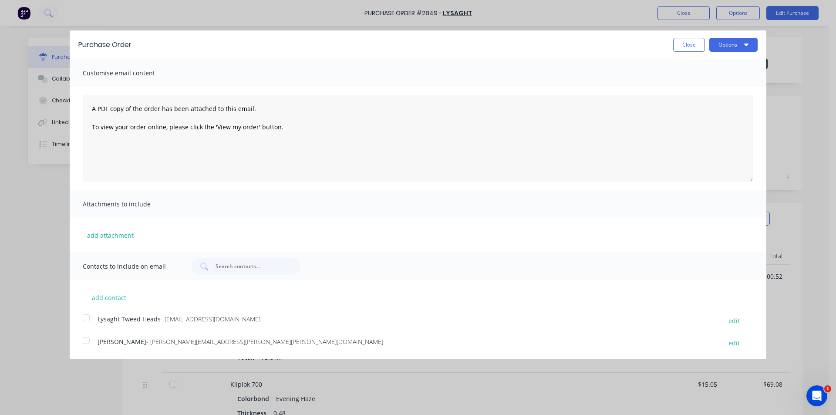
click at [83, 315] on div at bounding box center [86, 317] width 17 height 17
click at [724, 44] on button "Options" at bounding box center [734, 45] width 48 height 14
click at [712, 85] on div "Email" at bounding box center [716, 84] width 67 height 13
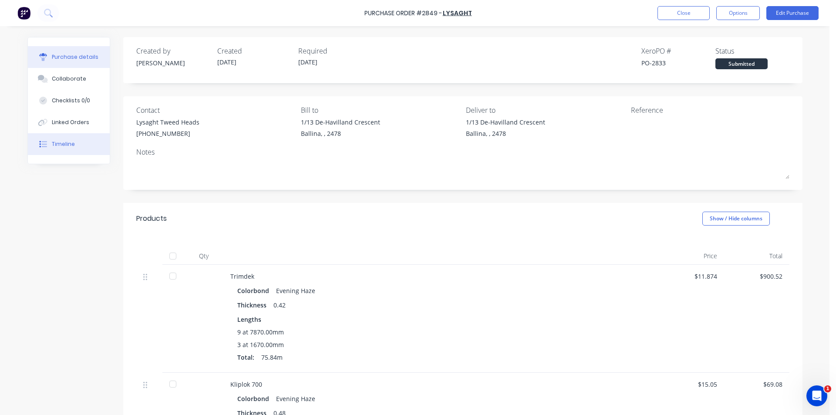
click at [54, 146] on div "Timeline" at bounding box center [63, 144] width 23 height 8
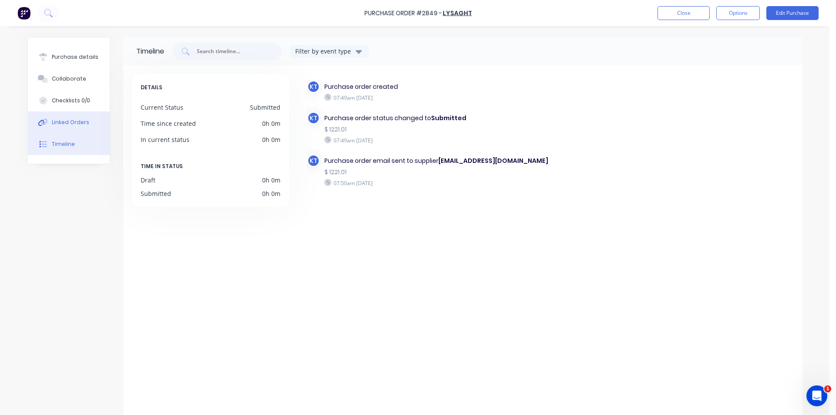
click at [65, 126] on button "Linked Orders" at bounding box center [69, 123] width 82 height 22
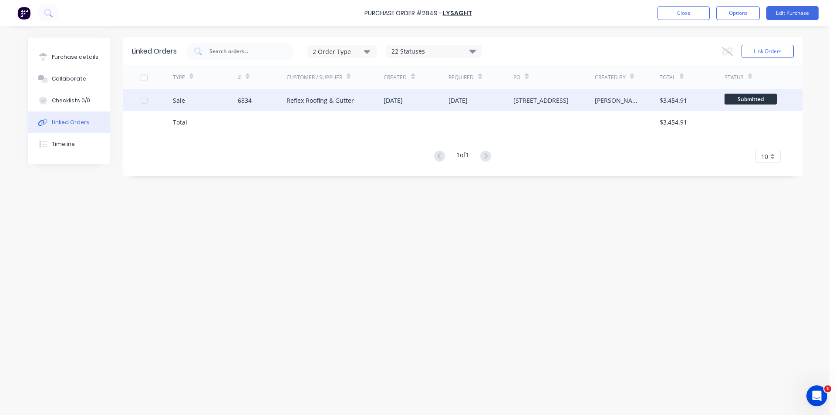
click at [299, 99] on div "Reflex Roofing & Gutter" at bounding box center [321, 100] width 68 height 9
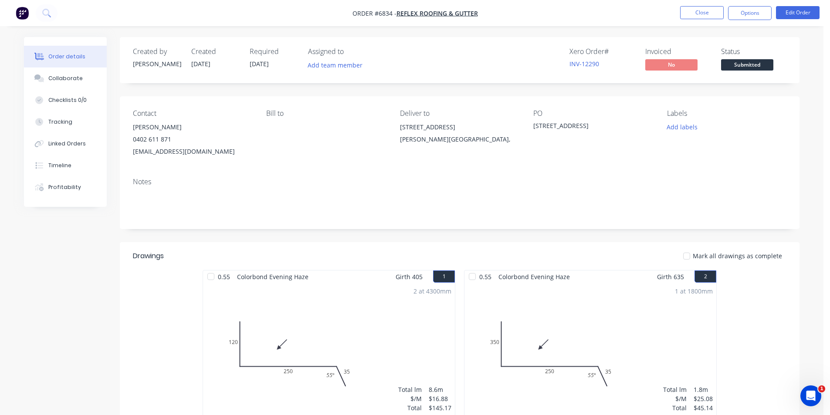
click at [736, 64] on span "Submitted" at bounding box center [747, 64] width 52 height 11
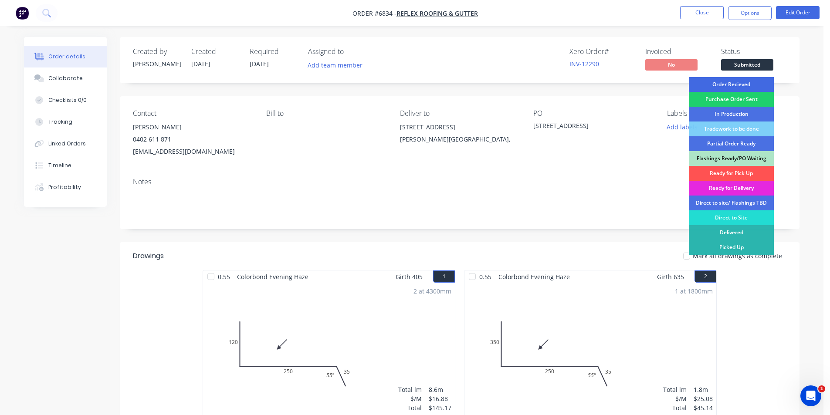
click at [739, 84] on div "Order Recieved" at bounding box center [731, 84] width 85 height 15
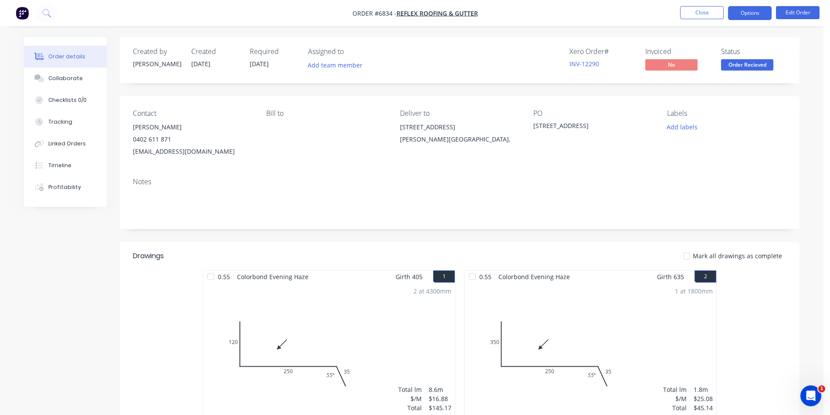
click at [744, 13] on button "Options" at bounding box center [750, 13] width 44 height 14
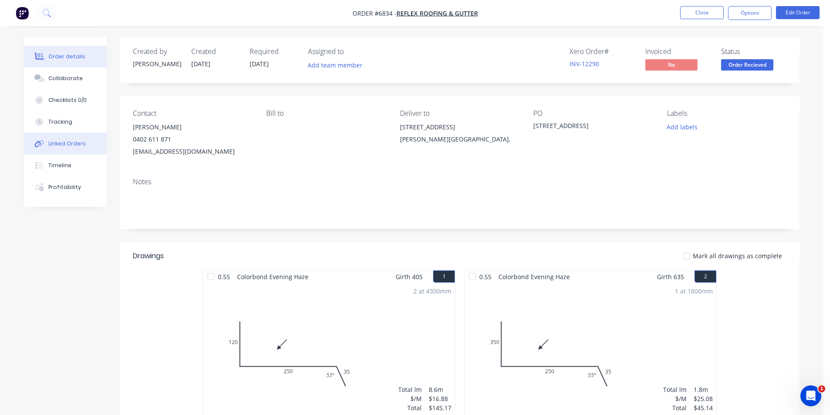
click at [90, 142] on button "Linked Orders" at bounding box center [65, 144] width 83 height 22
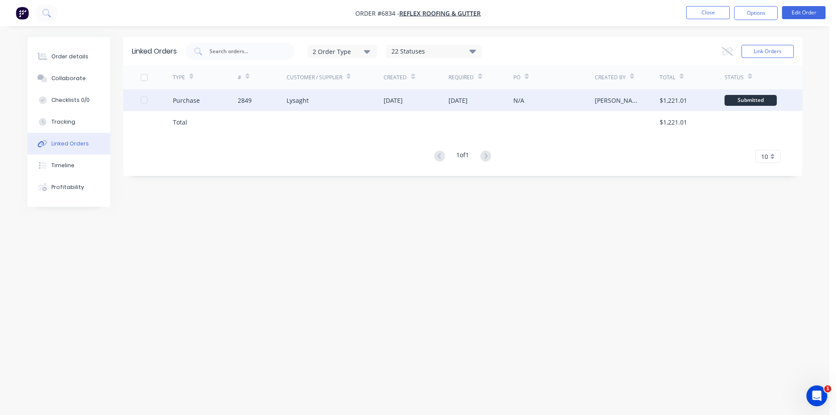
click at [403, 99] on div "[DATE]" at bounding box center [393, 100] width 19 height 9
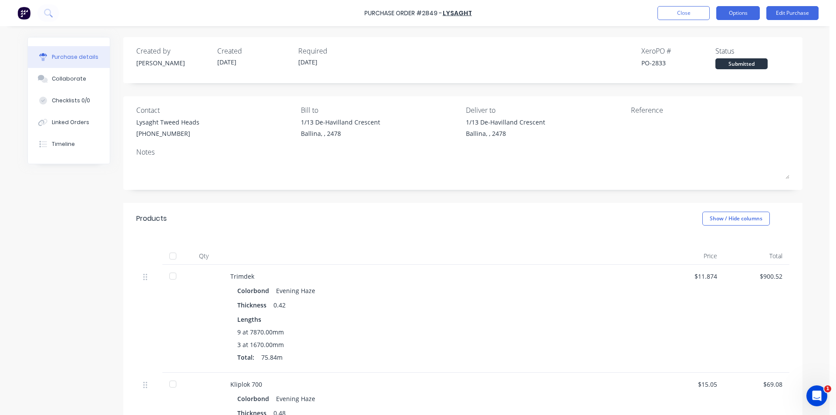
click at [742, 8] on button "Options" at bounding box center [739, 13] width 44 height 14
click at [808, 106] on div "Purchase Order #2849 - Lysaght Close Options Edit Purchase Purchase details Col…" at bounding box center [415, 207] width 830 height 415
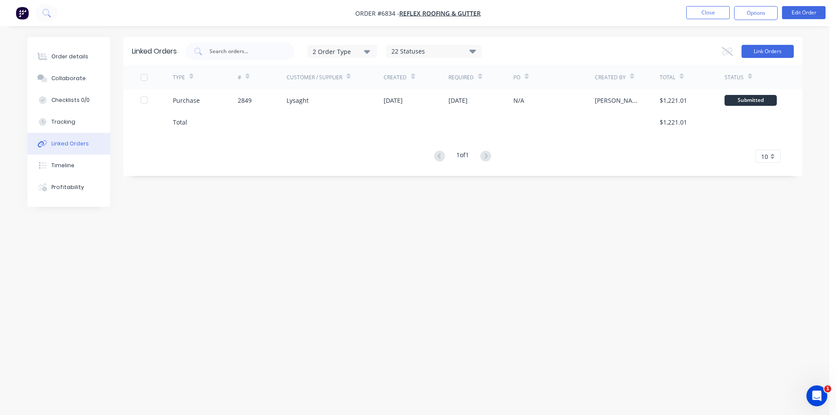
click at [781, 48] on button "Link Orders" at bounding box center [768, 51] width 52 height 13
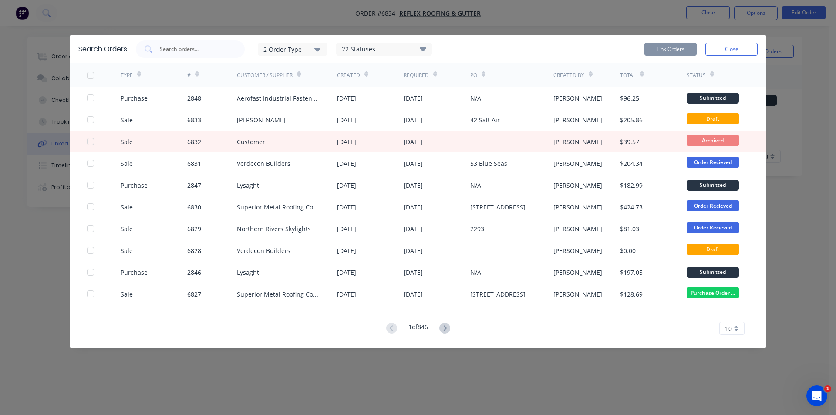
click at [379, 54] on div "22 Statuses" at bounding box center [384, 49] width 95 height 10
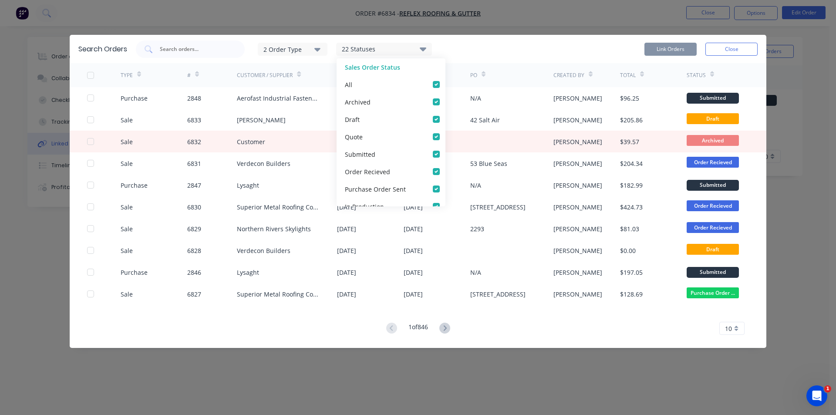
click at [514, 52] on div "2 Order Type 22 Statuses Sales Order Status All Archived Draft Quote Submitted …" at bounding box center [447, 49] width 622 height 17
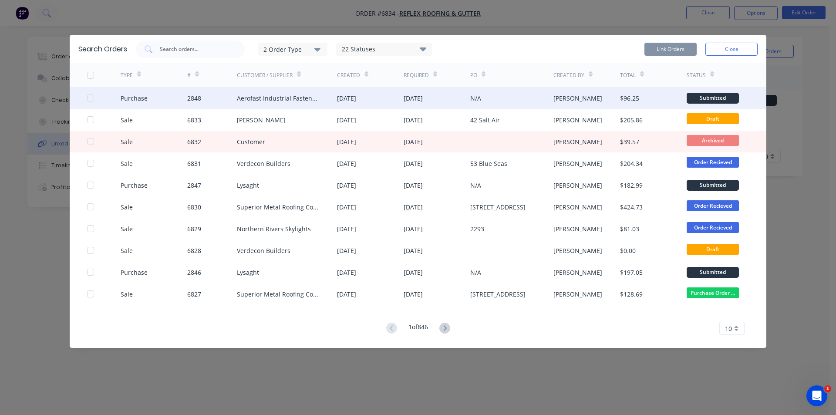
click at [91, 98] on div at bounding box center [90, 97] width 17 height 17
click at [686, 49] on button "Link Orders" at bounding box center [671, 49] width 52 height 13
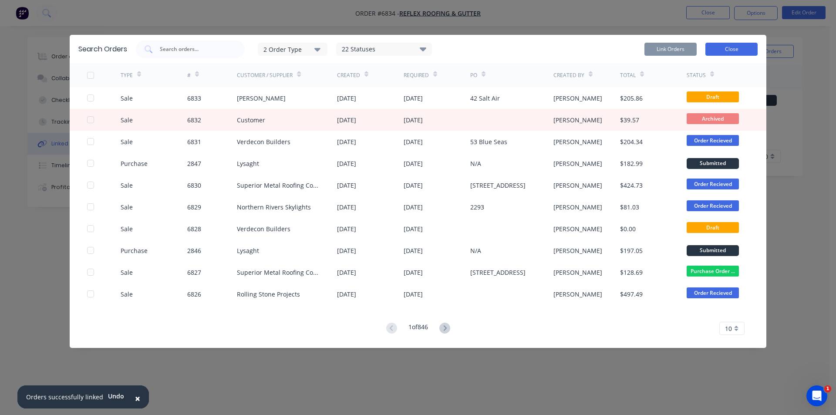
click at [736, 52] on button "Close" at bounding box center [732, 49] width 52 height 13
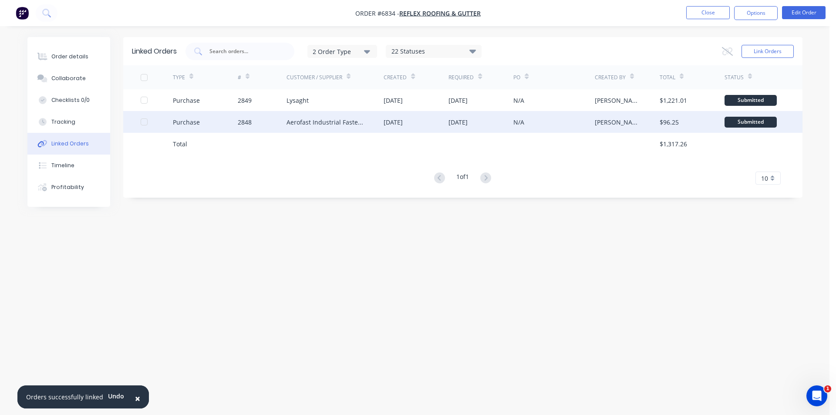
click at [311, 126] on div "Aerofast Industrial Fasteners" at bounding box center [327, 122] width 80 height 9
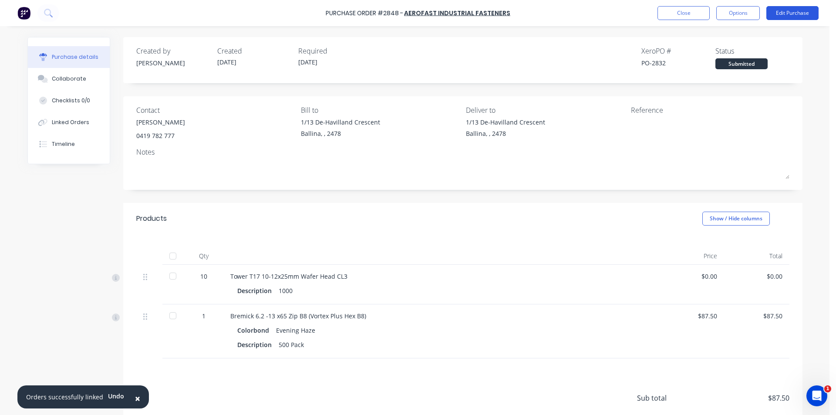
click at [787, 13] on button "Edit Purchase" at bounding box center [793, 13] width 52 height 14
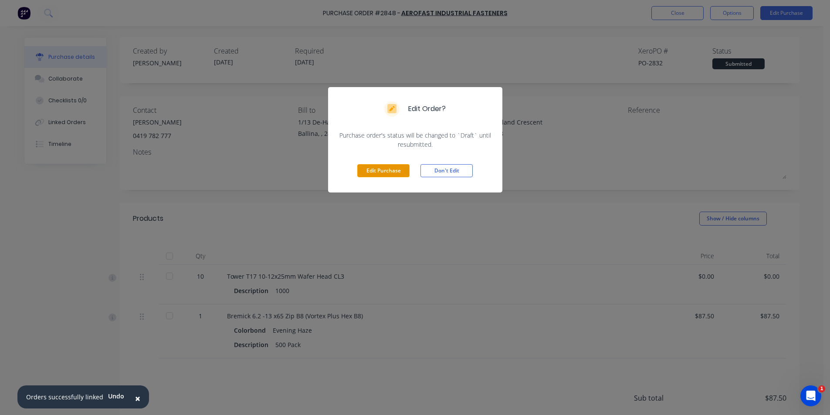
click at [371, 164] on button "Edit Purchase" at bounding box center [383, 170] width 52 height 13
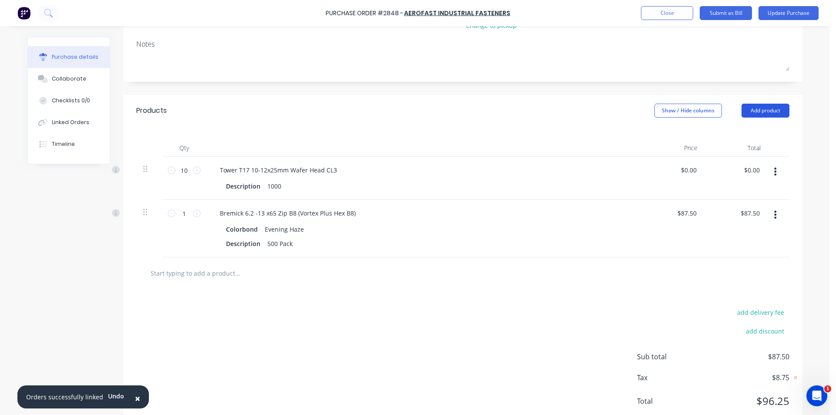
scroll to position [148, 0]
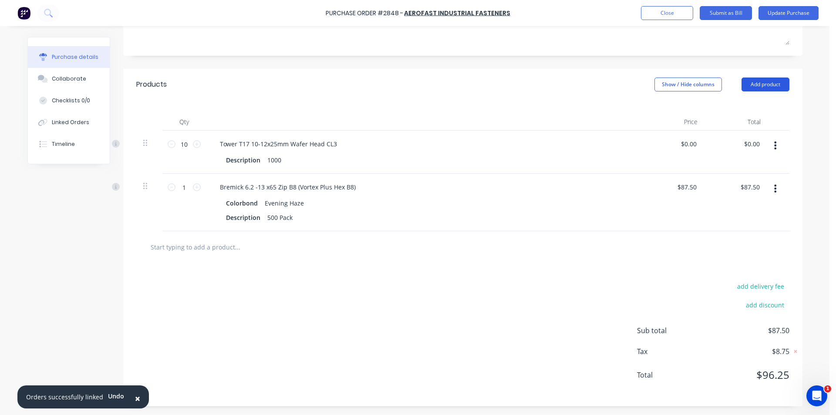
click at [762, 82] on button "Add product" at bounding box center [766, 85] width 48 height 14
click at [758, 194] on div "Notes (External)" at bounding box center [748, 194] width 67 height 13
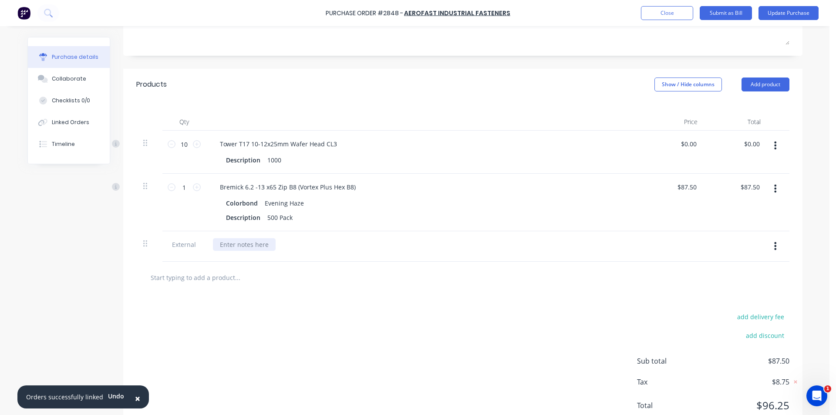
click at [225, 240] on div at bounding box center [244, 244] width 63 height 13
click at [769, 81] on button "Add product" at bounding box center [766, 85] width 48 height 14
click at [752, 107] on div "Product catalogue" at bounding box center [748, 107] width 67 height 13
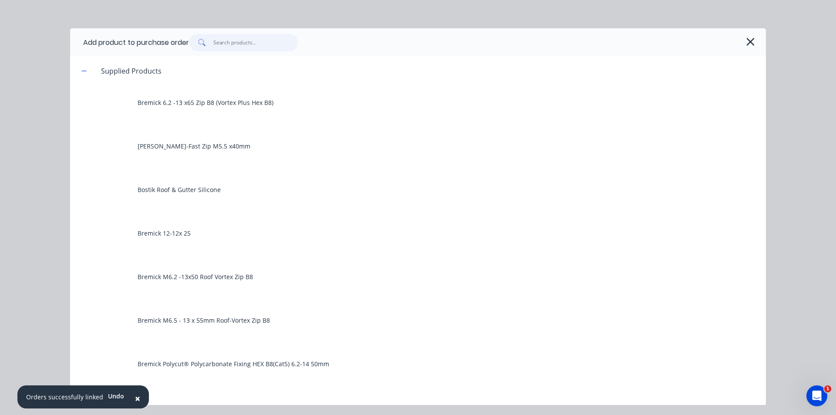
click at [216, 41] on input "text" at bounding box center [255, 42] width 85 height 17
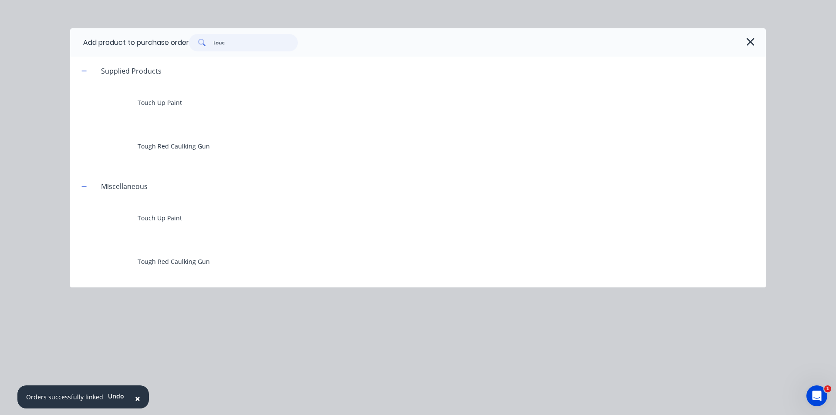
type input "touch"
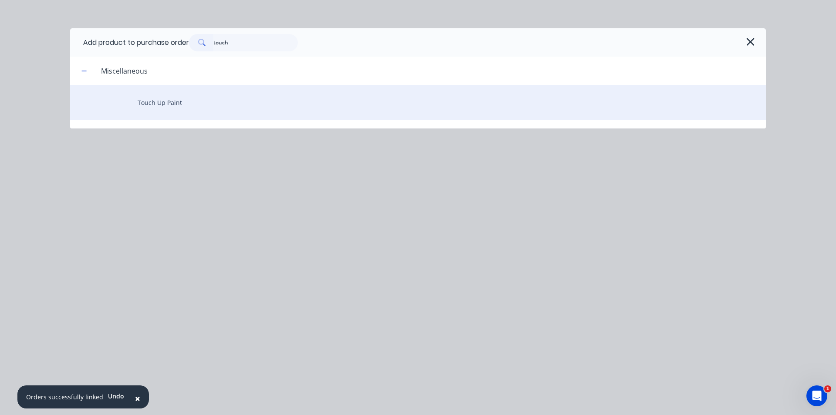
click at [218, 108] on div "Touch Up Paint" at bounding box center [418, 102] width 696 height 35
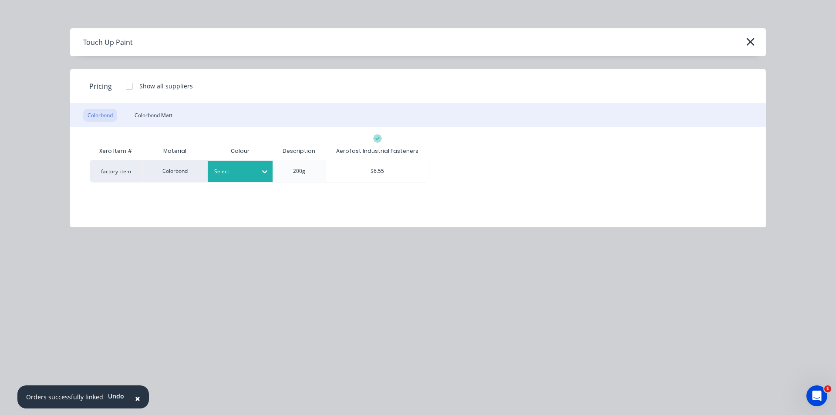
click at [272, 166] on div at bounding box center [265, 172] width 16 height 14
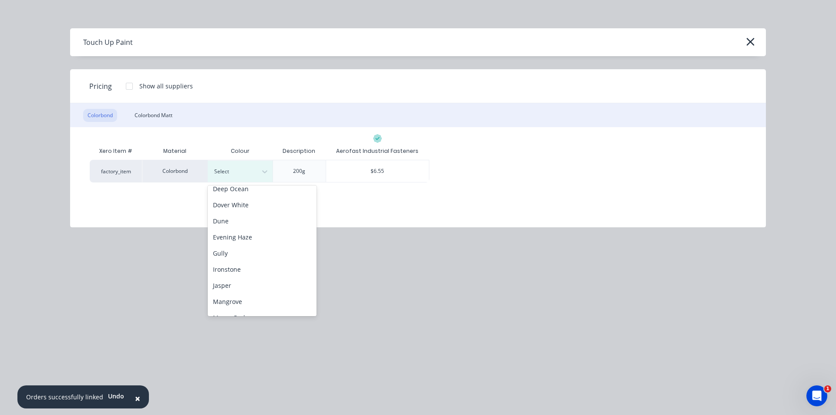
scroll to position [131, 0]
click at [241, 199] on div "Evening Haze" at bounding box center [262, 194] width 109 height 16
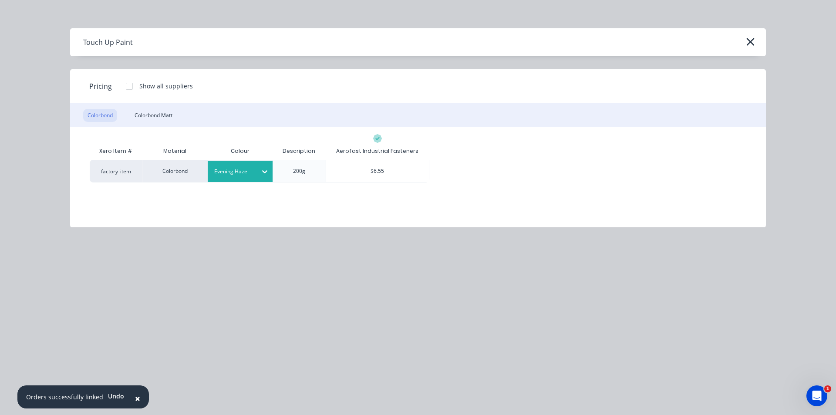
click at [447, 168] on div "factory_item Colorbond Evening Haze 200g $6.55" at bounding box center [418, 171] width 657 height 23
click at [390, 173] on div "$6.55" at bounding box center [377, 171] width 103 height 22
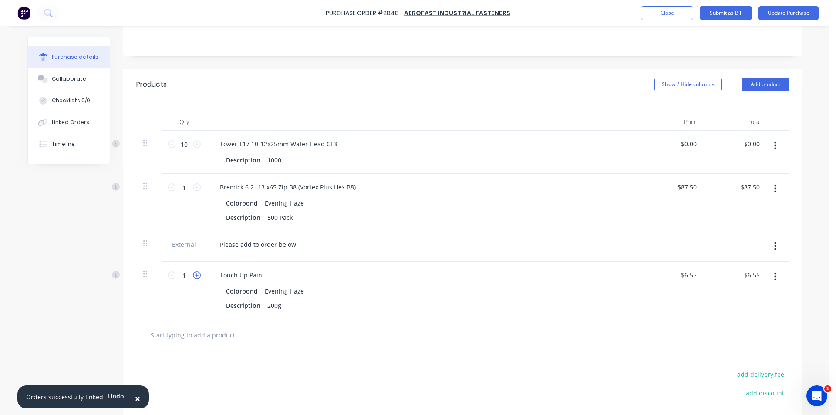
click at [193, 276] on icon at bounding box center [197, 275] width 8 height 8
type input "2"
type input "$13.10"
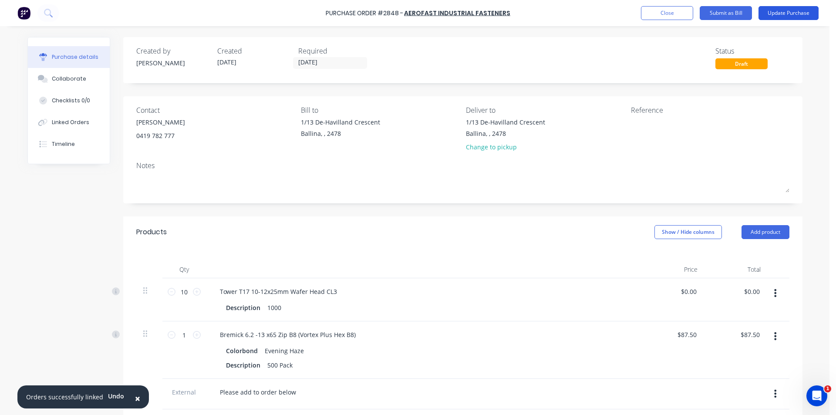
click at [777, 14] on button "Update Purchase" at bounding box center [789, 13] width 60 height 14
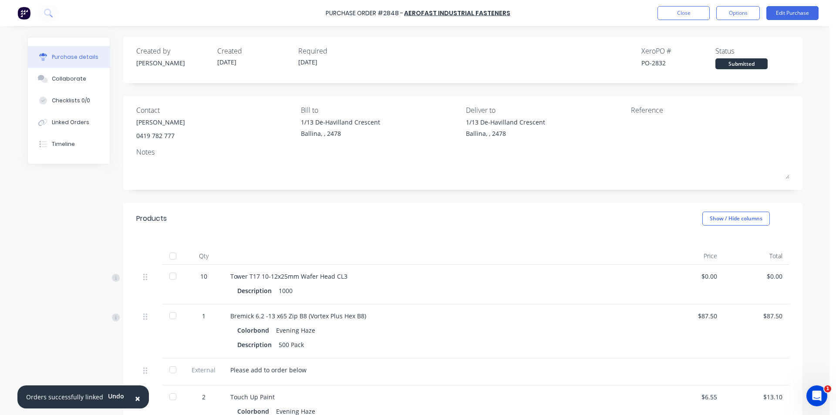
click at [743, 20] on div "Purchase Order #2848 - Aerofast Industrial Fasteners Close Options Edit Purchase" at bounding box center [418, 13] width 836 height 26
click at [741, 16] on button "Options" at bounding box center [739, 13] width 44 height 14
click at [726, 39] on div "Print / Email" at bounding box center [718, 35] width 67 height 13
click at [726, 76] on div "Without pricing" at bounding box center [718, 70] width 67 height 13
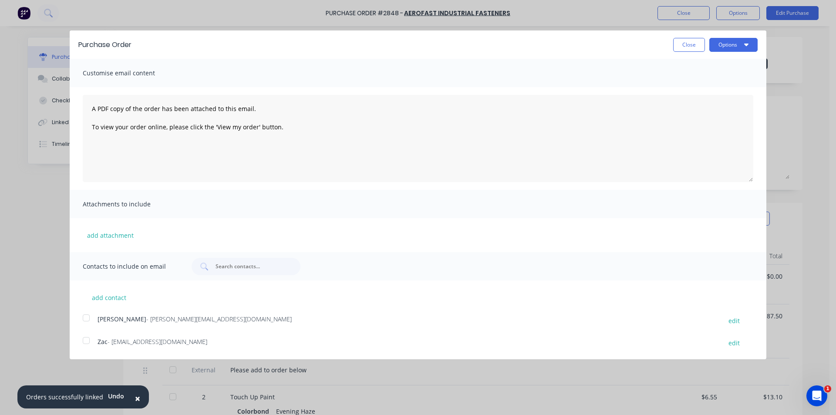
click at [81, 319] on div at bounding box center [86, 317] width 17 height 17
click at [750, 47] on button "Options" at bounding box center [734, 45] width 48 height 14
click at [736, 88] on div "Email" at bounding box center [716, 84] width 67 height 13
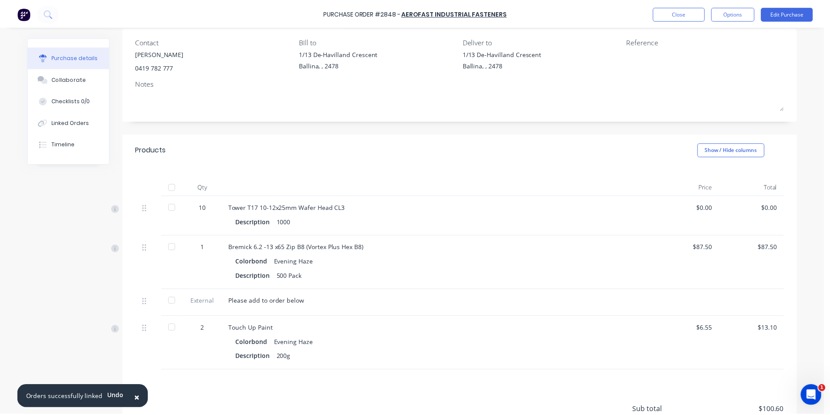
scroll to position [149, 0]
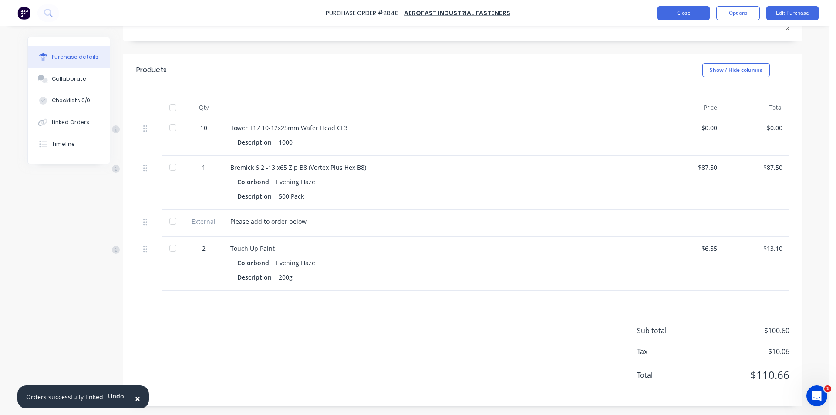
click at [698, 14] on button "Close" at bounding box center [684, 13] width 52 height 14
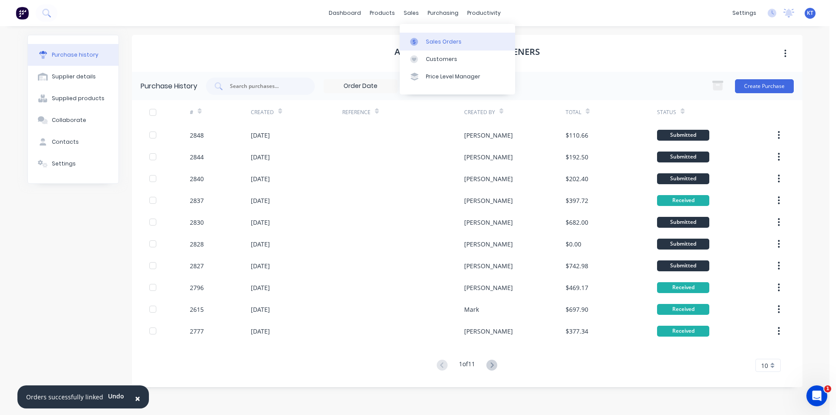
click at [430, 44] on div "Sales Orders" at bounding box center [444, 42] width 36 height 8
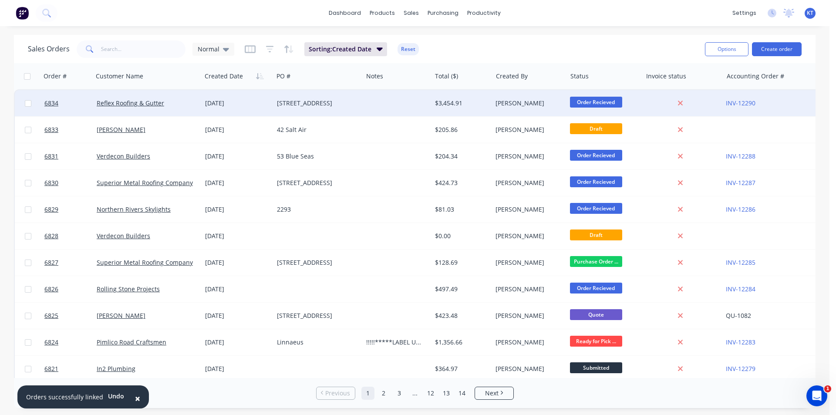
click at [264, 99] on div "[DATE]" at bounding box center [237, 103] width 65 height 9
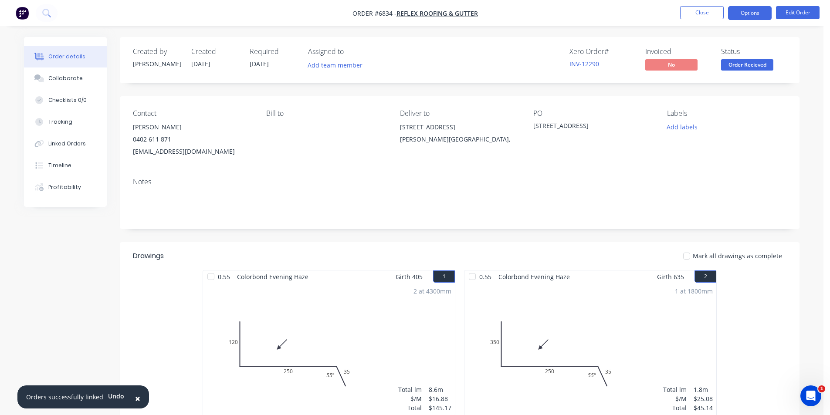
click at [753, 14] on button "Options" at bounding box center [750, 13] width 44 height 14
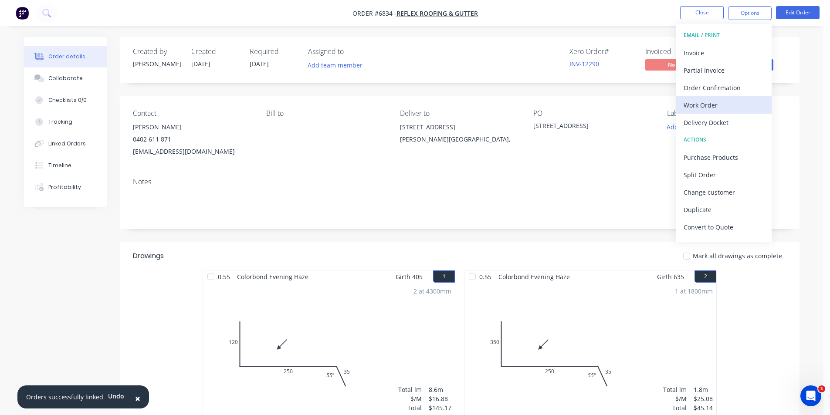
click at [734, 107] on div "Work Order" at bounding box center [723, 105] width 80 height 13
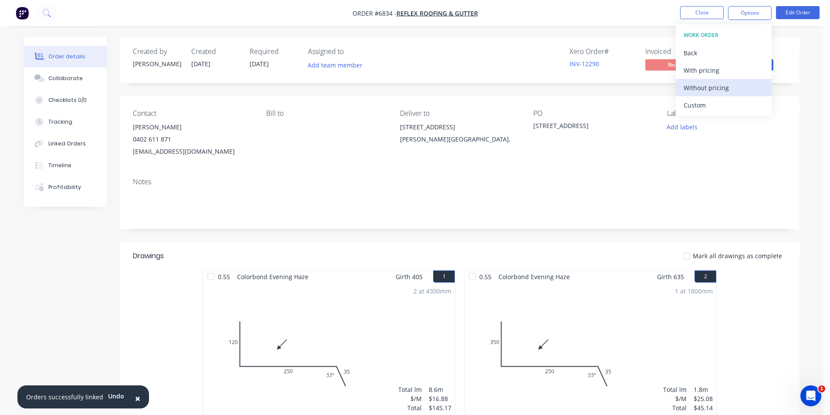
click at [730, 91] on div "Without pricing" at bounding box center [723, 87] width 80 height 13
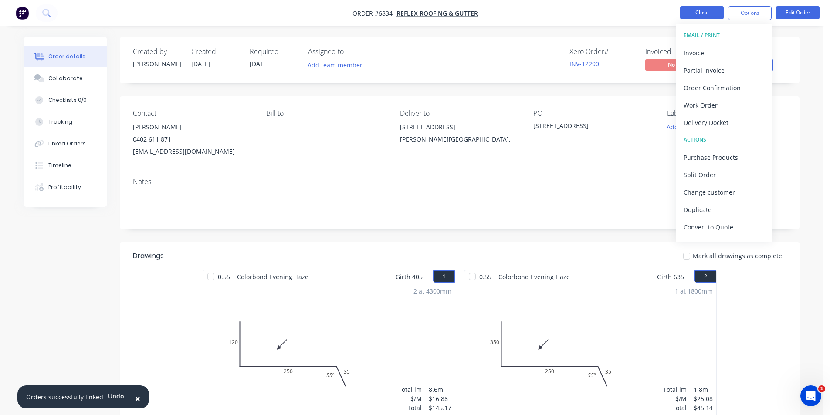
click at [693, 8] on button "Close" at bounding box center [702, 12] width 44 height 13
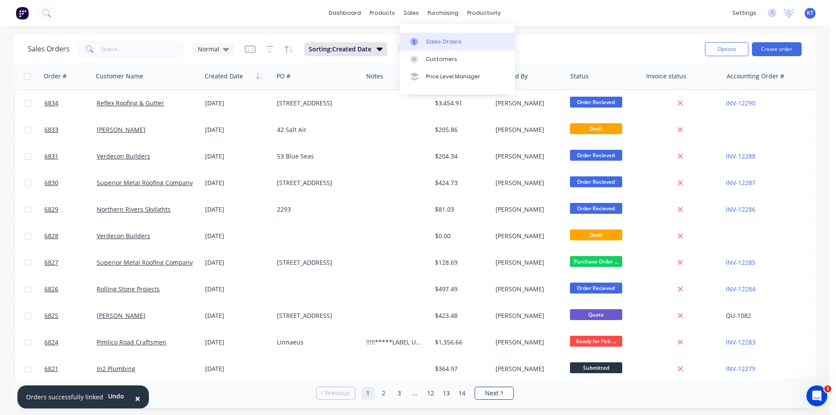
click at [426, 49] on link "Sales Orders" at bounding box center [457, 41] width 115 height 17
click at [134, 58] on div "Sales Orders Normal Sorting: Created Date Reset" at bounding box center [363, 48] width 670 height 21
click at [155, 37] on div "Sales Orders Normal Sorting: Created Date Reset Options Create order" at bounding box center [415, 49] width 802 height 28
click at [150, 51] on input "text" at bounding box center [143, 49] width 85 height 17
type input "reflex"
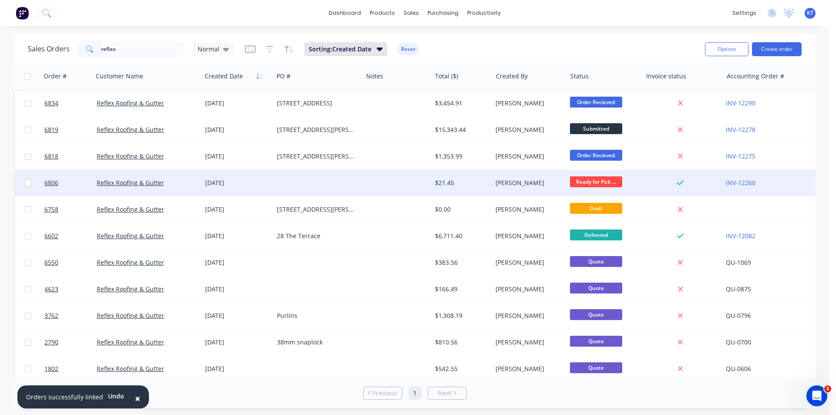
click at [502, 186] on div "[PERSON_NAME]" at bounding box center [528, 183] width 64 height 9
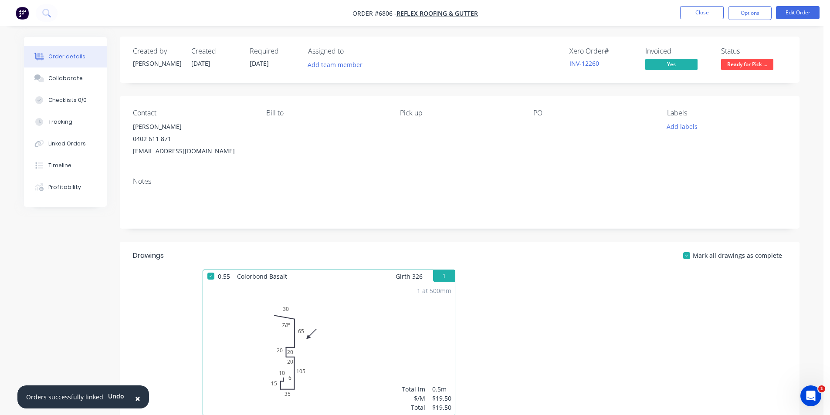
scroll to position [44, 0]
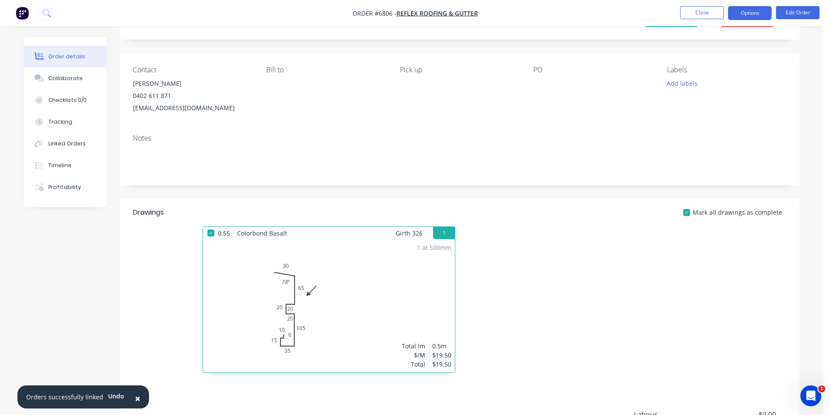
click at [766, 15] on button "Options" at bounding box center [750, 13] width 44 height 14
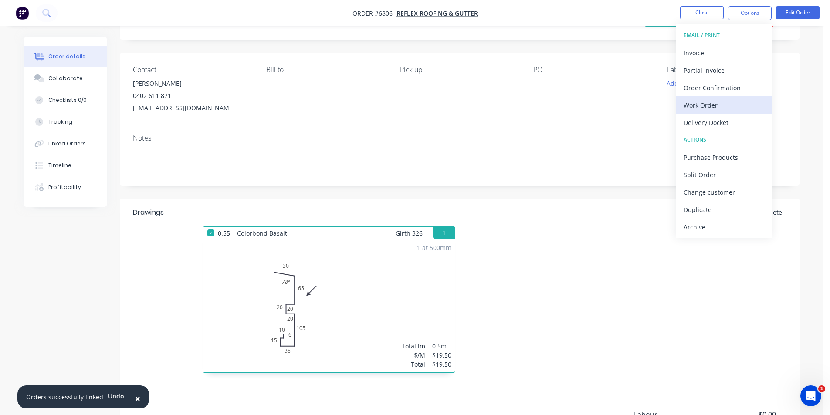
click at [713, 108] on div "Work Order" at bounding box center [723, 105] width 80 height 13
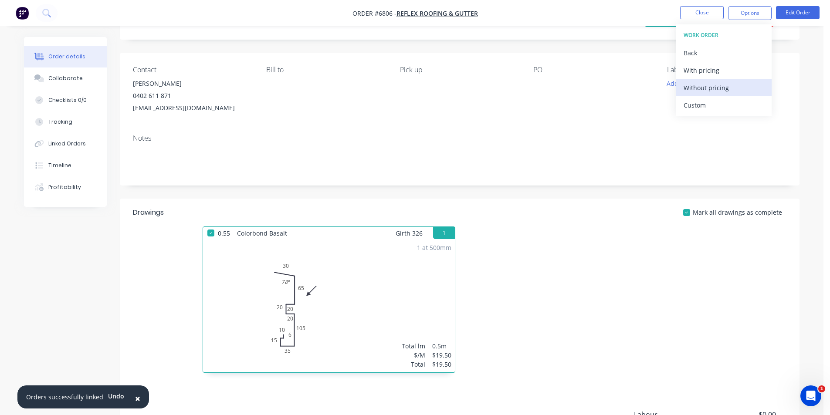
click at [709, 95] on button "Without pricing" at bounding box center [724, 87] width 96 height 17
